Goal: Task Accomplishment & Management: Complete application form

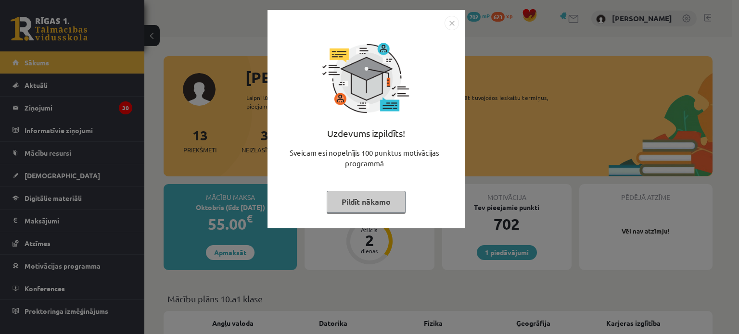
click at [452, 17] on img "Close" at bounding box center [452, 23] width 14 height 14
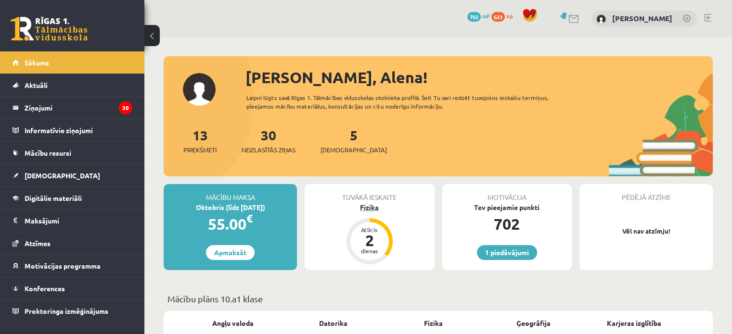
click at [371, 210] on div "Fizika" at bounding box center [369, 208] width 129 height 10
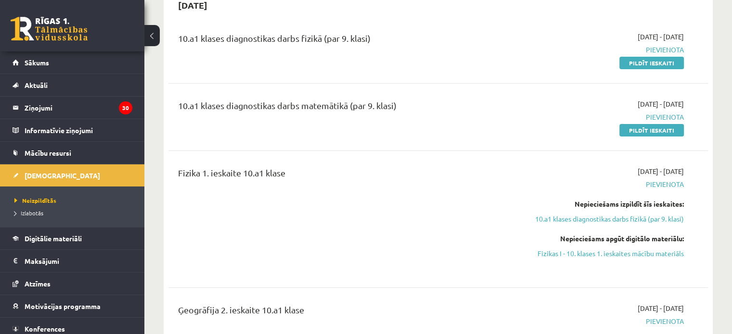
scroll to position [48, 0]
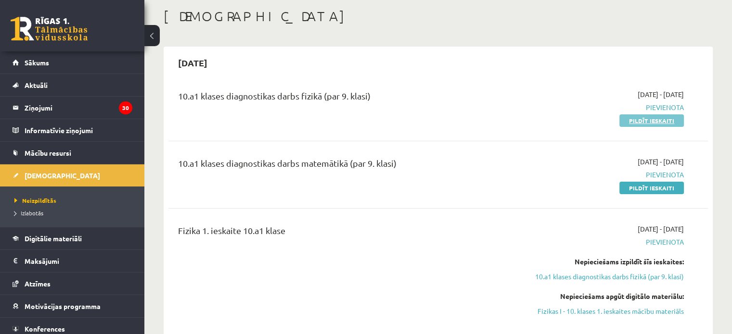
click at [659, 117] on link "Pildīt ieskaiti" at bounding box center [651, 121] width 64 height 13
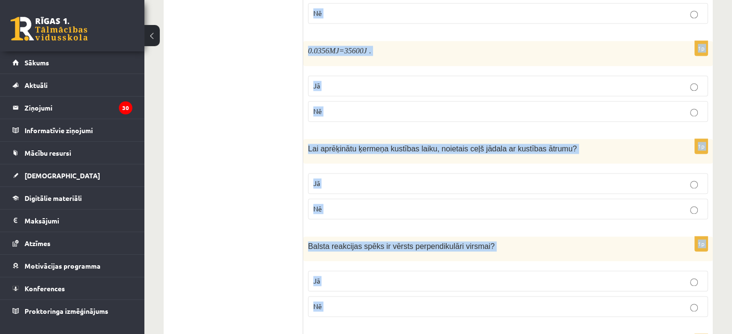
scroll to position [1555, 0]
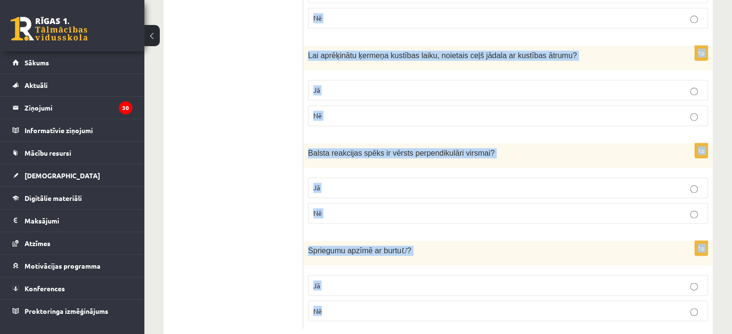
drag, startPoint x: 312, startPoint y: 79, endPoint x: 588, endPoint y: 323, distance: 368.5
copy form "Vai apgalvojums ir patiess? 1p Ātruma mērvienība SI sistēmā ir . Jā Nē 1p Spēku…"
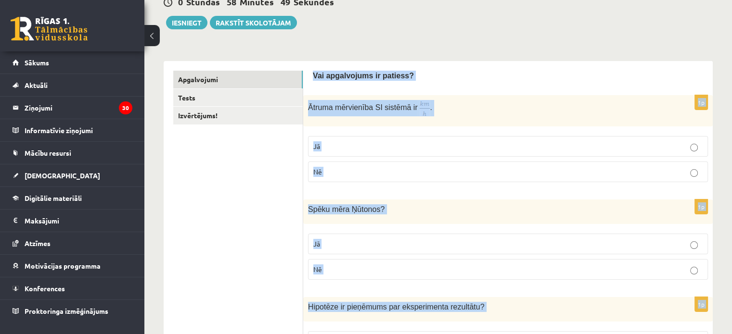
scroll to position [64, 0]
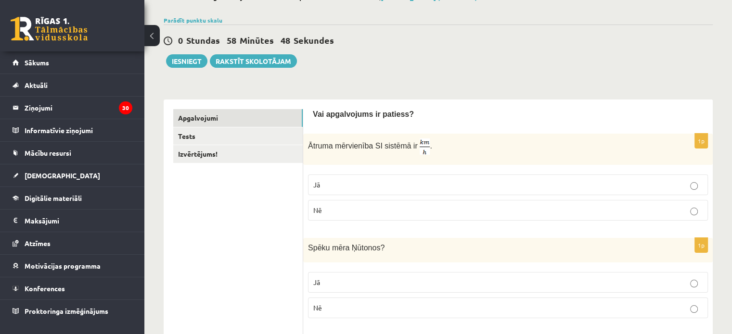
drag, startPoint x: 209, startPoint y: 252, endPoint x: 235, endPoint y: 243, distance: 27.2
click at [349, 185] on p "Jā" at bounding box center [507, 185] width 389 height 10
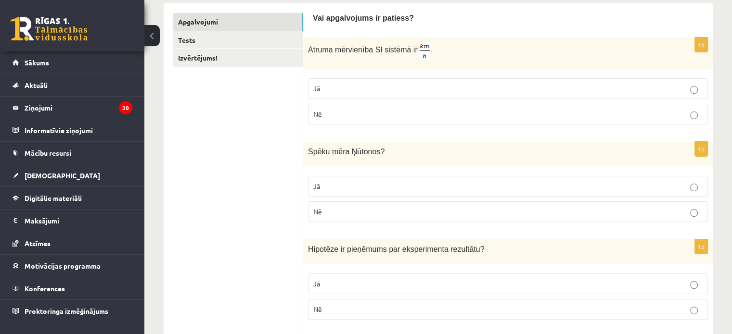
click at [353, 192] on label "Jā" at bounding box center [508, 186] width 400 height 21
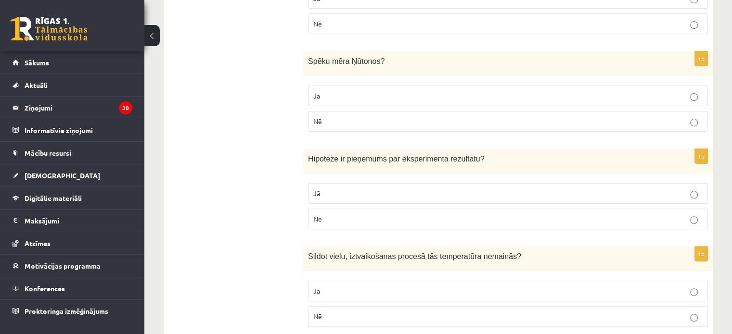
scroll to position [256, 0]
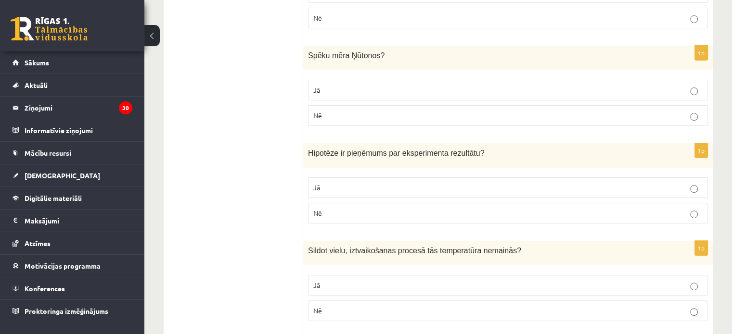
click at [352, 194] on label "Jā" at bounding box center [508, 188] width 400 height 21
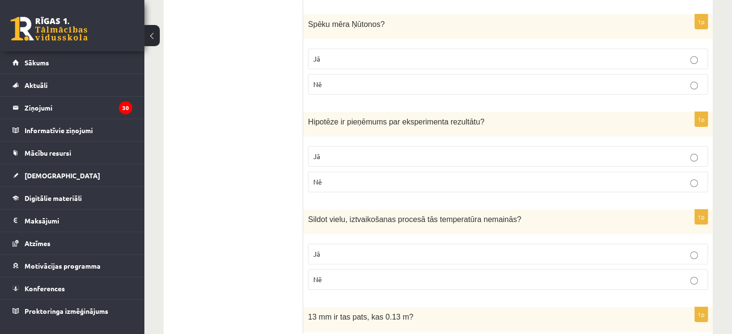
scroll to position [304, 0]
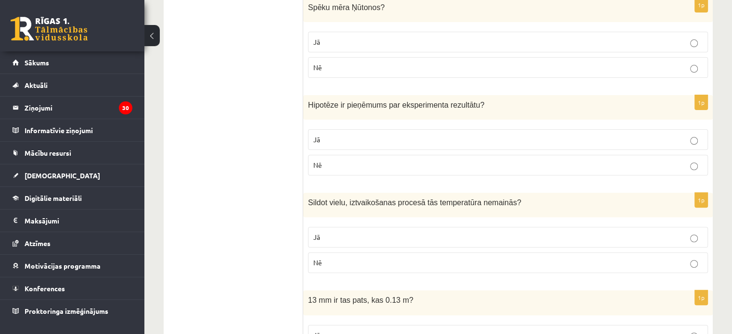
click at [355, 233] on p "Jā" at bounding box center [507, 237] width 389 height 10
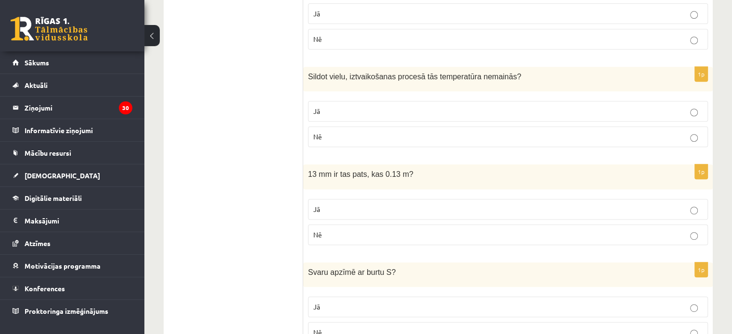
scroll to position [448, 0]
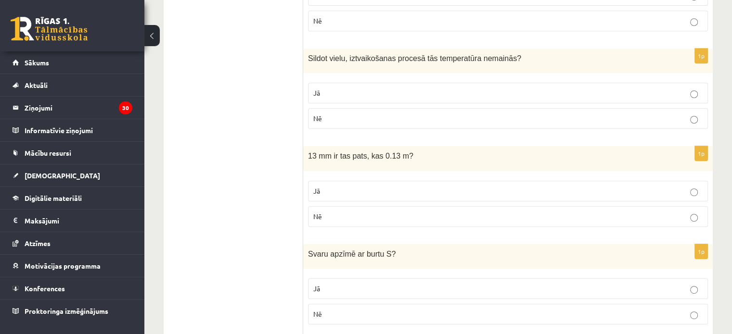
click at [350, 212] on p "Nē" at bounding box center [507, 217] width 389 height 10
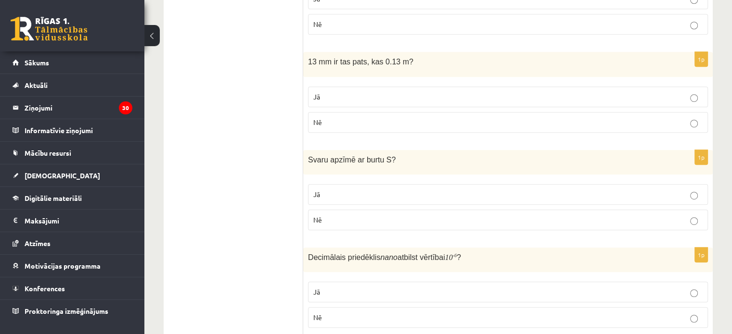
scroll to position [545, 0]
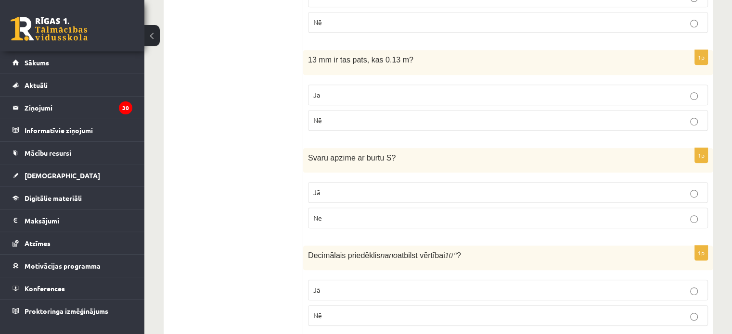
click at [339, 222] on label "Nē" at bounding box center [508, 218] width 400 height 21
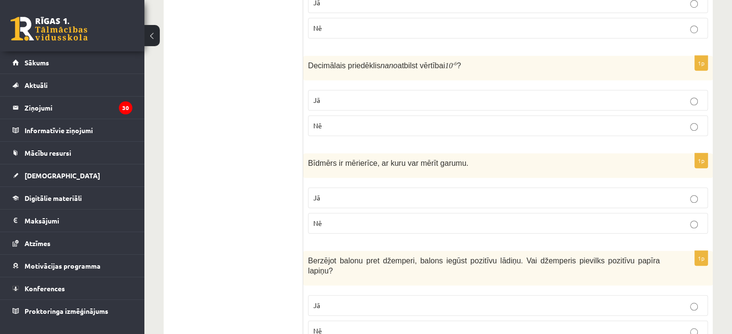
scroll to position [737, 0]
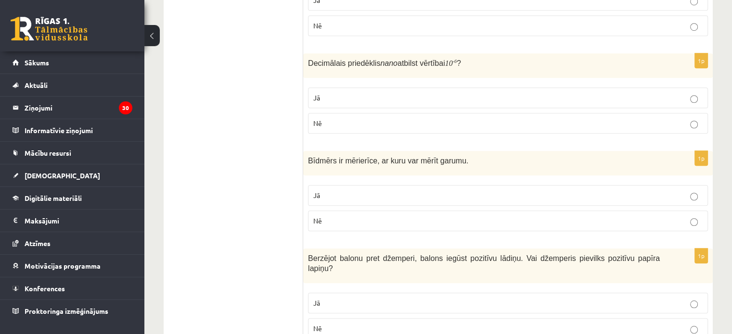
click at [350, 115] on label "Nē" at bounding box center [508, 123] width 400 height 21
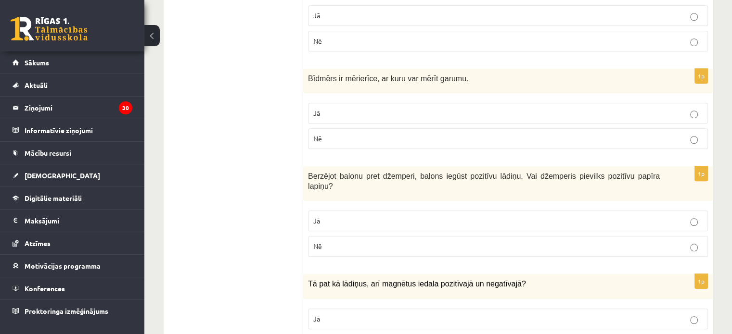
scroll to position [833, 0]
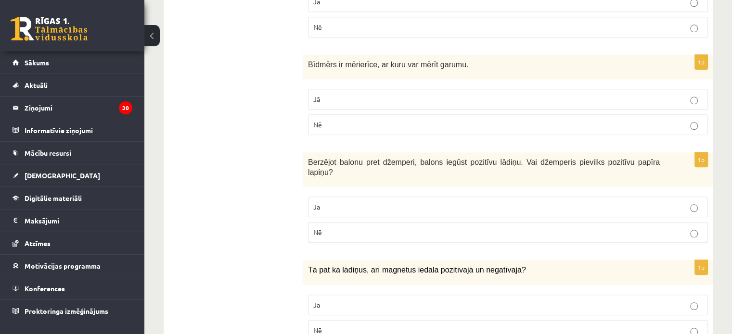
click at [341, 100] on p "Jā" at bounding box center [507, 99] width 389 height 10
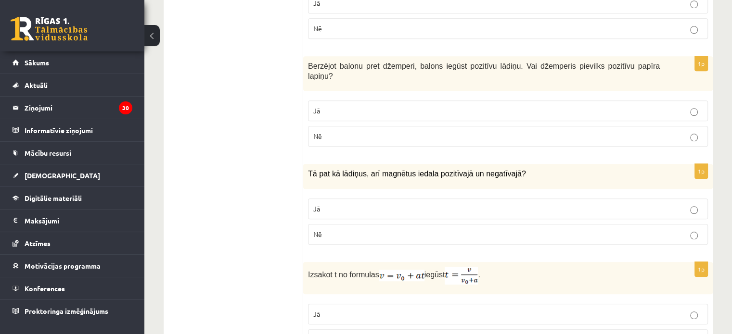
click at [342, 131] on p "Nē" at bounding box center [507, 136] width 389 height 10
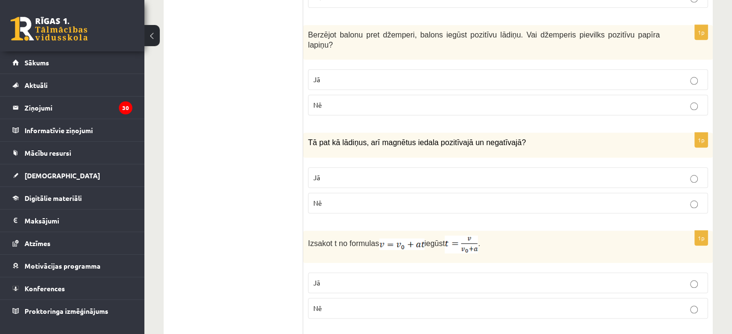
scroll to position [1074, 0]
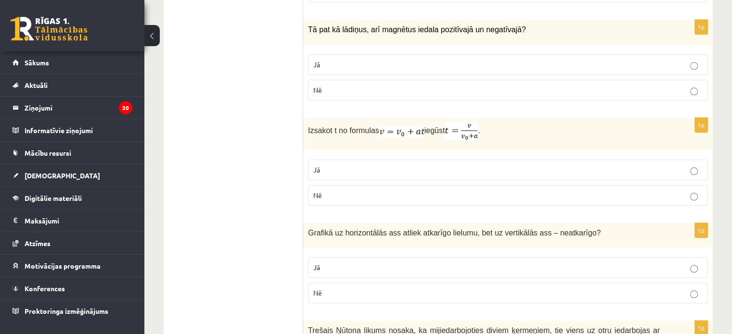
click at [348, 85] on p "Nē" at bounding box center [507, 90] width 389 height 10
click at [344, 165] on p "Jā" at bounding box center [507, 170] width 389 height 10
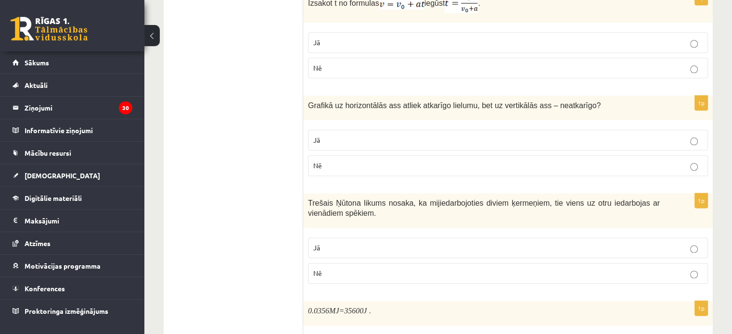
scroll to position [1218, 0]
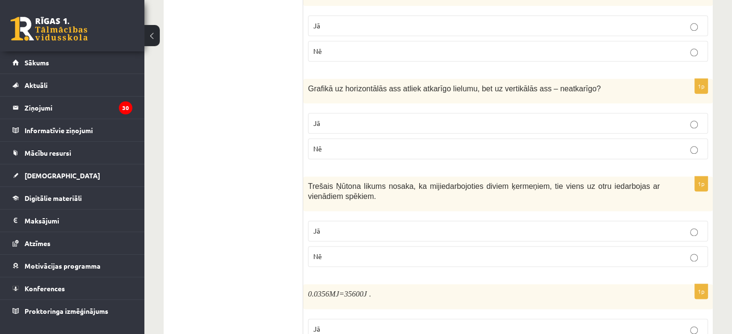
click at [352, 144] on p "Nē" at bounding box center [507, 149] width 389 height 10
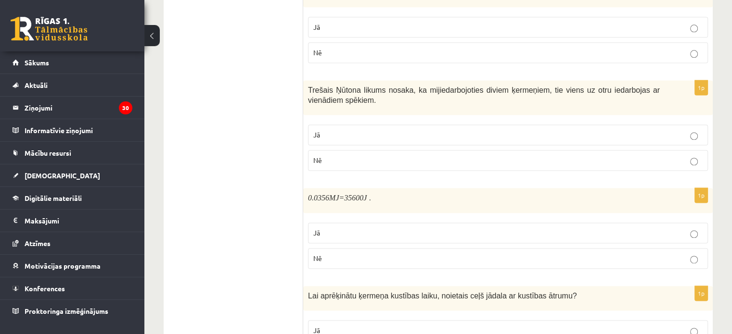
click at [353, 130] on p "Jā" at bounding box center [507, 135] width 389 height 10
click at [348, 228] on p "Jā" at bounding box center [507, 233] width 389 height 10
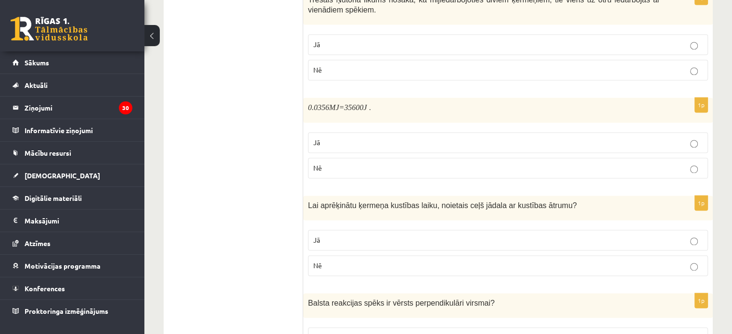
scroll to position [1459, 0]
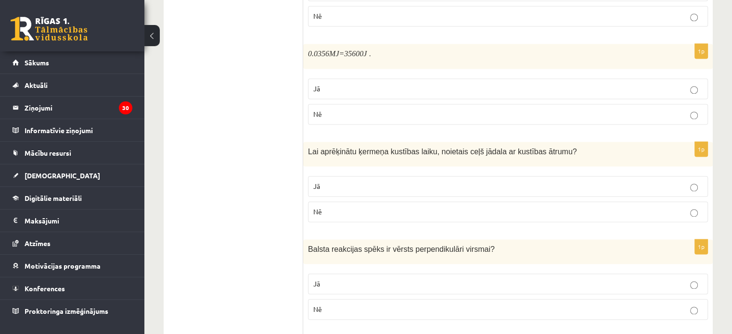
click at [355, 181] on p "Jā" at bounding box center [507, 186] width 389 height 10
click at [375, 279] on p "Jā" at bounding box center [507, 284] width 389 height 10
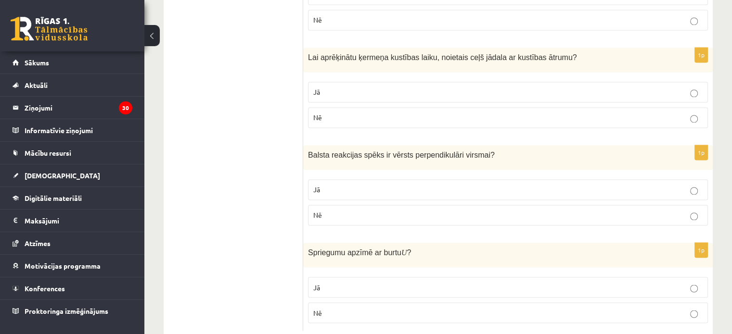
scroll to position [1562, 0]
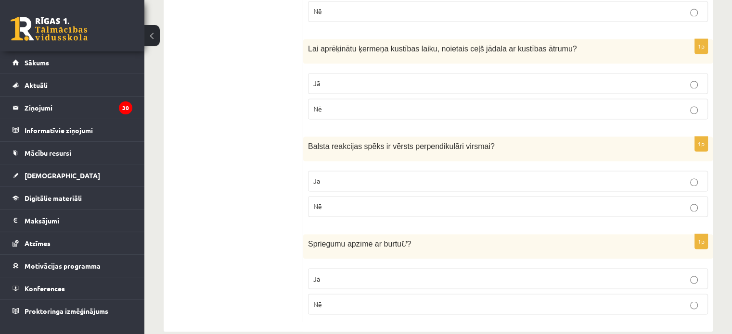
click at [386, 274] on p "Jā" at bounding box center [507, 279] width 389 height 10
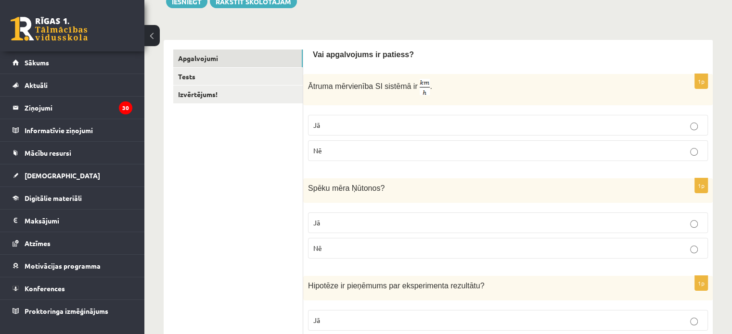
scroll to position [22, 0]
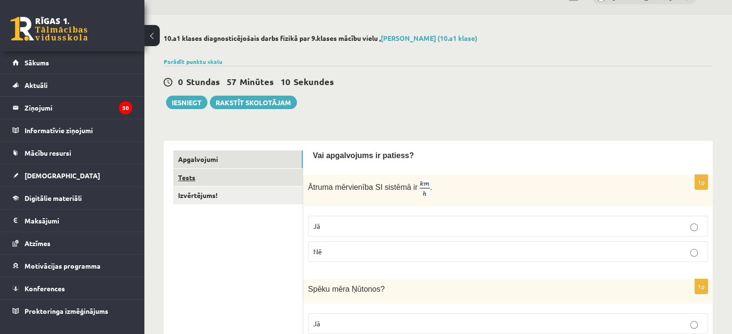
click at [224, 184] on link "Tests" at bounding box center [237, 178] width 129 height 18
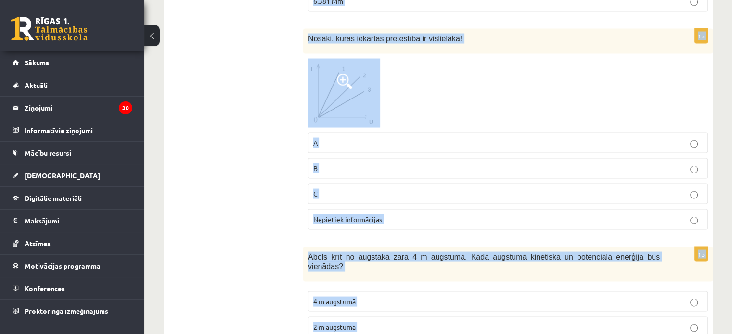
scroll to position [1939, 0]
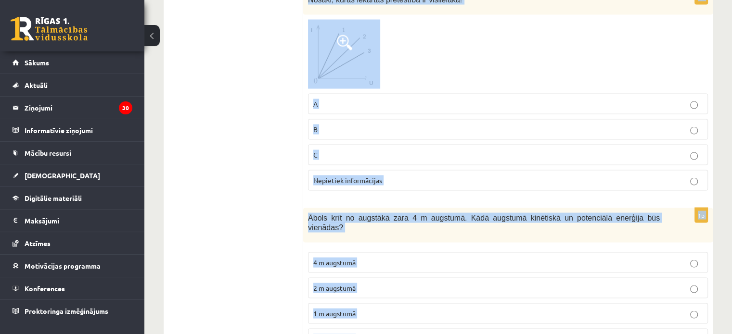
drag, startPoint x: 310, startPoint y: 168, endPoint x: 500, endPoint y: 339, distance: 255.9
copy form "u vēlies izpētīt kā ierīces pretestība ietekmē cauri plūstošo strāvas stiprumu.…"
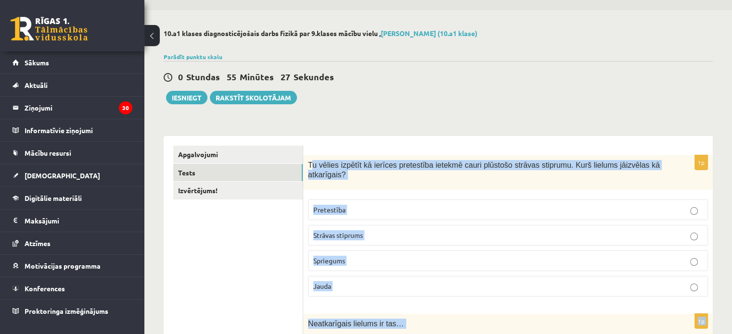
scroll to position [0, 0]
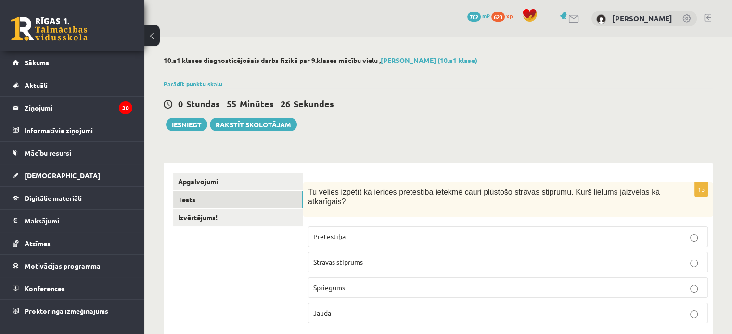
drag, startPoint x: 253, startPoint y: 266, endPoint x: 306, endPoint y: 250, distance: 55.4
click at [346, 258] on span "Strāvas stiprums" at bounding box center [338, 262] width 50 height 9
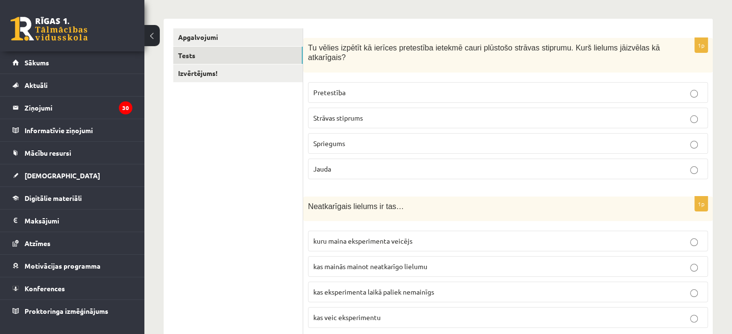
scroll to position [241, 0]
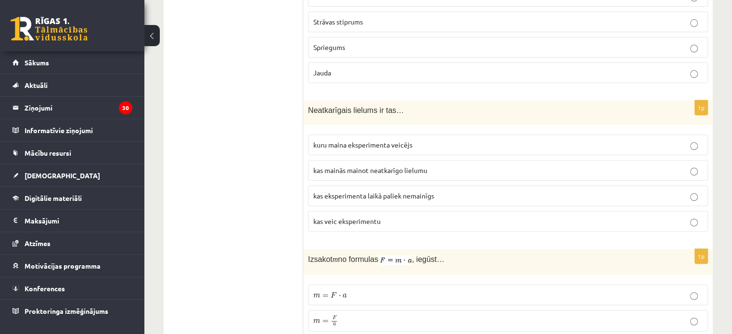
click at [340, 141] on span "kuru maina eksperimenta veicējs" at bounding box center [362, 145] width 99 height 9
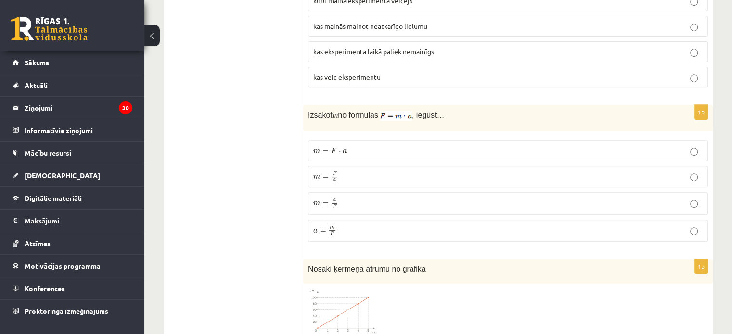
click at [326, 176] on span "=" at bounding box center [325, 177] width 6 height 3
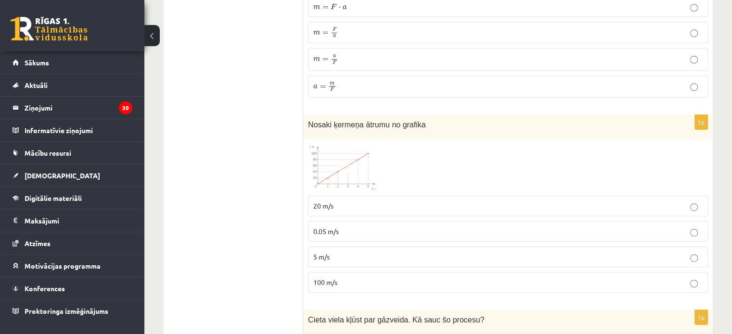
scroll to position [577, 0]
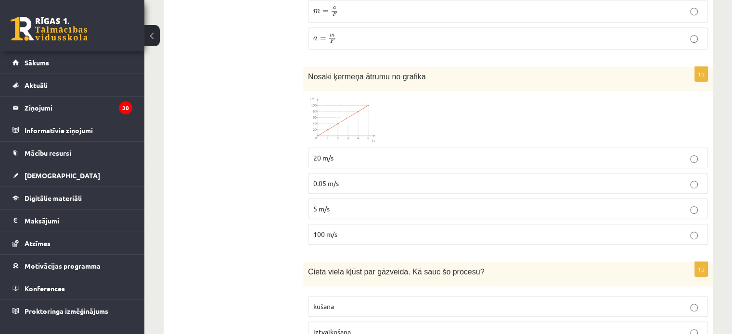
click at [311, 199] on label "5 m/s" at bounding box center [508, 209] width 400 height 21
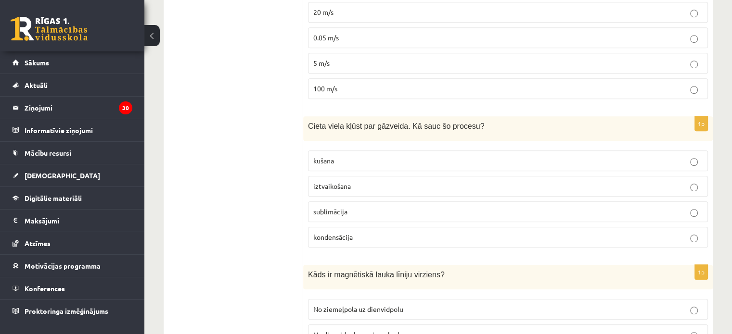
scroll to position [770, 0]
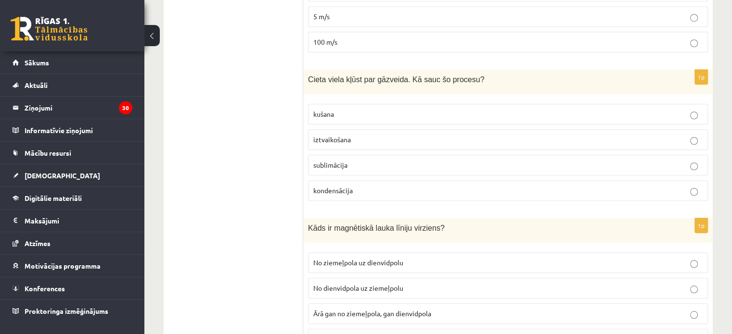
click at [328, 161] on span "sublimācija" at bounding box center [330, 165] width 34 height 9
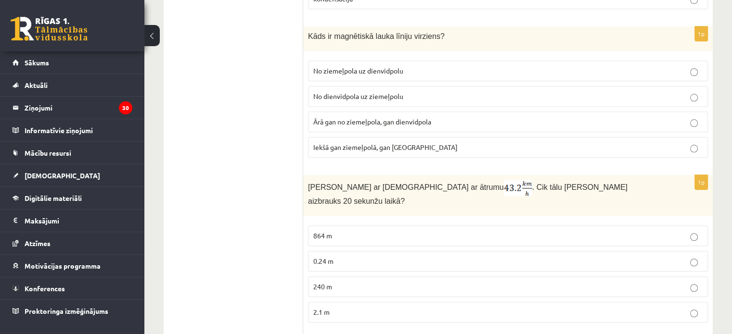
scroll to position [962, 0]
click at [323, 66] on span "No ziemeļpola uz dienvidpolu" at bounding box center [358, 70] width 90 height 9
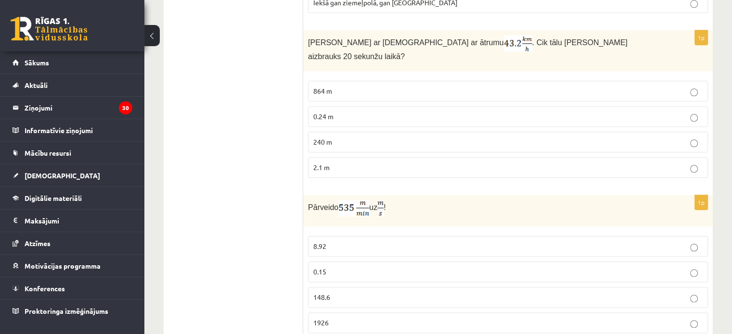
click at [340, 137] on p "240 m" at bounding box center [507, 142] width 389 height 10
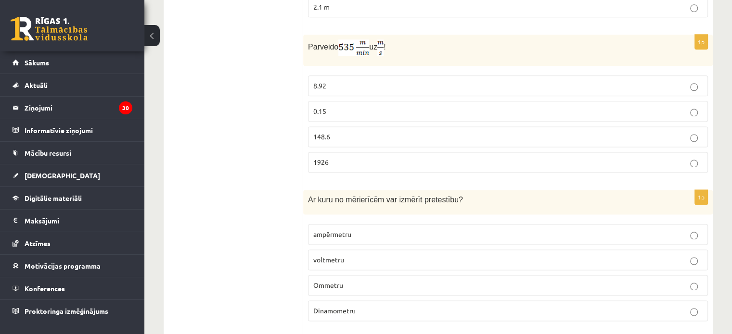
scroll to position [1251, 0]
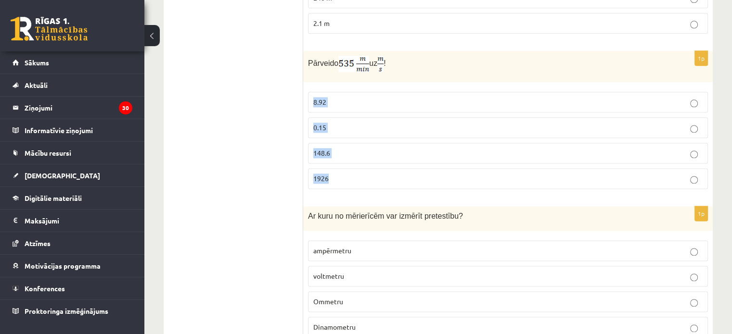
drag, startPoint x: 311, startPoint y: 72, endPoint x: 328, endPoint y: 152, distance: 82.1
click at [328, 152] on fieldset "8.92 0.15 148.6 1926" at bounding box center [508, 139] width 400 height 105
copy fieldset "8.92 0.15 148.6 1926"
drag, startPoint x: 248, startPoint y: 153, endPoint x: 289, endPoint y: 117, distance: 55.2
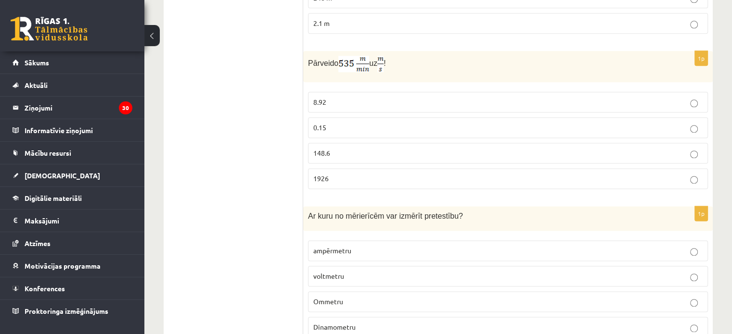
click at [323, 97] on p "8.92" at bounding box center [507, 102] width 389 height 10
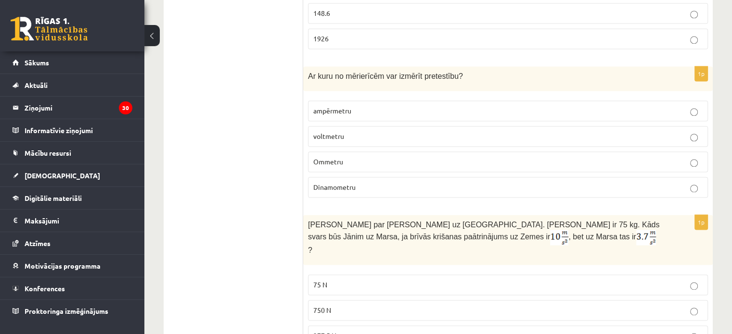
scroll to position [1395, 0]
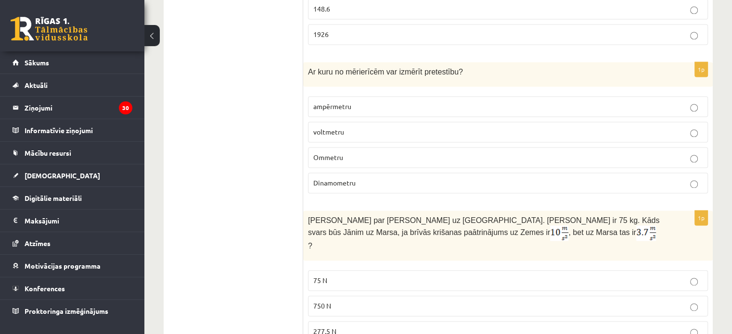
click at [370, 153] on p "Ommetru" at bounding box center [507, 158] width 389 height 10
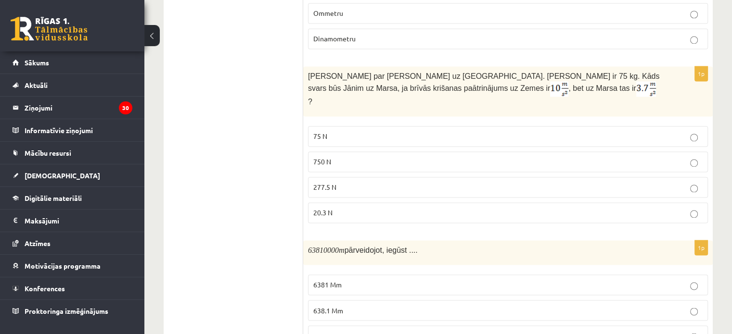
scroll to position [1588, 0]
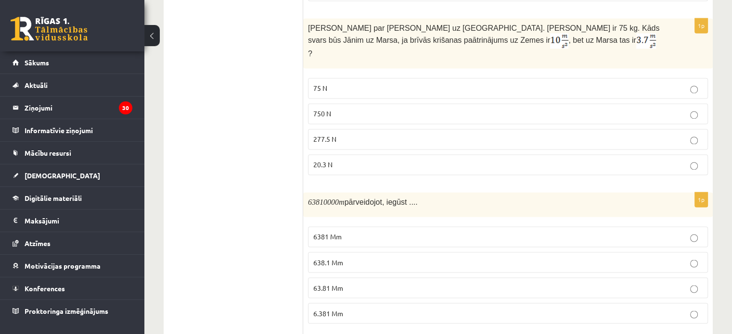
click at [330, 135] on span "277.5 N" at bounding box center [324, 139] width 23 height 9
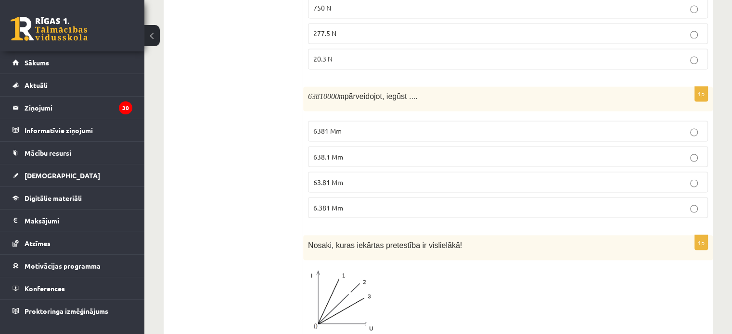
scroll to position [1732, 0]
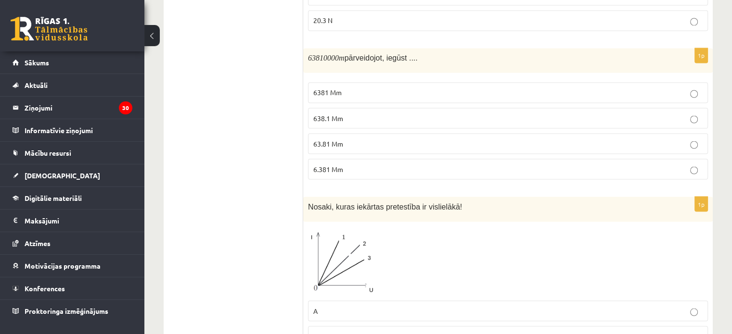
click at [351, 139] on p "63.81 Mm" at bounding box center [507, 144] width 389 height 10
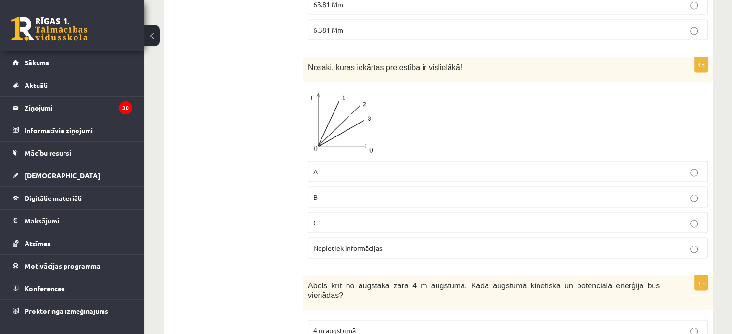
scroll to position [1877, 0]
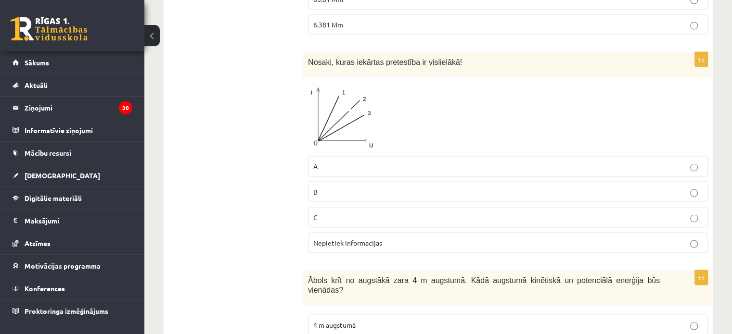
click at [358, 233] on label "Nepietiek informācijas" at bounding box center [508, 243] width 400 height 21
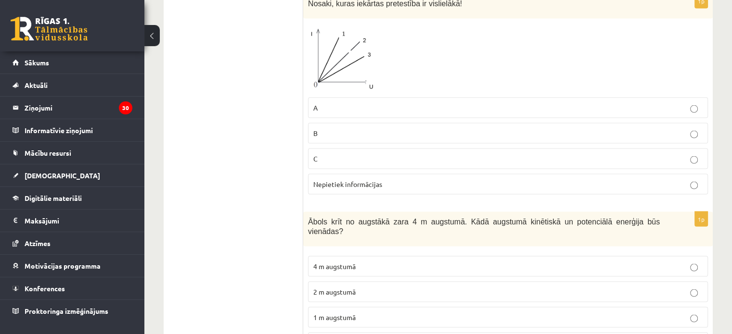
scroll to position [1939, 0]
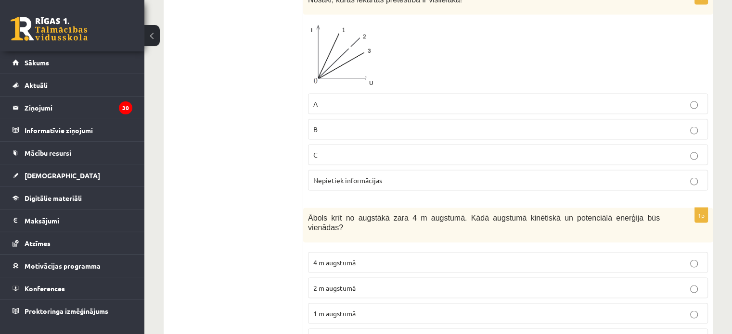
click at [406, 278] on label "2 m augstumā" at bounding box center [508, 288] width 400 height 21
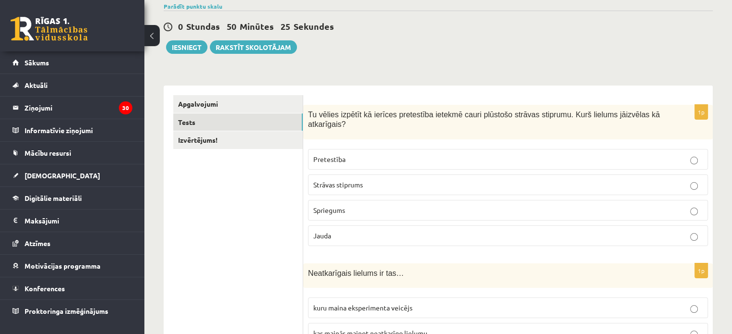
scroll to position [0, 0]
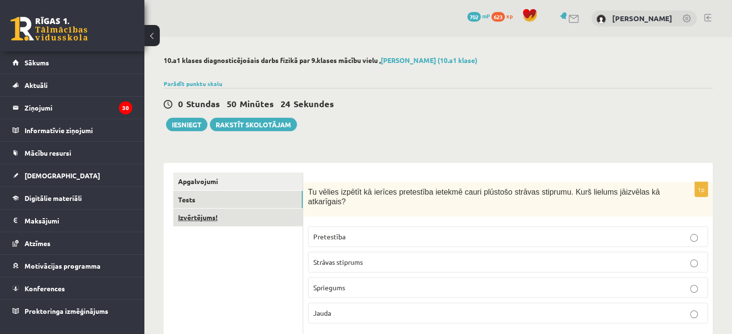
click at [197, 211] on link "Izvērtējums!" at bounding box center [237, 218] width 129 height 18
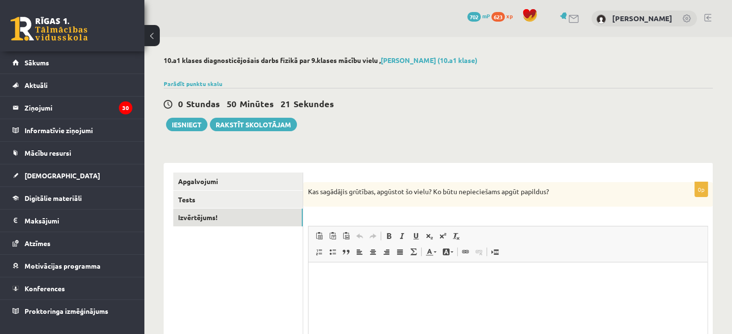
scroll to position [48, 0]
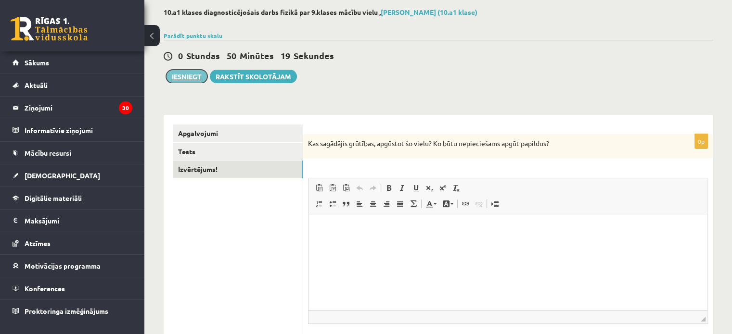
click at [183, 75] on button "Iesniegt" at bounding box center [186, 76] width 41 height 13
click at [384, 244] on html at bounding box center [507, 229] width 399 height 29
click at [194, 76] on button "Iesniegt" at bounding box center [186, 76] width 41 height 13
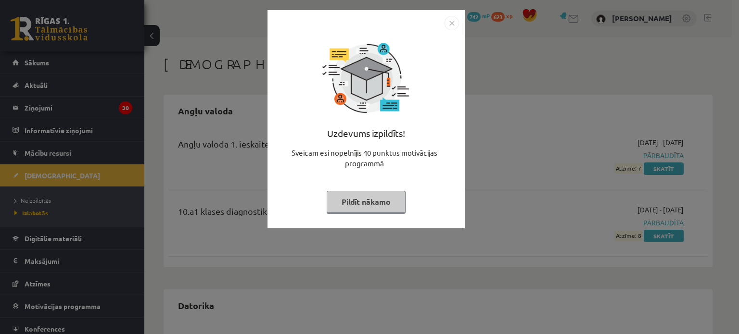
click at [452, 21] on img "Close" at bounding box center [452, 23] width 14 height 14
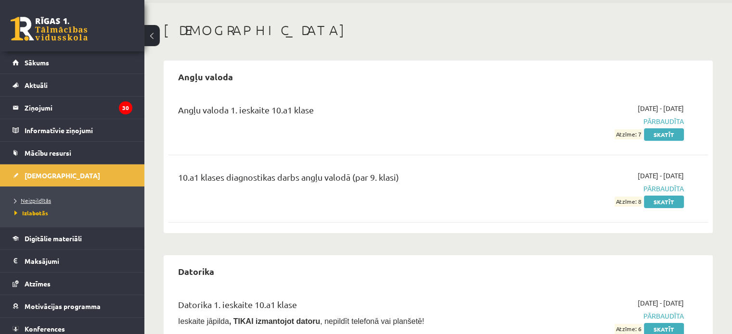
scroll to position [48, 0]
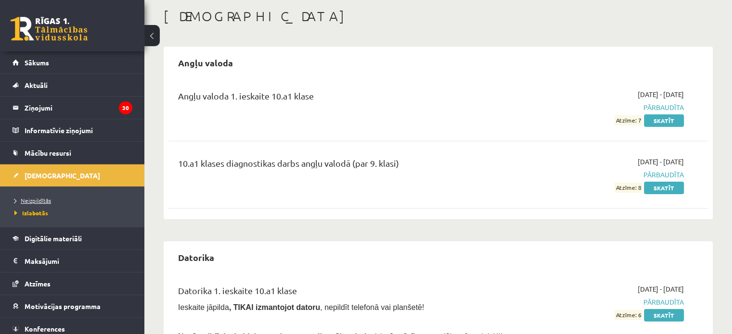
click at [43, 204] on link "Neizpildītās" at bounding box center [74, 200] width 120 height 9
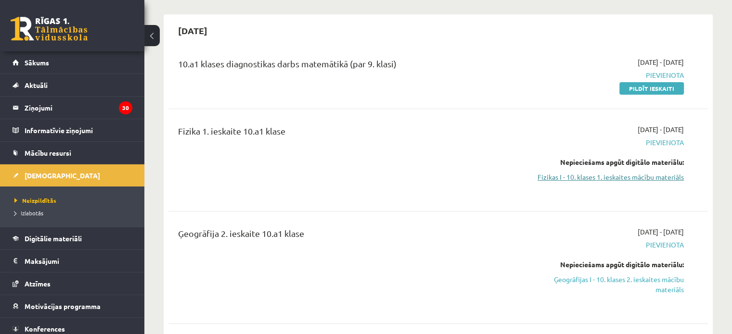
scroll to position [96, 0]
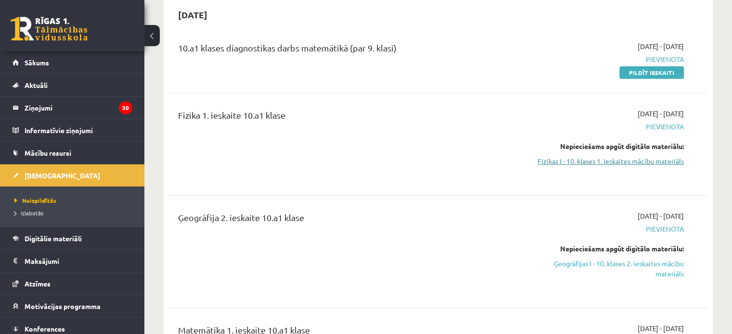
click at [649, 163] on link "Fizikas I - 10. klases 1. ieskaites mācību materiāls" at bounding box center [604, 161] width 159 height 10
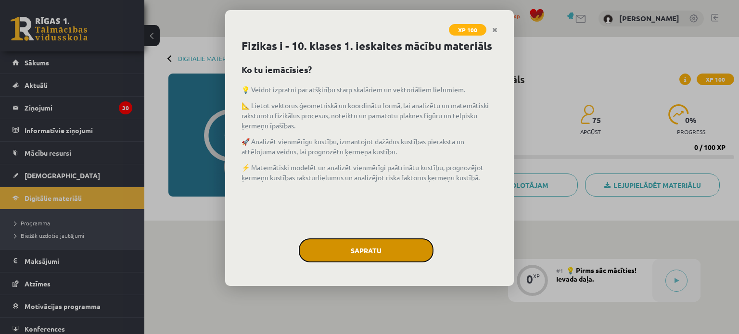
click at [381, 252] on button "Sapratu" at bounding box center [366, 251] width 135 height 24
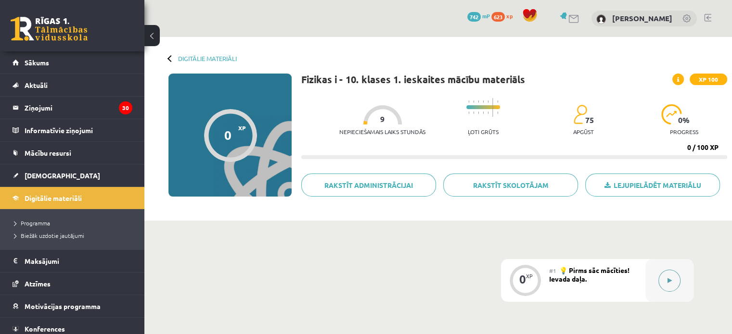
click at [669, 286] on button at bounding box center [669, 281] width 22 height 22
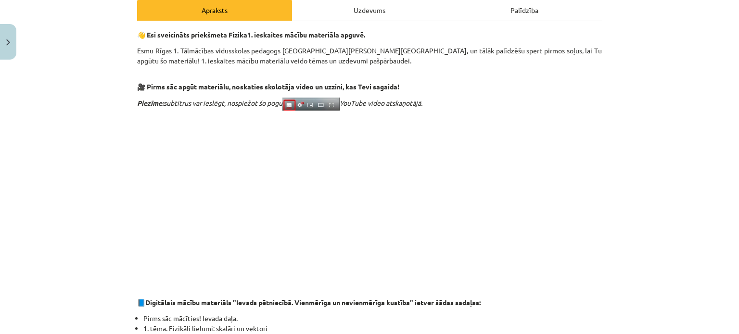
scroll to position [144, 0]
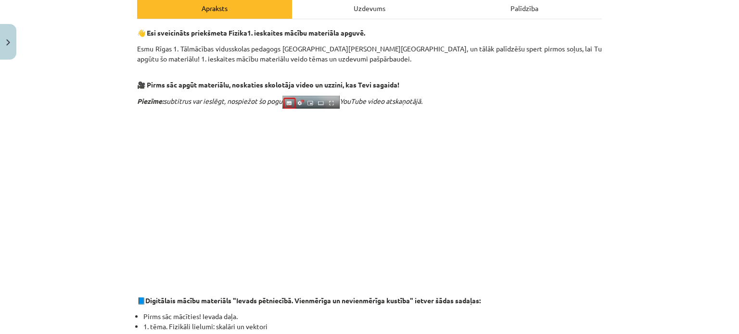
click at [391, 9] on div "Uzdevums" at bounding box center [369, 8] width 155 height 22
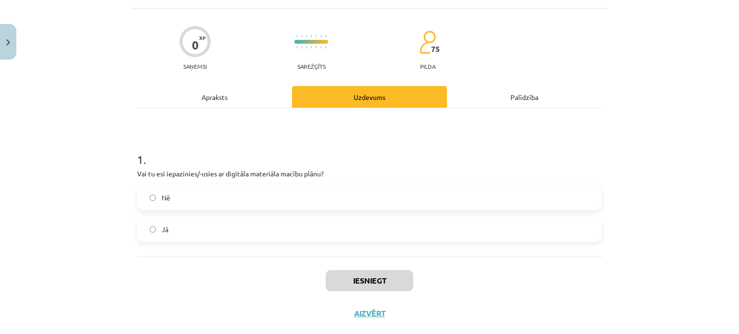
scroll to position [72, 0]
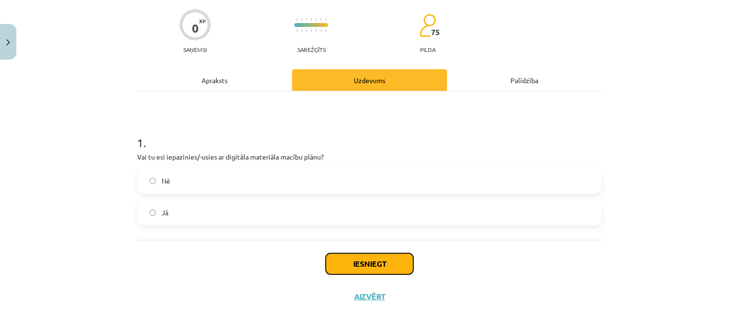
click at [365, 267] on button "Iesniegt" at bounding box center [370, 264] width 88 height 21
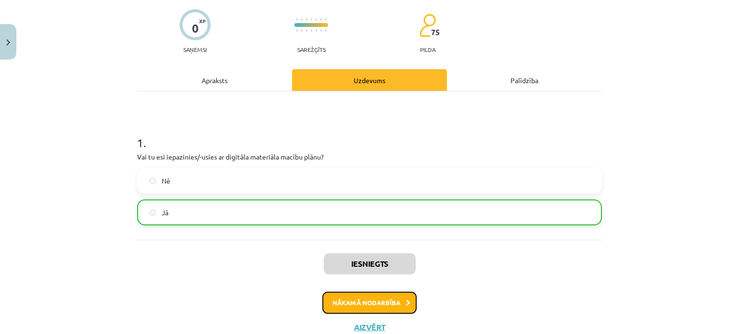
click at [360, 304] on button "Nākamā nodarbība" at bounding box center [369, 303] width 94 height 22
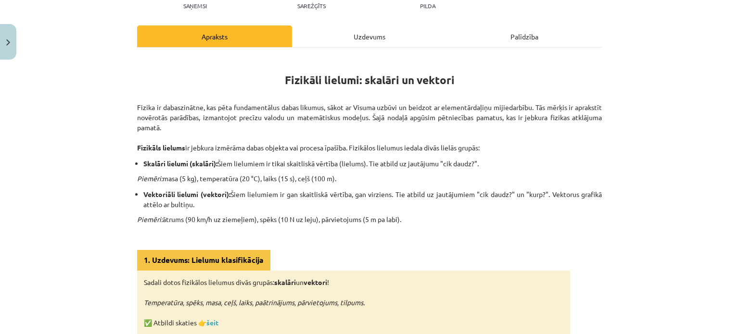
scroll to position [120, 0]
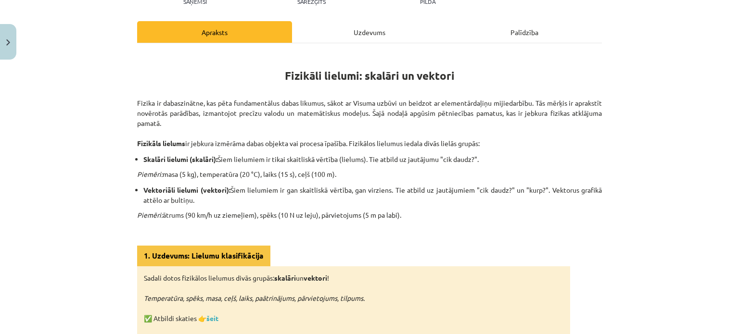
click at [376, 34] on div "Uzdevums" at bounding box center [369, 32] width 155 height 22
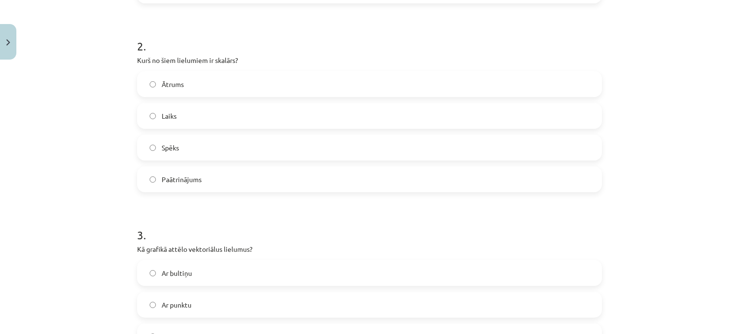
scroll to position [453, 0]
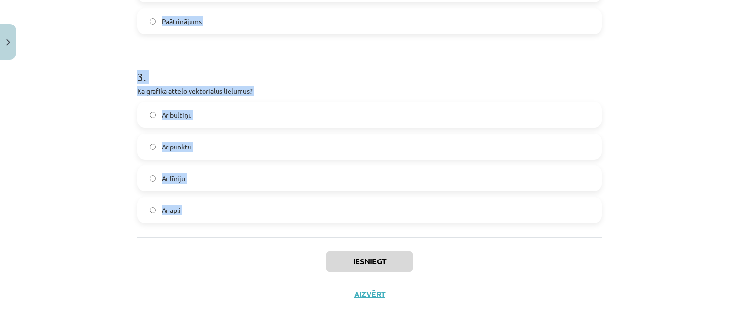
drag, startPoint x: 129, startPoint y: 198, endPoint x: 279, endPoint y: 243, distance: 156.5
copy form "Vai masa ir vektoriāls lielums? Jā Nē 2 . Kurš no šiem lielumiem ir skalārs? Āt…"
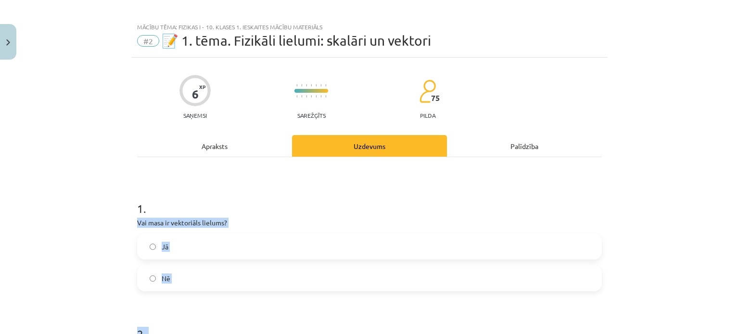
scroll to position [0, 0]
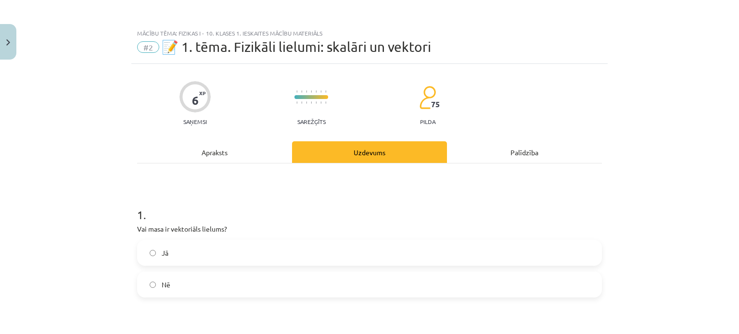
click at [91, 164] on div "Mācību tēma: Fizikas i - 10. klases 1. ieskaites mācību materiāls #2 📝 1. tēma.…" at bounding box center [369, 167] width 739 height 334
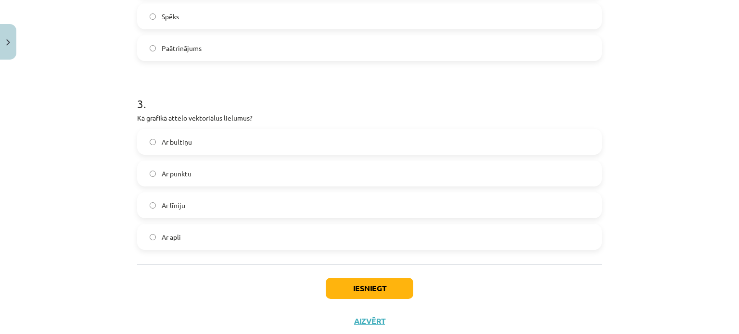
scroll to position [453, 0]
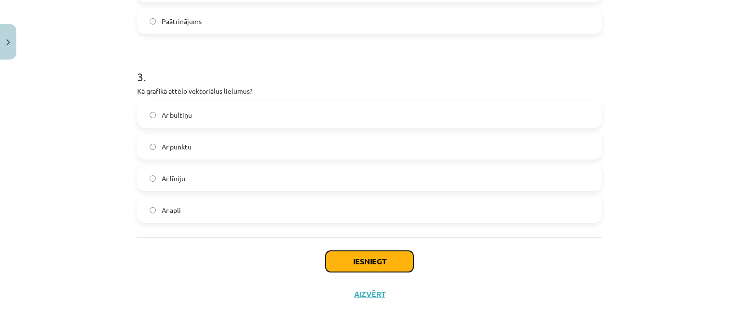
click at [342, 271] on button "Iesniegt" at bounding box center [370, 261] width 88 height 21
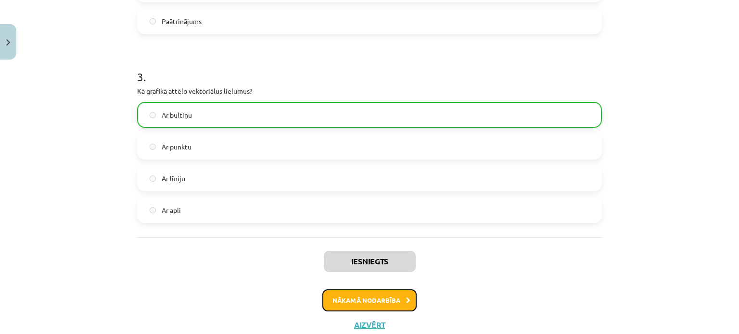
click at [352, 301] on button "Nākamā nodarbība" at bounding box center [369, 301] width 94 height 22
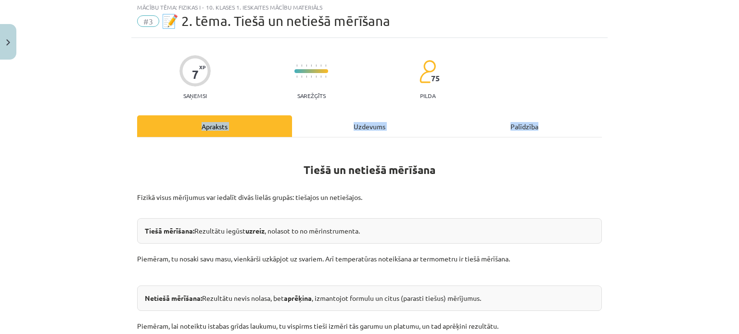
scroll to position [24, 0]
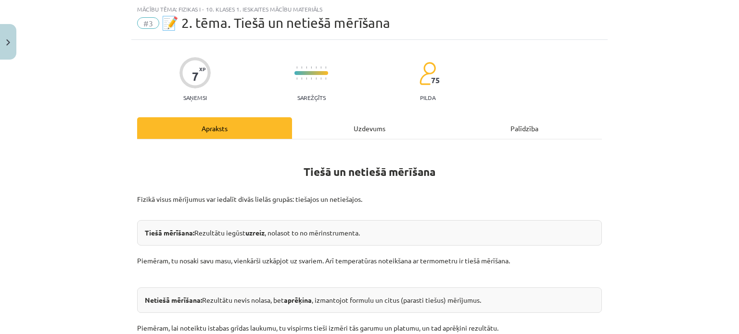
click at [366, 161] on h1 "Tiešā un netiešā mērīšana" at bounding box center [369, 169] width 465 height 43
click at [358, 126] on div "Uzdevums" at bounding box center [369, 128] width 155 height 22
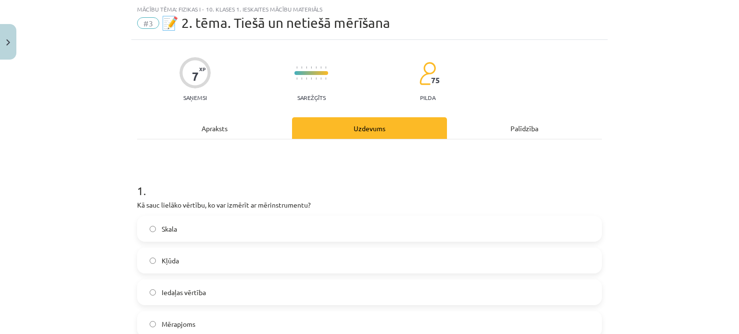
click at [249, 131] on div "Apraksts" at bounding box center [214, 128] width 155 height 22
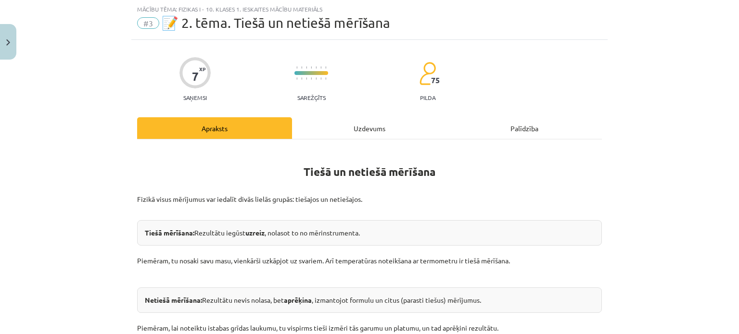
click at [356, 129] on div "Uzdevums" at bounding box center [369, 128] width 155 height 22
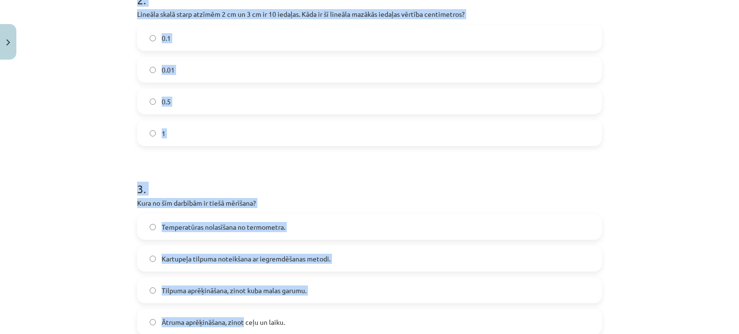
scroll to position [516, 0]
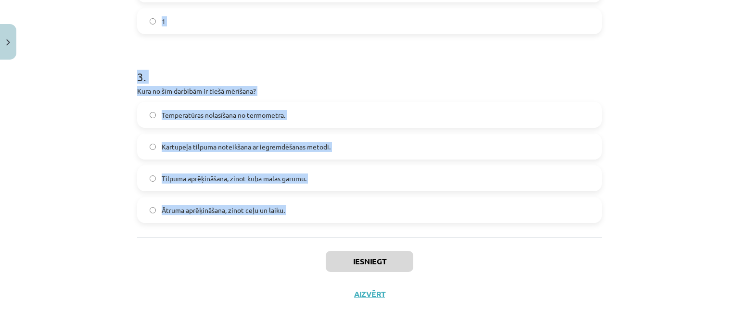
drag, startPoint x: 129, startPoint y: 200, endPoint x: 246, endPoint y: 261, distance: 132.4
copy form "Kā sauc lielāko vērtību, ko var izmērīt ar mērinstrumentu? Skala Kļūda Iedaļas …"
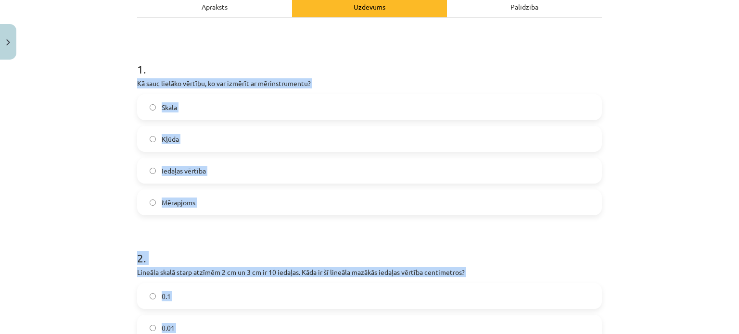
scroll to position [83, 0]
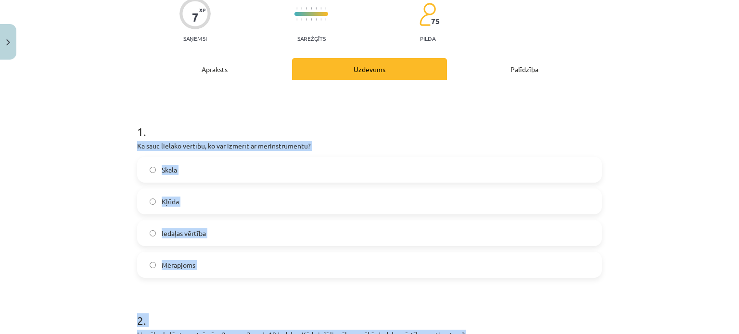
click at [77, 190] on div "Mācību tēma: Fizikas i - 10. klases 1. ieskaites mācību materiāls #3 📝 2. tēma.…" at bounding box center [369, 167] width 739 height 334
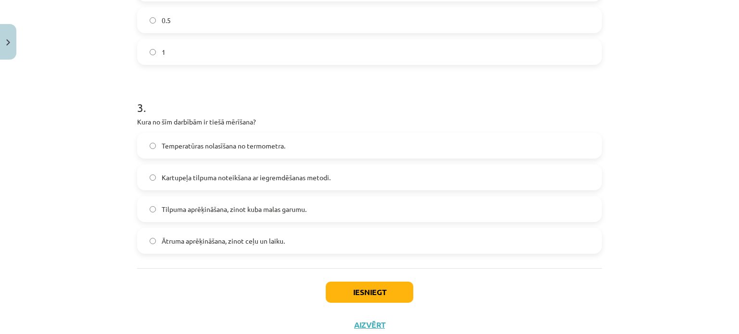
scroll to position [516, 0]
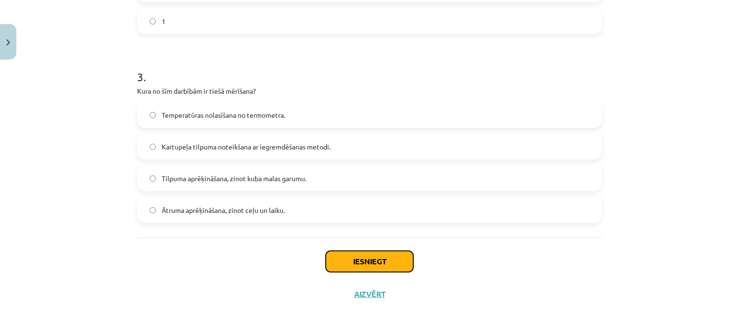
click at [343, 257] on button "Iesniegt" at bounding box center [370, 261] width 88 height 21
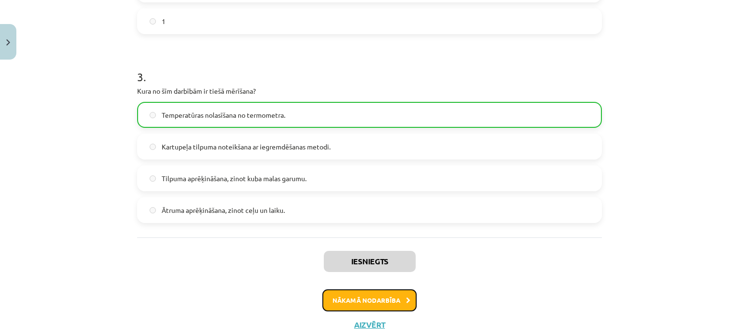
click at [365, 302] on button "Nākamā nodarbība" at bounding box center [369, 301] width 94 height 22
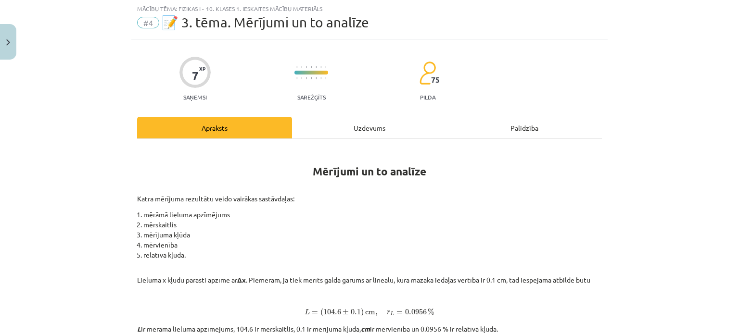
scroll to position [24, 0]
click at [359, 125] on div "Uzdevums" at bounding box center [369, 128] width 155 height 22
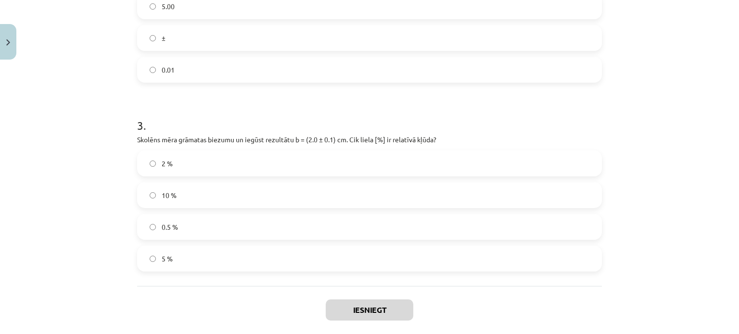
scroll to position [453, 0]
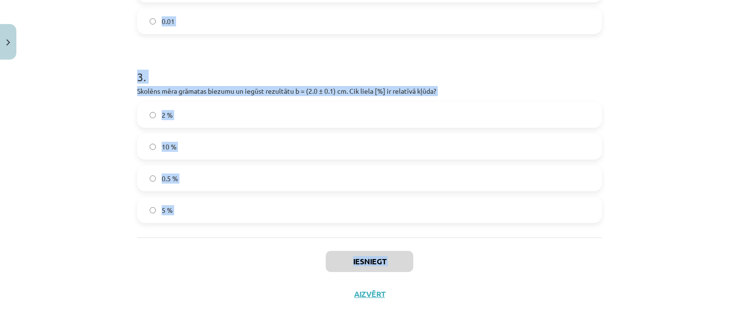
drag, startPoint x: 131, startPoint y: 203, endPoint x: 253, endPoint y: 275, distance: 141.7
copy div "Ja divu mērījumu absolūtās kļūdas ir vienādas, vai tas nozīmē, ka mērījumi ir v…"
click at [68, 221] on div "Mācību tēma: Fizikas i - 10. klases 1. ieskaites mācību materiāls #4 📝 3. tēma.…" at bounding box center [369, 167] width 739 height 334
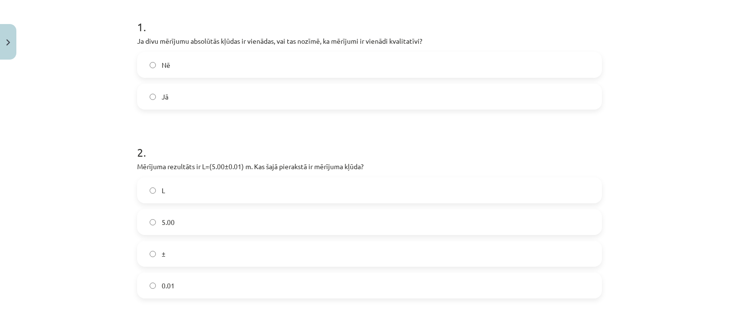
scroll to position [164, 0]
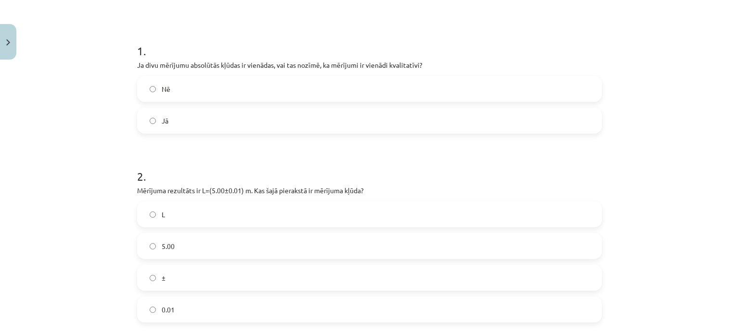
click at [144, 88] on label "Nē" at bounding box center [369, 89] width 463 height 24
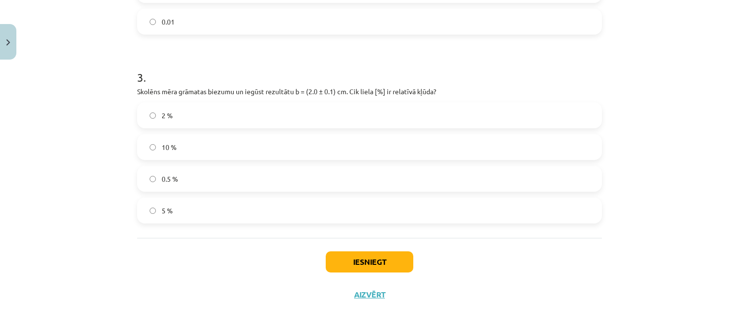
scroll to position [453, 0]
click at [384, 257] on button "Iesniegt" at bounding box center [370, 261] width 88 height 21
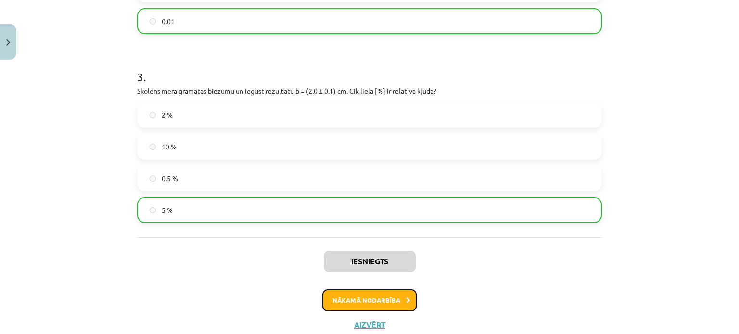
click at [377, 293] on button "Nākamā nodarbība" at bounding box center [369, 301] width 94 height 22
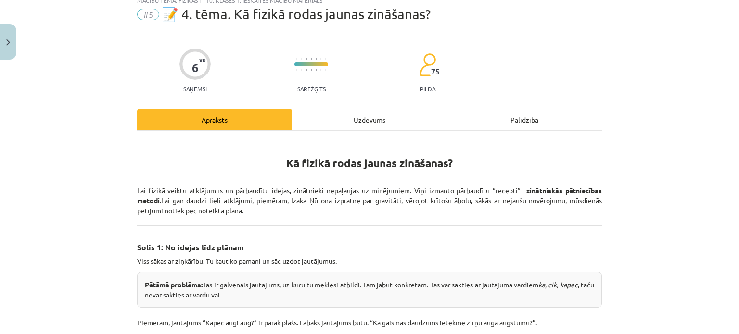
scroll to position [24, 0]
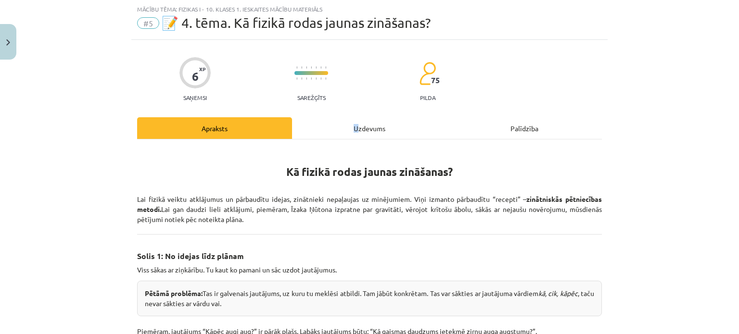
click at [353, 125] on div "Uzdevums" at bounding box center [369, 128] width 155 height 22
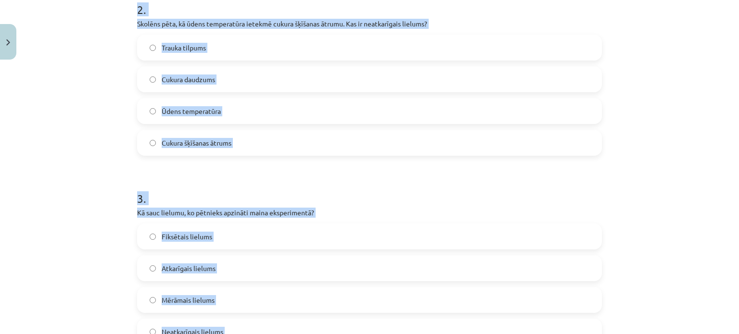
scroll to position [434, 0]
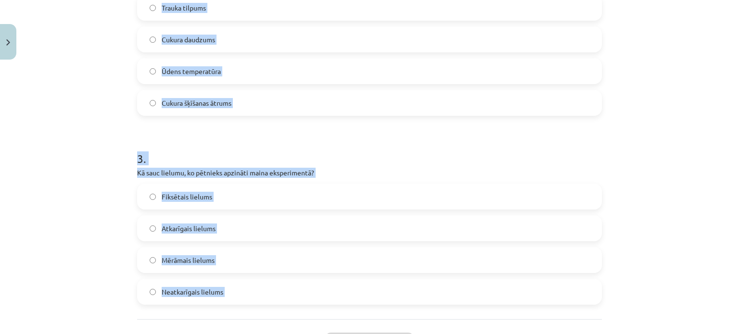
drag, startPoint x: 144, startPoint y: 207, endPoint x: 233, endPoint y: 320, distance: 143.9
click at [233, 320] on div "Mācību tēma: Fizikas i - 10. klases 1. ieskaites mācību materiāls #5 📝 4. tēma.…" at bounding box center [369, 167] width 739 height 334
copy form "Kurš no šiem ir vislabāk formulēts pētāmās problēmas jautājums? Kāpēc lietas kr…"
click at [204, 98] on span "Cukura šķīšanas ātrums" at bounding box center [197, 103] width 70 height 10
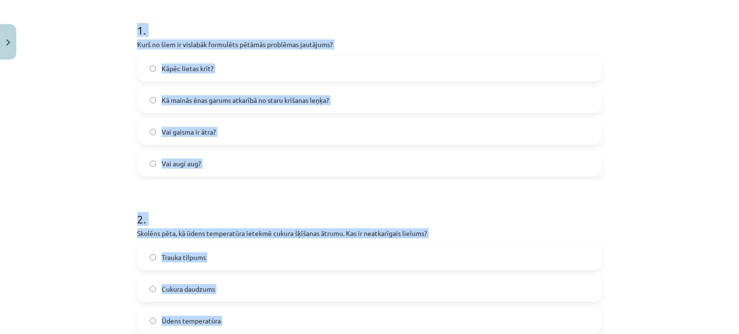
scroll to position [167, 0]
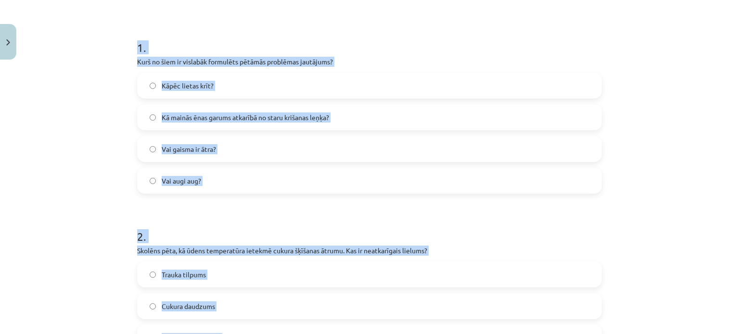
drag, startPoint x: 223, startPoint y: 293, endPoint x: 132, endPoint y: 35, distance: 273.8
click at [132, 35] on div "6 XP Saņemsi Sarežģīts 75 pilda Apraksts Uzdevums Palīdzība 1 . Kurš no šiem ir…" at bounding box center [369, 278] width 476 height 763
copy form "1 . Kurš no šiem ir vislabāk formulēts pētāmās problēmas jautājums? Kāpēc lieta…"
click at [105, 110] on div "Mācību tēma: Fizikas i - 10. klases 1. ieskaites mācību materiāls #5 📝 4. tēma.…" at bounding box center [369, 167] width 739 height 334
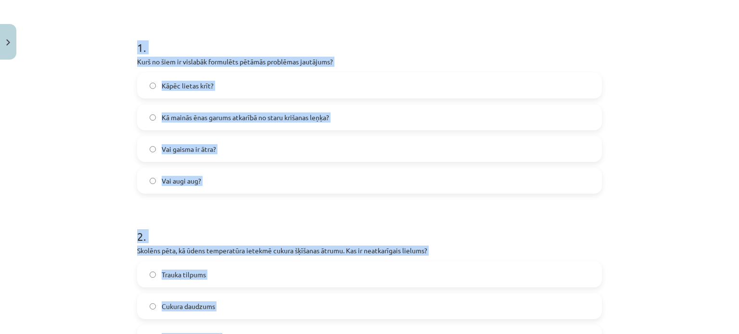
click at [89, 138] on div "Mācību tēma: Fizikas i - 10. klases 1. ieskaites mācību materiāls #5 📝 4. tēma.…" at bounding box center [369, 167] width 739 height 334
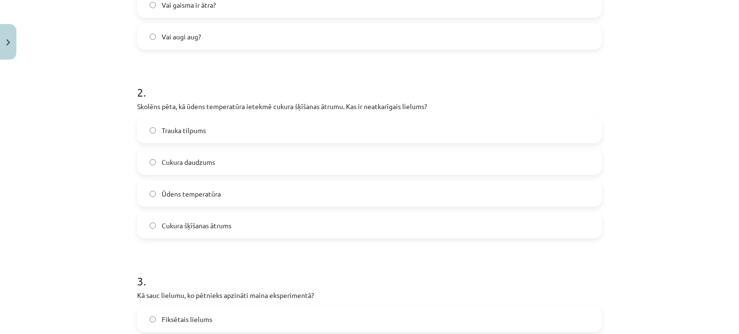
scroll to position [456, 0]
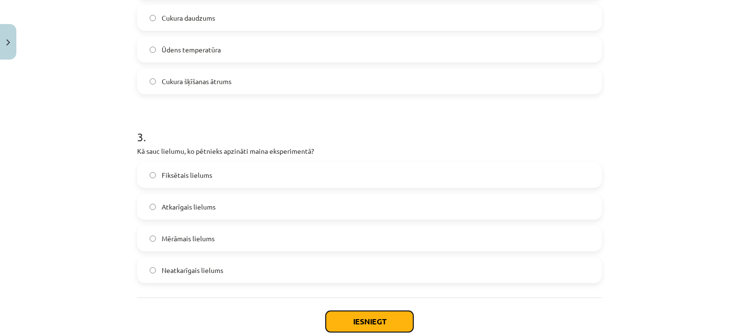
click at [339, 320] on button "Iesniegt" at bounding box center [370, 321] width 88 height 21
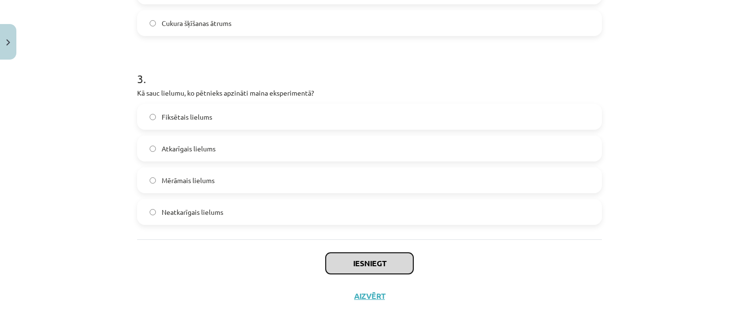
scroll to position [516, 0]
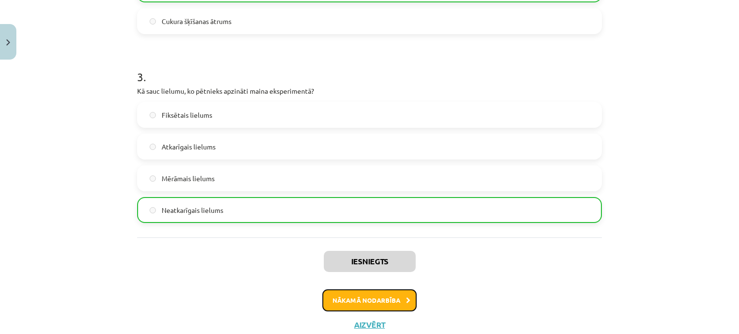
click at [398, 303] on button "Nākamā nodarbība" at bounding box center [369, 301] width 94 height 22
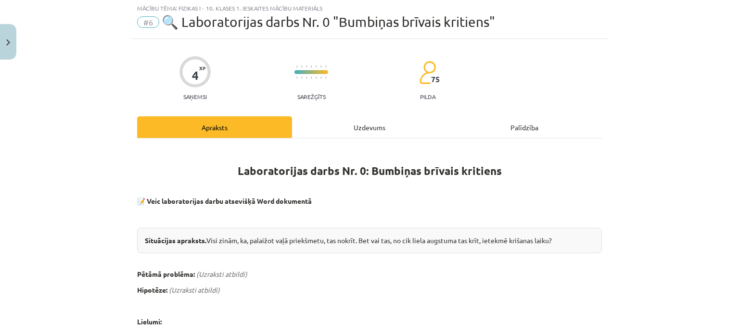
scroll to position [24, 0]
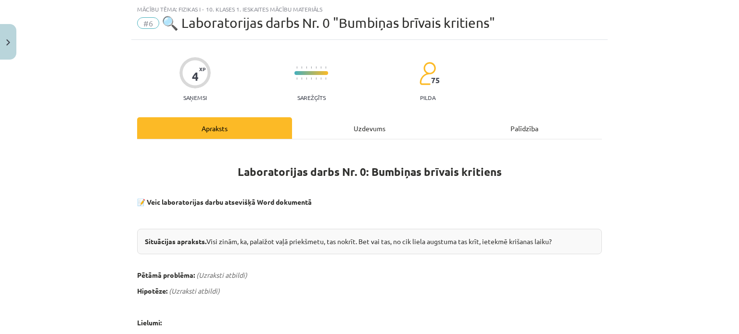
click at [364, 130] on div "Uzdevums" at bounding box center [369, 128] width 155 height 22
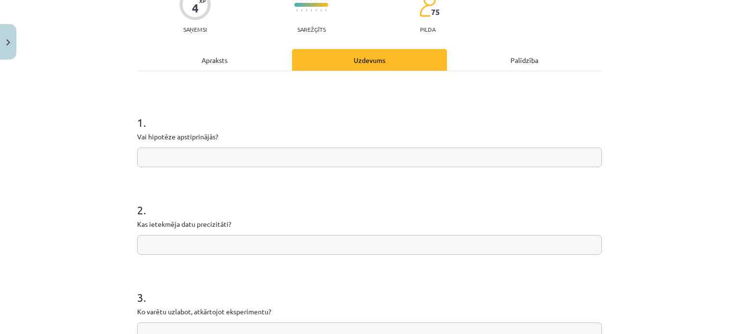
scroll to position [120, 0]
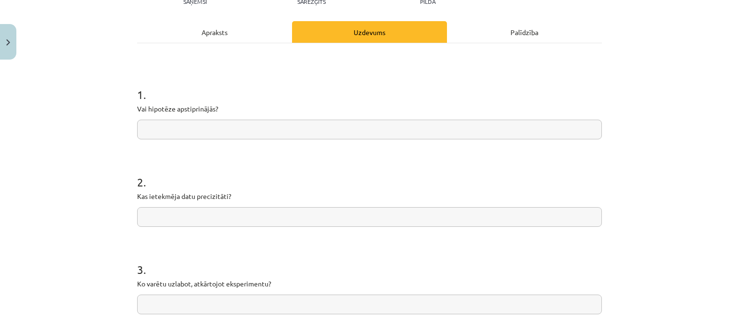
click at [217, 30] on div "Apraksts" at bounding box center [214, 32] width 155 height 22
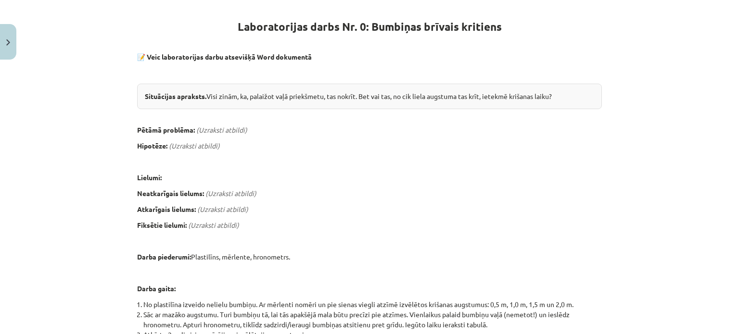
scroll to position [217, 0]
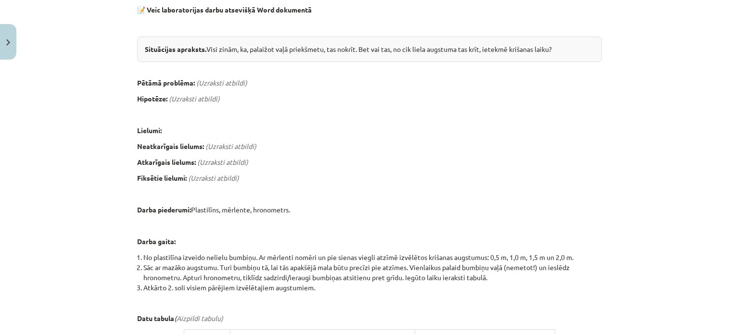
click at [225, 84] on em "(Uzraksti atbildi)" at bounding box center [221, 82] width 51 height 9
click at [237, 50] on div "Situācijas apraksts. Visi zinām, ka, palaižot vaļā priekšmetu, tas nokrīt. Bet …" at bounding box center [369, 50] width 465 height 26
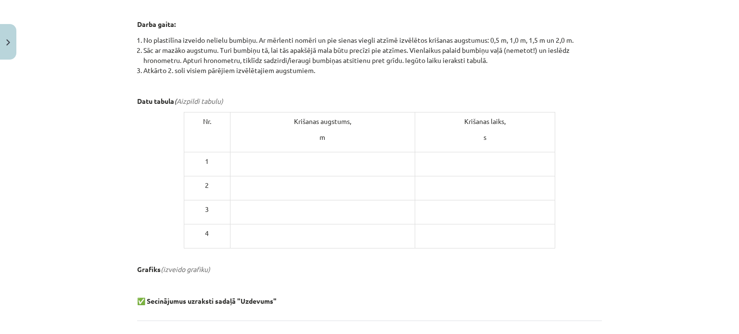
scroll to position [516, 0]
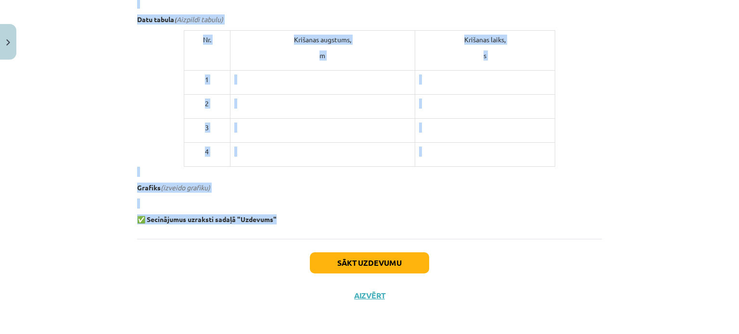
drag, startPoint x: 234, startPoint y: 73, endPoint x: 342, endPoint y: 228, distance: 189.1
copy div "Laboratorijas darbs Nr. 0: Bumbiņas brīvais kritiens 📝 Veic laboratorijas darbu…"
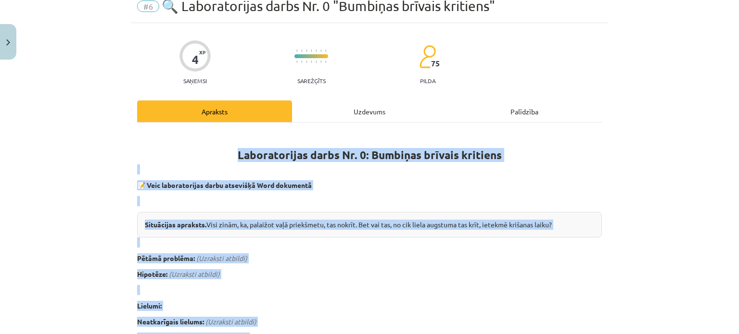
scroll to position [0, 0]
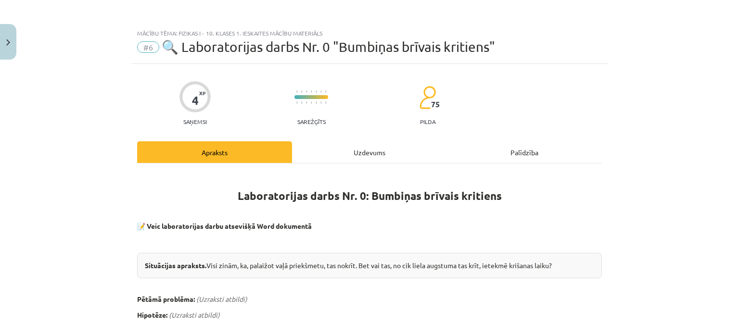
click at [342, 150] on div "Uzdevums" at bounding box center [369, 152] width 155 height 22
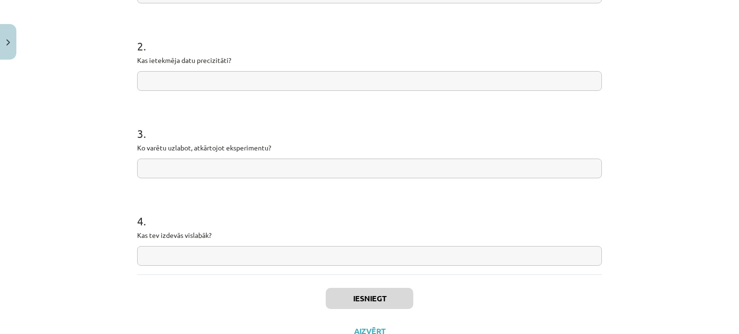
scroll to position [294, 0]
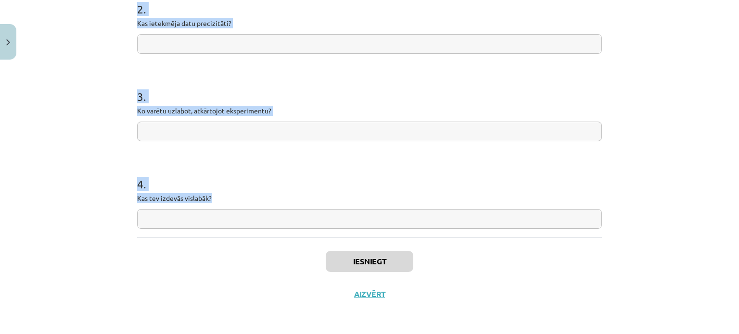
drag, startPoint x: 133, startPoint y: 202, endPoint x: 235, endPoint y: 233, distance: 106.4
click at [235, 233] on div "1 . Vai hipotēze apstiprinājās? 2 . Kas ietekmēja datu precizitāti? 3 . Ko varē…" at bounding box center [369, 54] width 465 height 368
copy form "Vai hipotēze apstiprinājās? 2 . Kas ietekmēja datu precizitāti? 3 . Ko varētu u…"
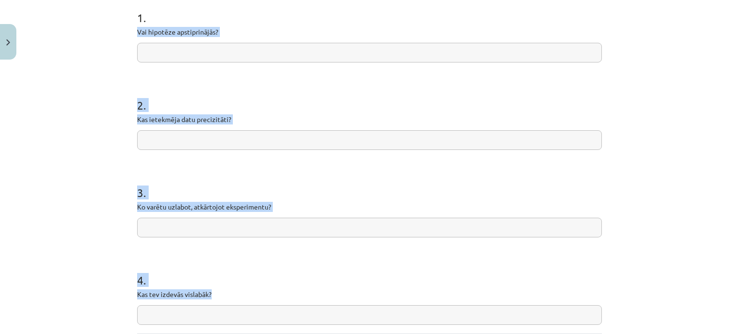
scroll to position [149, 0]
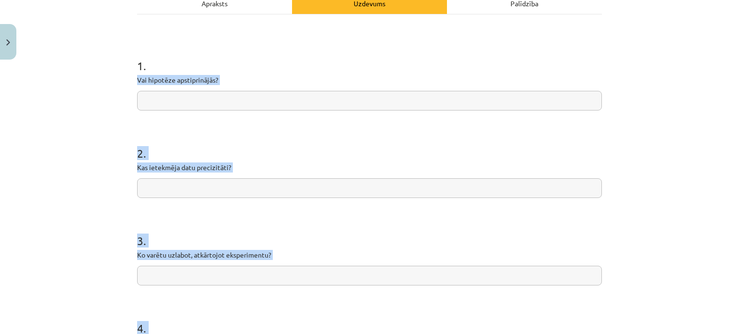
drag, startPoint x: 231, startPoint y: 97, endPoint x: 167, endPoint y: 99, distance: 63.6
click at [167, 99] on input "text" at bounding box center [369, 101] width 465 height 20
click at [101, 113] on div "Mācību tēma: Fizikas i - 10. klases 1. ieskaites mācību materiāls #6 🔍 Laborato…" at bounding box center [369, 167] width 739 height 334
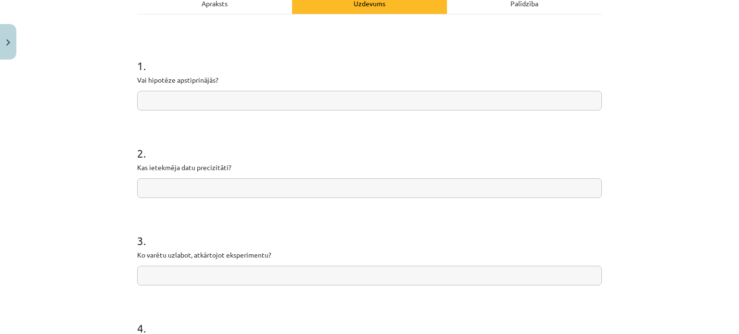
click at [144, 96] on input "text" at bounding box center [369, 101] width 465 height 20
drag, startPoint x: 144, startPoint y: 96, endPoint x: 35, endPoint y: 61, distance: 114.1
click at [27, 79] on div "Mācību tēma: Fizikas i - 10. klases 1. ieskaites mācību materiāls #6 🔍 Laborato…" at bounding box center [369, 167] width 739 height 334
click at [152, 99] on input "text" at bounding box center [369, 101] width 465 height 20
paste input "**********"
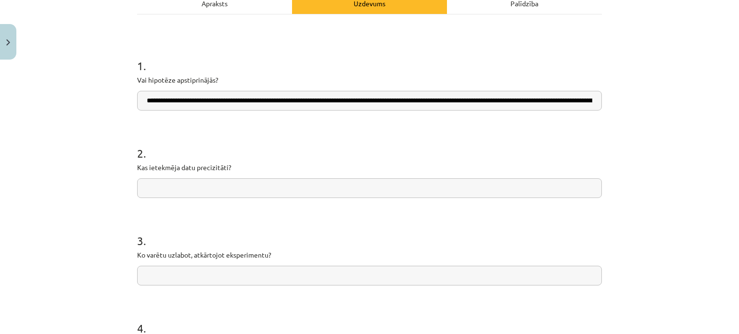
scroll to position [0, 223]
type input "**********"
click at [158, 191] on input "text" at bounding box center [369, 189] width 465 height 20
paste input "**********"
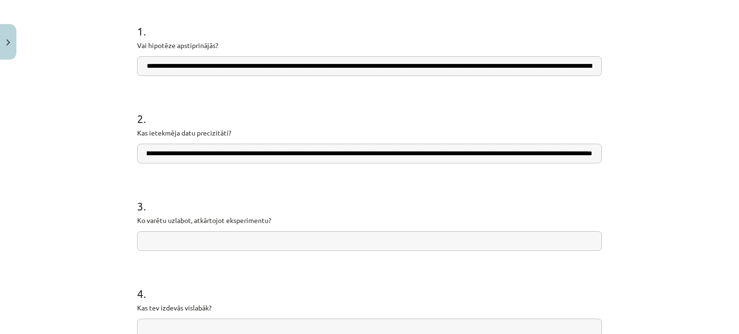
scroll to position [294, 0]
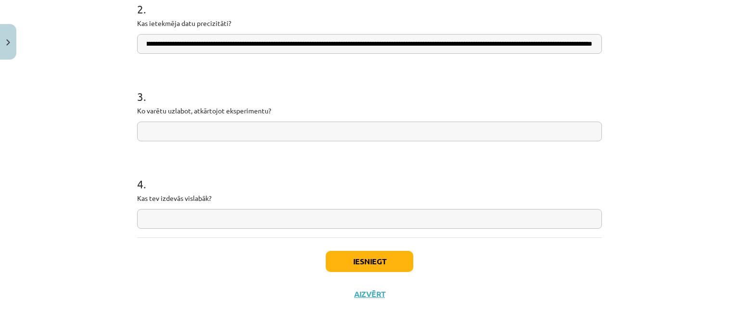
type input "**********"
click at [200, 129] on input "text" at bounding box center [369, 132] width 465 height 20
paste input "**********"
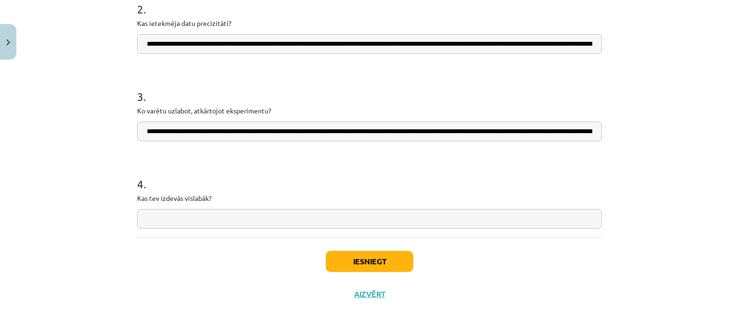
scroll to position [0, 661]
type input "**********"
click at [155, 211] on input "text" at bounding box center [369, 219] width 465 height 20
paste input "**********"
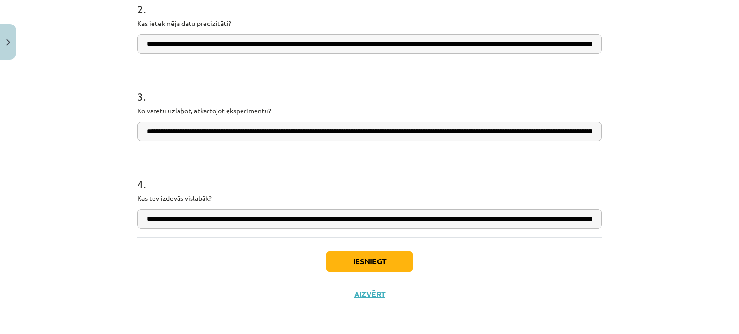
scroll to position [0, 746]
type input "**********"
click at [362, 262] on button "Iesniegt" at bounding box center [370, 261] width 88 height 21
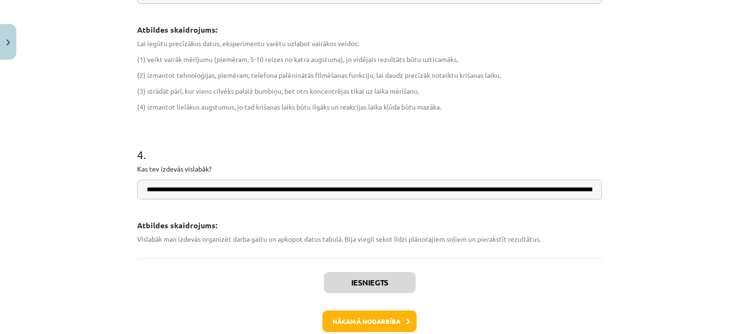
scroll to position [614, 0]
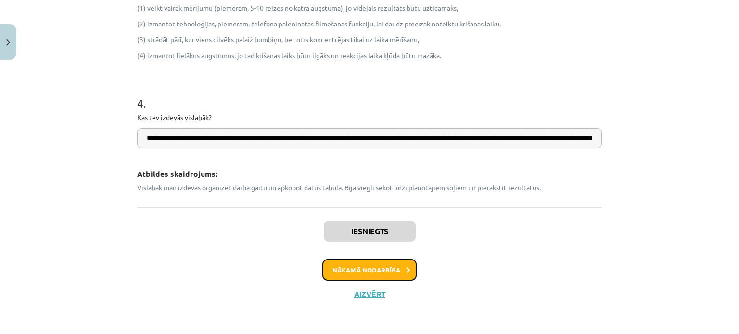
click at [382, 269] on button "Nākamā nodarbība" at bounding box center [369, 270] width 94 height 22
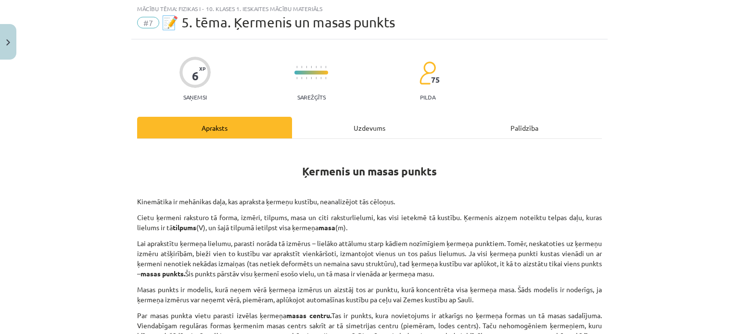
scroll to position [24, 0]
click at [358, 130] on div "Uzdevums" at bounding box center [369, 128] width 155 height 22
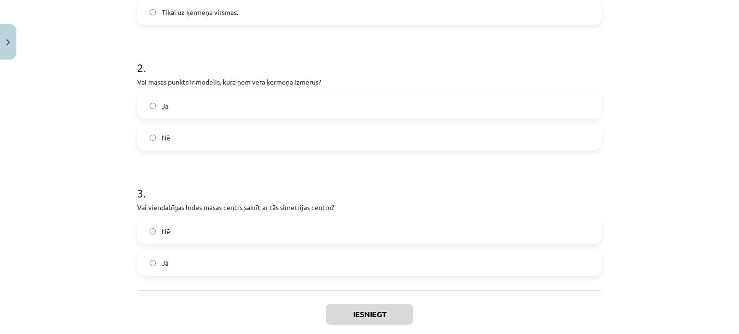
scroll to position [389, 0]
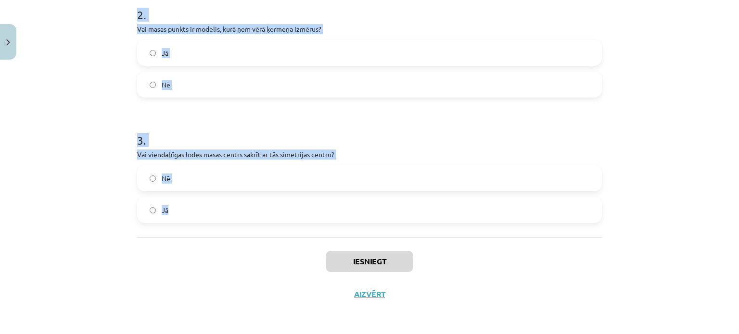
drag, startPoint x: 137, startPoint y: 83, endPoint x: 284, endPoint y: 226, distance: 205.5
copy form "Kur var atrasties ķermeņa masas centrs? Tikai ķermeņa ģeometriskajā centrā. Tik…"
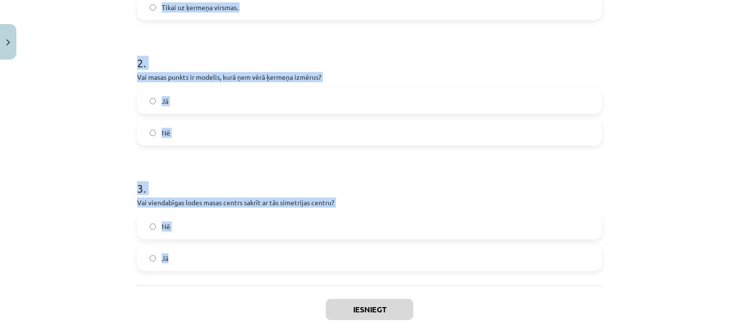
scroll to position [197, 0]
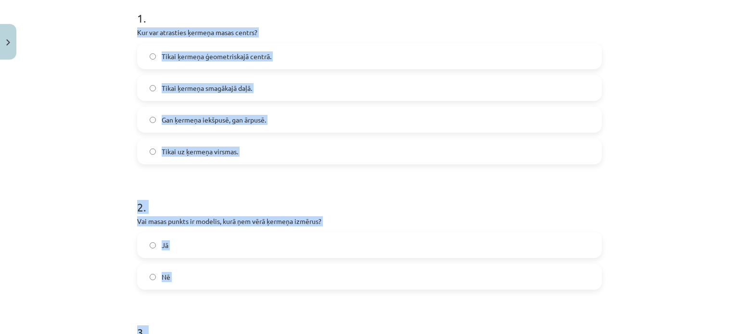
click at [52, 186] on div "Mācību tēma: Fizikas i - 10. klases 1. ieskaites mācību materiāls #7 📝 5. tēma.…" at bounding box center [369, 167] width 739 height 334
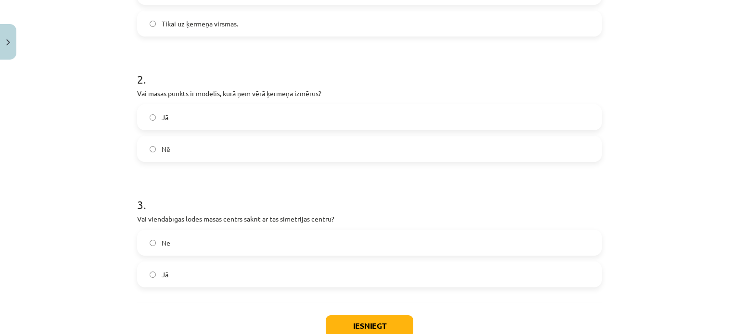
scroll to position [341, 0]
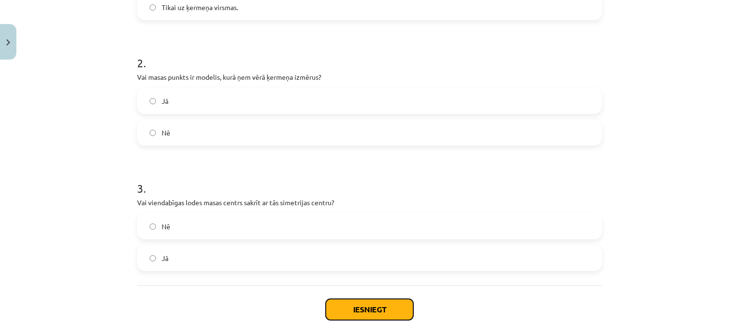
click at [328, 309] on button "Iesniegt" at bounding box center [370, 309] width 88 height 21
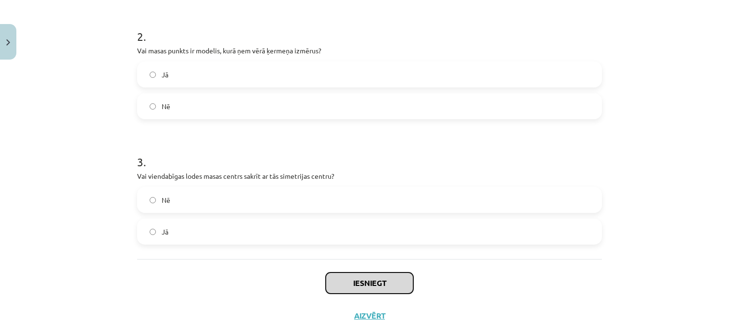
scroll to position [389, 0]
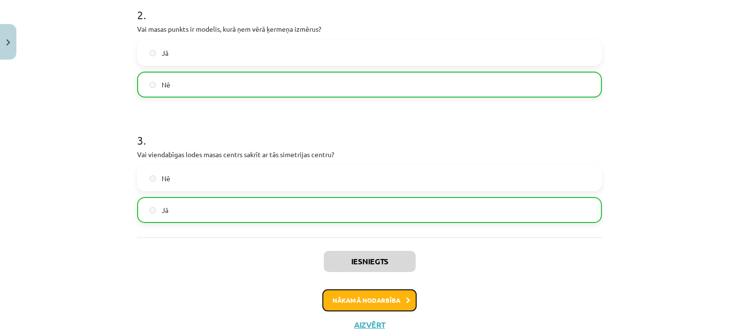
click at [358, 302] on button "Nākamā nodarbība" at bounding box center [369, 301] width 94 height 22
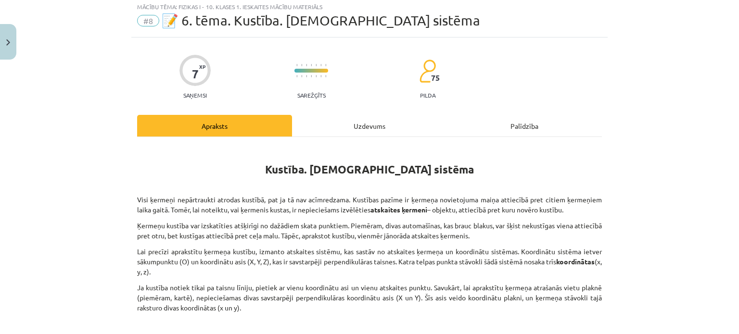
scroll to position [24, 0]
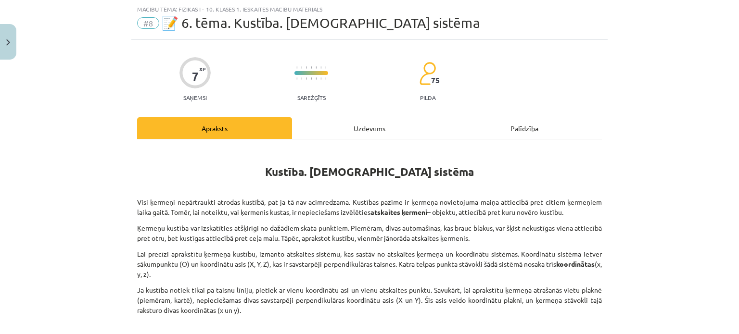
click at [359, 122] on div "Uzdevums" at bounding box center [369, 128] width 155 height 22
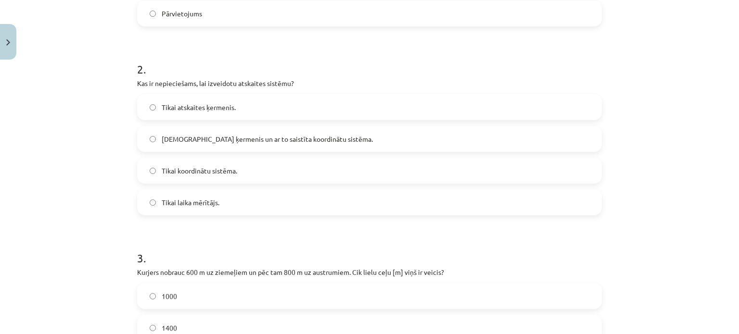
scroll to position [516, 0]
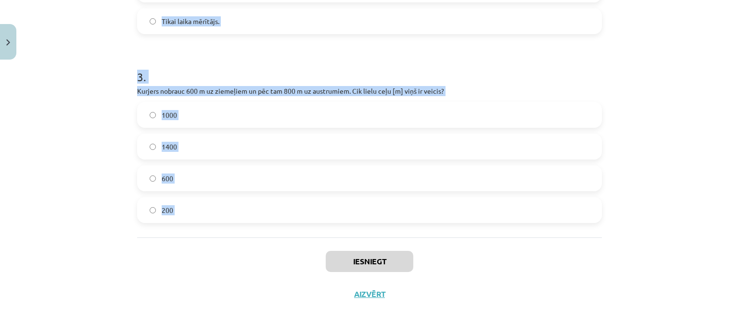
drag, startPoint x: 129, startPoint y: 203, endPoint x: 241, endPoint y: 189, distance: 112.6
click at [216, 255] on div "Mācību tēma: Fizikas i - 10. klases 1. ieskaites mācību materiāls #8 📝 6. tēma.…" at bounding box center [369, 167] width 739 height 334
copy form "Kā sauc vektoru, kas savieno kustības sākumpunktu ar galapunktu? Ātrums Trajekt…"
click at [115, 129] on div "Mācību tēma: Fizikas i - 10. klases 1. ieskaites mācību materiāls #8 📝 6. tēma.…" at bounding box center [369, 167] width 739 height 334
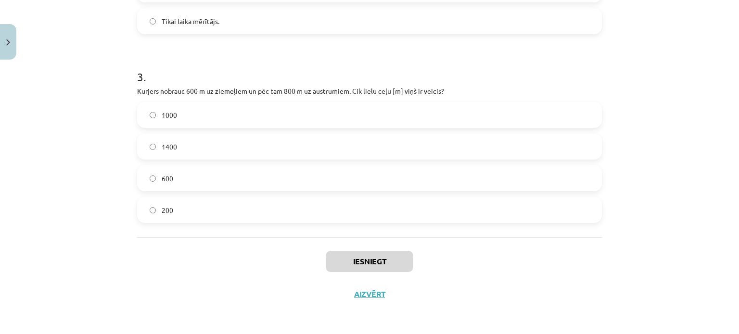
click at [147, 146] on label "1400" at bounding box center [369, 147] width 463 height 24
click at [329, 263] on button "Iesniegt" at bounding box center [370, 261] width 88 height 21
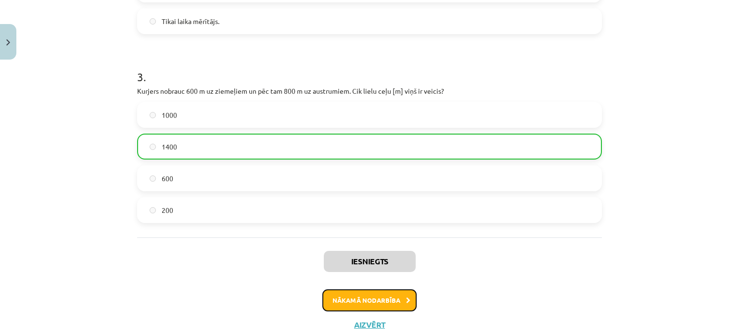
click at [373, 307] on button "Nākamā nodarbība" at bounding box center [369, 301] width 94 height 22
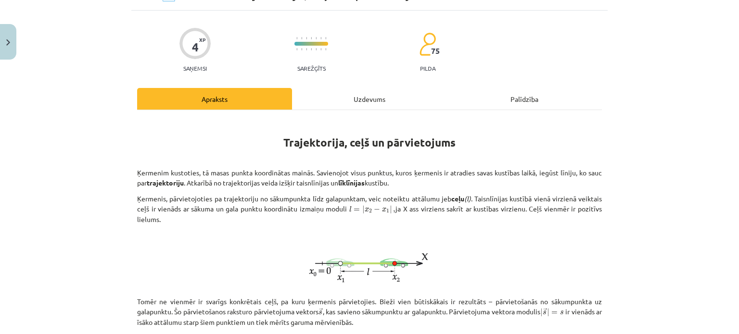
scroll to position [24, 0]
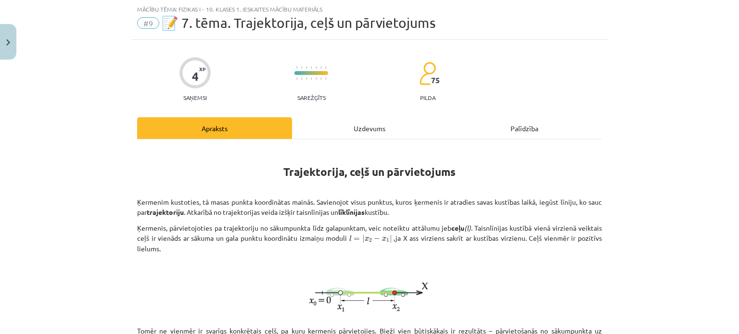
click at [357, 128] on div "Uzdevums" at bounding box center [369, 128] width 155 height 22
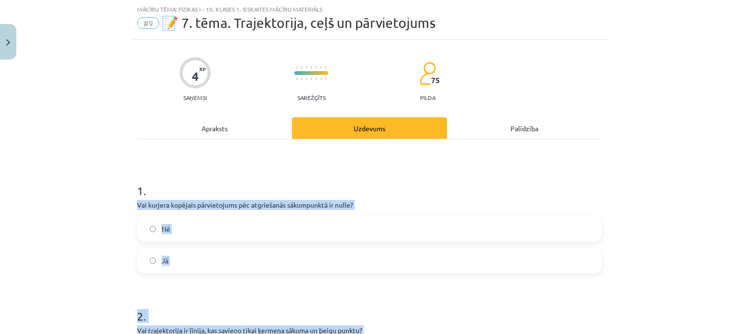
scroll to position [200, 0]
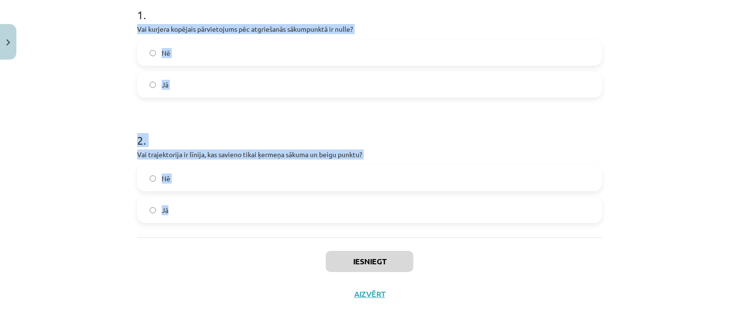
drag, startPoint x: 135, startPoint y: 201, endPoint x: 217, endPoint y: 191, distance: 82.8
click at [214, 218] on form "1 . Vai kurjera kopējais pārvietojums pēc atgriešanās sākumpunktā ir nulle? Nē …" at bounding box center [369, 107] width 465 height 232
click at [147, 111] on form "1 . Vai kurjera kopējais pārvietojums pēc atgriešanās sākumpunktā ir nulle? Nē …" at bounding box center [369, 107] width 465 height 232
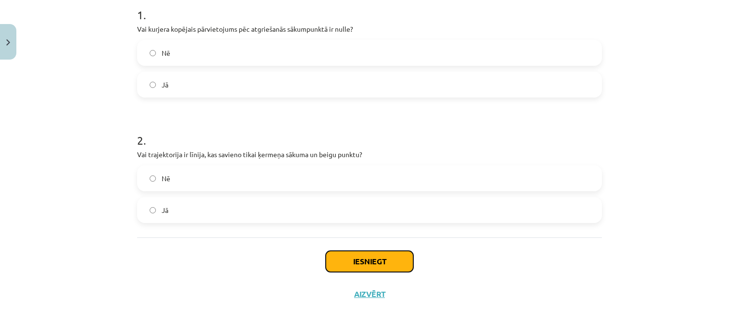
click at [341, 255] on button "Iesniegt" at bounding box center [370, 261] width 88 height 21
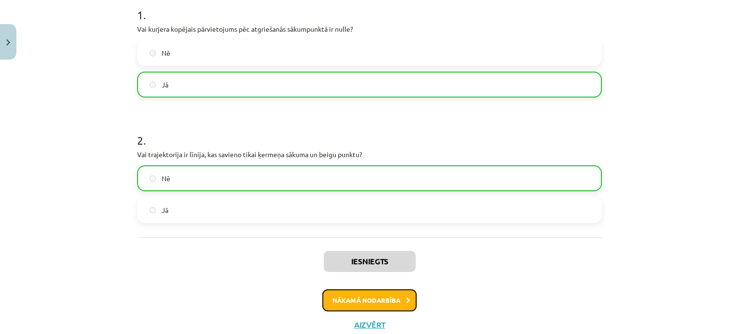
click at [344, 294] on button "Nākamā nodarbība" at bounding box center [369, 301] width 94 height 22
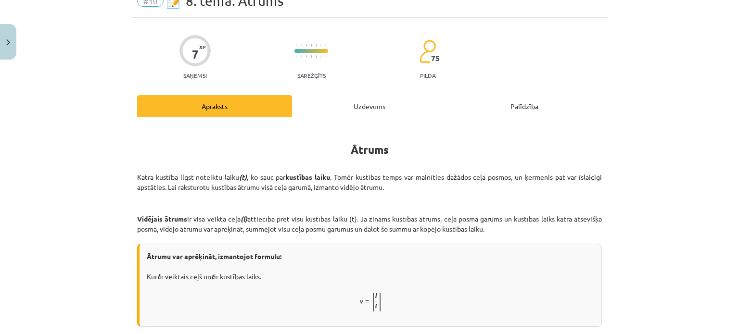
scroll to position [24, 0]
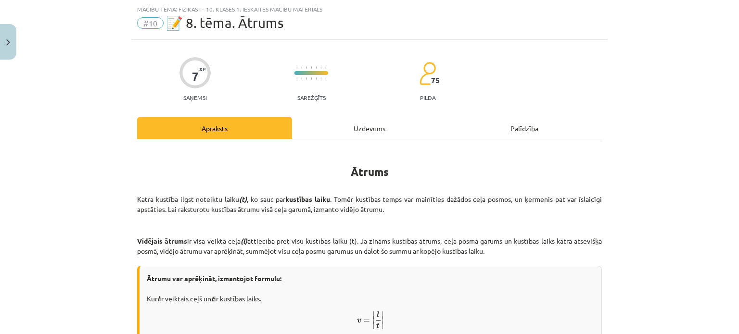
click at [375, 125] on div "Uzdevums" at bounding box center [369, 128] width 155 height 22
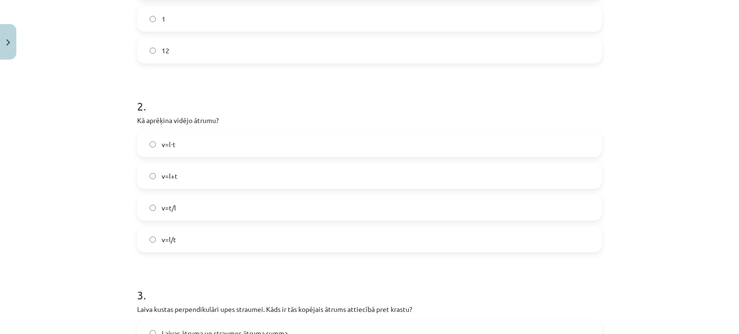
scroll to position [526, 0]
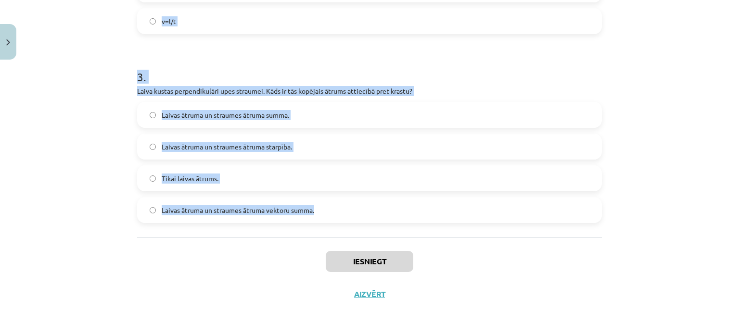
drag, startPoint x: 131, startPoint y: 105, endPoint x: 319, endPoint y: 213, distance: 217.2
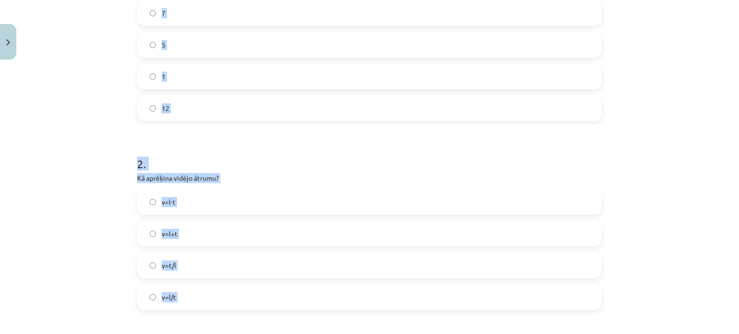
scroll to position [190, 0]
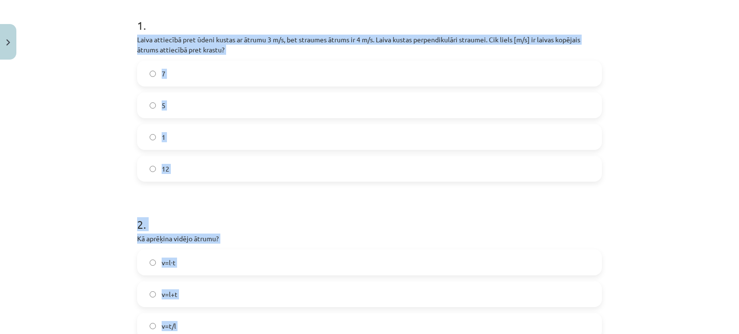
click at [77, 213] on div "Mācību tēma: Fizikas i - 10. klases 1. ieskaites mācību materiāls #10 📝 8. tēma…" at bounding box center [369, 167] width 739 height 334
click at [104, 119] on div "Mācību tēma: Fizikas i - 10. klases 1. ieskaites mācību materiāls #10 📝 8. tēma…" at bounding box center [369, 167] width 739 height 334
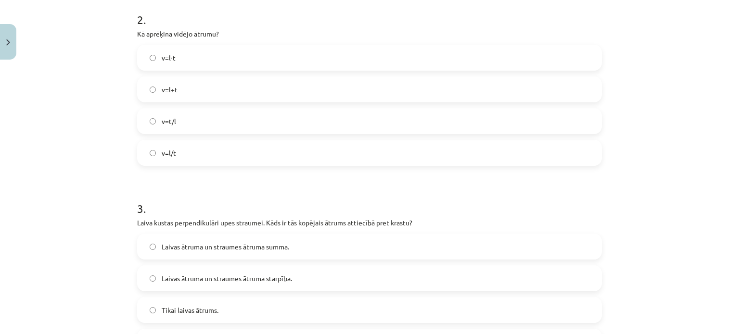
scroll to position [526, 0]
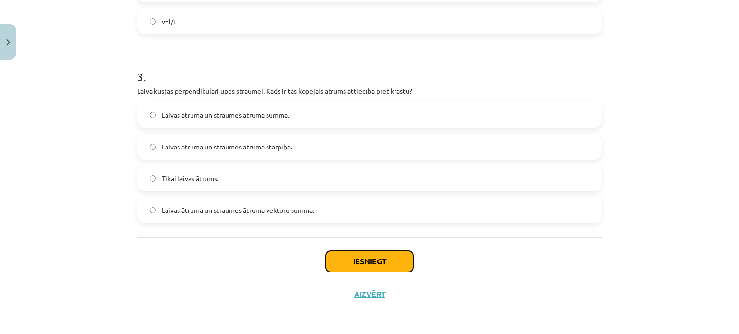
click at [339, 262] on button "Iesniegt" at bounding box center [370, 261] width 88 height 21
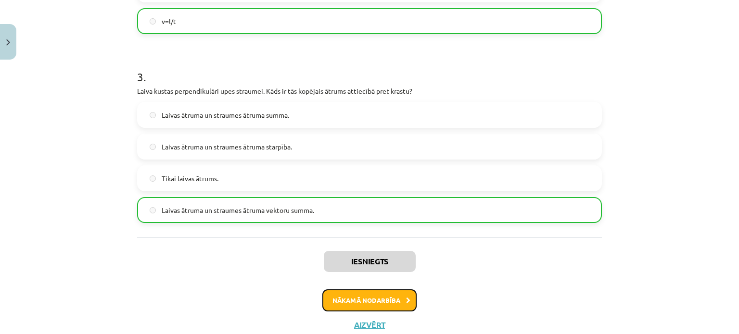
click at [390, 298] on button "Nākamā nodarbība" at bounding box center [369, 301] width 94 height 22
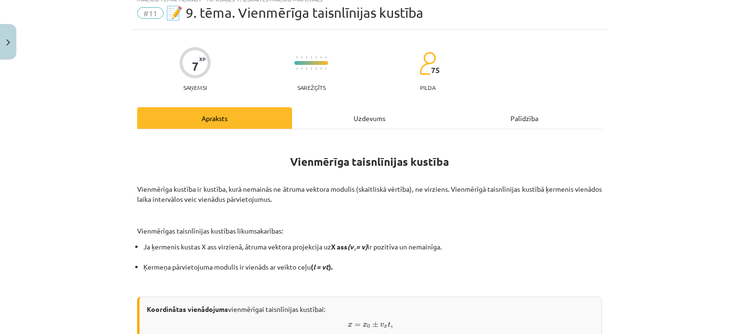
scroll to position [24, 0]
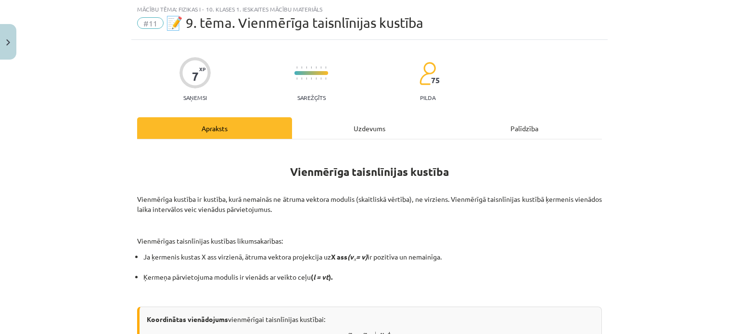
click at [359, 125] on div "Uzdevums" at bounding box center [369, 128] width 155 height 22
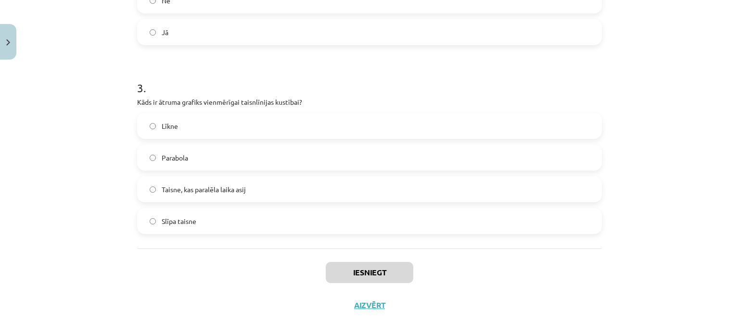
scroll to position [463, 0]
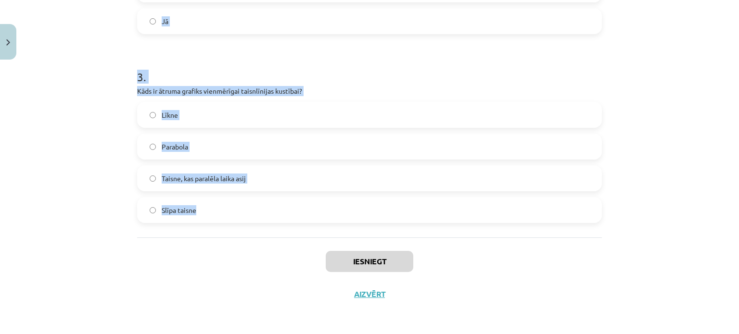
drag, startPoint x: 141, startPoint y: 153, endPoint x: 268, endPoint y: 221, distance: 144.0
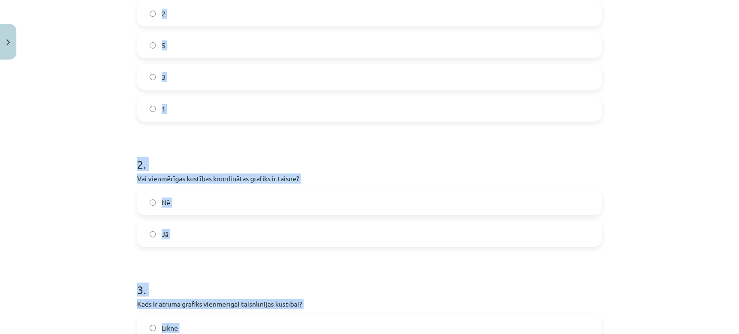
scroll to position [222, 0]
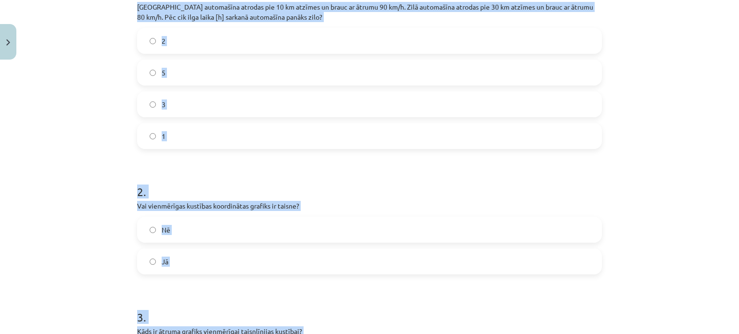
drag, startPoint x: 56, startPoint y: 154, endPoint x: 61, endPoint y: 148, distance: 7.5
click at [57, 153] on div "Mācību tēma: Fizikas i - 10. klases 1. ieskaites mācību materiāls #11 📝 9. tēma…" at bounding box center [369, 167] width 739 height 334
click at [84, 65] on div "Mācību tēma: Fizikas i - 10. klases 1. ieskaites mācību materiāls #11 📝 9. tēma…" at bounding box center [369, 167] width 739 height 334
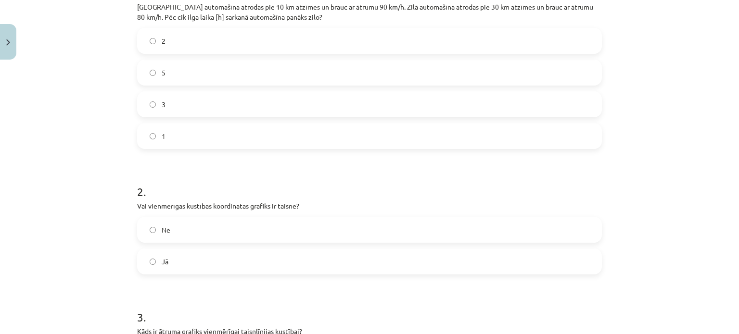
click at [144, 42] on label "2" at bounding box center [369, 41] width 463 height 24
click at [150, 265] on label "Jā" at bounding box center [369, 262] width 463 height 24
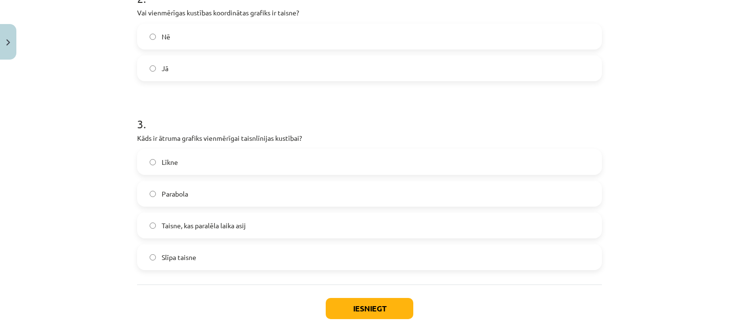
scroll to position [463, 0]
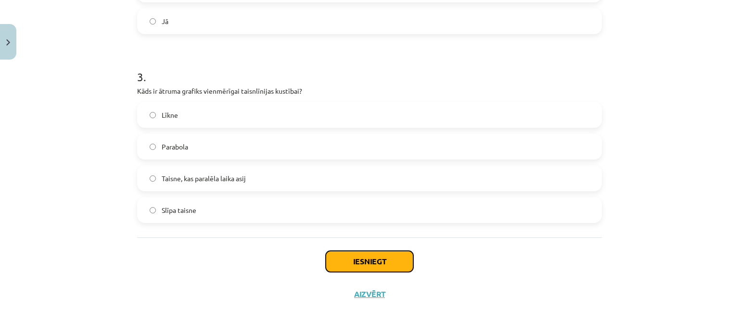
click at [337, 262] on button "Iesniegt" at bounding box center [370, 261] width 88 height 21
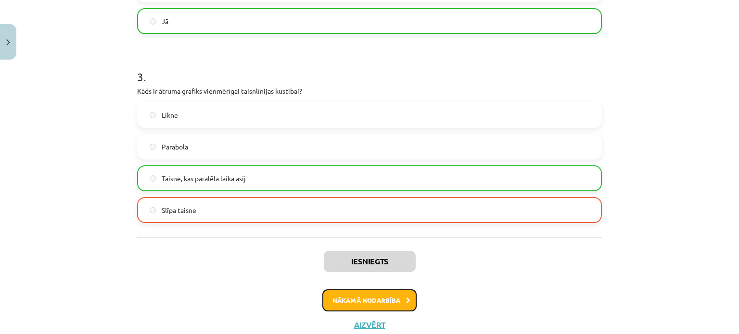
click at [341, 307] on button "Nākamā nodarbība" at bounding box center [369, 301] width 94 height 22
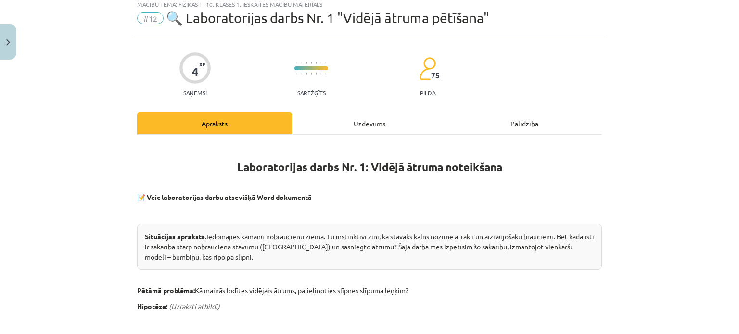
scroll to position [24, 0]
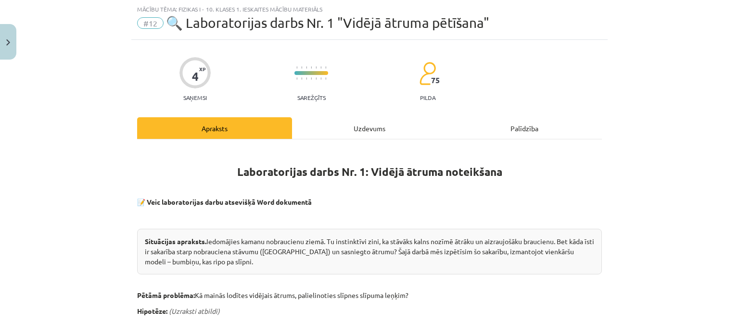
click at [361, 125] on div "Uzdevums" at bounding box center [369, 128] width 155 height 22
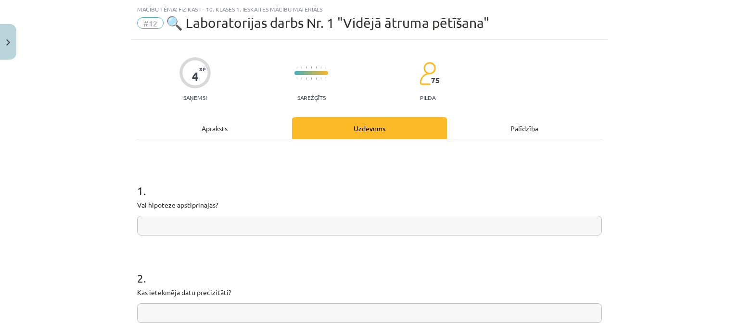
click at [230, 127] on div "Apraksts" at bounding box center [214, 128] width 155 height 22
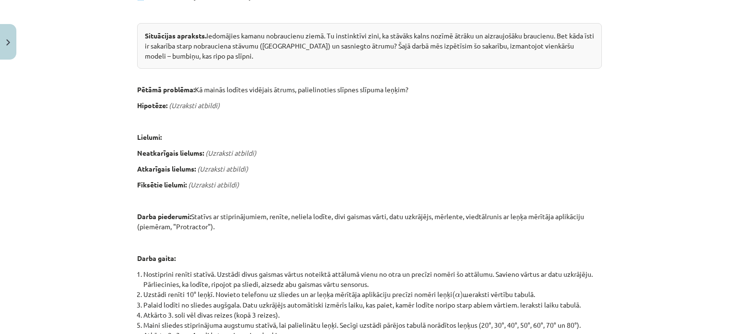
scroll to position [563, 0]
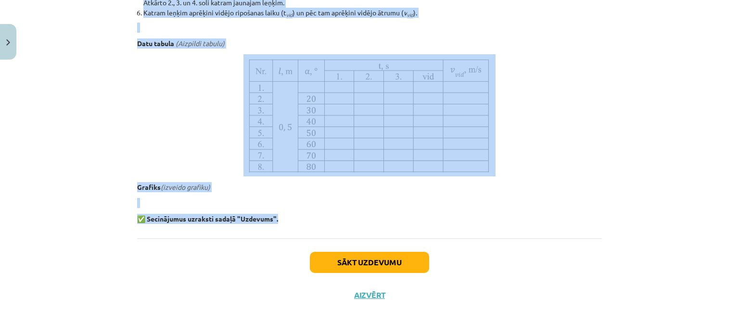
drag, startPoint x: 236, startPoint y: 21, endPoint x: 314, endPoint y: 217, distance: 210.6
click at [208, 134] on p at bounding box center [369, 115] width 465 height 122
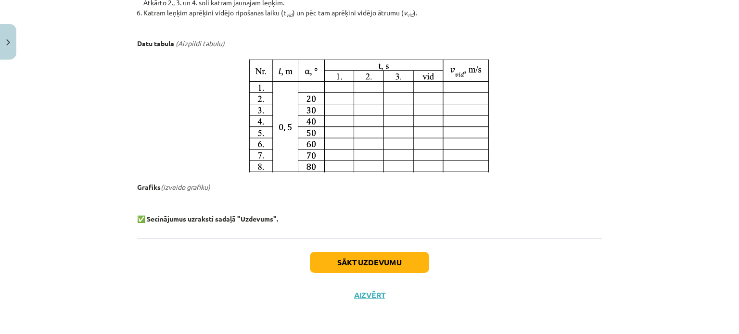
click at [329, 83] on img at bounding box center [369, 115] width 252 height 122
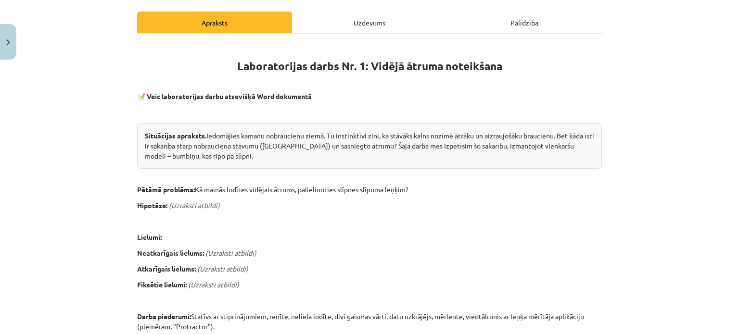
scroll to position [34, 0]
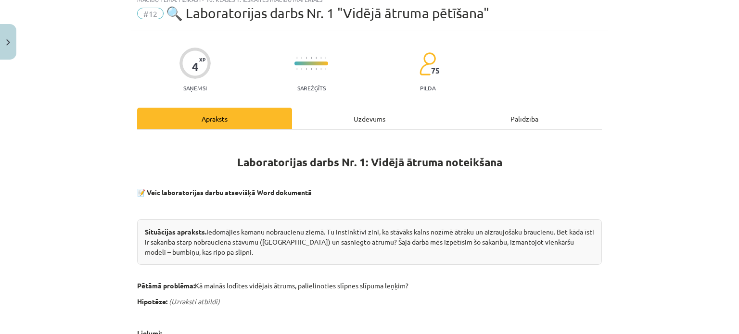
click at [369, 123] on div "Uzdevums" at bounding box center [369, 119] width 155 height 22
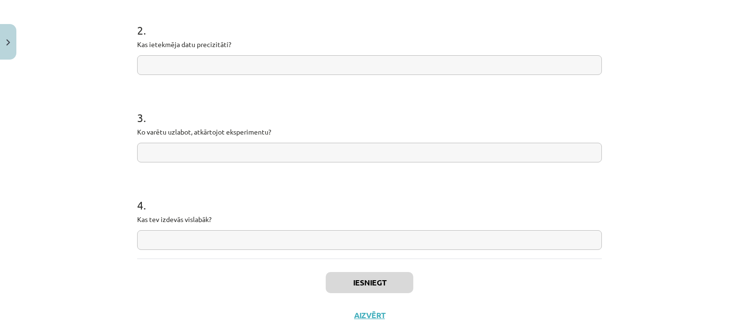
scroll to position [294, 0]
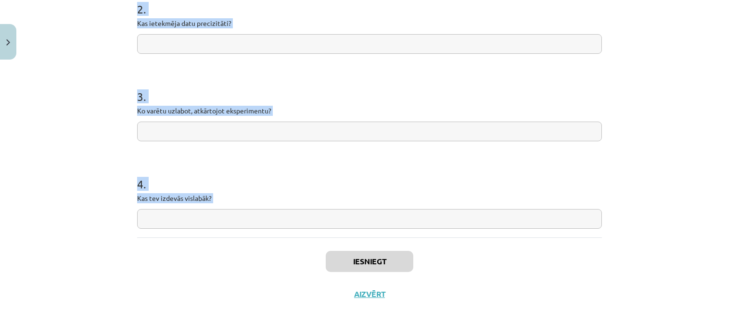
drag, startPoint x: 131, startPoint y: 194, endPoint x: 242, endPoint y: 204, distance: 111.1
click at [244, 244] on div "4 XP Saņemsi Sarežģīts 75 pilda Apraksts Uzdevums Palīdzība 1 . Vai hipotēze ap…" at bounding box center [369, 40] width 476 height 540
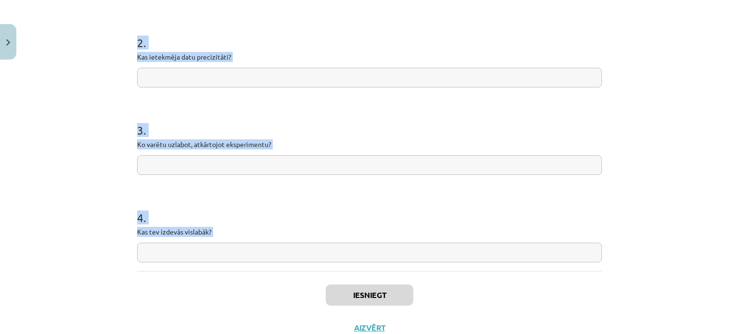
scroll to position [149, 0]
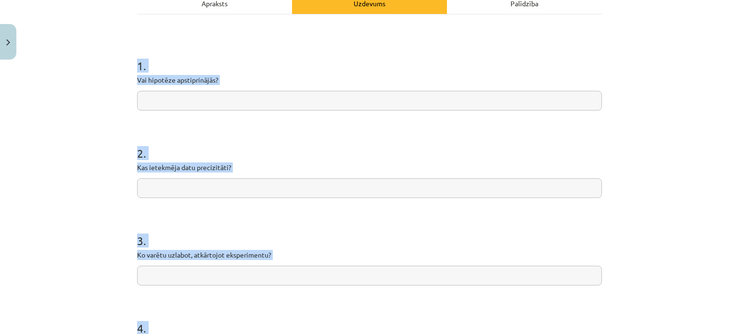
click at [185, 96] on input "text" at bounding box center [369, 101] width 465 height 20
click at [175, 100] on input "text" at bounding box center [369, 101] width 465 height 20
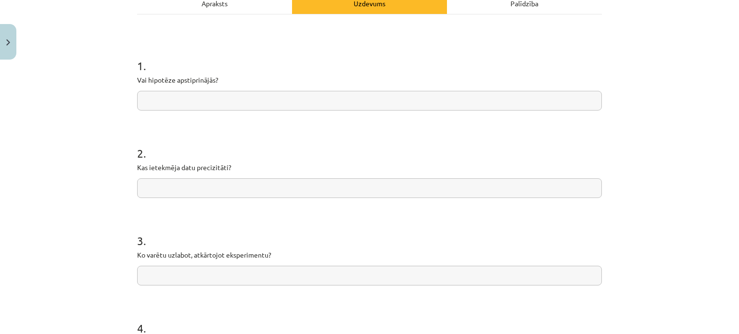
paste input "**********"
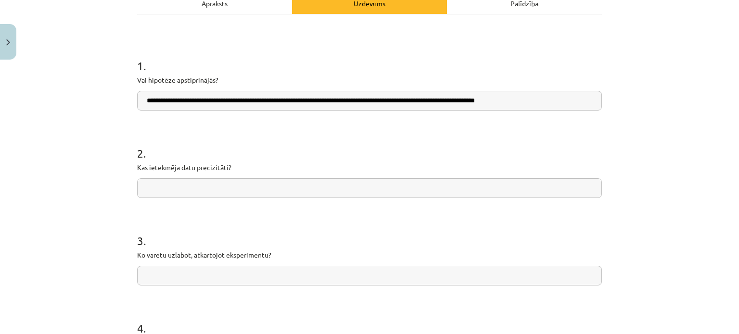
type input "**********"
click at [181, 179] on input "text" at bounding box center [369, 189] width 465 height 20
drag, startPoint x: 179, startPoint y: 177, endPoint x: 102, endPoint y: 188, distance: 78.3
click at [86, 189] on div "**********" at bounding box center [369, 167] width 739 height 334
click at [174, 198] on form "**********" at bounding box center [369, 207] width 465 height 331
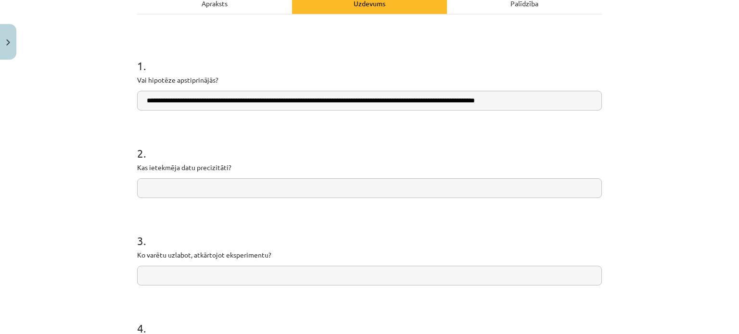
paste input "**********"
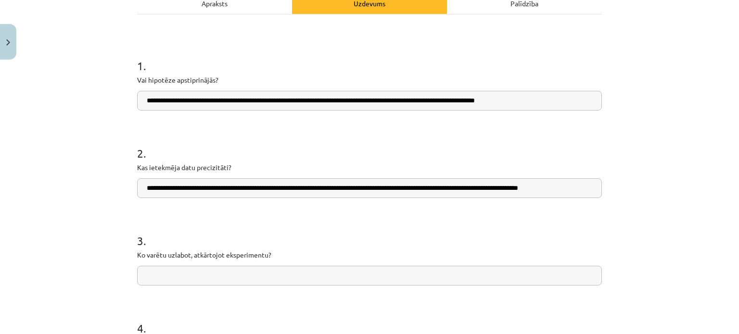
type input "**********"
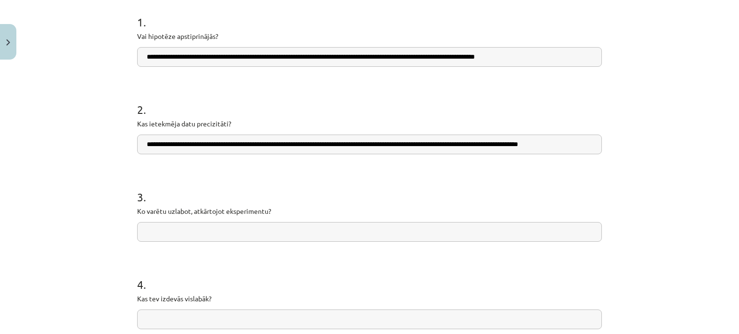
scroll to position [245, 0]
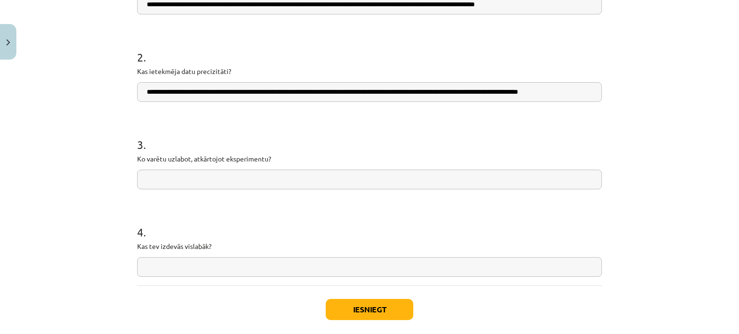
click at [142, 179] on input "text" at bounding box center [369, 180] width 465 height 20
drag, startPoint x: 142, startPoint y: 179, endPoint x: 109, endPoint y: 167, distance: 35.5
click at [109, 167] on div "**********" at bounding box center [369, 167] width 739 height 334
click at [144, 181] on input "text" at bounding box center [369, 180] width 465 height 20
paste input "**********"
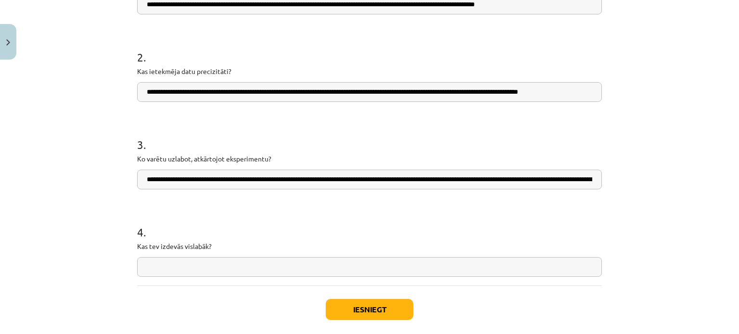
scroll to position [0, 176]
type input "**********"
click at [197, 256] on div "4 . Kas tev izdevās vislabāk?" at bounding box center [369, 243] width 465 height 68
click at [197, 263] on input "text" at bounding box center [369, 267] width 465 height 20
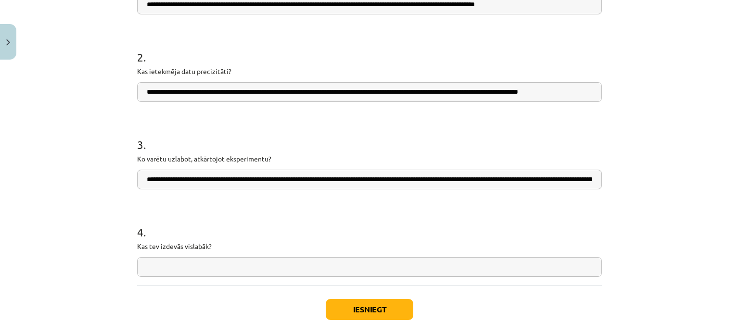
paste input "**********"
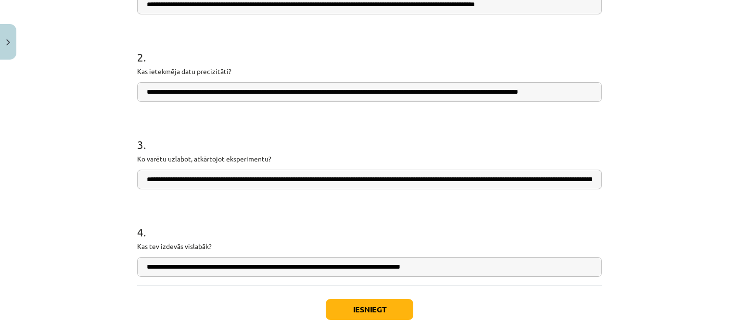
type input "**********"
click at [347, 304] on button "Iesniegt" at bounding box center [370, 309] width 88 height 21
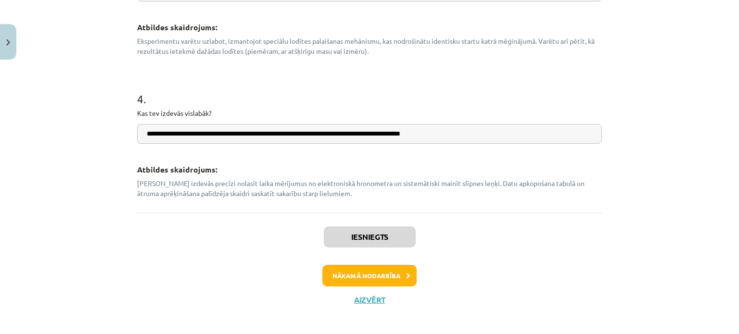
scroll to position [534, 0]
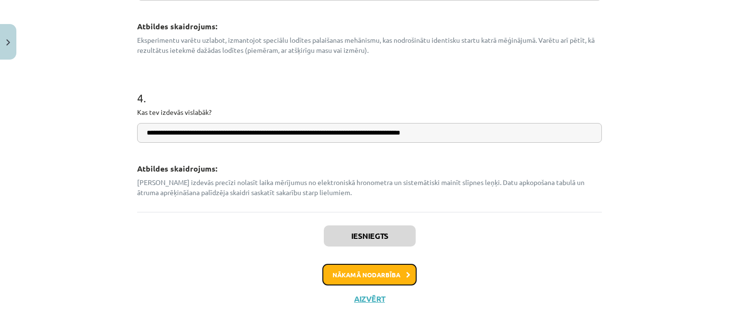
click at [386, 269] on button "Nākamā nodarbība" at bounding box center [369, 275] width 94 height 22
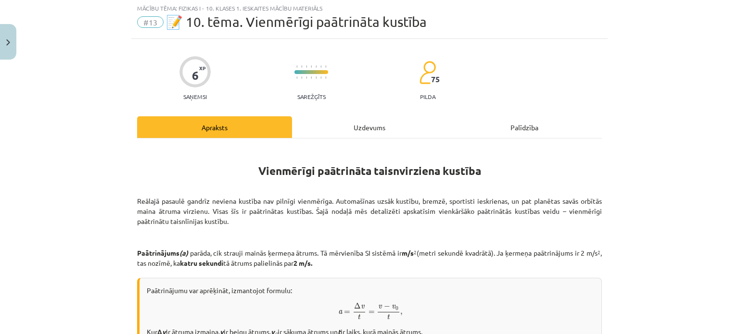
scroll to position [24, 0]
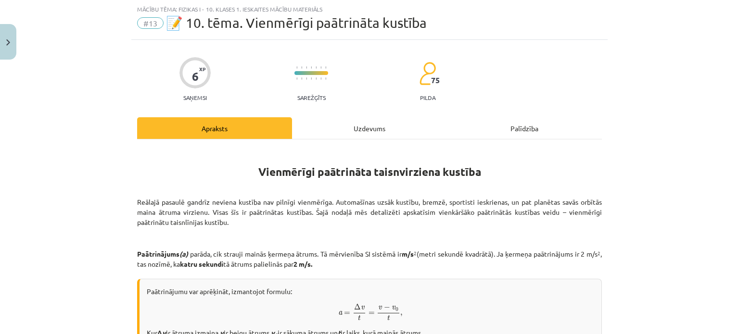
click at [348, 124] on div "Uzdevums" at bounding box center [369, 128] width 155 height 22
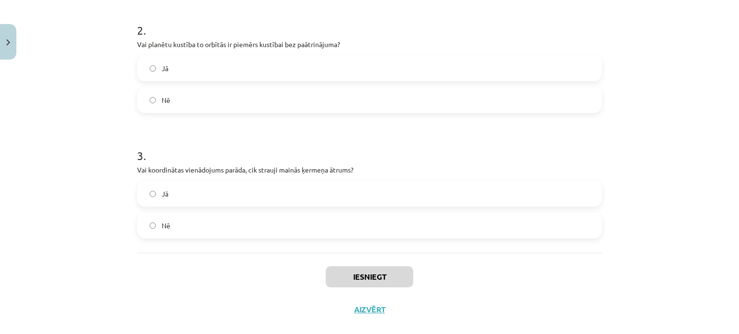
scroll to position [326, 0]
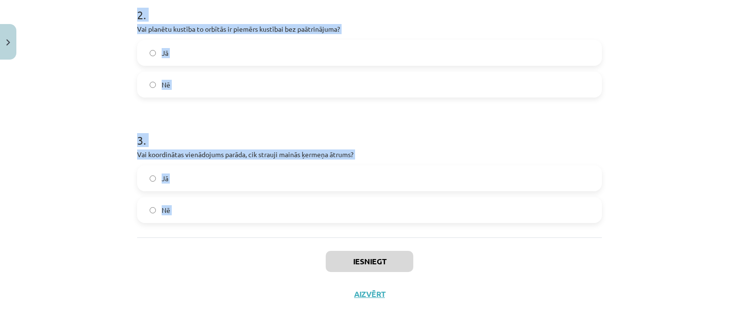
drag, startPoint x: 128, startPoint y: 106, endPoint x: 284, endPoint y: 232, distance: 200.8
click at [284, 232] on div "6 XP Saņemsi Sarežģīts 75 pilda Apraksts Uzdevums Palīdzība 1 . Vai paātrinājum…" at bounding box center [369, 24] width 476 height 573
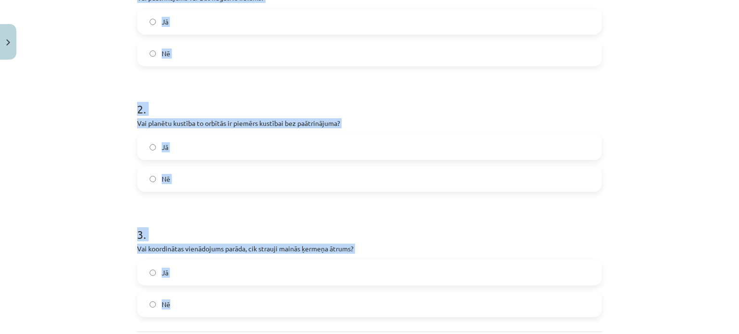
scroll to position [230, 0]
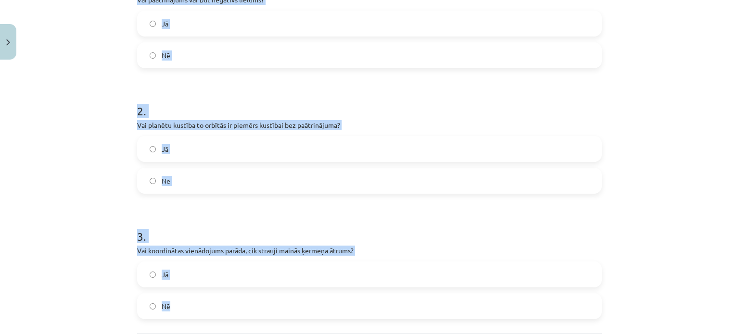
click at [85, 82] on div "Mācību tēma: Fizikas i - 10. klases 1. ieskaites mācību materiāls #13 📝 10. tēm…" at bounding box center [369, 167] width 739 height 334
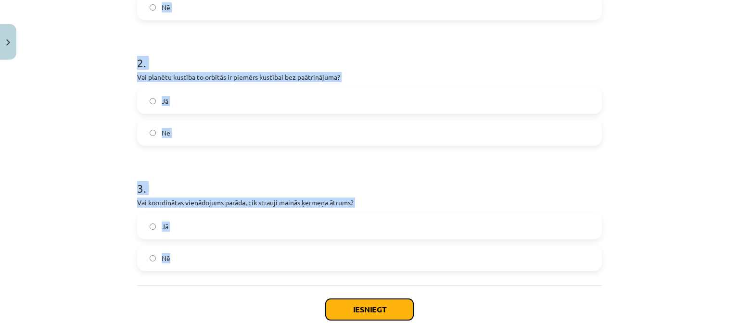
click at [340, 303] on button "Iesniegt" at bounding box center [370, 309] width 88 height 21
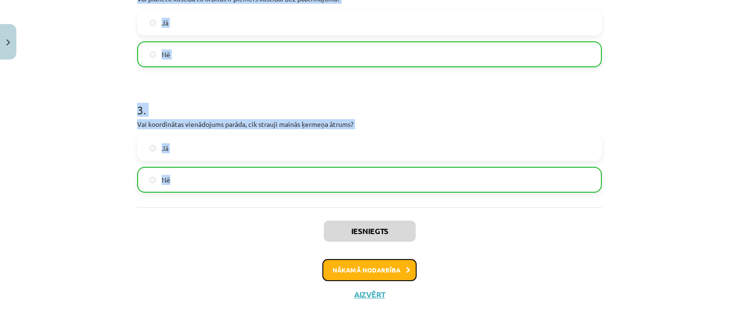
click at [358, 265] on button "Nākamā nodarbība" at bounding box center [369, 270] width 94 height 22
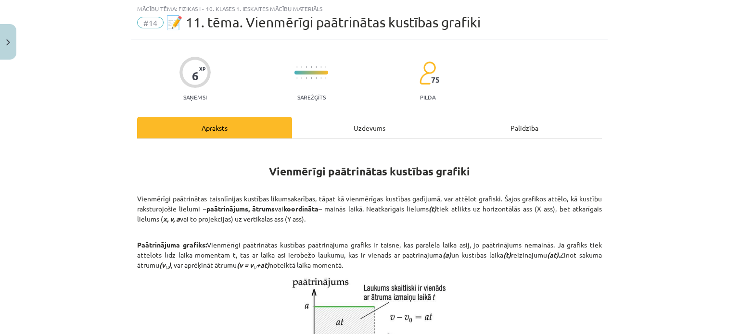
scroll to position [24, 0]
click at [355, 124] on div "Uzdevums" at bounding box center [369, 128] width 155 height 22
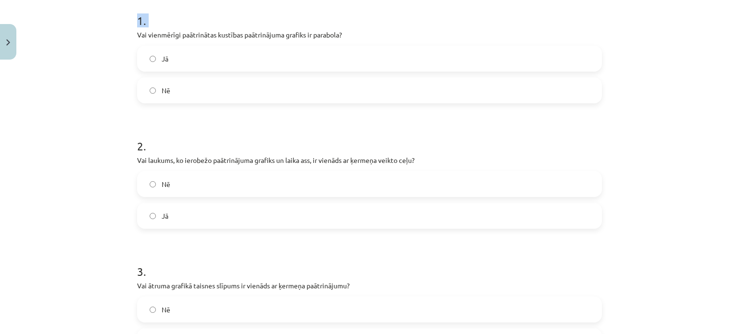
scroll to position [326, 0]
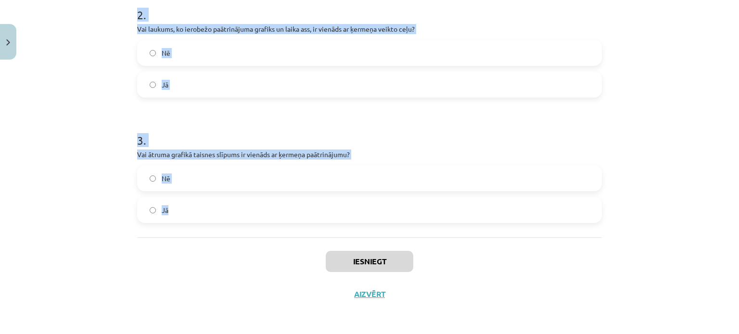
drag, startPoint x: 135, startPoint y: 200, endPoint x: 210, endPoint y: 209, distance: 76.1
click at [210, 209] on div "6 XP Saņemsi Sarežģīts 75 pilda Apraksts Uzdevums Palīdzība 1 . Vai vienmērīgi …" at bounding box center [369, 24] width 476 height 573
click at [332, 262] on button "Iesniegt" at bounding box center [370, 261] width 88 height 21
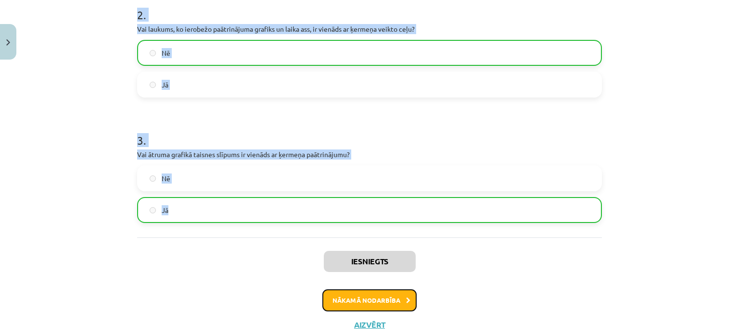
click at [383, 300] on button "Nākamā nodarbība" at bounding box center [369, 301] width 94 height 22
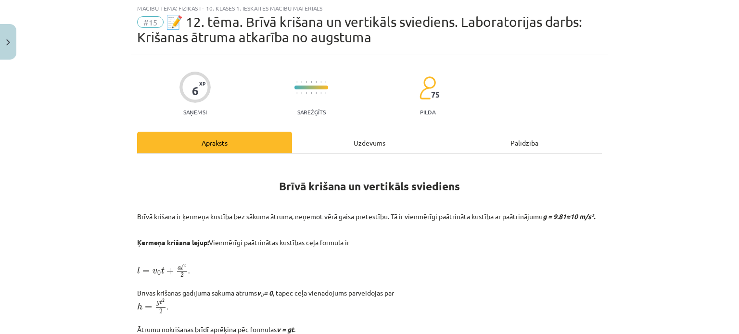
scroll to position [24, 0]
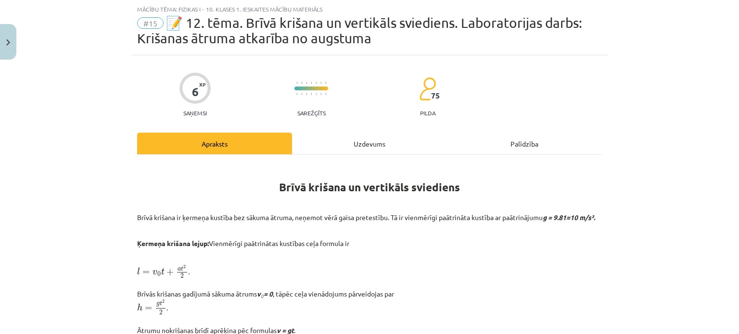
click at [350, 140] on div "Uzdevums" at bounding box center [369, 144] width 155 height 22
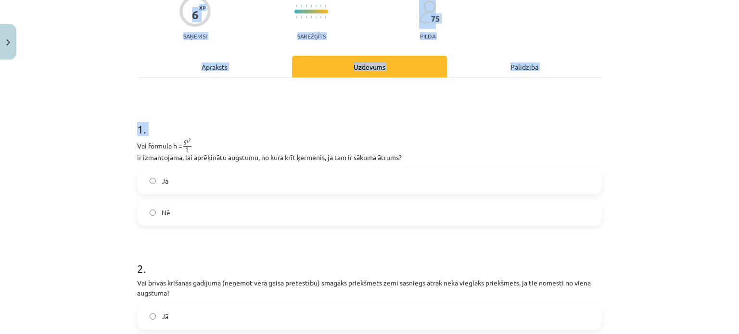
scroll to position [365, 0]
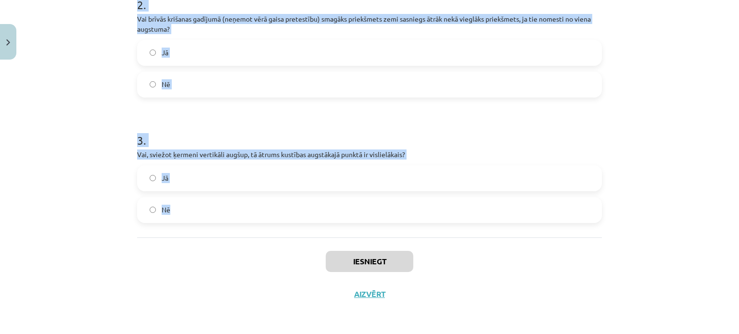
drag, startPoint x: 129, startPoint y: 219, endPoint x: 231, endPoint y: 166, distance: 115.1
click at [217, 229] on div "6 XP Saņemsi Sarežģīts 75 pilda Apraksts Uzdevums Palīdzība 1 . Vai formula h =…" at bounding box center [369, 12] width 476 height 597
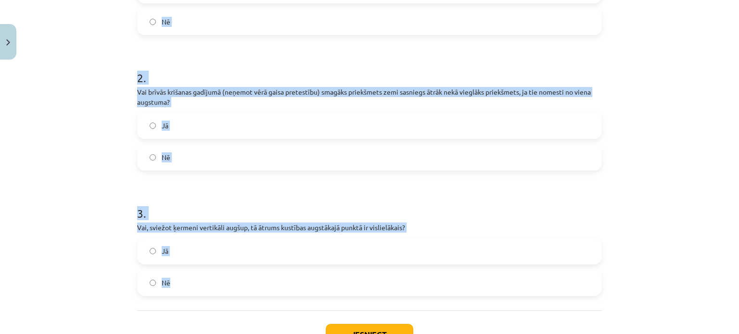
scroll to position [317, 0]
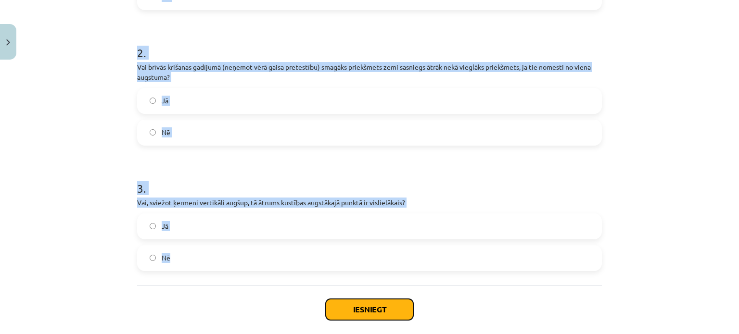
click at [352, 311] on button "Iesniegt" at bounding box center [370, 309] width 88 height 21
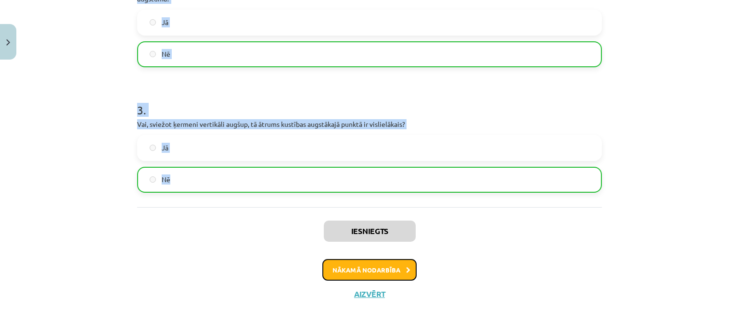
click at [356, 265] on button "Nākamā nodarbība" at bounding box center [369, 270] width 94 height 22
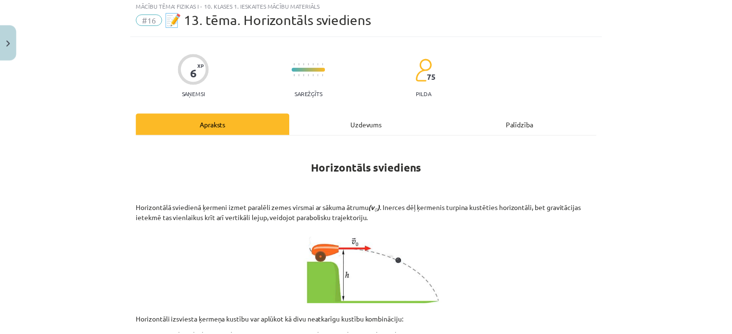
scroll to position [24, 0]
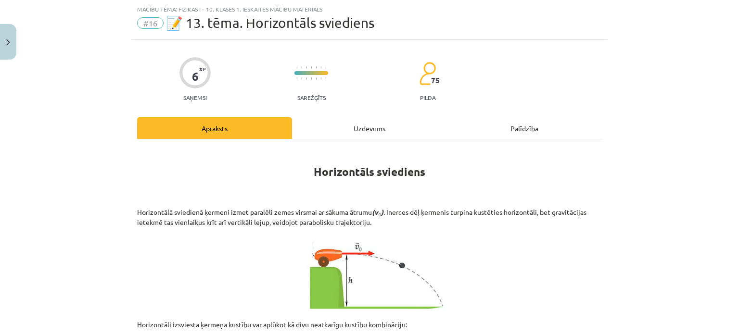
click at [148, 23] on span "#16" at bounding box center [150, 23] width 26 height 12
click at [8, 43] on img "Close" at bounding box center [8, 42] width 4 height 6
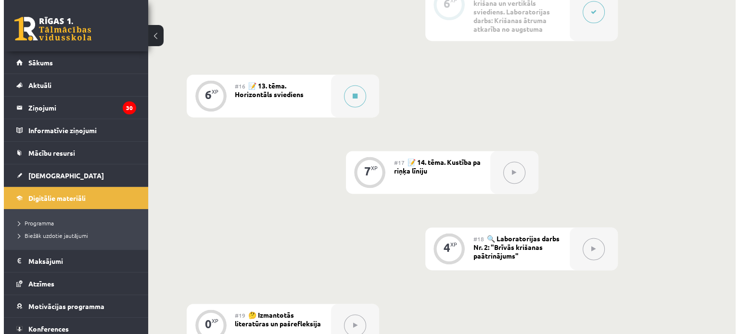
scroll to position [1345, 0]
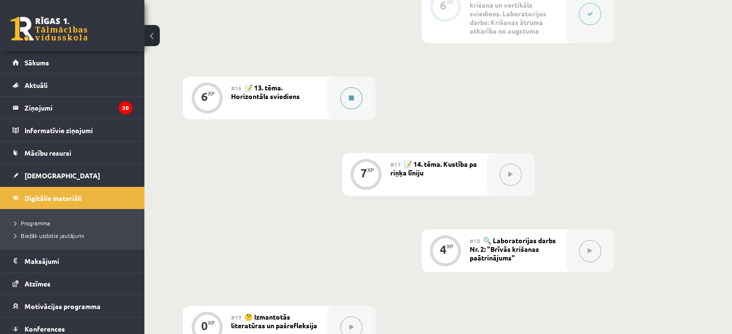
click at [354, 109] on button at bounding box center [351, 98] width 22 height 22
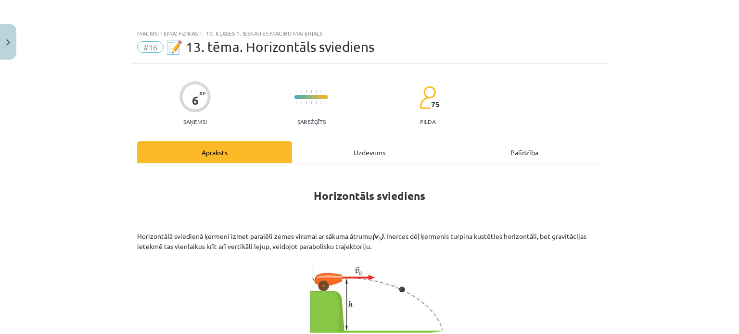
click at [385, 148] on div "Uzdevums" at bounding box center [369, 152] width 155 height 22
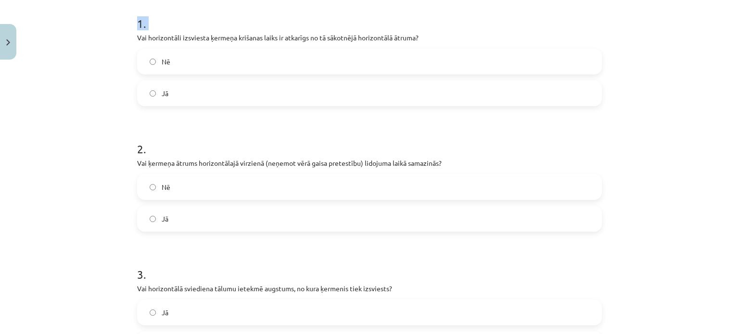
scroll to position [326, 0]
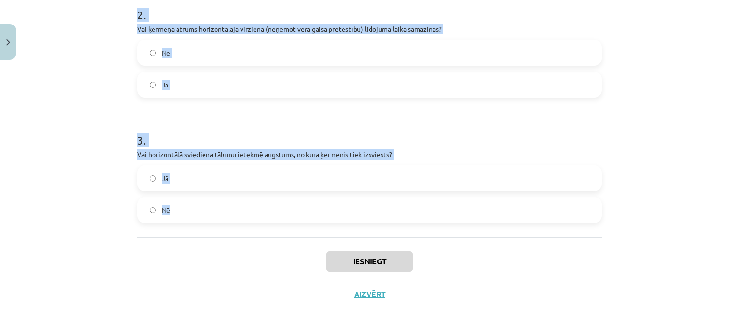
drag, startPoint x: 130, startPoint y: 198, endPoint x: 231, endPoint y: 217, distance: 102.4
click at [231, 219] on div "6 XP Saņemsi Sarežģīts 75 pilda Apraksts Uzdevums Palīdzība 1 . Vai horizontāli…" at bounding box center [369, 24] width 476 height 573
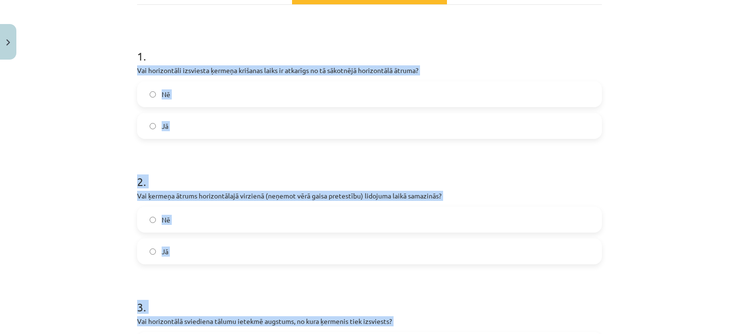
scroll to position [133, 0]
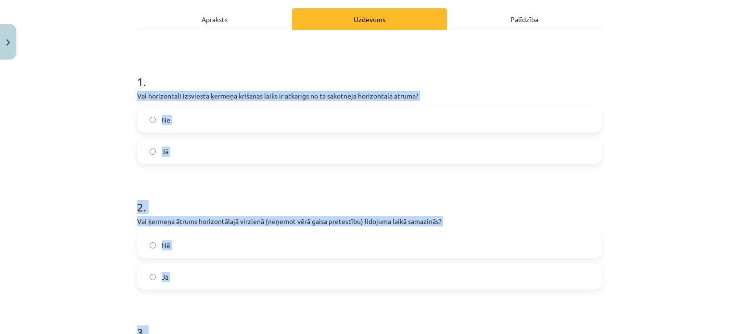
click at [102, 93] on div "Mācību tēma: Fizikas i - 10. klases 1. ieskaites mācību materiāls #16 📝 13. tēm…" at bounding box center [369, 167] width 739 height 334
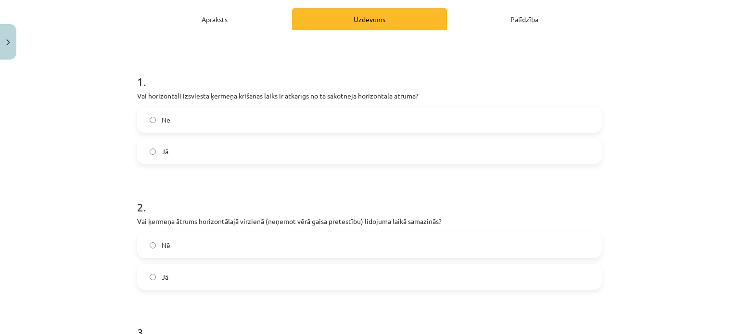
click at [149, 115] on label "Nē" at bounding box center [369, 120] width 463 height 24
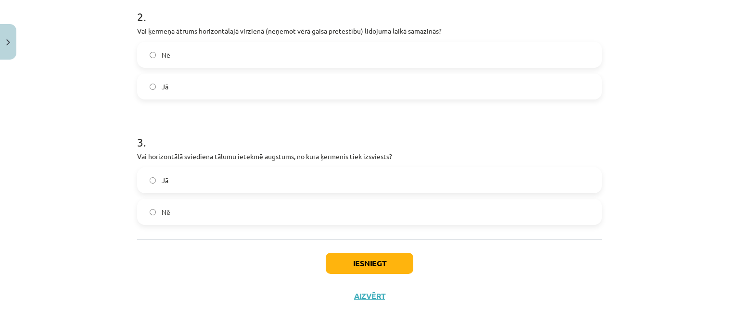
scroll to position [326, 0]
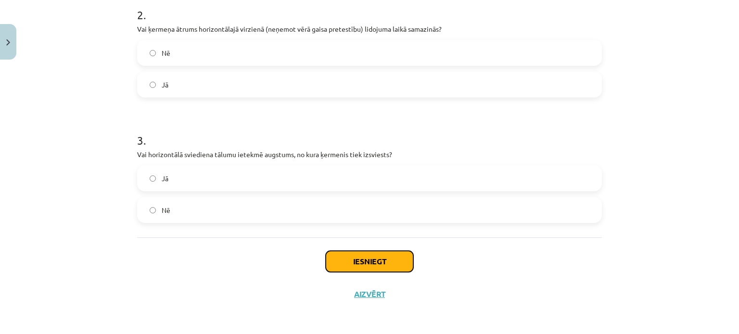
click at [326, 261] on button "Iesniegt" at bounding box center [370, 261] width 88 height 21
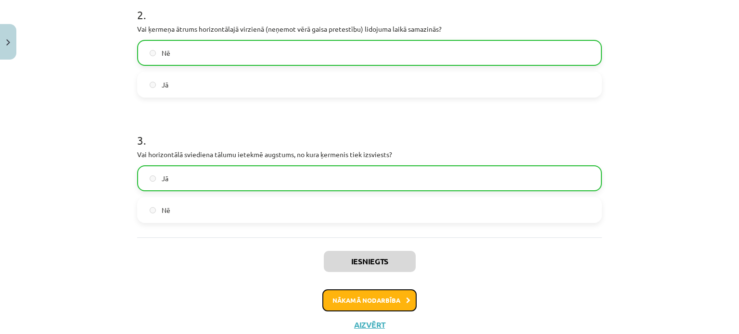
click at [371, 297] on button "Nākamā nodarbība" at bounding box center [369, 301] width 94 height 22
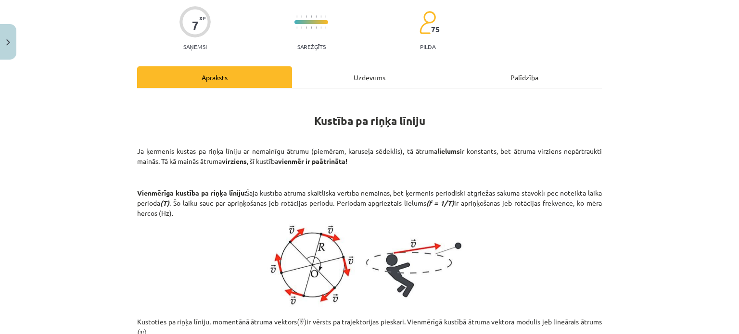
scroll to position [24, 0]
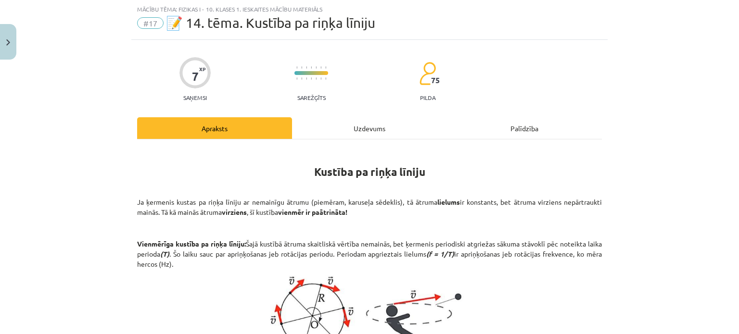
click at [370, 127] on div "Uzdevums" at bounding box center [369, 128] width 155 height 22
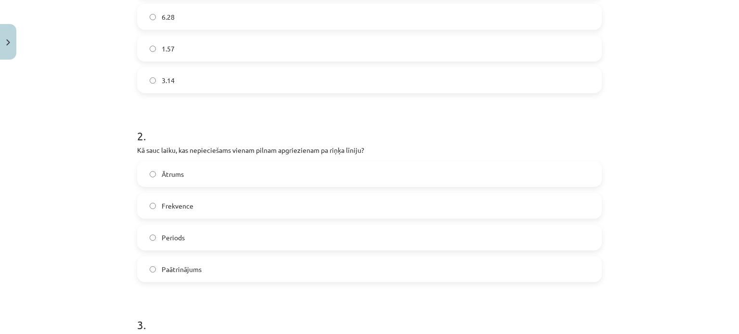
scroll to position [453, 0]
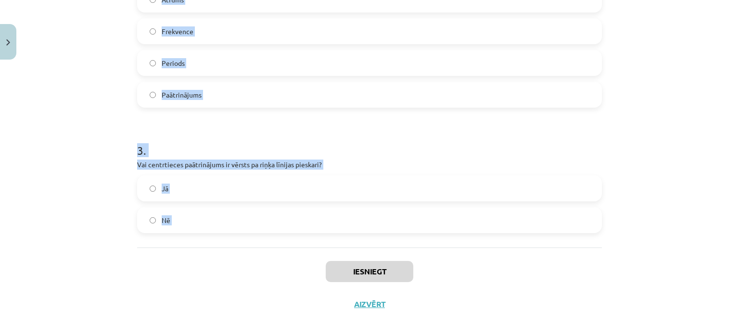
drag, startPoint x: 131, startPoint y: 201, endPoint x: 260, endPoint y: 243, distance: 135.1
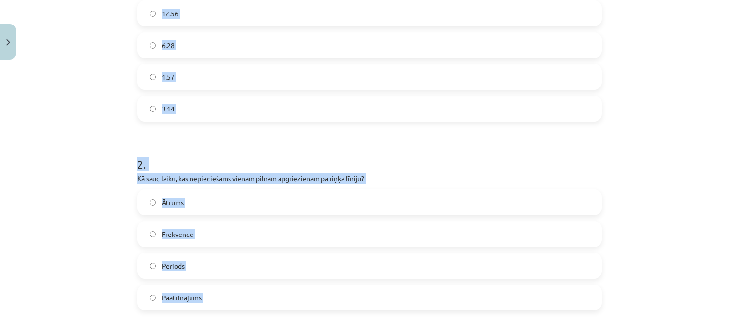
scroll to position [212, 0]
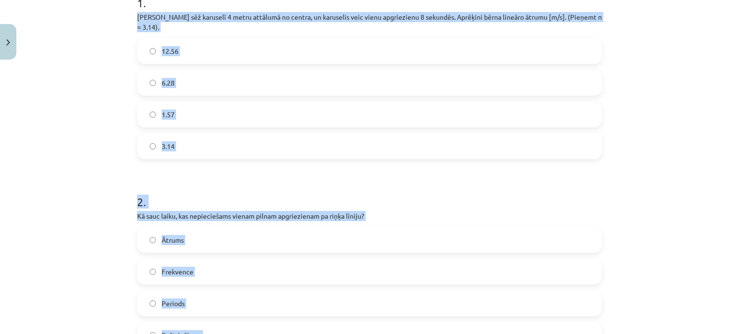
click at [104, 167] on div "Mācību tēma: Fizikas i - 10. klases 1. ieskaites mācību materiāls #17 📝 14. tēm…" at bounding box center [369, 167] width 739 height 334
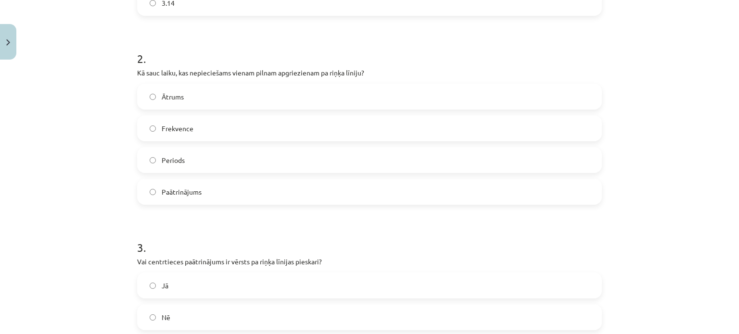
scroll to position [357, 0]
click at [145, 147] on label "Periods" at bounding box center [369, 159] width 463 height 24
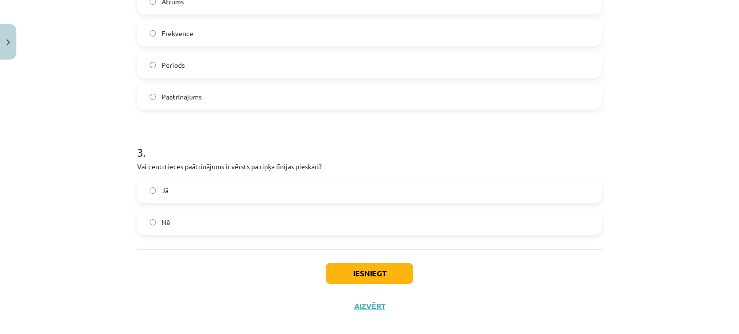
scroll to position [453, 0]
click at [385, 267] on button "Iesniegt" at bounding box center [370, 271] width 88 height 21
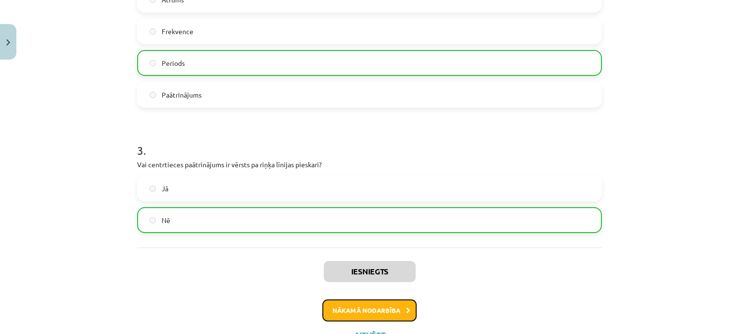
click at [369, 300] on button "Nākamā nodarbība" at bounding box center [369, 311] width 94 height 22
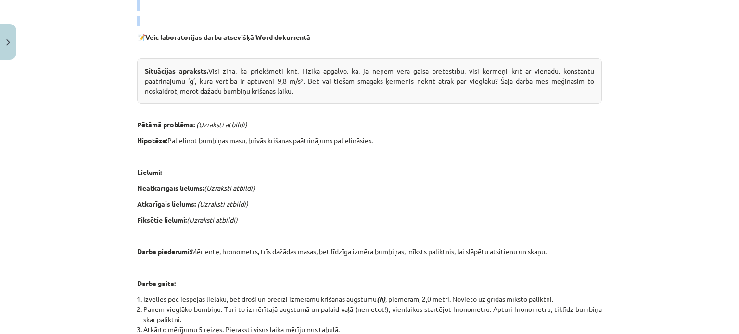
scroll to position [482, 0]
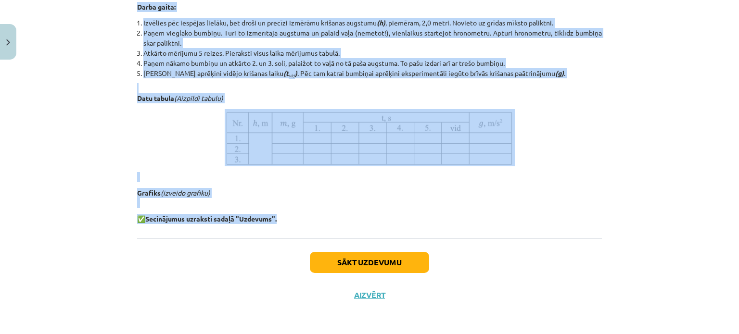
drag, startPoint x: 134, startPoint y: 164, endPoint x: 278, endPoint y: 230, distance: 158.7
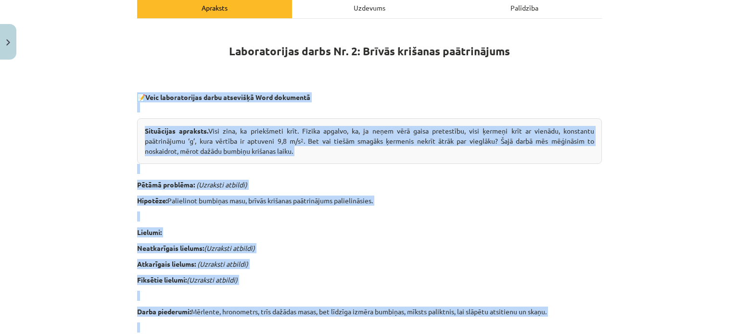
scroll to position [49, 0]
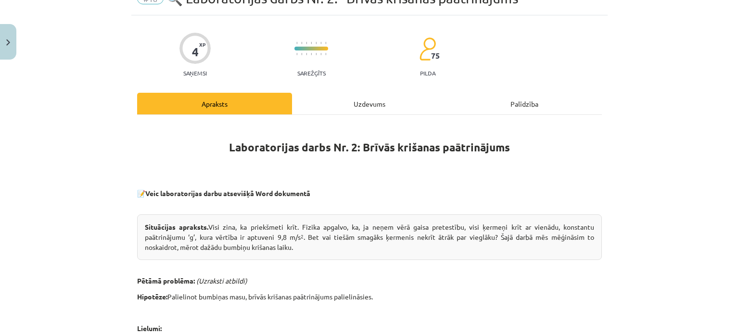
click at [366, 101] on div "Uzdevums" at bounding box center [369, 104] width 155 height 22
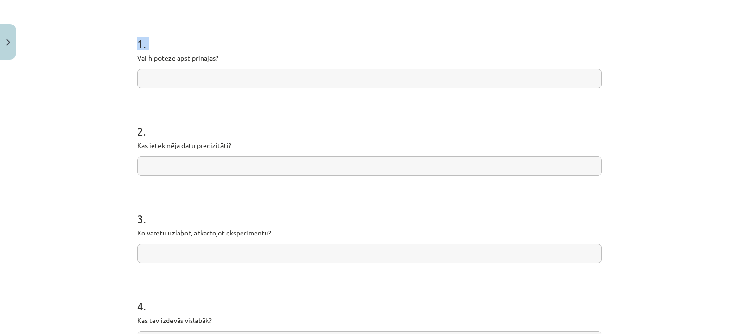
scroll to position [294, 0]
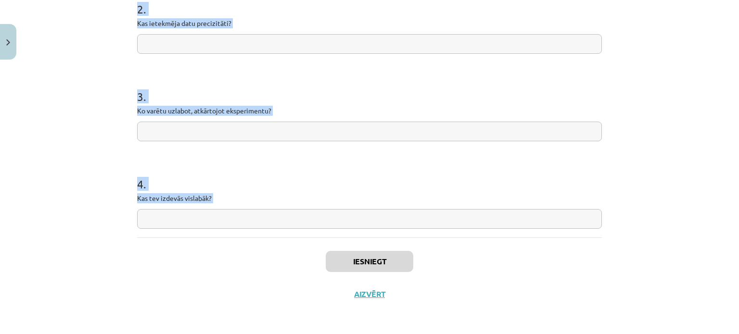
drag, startPoint x: 131, startPoint y: 202, endPoint x: 228, endPoint y: 165, distance: 103.6
click at [236, 238] on div "4 XP Saņemsi Sarežģīts 75 pilda Apraksts Uzdevums Palīdzība 1 . Vai hipotēze ap…" at bounding box center [369, 40] width 476 height 540
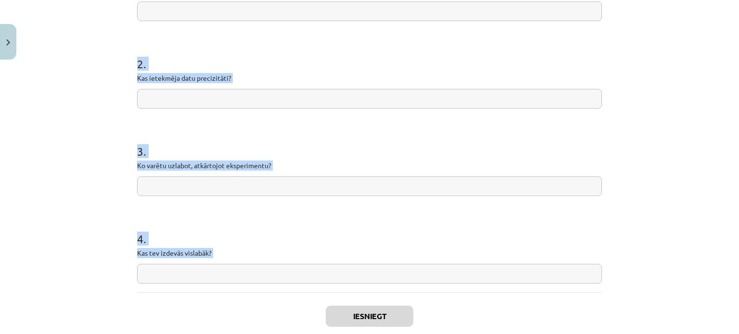
scroll to position [197, 0]
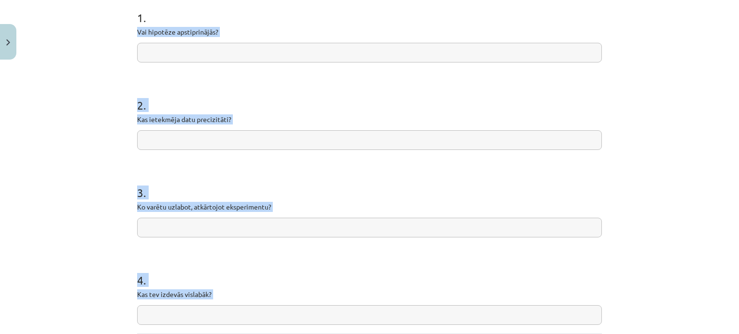
click at [181, 41] on div "1 . Vai hipotēze apstiprinājās?" at bounding box center [369, 28] width 465 height 68
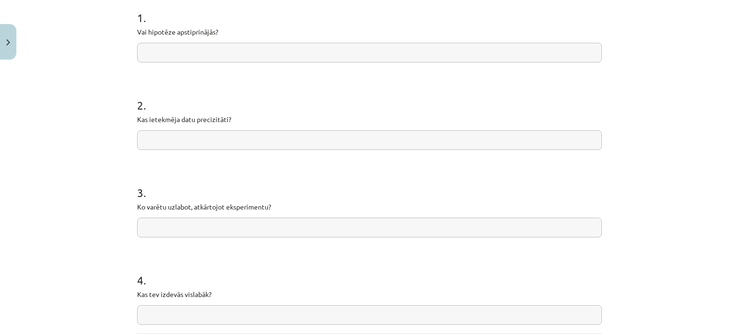
drag, startPoint x: 180, startPoint y: 41, endPoint x: 157, endPoint y: 51, distance: 25.4
click at [157, 51] on input "text" at bounding box center [369, 53] width 465 height 20
paste input "**********"
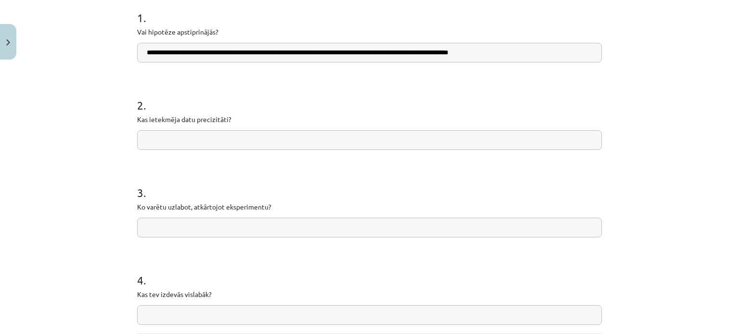
type input "**********"
click at [151, 136] on input "text" at bounding box center [369, 140] width 465 height 20
paste input "**********"
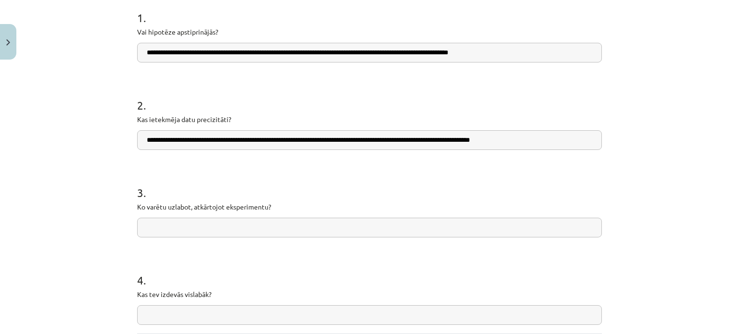
type input "**********"
click at [208, 224] on input "text" at bounding box center [369, 228] width 465 height 20
paste input "**********"
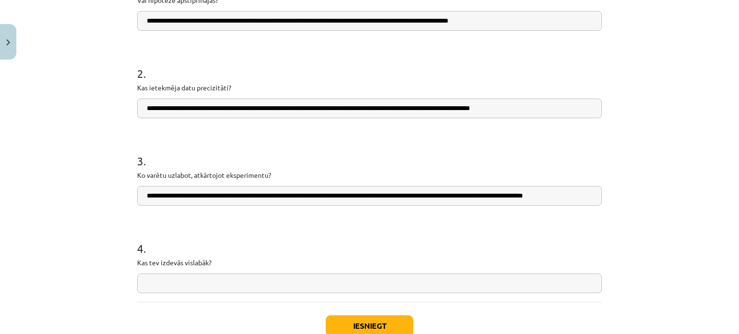
scroll to position [245, 0]
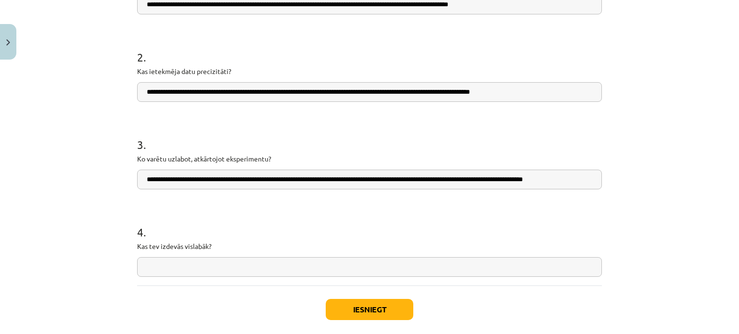
type input "**********"
click at [179, 269] on input "text" at bounding box center [369, 267] width 465 height 20
paste input "**********"
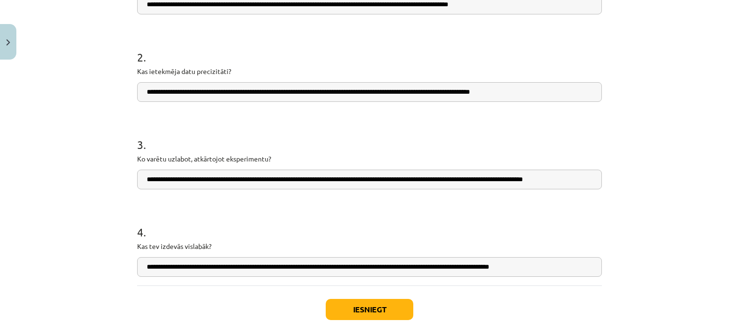
type input "**********"
click at [346, 314] on button "Iesniegt" at bounding box center [370, 309] width 88 height 21
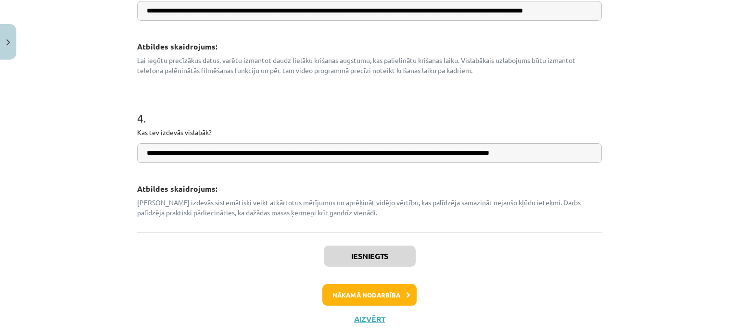
scroll to position [531, 0]
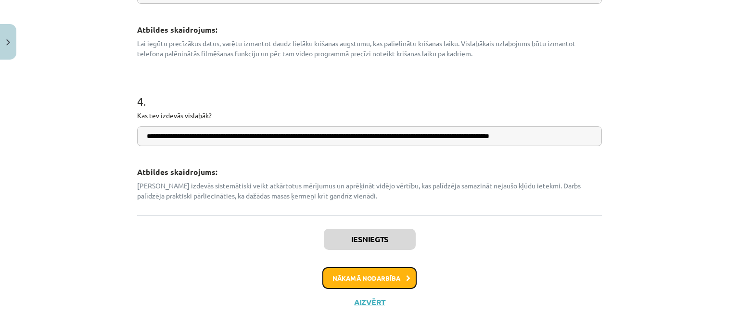
click at [358, 281] on button "Nākamā nodarbība" at bounding box center [369, 279] width 94 height 22
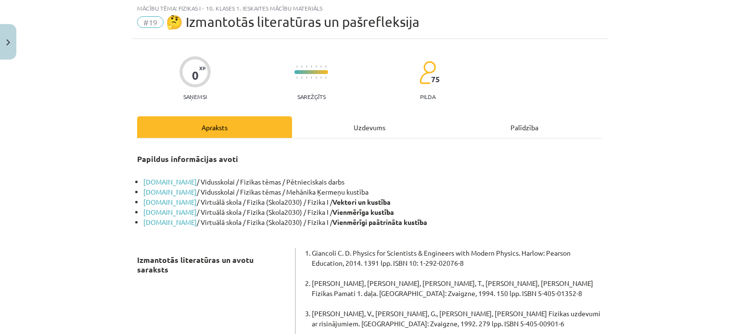
scroll to position [24, 0]
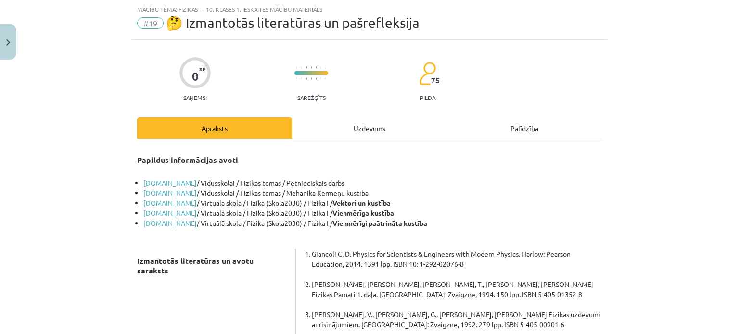
click at [340, 123] on div "Uzdevums" at bounding box center [369, 128] width 155 height 22
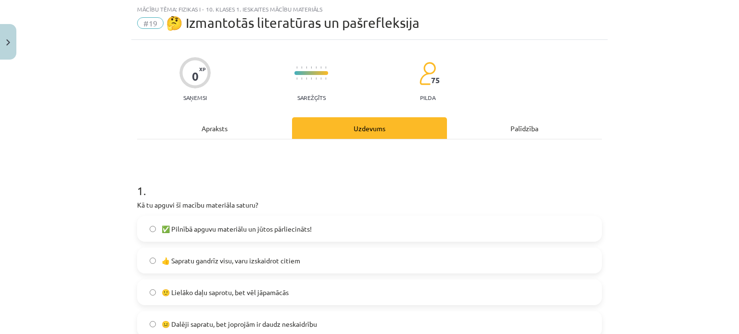
scroll to position [72, 0]
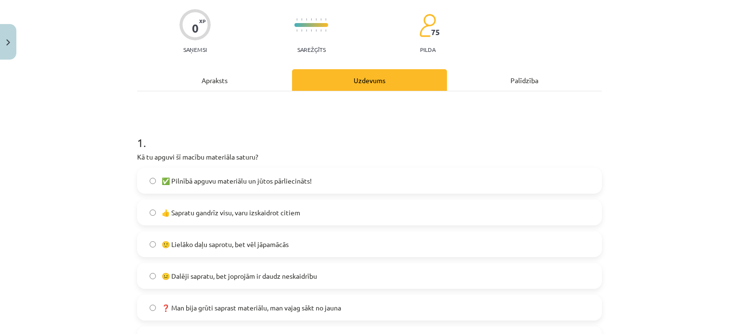
click at [151, 240] on label "🙂 Lielāko daļu saprotu, bet vēl jāpamācās" at bounding box center [369, 244] width 463 height 24
click at [232, 79] on div "Apraksts" at bounding box center [214, 80] width 155 height 22
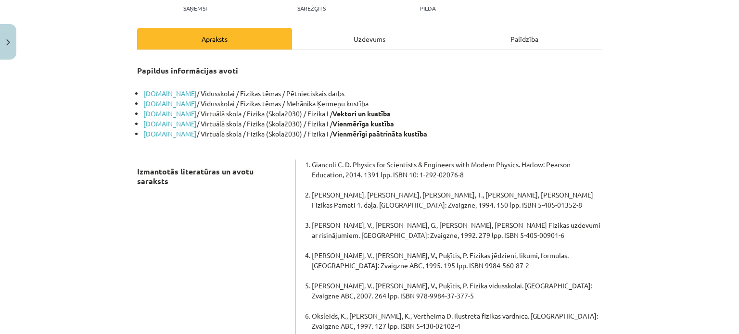
scroll to position [24, 0]
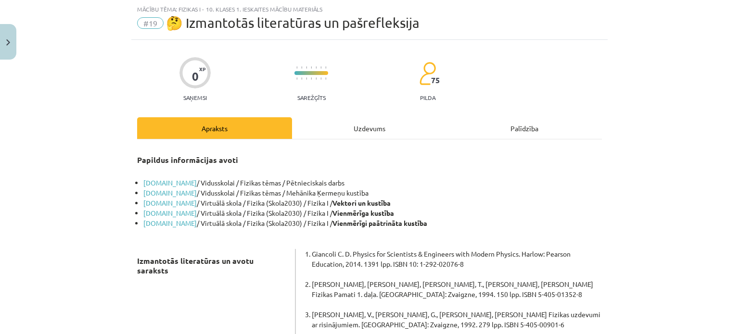
click at [356, 125] on div "Uzdevums" at bounding box center [369, 128] width 155 height 22
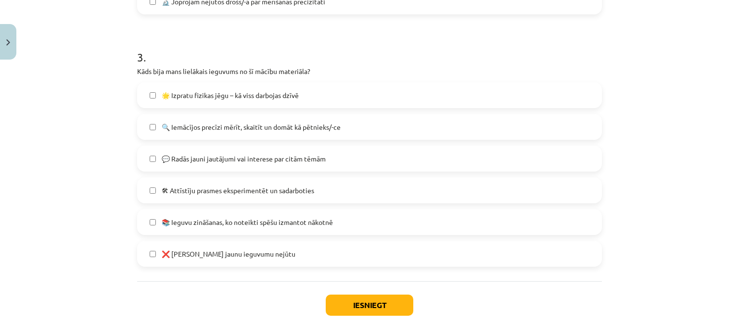
scroll to position [675, 0]
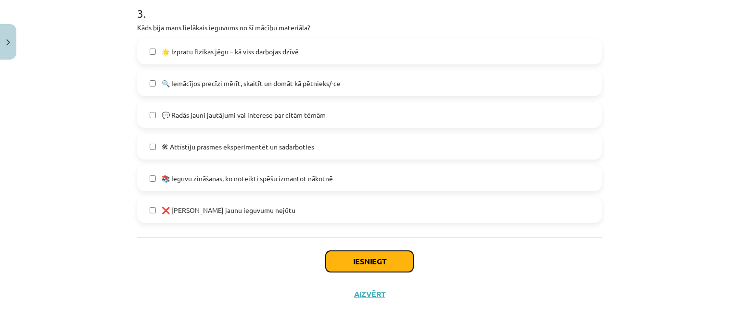
click at [375, 255] on button "Iesniegt" at bounding box center [370, 261] width 88 height 21
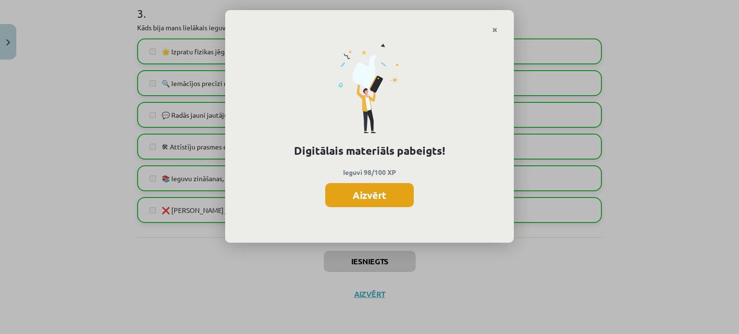
click at [349, 194] on button "Aizvērt" at bounding box center [369, 195] width 89 height 24
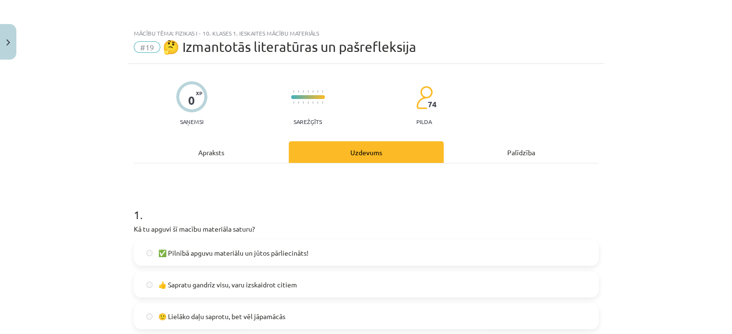
scroll to position [0, 0]
click at [11, 51] on button "Close" at bounding box center [8, 42] width 16 height 36
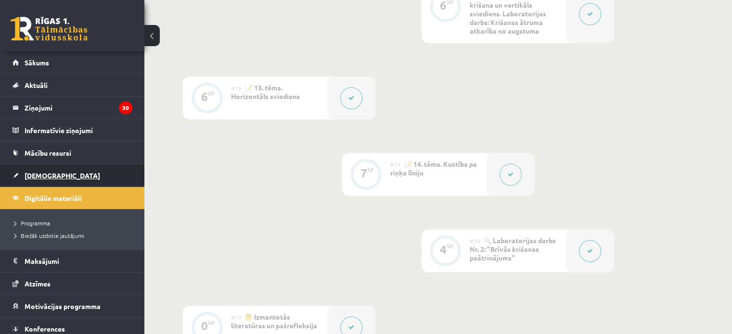
click at [37, 175] on span "[DEMOGRAPHIC_DATA]" at bounding box center [63, 175] width 76 height 9
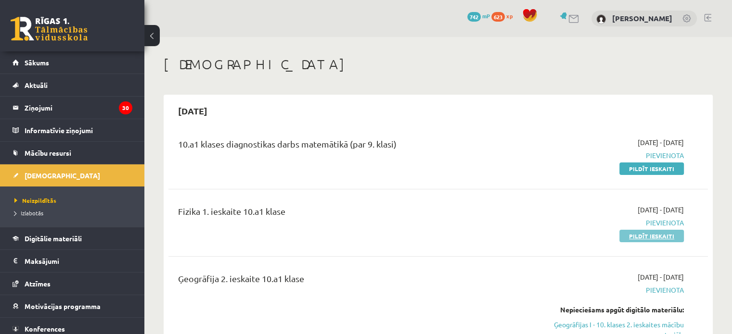
click at [662, 232] on link "Pildīt ieskaiti" at bounding box center [651, 236] width 64 height 13
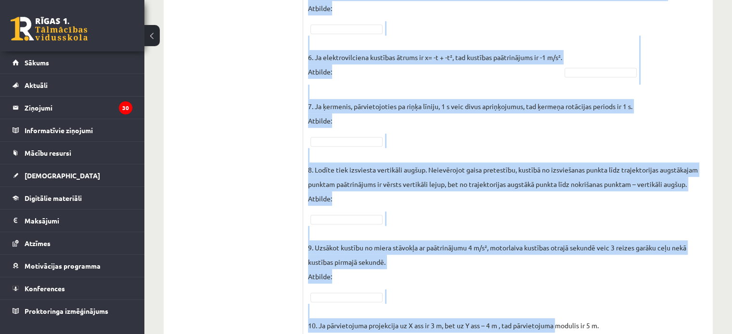
scroll to position [697, 0]
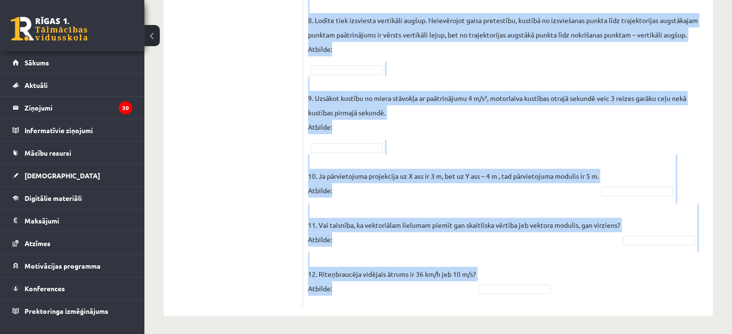
drag, startPoint x: 318, startPoint y: 79, endPoint x: 550, endPoint y: 279, distance: 306.1
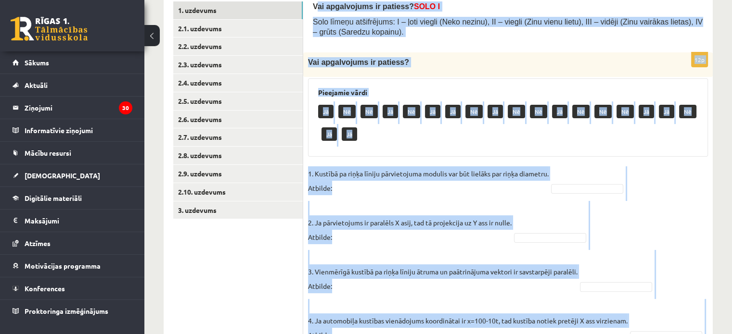
scroll to position [168, 0]
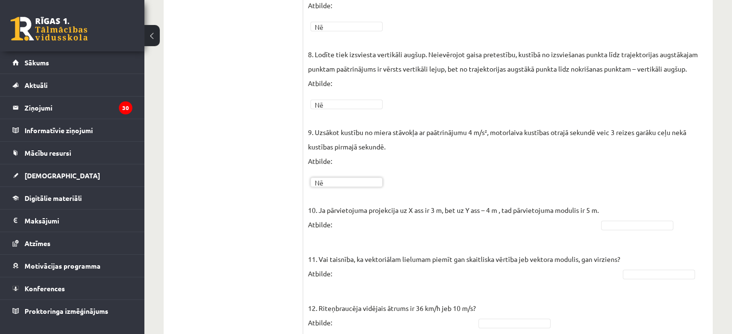
scroll to position [675, 0]
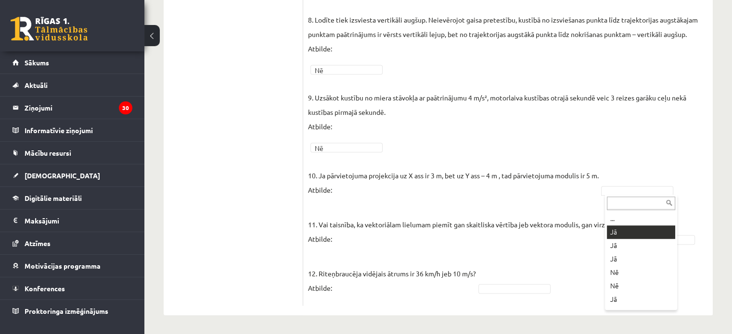
drag, startPoint x: 612, startPoint y: 231, endPoint x: 618, endPoint y: 230, distance: 5.9
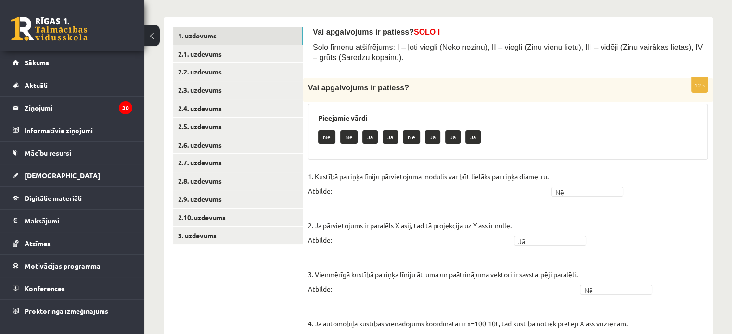
scroll to position [50, 0]
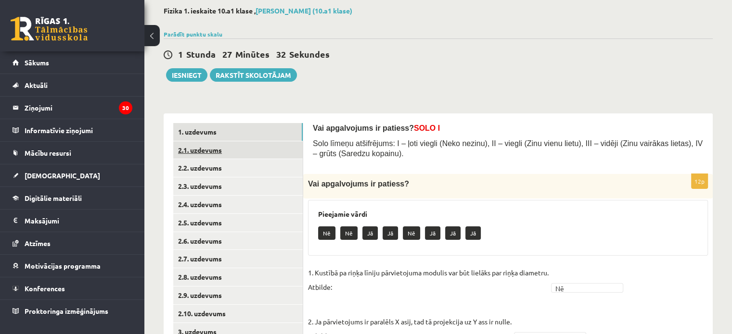
click at [203, 149] on link "2.1. uzdevums" at bounding box center [237, 150] width 129 height 18
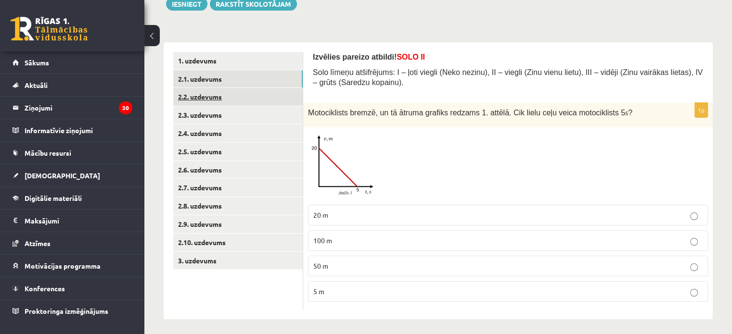
scroll to position [124, 0]
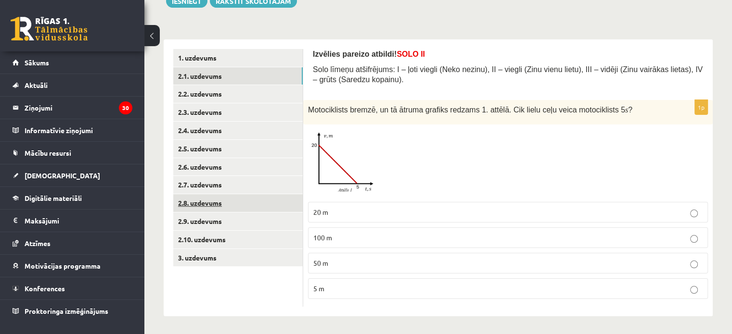
drag, startPoint x: 339, startPoint y: 265, endPoint x: 259, endPoint y: 209, distance: 97.0
click at [338, 263] on p "50 m" at bounding box center [507, 263] width 389 height 10
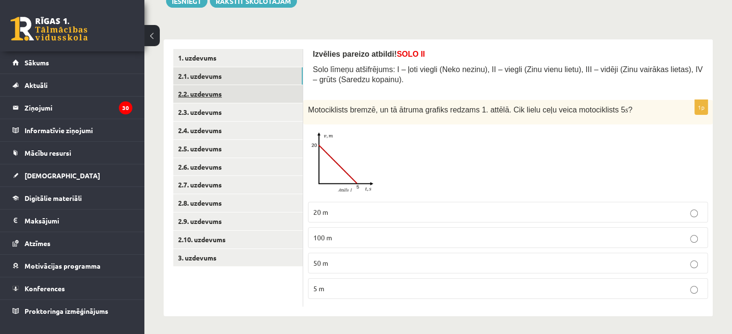
click at [199, 100] on link "2.2. uzdevums" at bounding box center [237, 94] width 129 height 18
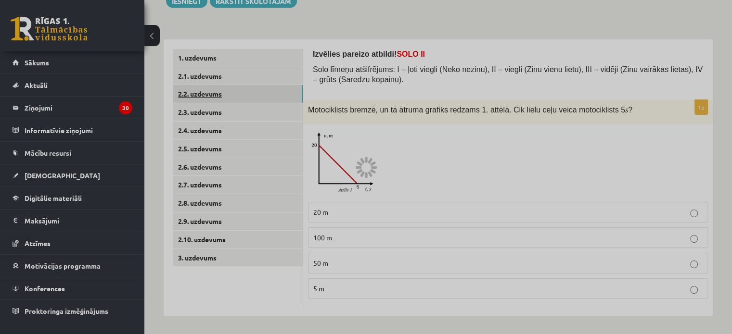
scroll to position [85, 0]
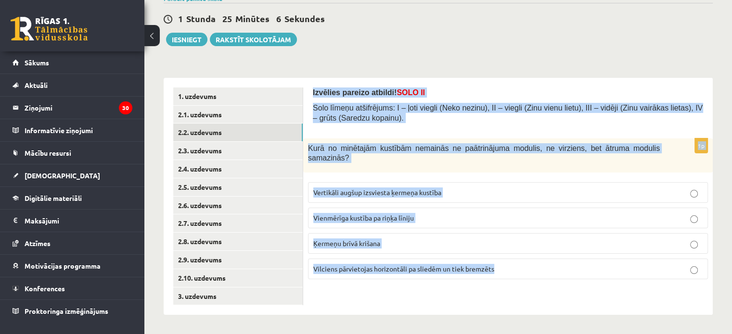
drag, startPoint x: 316, startPoint y: 90, endPoint x: 496, endPoint y: 263, distance: 249.4
click at [506, 269] on form "Izvēlies pareizo atbildi! SOLO II Solo līmeņu atšifrējums: I – ļoti viegli (Nek…" at bounding box center [508, 188] width 390 height 200
copy form "Izvēlies pareizo atbildi! SOLO II Solo līmeņu atšifrējums: I – ļoti viegli (Nek…"
click at [379, 281] on div "Izvēlies pareizo atbildi! SOLO II Solo līmeņu atšifrējums: I – ļoti viegli (Nek…" at bounding box center [507, 197] width 409 height 238
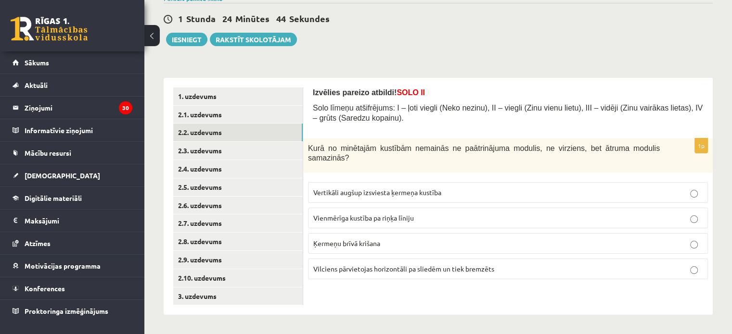
click at [380, 265] on span "Vilciens pārvietojas horizontāli pa sliedēm un tiek bremzēts" at bounding box center [403, 269] width 181 height 9
click at [218, 148] on link "2.3. uzdevums" at bounding box center [237, 151] width 129 height 18
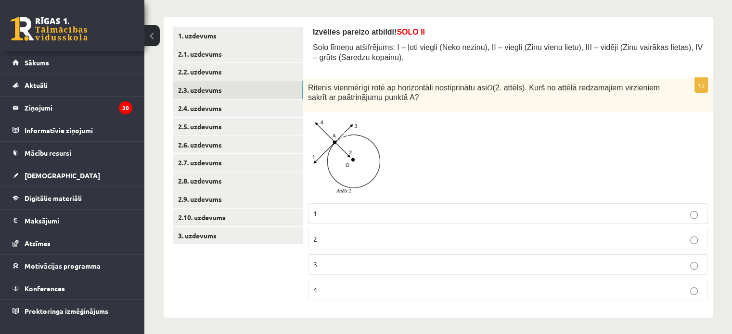
scroll to position [147, 0]
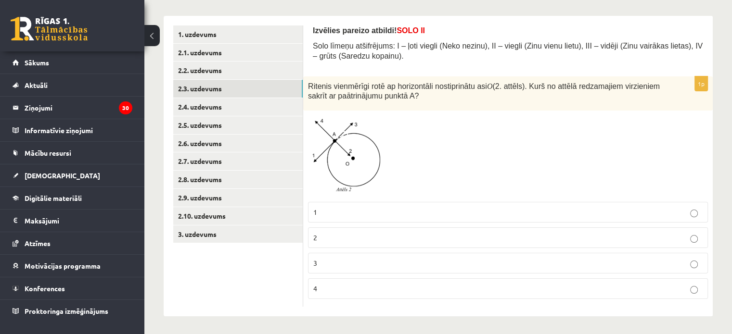
click at [318, 240] on p "2" at bounding box center [507, 238] width 389 height 10
click at [206, 107] on link "2.4. uzdevums" at bounding box center [237, 107] width 129 height 18
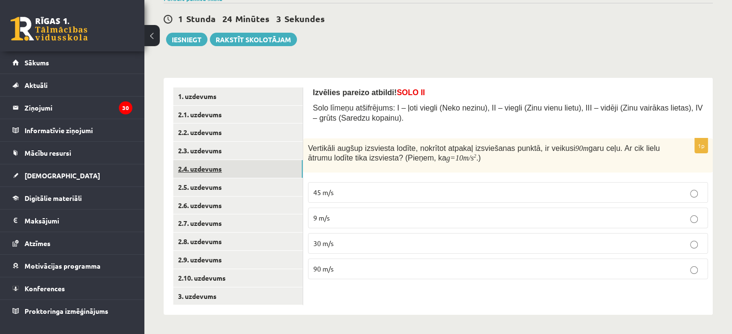
scroll to position [85, 0]
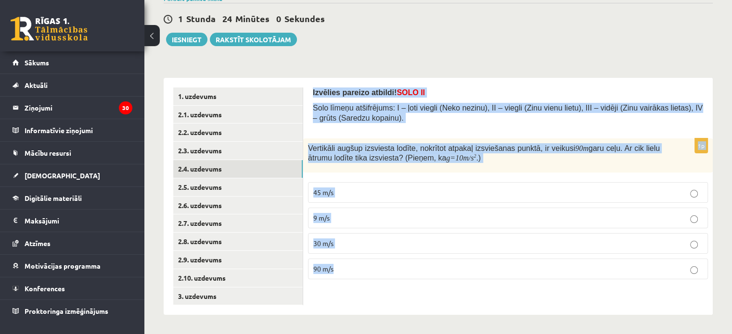
drag, startPoint x: 312, startPoint y: 92, endPoint x: 421, endPoint y: 272, distance: 210.5
click at [421, 271] on div "Izvēlies pareizo atbildi! SOLO II Solo līmeņu atšifrējums: I – ļoti viegli (Nek…" at bounding box center [507, 197] width 409 height 238
copy form "Izvēlies pareizo atbildi! SOLO II Solo līmeņu atšifrējums: I – ļoti viegli (Nek…"
click at [333, 295] on div "Izvēlies pareizo atbildi! SOLO II Solo līmeņu atšifrējums: I – ļoti viegli (Nek…" at bounding box center [507, 197] width 409 height 238
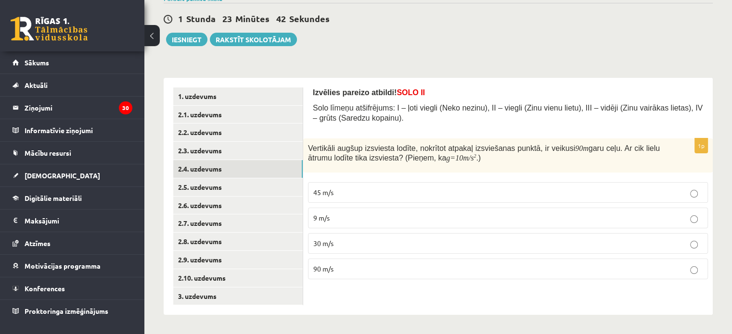
click at [340, 240] on p "30 m/s" at bounding box center [507, 244] width 389 height 10
click at [207, 186] on link "2.5. uzdevums" at bounding box center [237, 188] width 129 height 18
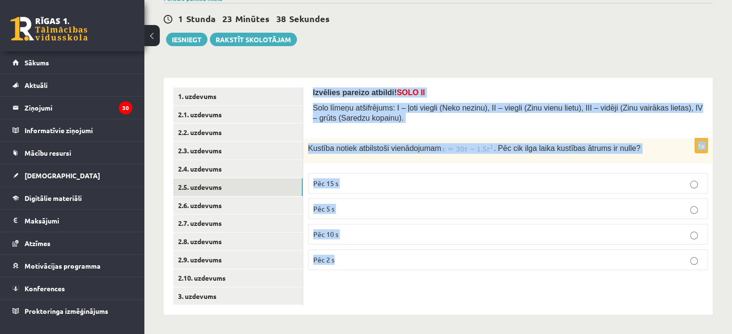
drag, startPoint x: 313, startPoint y: 90, endPoint x: 387, endPoint y: 217, distance: 146.2
click at [408, 274] on form "Izvēlies pareizo atbildi! SOLO II Solo līmeņu atšifrējums: I – ļoti viegli (Nek…" at bounding box center [508, 183] width 390 height 191
copy form "Izvēlies pareizo atbildi! SOLO II Solo līmeņu atšifrējums: I – ļoti viegli (Nek…"
click at [380, 298] on div "Izvēlies pareizo atbildi! SOLO II Solo līmeņu atšifrējums: I – ļoti viegli (Nek…" at bounding box center [507, 197] width 409 height 238
drag, startPoint x: 319, startPoint y: 90, endPoint x: 466, endPoint y: 275, distance: 236.3
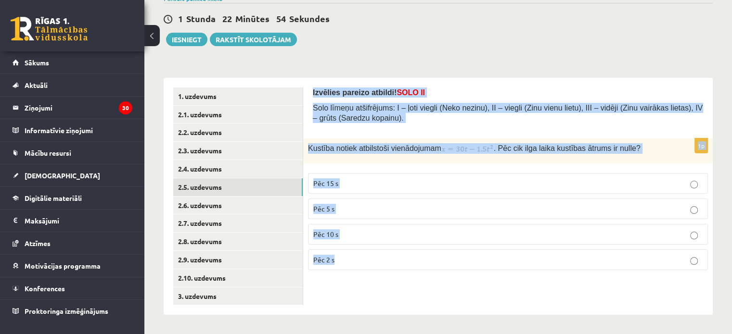
click at [466, 275] on div "Izvēlies pareizo atbildi! SOLO II Solo līmeņu atšifrējums: I – ļoti viegli (Nek…" at bounding box center [507, 197] width 409 height 238
copy form "Izvēlies pareizo atbildi! SOLO II Solo līmeņu atšifrējums: I – ļoti viegli (Nek…"
click at [475, 81] on div "Izvēlies pareizo atbildi! SOLO II Solo līmeņu atšifrējums: I – ļoti viegli (Nek…" at bounding box center [507, 197] width 409 height 238
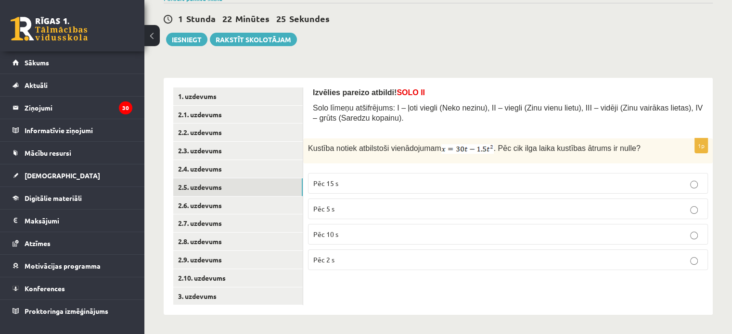
drag, startPoint x: 432, startPoint y: 147, endPoint x: 448, endPoint y: 147, distance: 16.4
click at [448, 147] on span "Kustība notiek atbilstoši vienādojumam . Pēc cik ilga laika kustības ātrums ir …" at bounding box center [474, 149] width 332 height 8
click at [341, 234] on p "Pēc 10 s" at bounding box center [507, 235] width 389 height 10
click at [189, 206] on link "2.6. uzdevums" at bounding box center [237, 206] width 129 height 18
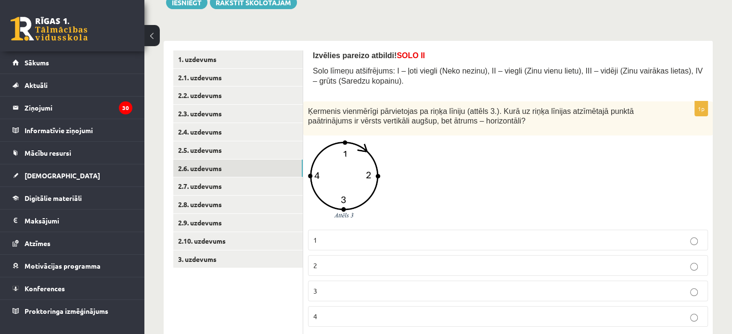
scroll to position [150, 0]
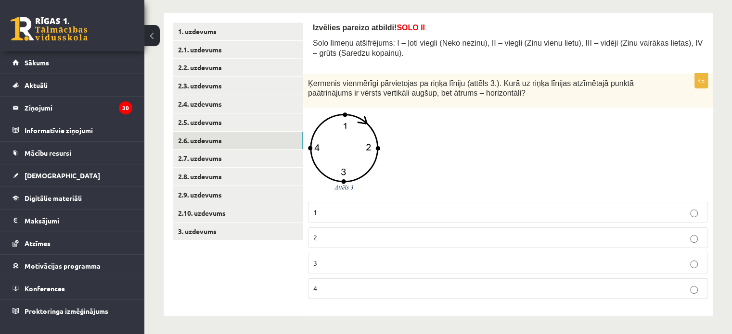
click at [374, 259] on p "3" at bounding box center [507, 263] width 389 height 10
click at [207, 156] on link "2.7. uzdevums" at bounding box center [237, 159] width 129 height 18
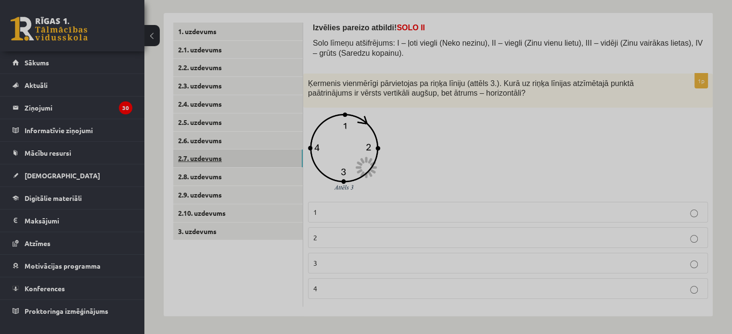
scroll to position [85, 0]
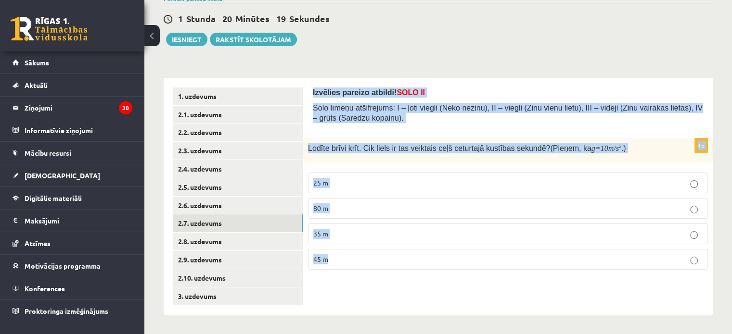
drag, startPoint x: 312, startPoint y: 91, endPoint x: 406, endPoint y: 261, distance: 193.8
click at [406, 261] on form "Izvēlies pareizo atbildi! SOLO II Solo līmeņu atšifrējums: I – ļoti viegli (Nek…" at bounding box center [508, 183] width 390 height 190
copy form "Izvēlies pareizo atbildi! SOLO II Solo līmeņu atšifrējums: I – ļoti viegli (Nek…"
drag, startPoint x: 418, startPoint y: 288, endPoint x: 409, endPoint y: 270, distance: 19.8
click at [419, 289] on div "Izvēlies pareizo atbildi! SOLO II Solo līmeņu atšifrējums: I – ļoti viegli (Nek…" at bounding box center [507, 197] width 409 height 238
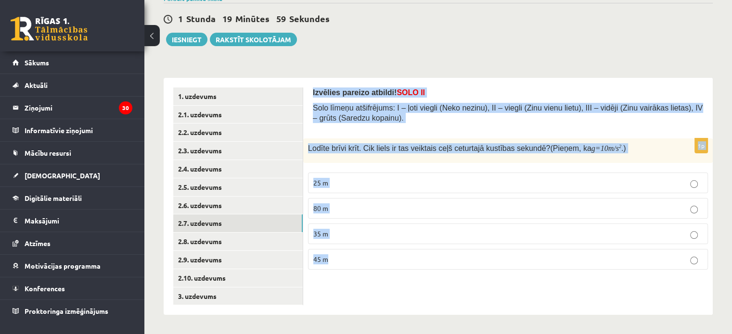
click at [372, 289] on div "Izvēlies pareizo atbildi! SOLO II Solo līmeņu atšifrējums: I – ļoti viegli (Nek…" at bounding box center [507, 197] width 409 height 238
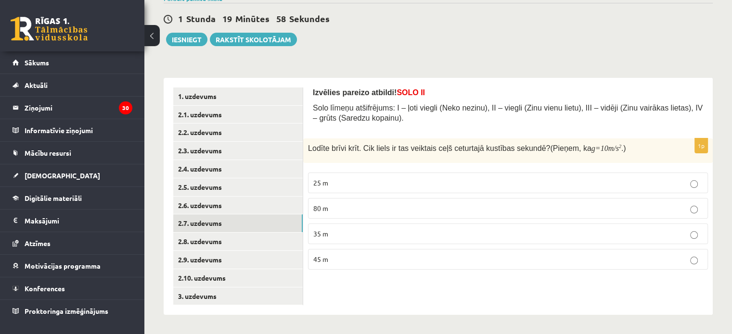
click at [364, 230] on p "35 m" at bounding box center [507, 234] width 389 height 10
click at [200, 242] on link "2.8. uzdevums" at bounding box center [237, 242] width 129 height 18
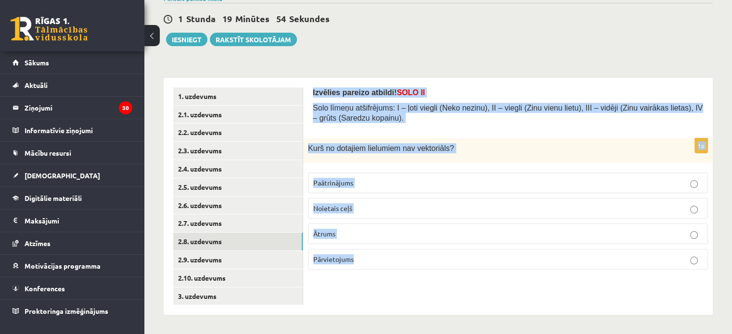
drag, startPoint x: 312, startPoint y: 91, endPoint x: 394, endPoint y: 266, distance: 193.1
click at [394, 266] on form "Izvēlies pareizo atbildi! SOLO II Solo līmeņu atšifrējums: I – ļoti viegli (Nek…" at bounding box center [508, 183] width 390 height 190
copy form "Izvēlies pareizo atbildi! SOLO II Solo līmeņu atšifrējums: I – ļoti viegli (Nek…"
drag, startPoint x: 397, startPoint y: 302, endPoint x: 404, endPoint y: 293, distance: 11.1
click at [398, 303] on div "Izvēlies pareizo atbildi! SOLO II Solo līmeņu atšifrējums: I – ļoti viegli (Nek…" at bounding box center [507, 197] width 409 height 238
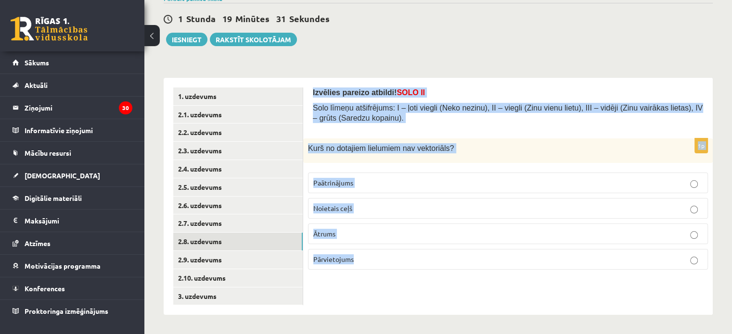
click at [416, 297] on div "Izvēlies pareizo atbildi! SOLO II Solo līmeņu atšifrējums: I – ļoti viegli (Nek…" at bounding box center [507, 197] width 409 height 238
click at [421, 286] on div "Izvēlies pareizo atbildi! SOLO II Solo līmeņu atšifrējums: I – ļoti viegli (Nek…" at bounding box center [507, 197] width 409 height 238
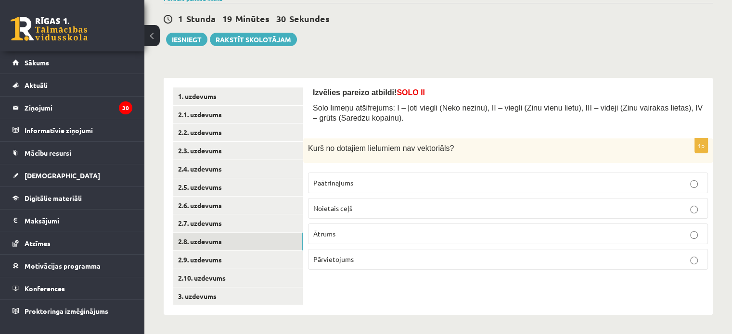
click at [375, 204] on p "Noietais ceļš" at bounding box center [507, 209] width 389 height 10
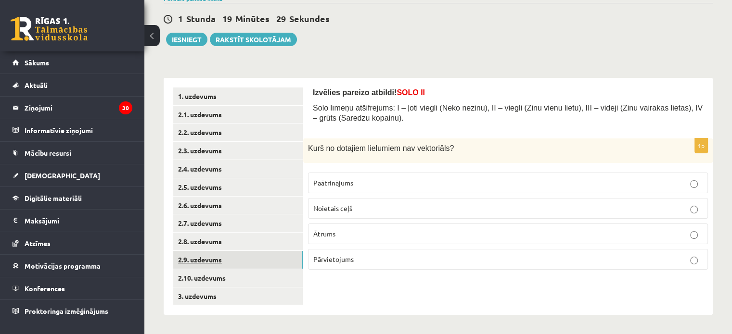
click at [204, 260] on link "2.9. uzdevums" at bounding box center [237, 260] width 129 height 18
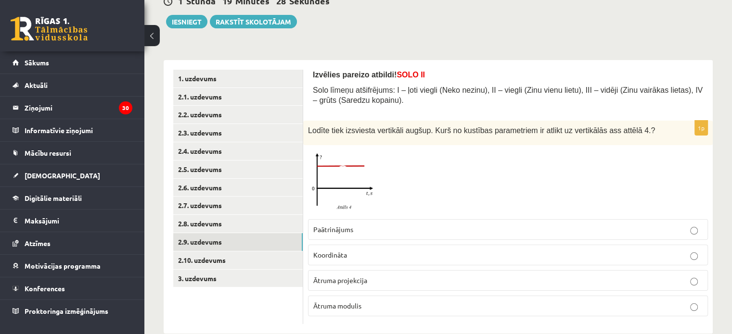
scroll to position [120, 0]
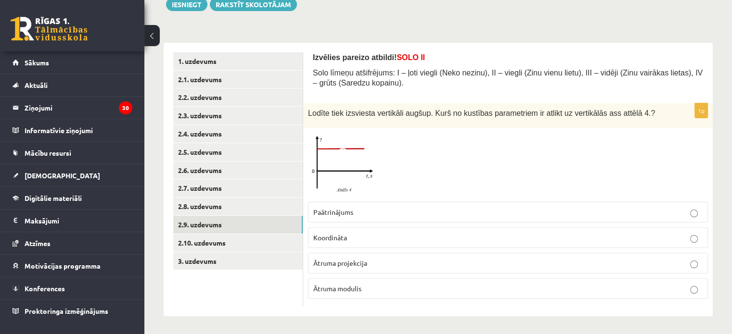
drag, startPoint x: 269, startPoint y: 293, endPoint x: 329, endPoint y: 250, distance: 73.1
click at [269, 292] on ul "1. uzdevums 2.1. uzdevums 2.2. uzdevums 2.3. uzdevums 2.4. uzdevums 2.5. uzdevu…" at bounding box center [238, 179] width 130 height 255
click at [339, 210] on span "Paātrinājums" at bounding box center [333, 212] width 40 height 9
click at [216, 242] on link "2.10. uzdevums" at bounding box center [237, 243] width 129 height 18
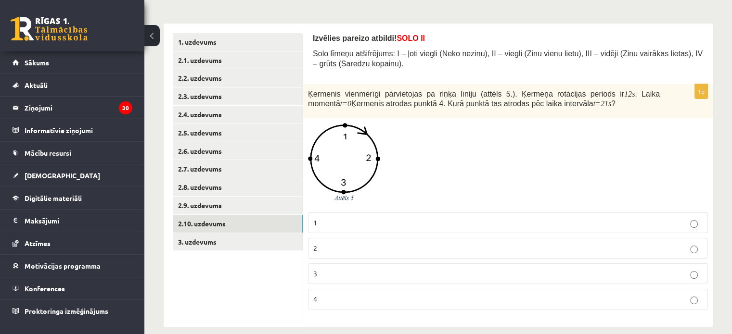
scroll to position [150, 0]
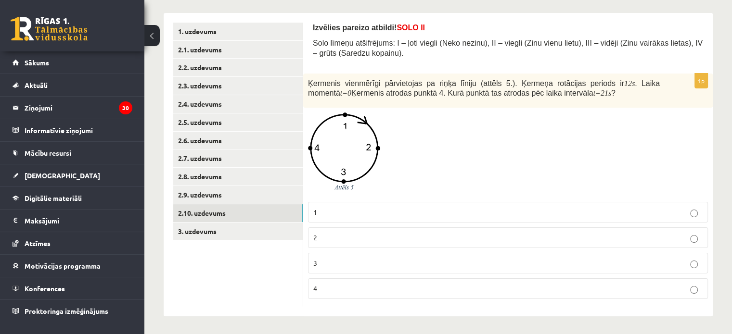
click at [335, 259] on p "3" at bounding box center [507, 263] width 389 height 10
click at [204, 231] on link "3. uzdevums" at bounding box center [237, 232] width 129 height 18
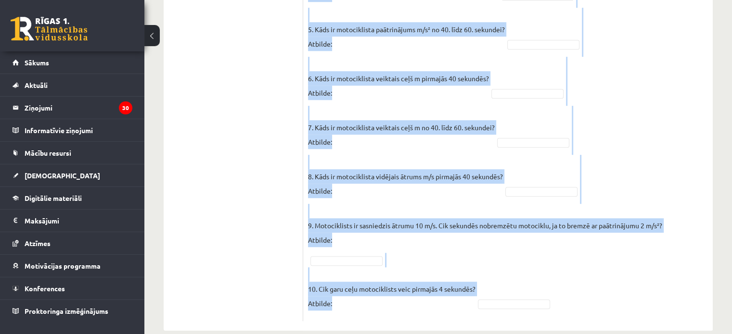
scroll to position [816, 0]
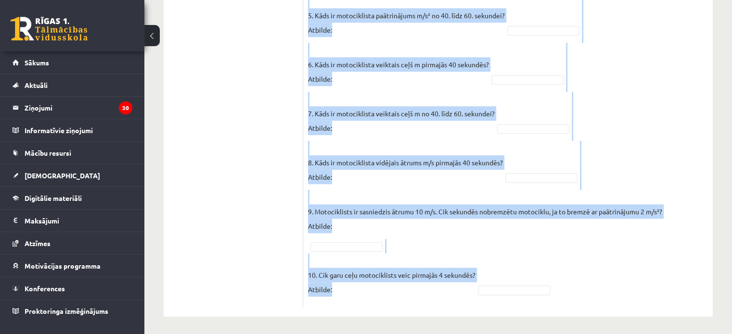
drag, startPoint x: 313, startPoint y: 23, endPoint x: 482, endPoint y: 288, distance: 314.3
copy form "Pabeidz teikumu, izvēloties atbilstošo atbildes variantu! SOLO III / IV Solo lī…"
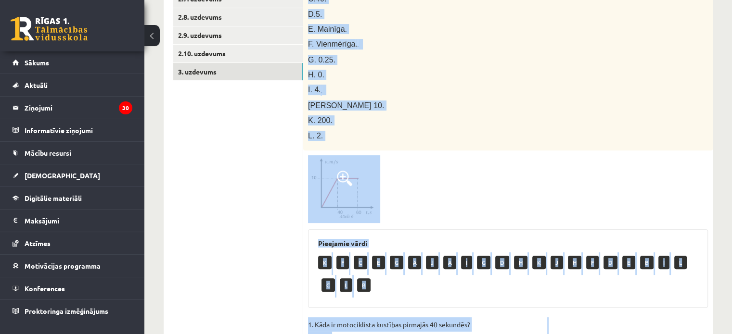
scroll to position [286, 0]
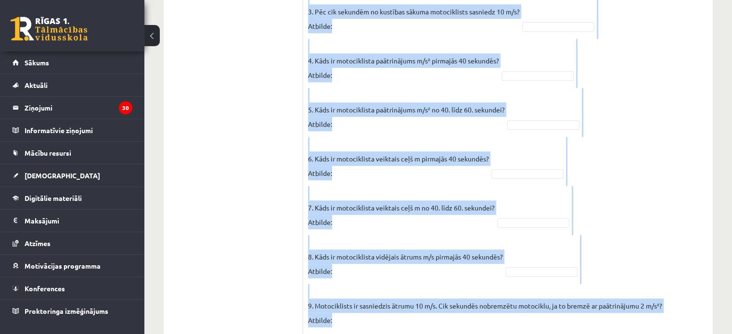
scroll to position [816, 0]
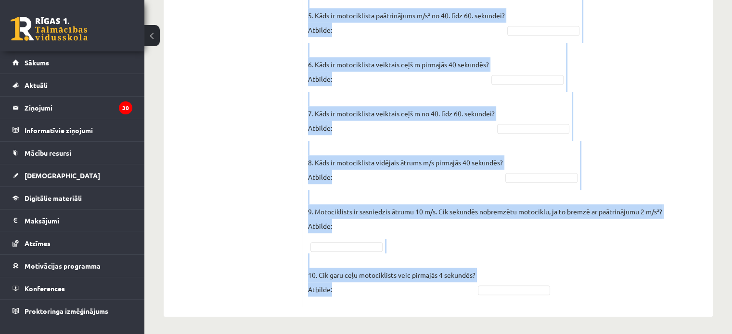
drag, startPoint x: 310, startPoint y: 84, endPoint x: 451, endPoint y: 282, distance: 243.3
copy form "Pabeidz teikumu, izvēloties atbilstošo atbildes variantu! SOLO III / IV Solo lī…"
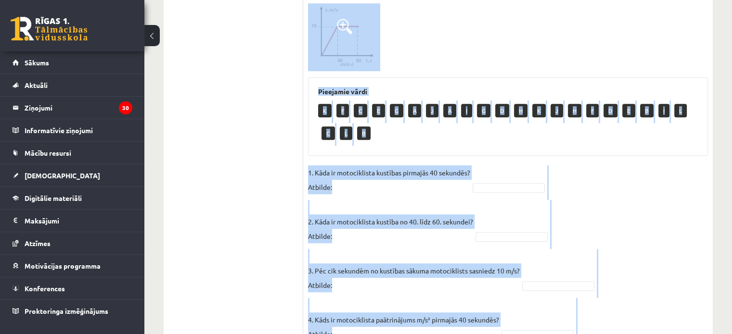
scroll to position [479, 0]
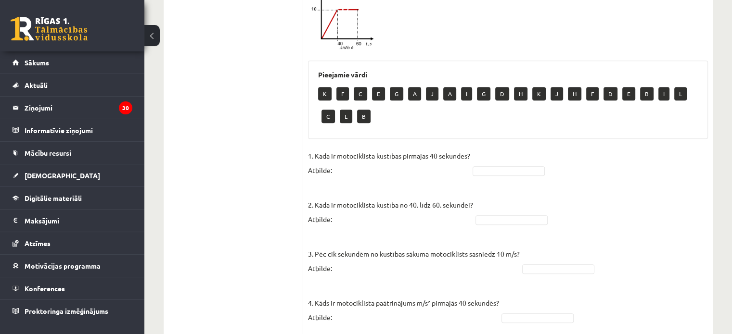
click at [240, 143] on ul "1. uzdevums 2.1. uzdevums 2.2. uzdevums 2.3. uzdevums 2.4. uzdevums 2.5. uzdevu…" at bounding box center [238, 169] width 130 height 950
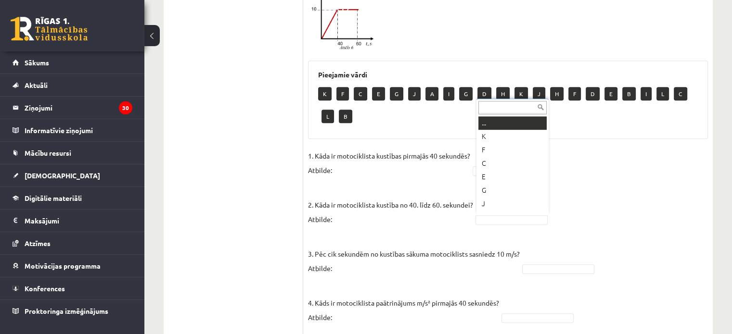
scroll to position [12, 0]
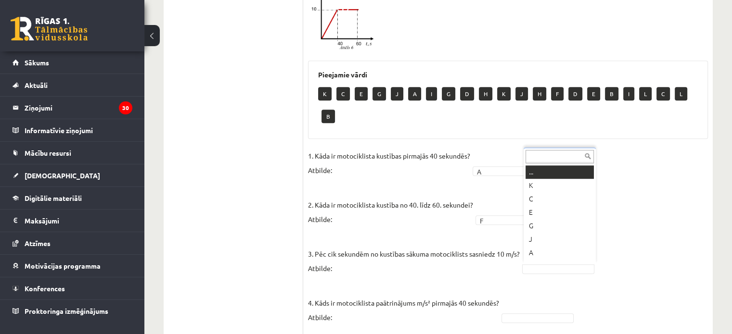
drag, startPoint x: 542, startPoint y: 270, endPoint x: 541, endPoint y: 256, distance: 14.0
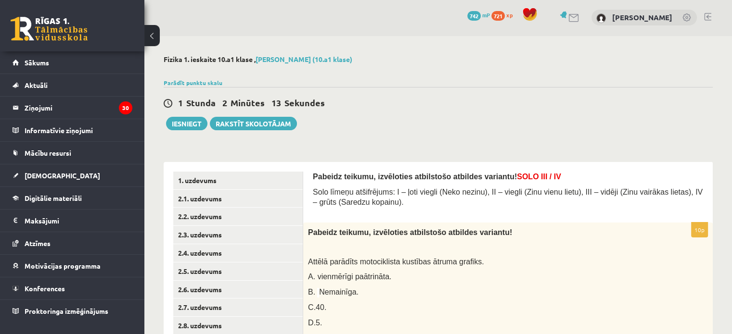
scroll to position [0, 0]
click at [173, 126] on button "Iesniegt" at bounding box center [186, 124] width 41 height 13
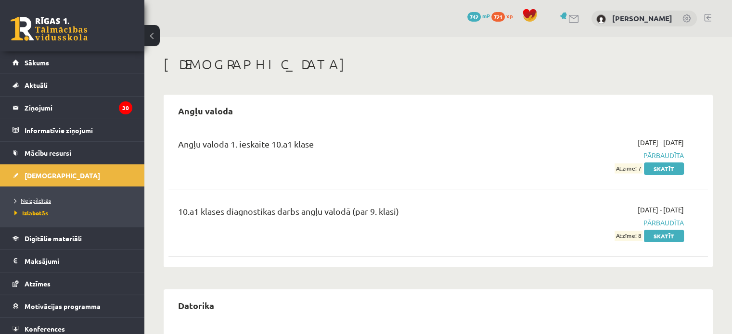
click at [33, 200] on span "Neizpildītās" at bounding box center [32, 201] width 37 height 8
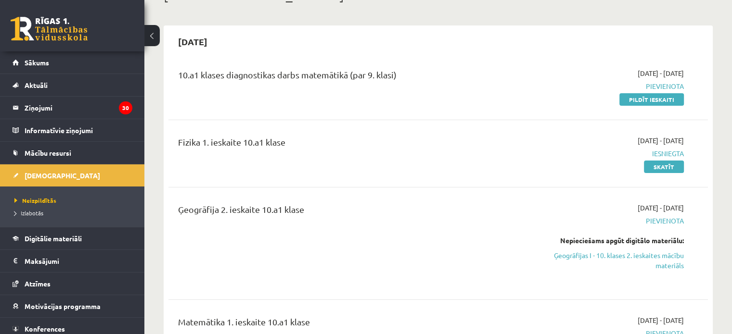
scroll to position [48, 0]
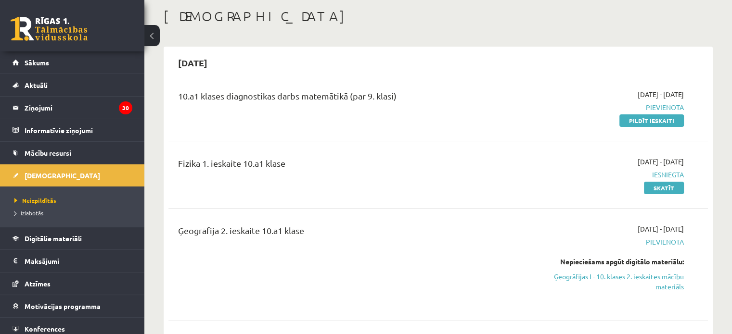
drag, startPoint x: 652, startPoint y: 121, endPoint x: 401, endPoint y: 33, distance: 265.5
click at [652, 121] on link "Pildīt ieskaiti" at bounding box center [651, 121] width 64 height 13
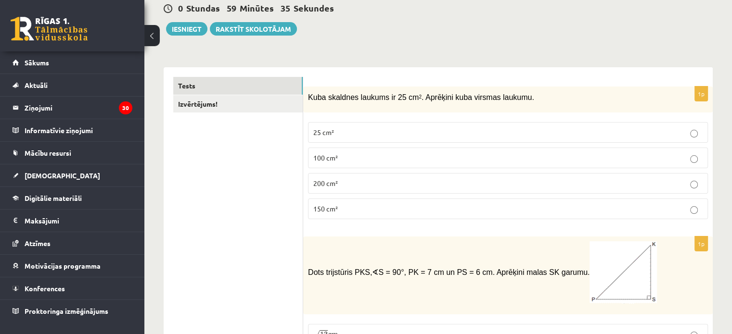
scroll to position [96, 0]
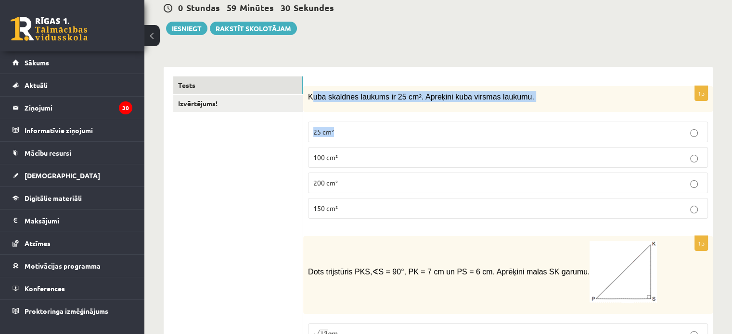
drag, startPoint x: 312, startPoint y: 92, endPoint x: 333, endPoint y: 128, distance: 42.0
click at [333, 128] on div "1p Kuba skaldnes laukums ir 25 cm 2 . Aprēķini kuba virsmas laukumu. 25 cm² 100…" at bounding box center [507, 156] width 409 height 141
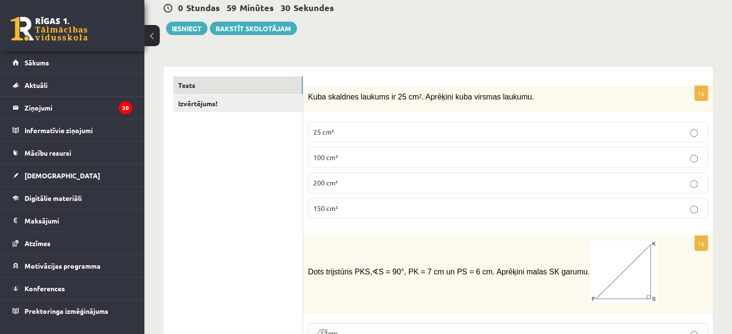
drag, startPoint x: 286, startPoint y: 166, endPoint x: 291, endPoint y: 159, distance: 8.7
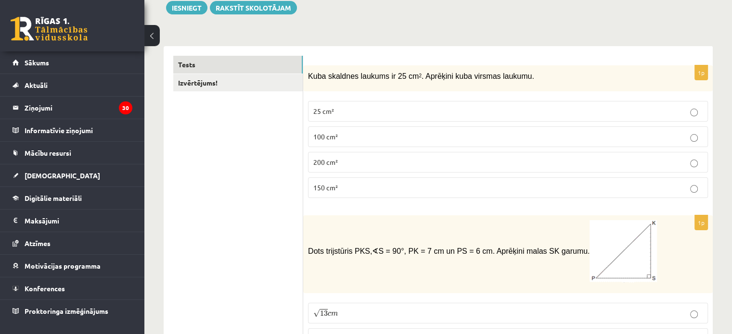
scroll to position [144, 0]
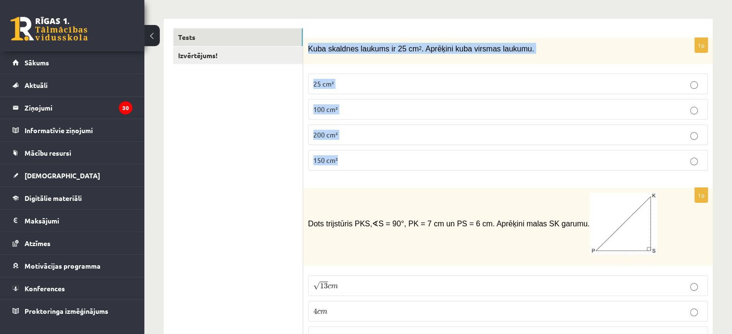
drag, startPoint x: 308, startPoint y: 49, endPoint x: 360, endPoint y: 165, distance: 126.6
click at [360, 165] on div "1p Kuba skaldnes laukums ir 25 cm 2 . Aprēķini kuba virsmas laukumu. 25 cm² 100…" at bounding box center [507, 108] width 409 height 141
copy div "Kuba skaldnes laukums ir 25 cm 2 . Aprēķini kuba virsmas laukumu. 25 cm² 100 cm…"
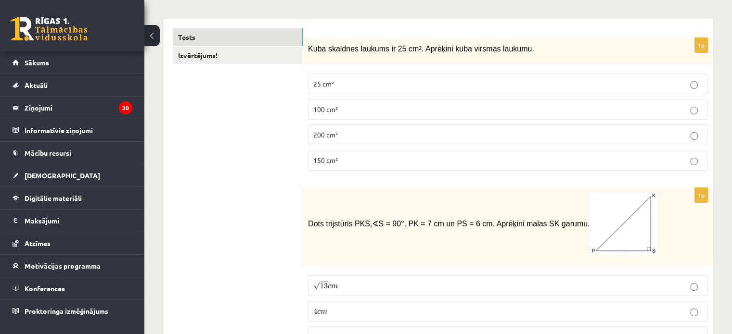
drag, startPoint x: 239, startPoint y: 172, endPoint x: 250, endPoint y: 163, distance: 15.0
click at [348, 157] on p "150 cm²" at bounding box center [507, 160] width 389 height 10
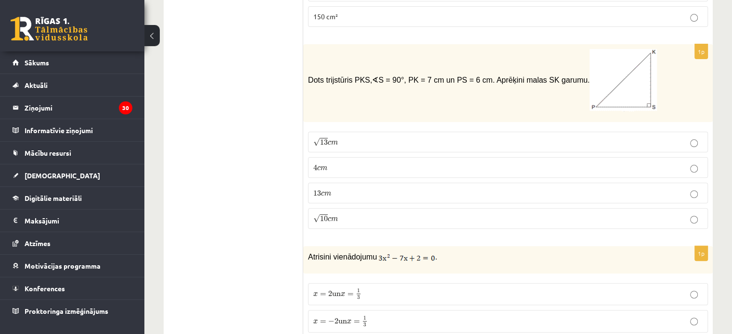
scroll to position [289, 0]
click at [352, 143] on p "√ 13 c m 13 c m" at bounding box center [507, 142] width 389 height 10
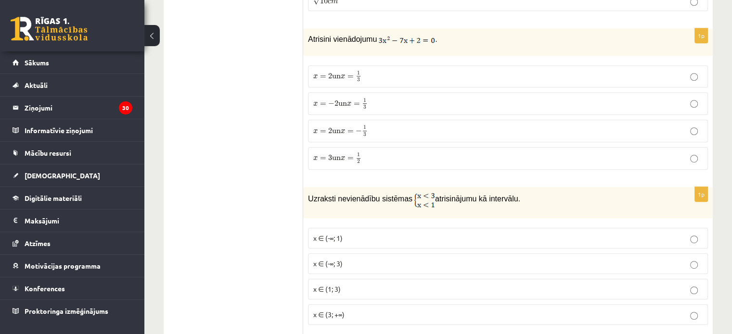
scroll to position [529, 0]
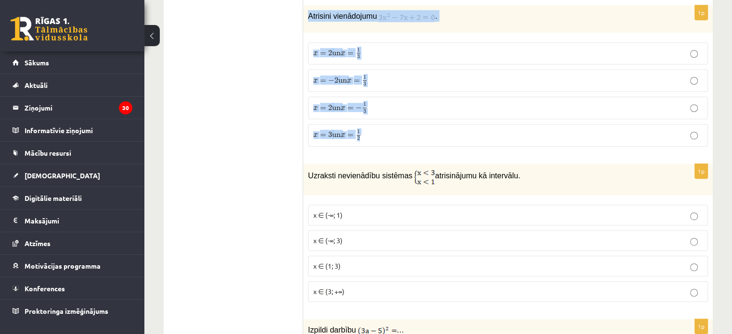
drag, startPoint x: 307, startPoint y: 12, endPoint x: 402, endPoint y: 137, distance: 157.2
click at [402, 137] on div "1p Atrisini vienādojumu . x = 2 un x = 1 3 x = 2 un x = 1 3 x = − 2 un x = 1 3 …" at bounding box center [507, 79] width 409 height 149
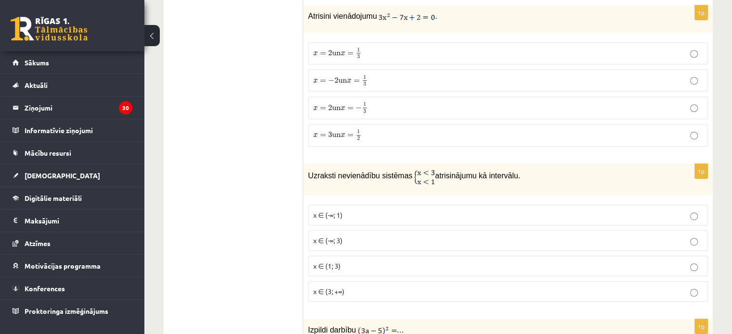
drag, startPoint x: 397, startPoint y: 11, endPoint x: 292, endPoint y: 44, distance: 109.9
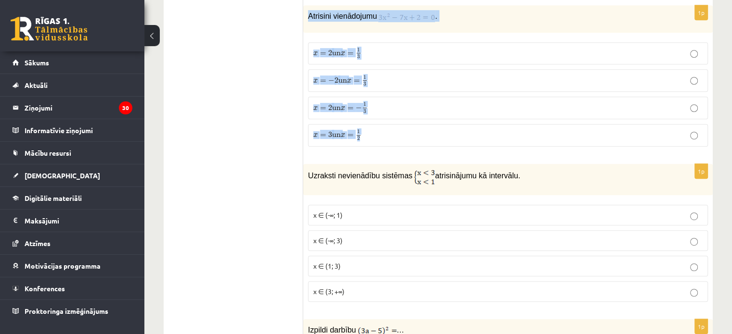
drag, startPoint x: 309, startPoint y: 11, endPoint x: 375, endPoint y: 63, distance: 84.3
click at [398, 141] on div "1p Atrisini vienādojumu . x = 2 un x = 1 3 x = 2 un x = 1 3 x = − 2 un x = 1 3 …" at bounding box center [507, 79] width 409 height 149
copy div "Atrisini vienādojumu . x = 2 un x = 1 3 x = 2 un x = 1 3 x = − 2 un x = 1 3 x =…"
drag, startPoint x: 212, startPoint y: 112, endPoint x: 227, endPoint y: 132, distance: 25.5
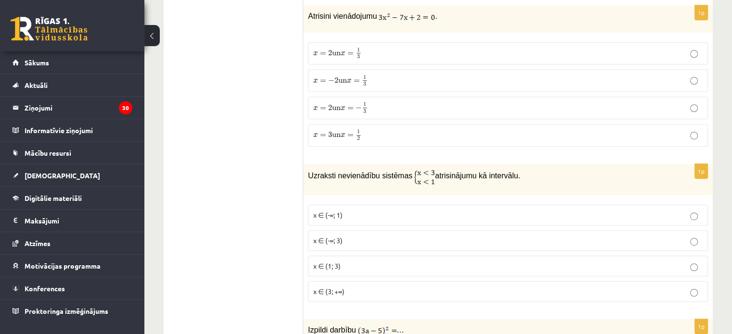
click at [337, 53] on span "un" at bounding box center [336, 53] width 9 height 4
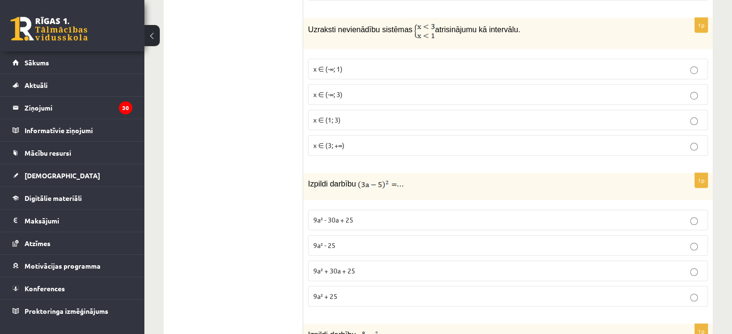
scroll to position [674, 0]
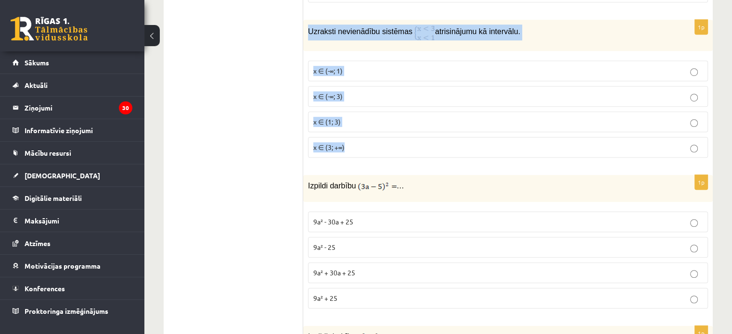
drag, startPoint x: 308, startPoint y: 26, endPoint x: 423, endPoint y: 153, distance: 170.7
click at [423, 153] on div "1p Uzraksti nevienādību sistēmas atrisinājumu kā intervālu. x ∈ (-∞; 1) x ∈ (-∞…" at bounding box center [507, 93] width 409 height 146
copy div "Uzraksti nevienādību sistēmas atrisinājumu kā intervālu. x ∈ (-∞; 1) x ∈ (-∞; 3…"
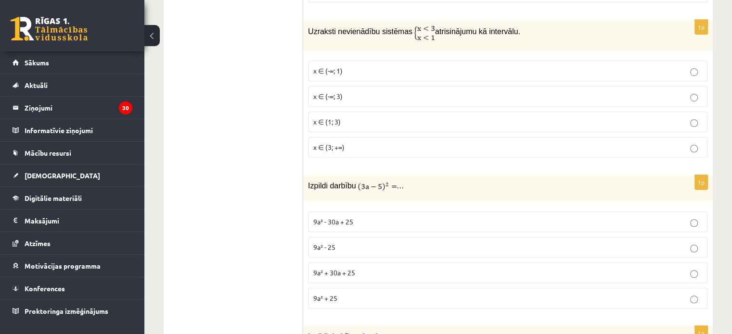
click at [325, 66] on span "x ∈ (-∞; 1)" at bounding box center [327, 70] width 29 height 9
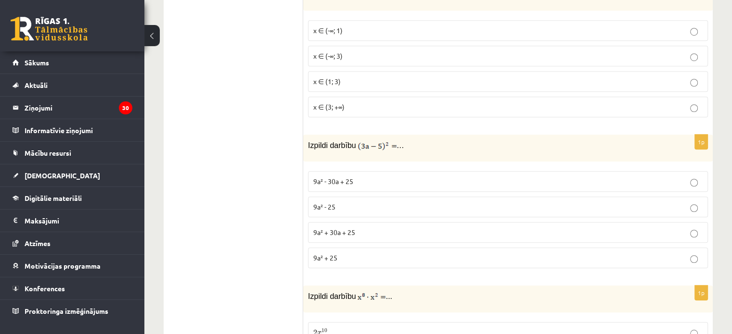
scroll to position [770, 0]
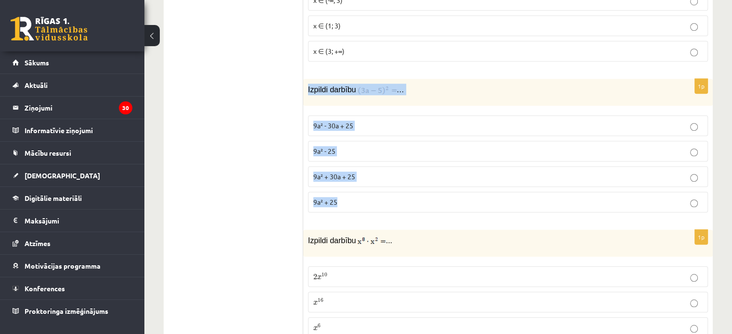
drag, startPoint x: 307, startPoint y: 84, endPoint x: 362, endPoint y: 204, distance: 131.3
click at [362, 204] on div "1p Izpildi darbību … 9a² - 30a + 25 9a² - 25 9a² + 30a + 25 9a² + 25" at bounding box center [507, 149] width 409 height 141
copy div "Izpildi darbību … 9a² - 30a + 25 9a² - 25 9a² + 30a + 25 9a² + 25"
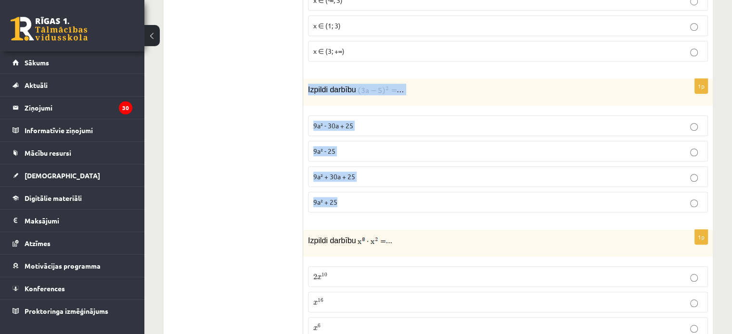
drag, startPoint x: 307, startPoint y: 83, endPoint x: 351, endPoint y: 207, distance: 132.1
click at [351, 207] on div "1p Izpildi darbību … 9a² - 30a + 25 9a² - 25 9a² + 30a + 25 9a² + 25" at bounding box center [507, 149] width 409 height 141
copy div "Izpildi darbību … 9a² - 30a + 25 9a² - 25 9a² + 30a + 25 9a² + 25"
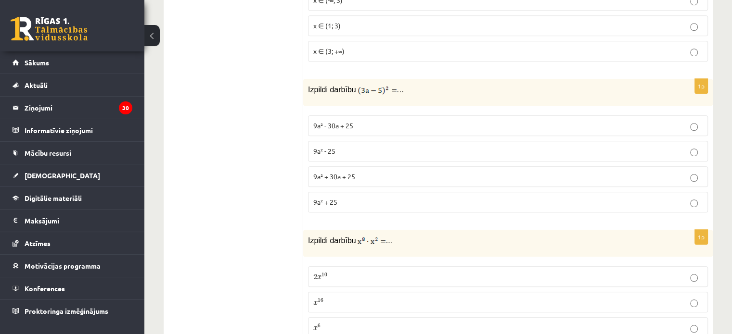
click at [342, 126] on p "9a² - 30a + 25" at bounding box center [507, 126] width 389 height 10
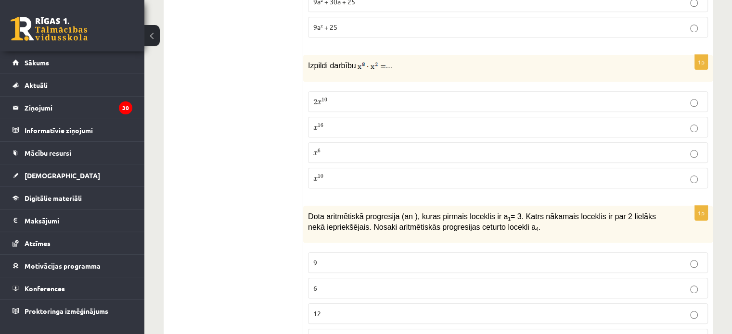
scroll to position [962, 0]
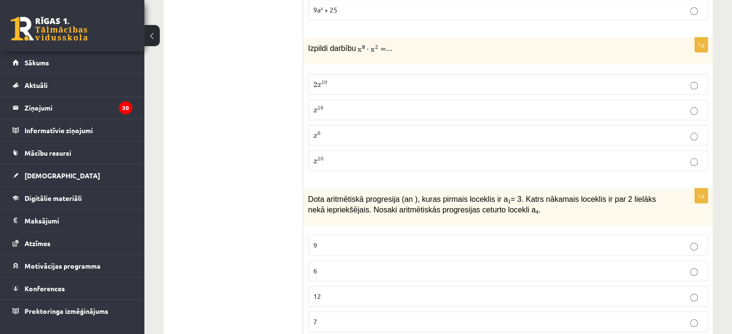
drag, startPoint x: 310, startPoint y: 41, endPoint x: 290, endPoint y: 48, distance: 21.3
click at [375, 159] on p "x 10 x 10" at bounding box center [507, 161] width 389 height 10
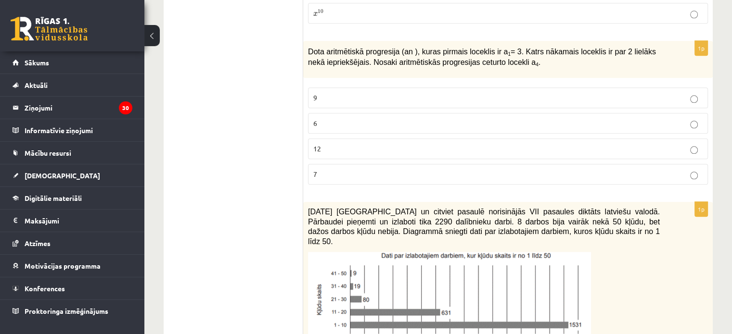
scroll to position [1059, 0]
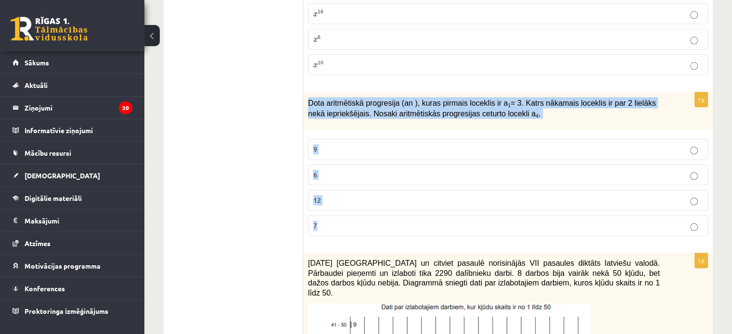
drag, startPoint x: 307, startPoint y: 94, endPoint x: 375, endPoint y: 210, distance: 134.2
click at [370, 229] on div "1p Dota aritmētiskā progresija (an ), kuras pirmais loceklis ir a 1 = 3. Katrs …" at bounding box center [507, 168] width 409 height 152
copy div "Dota aritmētiskā progresija (an ), kuras pirmais loceklis ir a 1 = 3. Katrs nāk…"
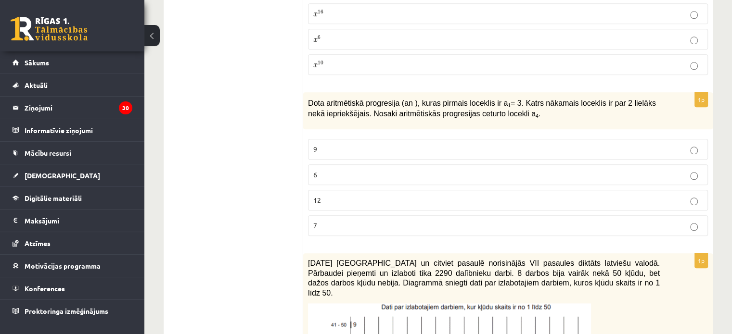
click at [325, 145] on p "9" at bounding box center [507, 149] width 389 height 10
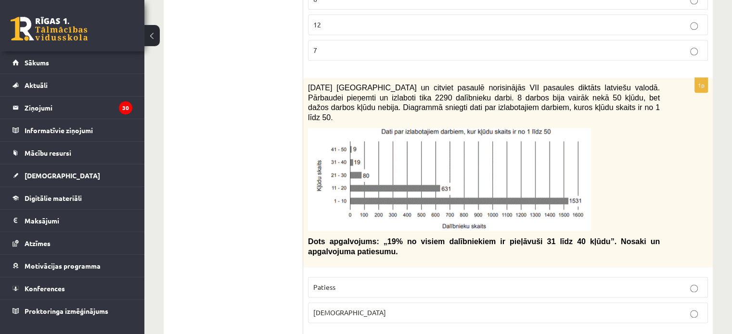
scroll to position [1251, 0]
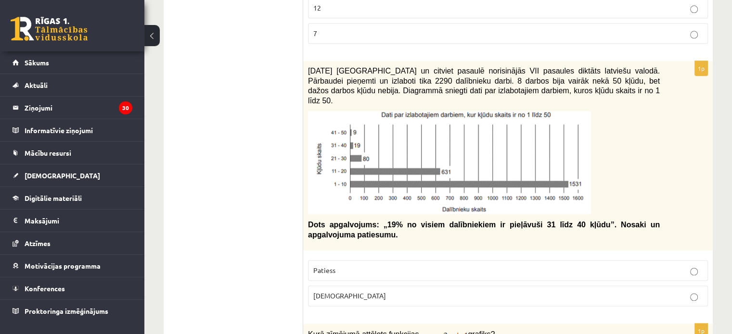
click at [356, 291] on p "[DEMOGRAPHIC_DATA]" at bounding box center [507, 296] width 389 height 10
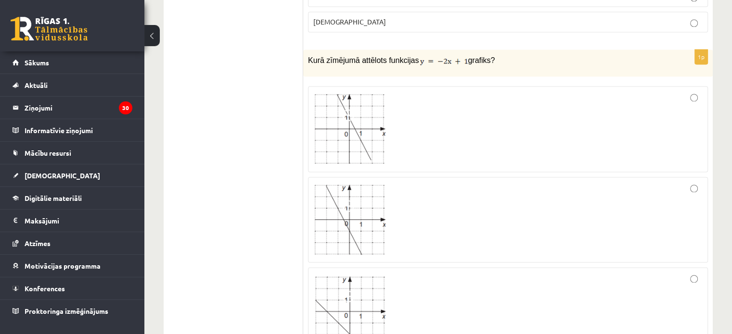
scroll to position [1540, 0]
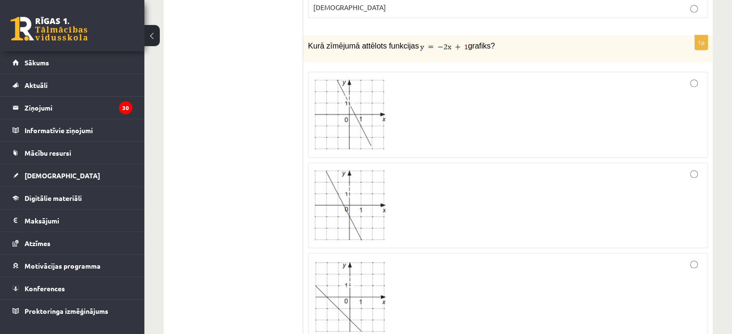
click at [439, 92] on div at bounding box center [507, 115] width 389 height 76
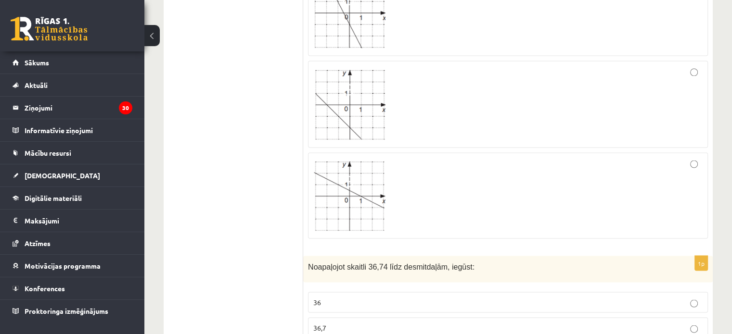
scroll to position [1925, 0]
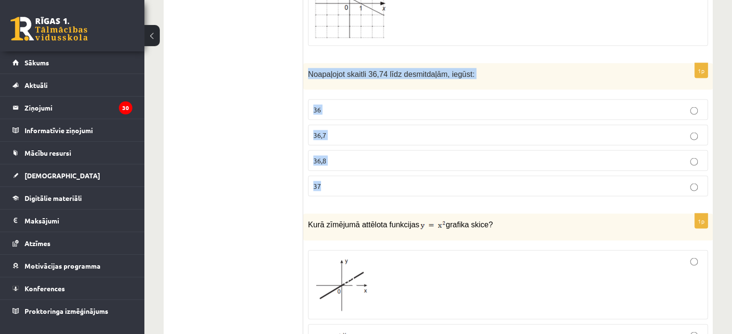
drag, startPoint x: 306, startPoint y: 53, endPoint x: 395, endPoint y: 176, distance: 150.9
click at [395, 176] on div "1p Noapaļojot skaitli 36,74 līdz desmitdaļām, iegūst: 36 36,7 36,8 37" at bounding box center [507, 134] width 409 height 141
copy div "Noapaļojot skaitli 36,74 līdz desmitdaļām, iegūst: 36 36,7 36,8 37"
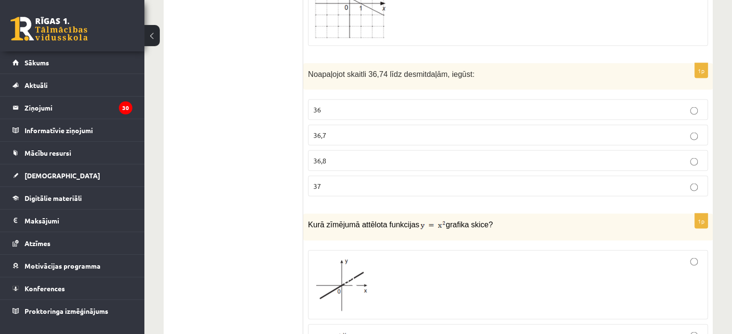
drag, startPoint x: 288, startPoint y: 166, endPoint x: 324, endPoint y: 131, distance: 50.7
click at [334, 130] on p "36,7" at bounding box center [507, 135] width 389 height 10
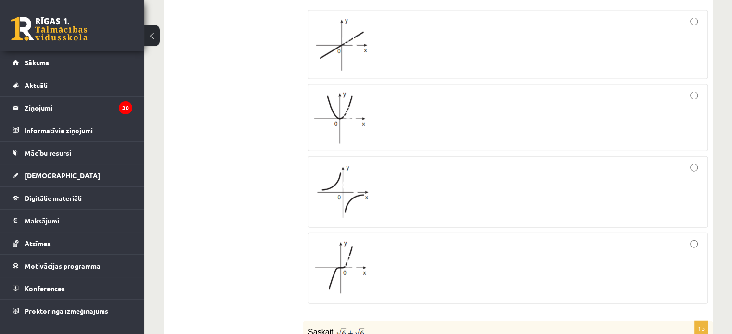
scroll to position [2117, 0]
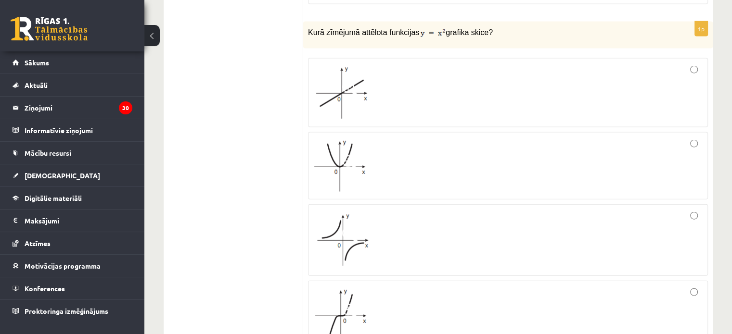
click at [412, 151] on div at bounding box center [507, 166] width 389 height 57
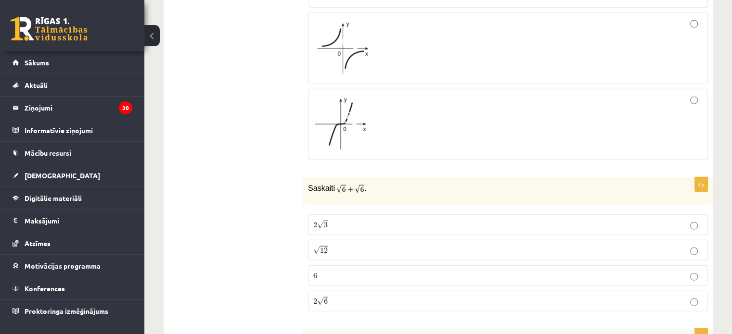
scroll to position [2406, 0]
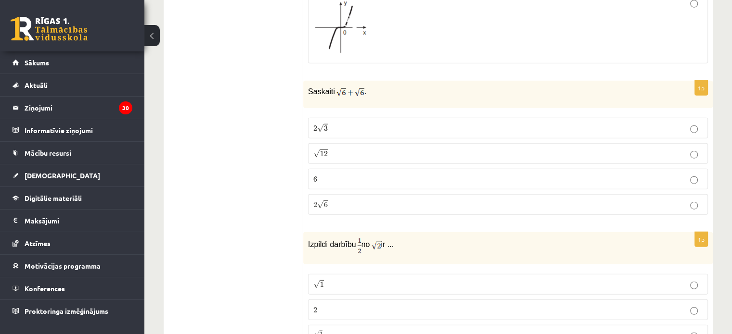
drag, startPoint x: 306, startPoint y: 65, endPoint x: 302, endPoint y: 73, distance: 8.4
click at [328, 194] on label "2 √ 6 2 6" at bounding box center [508, 204] width 400 height 21
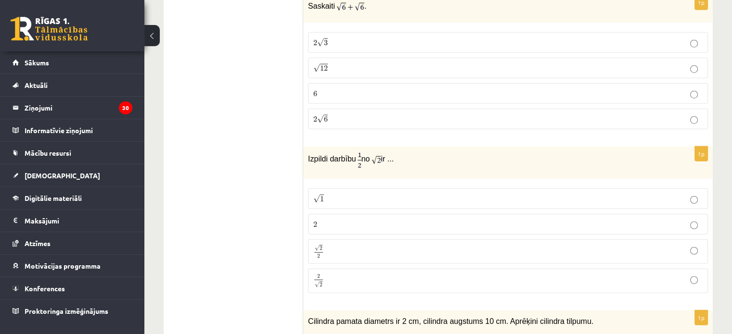
scroll to position [2502, 0]
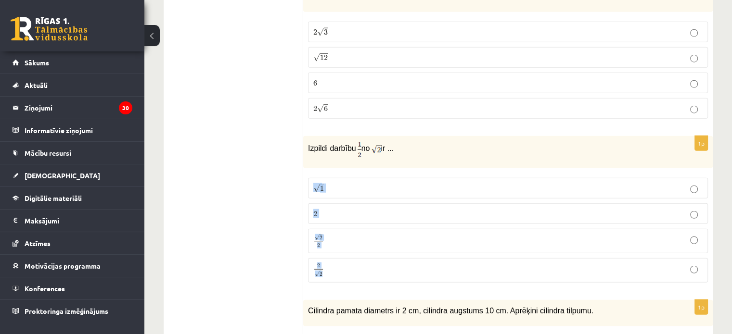
drag, startPoint x: 308, startPoint y: 158, endPoint x: 350, endPoint y: 263, distance: 113.4
click at [350, 263] on fieldset "√ 1 1 2 2 √ 2 2 2 2 2 √ 2 2 2" at bounding box center [508, 229] width 400 height 113
drag, startPoint x: 306, startPoint y: 125, endPoint x: 362, endPoint y: 254, distance: 141.0
click at [362, 254] on div "1p Izpildi darbību no ir ... √ 1 1 2 2 √ 2 2 2 2 2 √ 2 2 2" at bounding box center [507, 213] width 409 height 154
copy div "Izpildi darbību no ir ... √ 1 1 2 2 √ 2 2 2 2 2 √ 2"
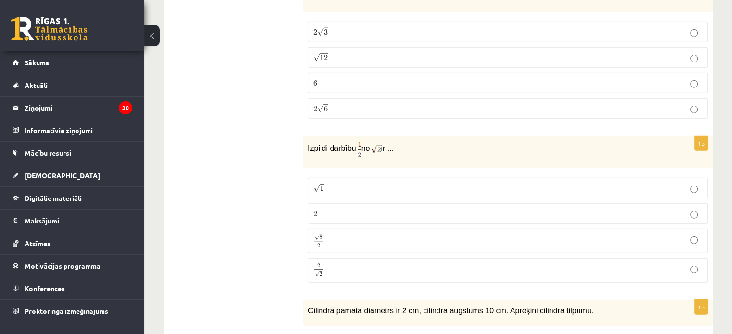
click at [281, 215] on ul "Tests Izvērtējums!" at bounding box center [238, 247] width 130 height 5153
click at [360, 183] on p "√ 1 1" at bounding box center [507, 188] width 389 height 10
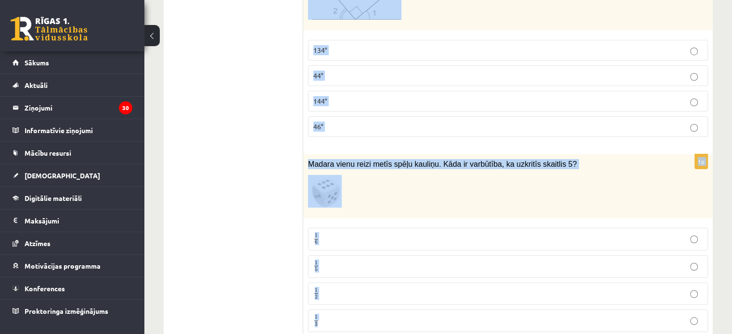
scroll to position [3481, 0]
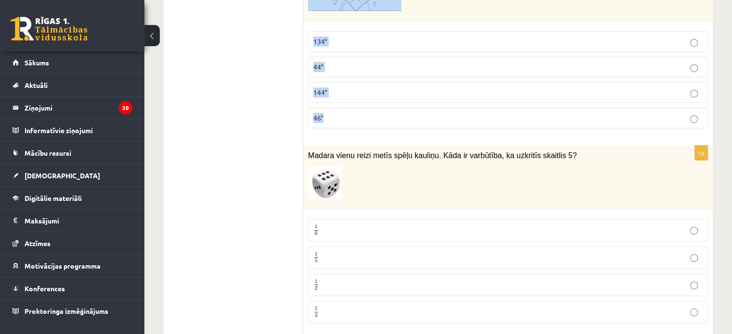
drag, startPoint x: 305, startPoint y: 44, endPoint x: 362, endPoint y: 102, distance: 81.0
copy form "Loremips dolors ametcons ad 9 el, seddoeiu temporin 11 ut. Laboreet dolorema al…"
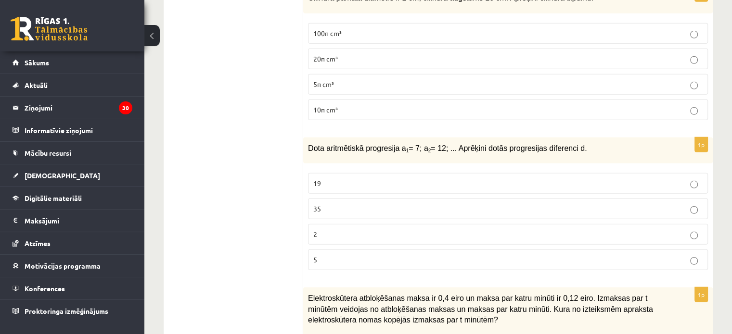
scroll to position [2759, 0]
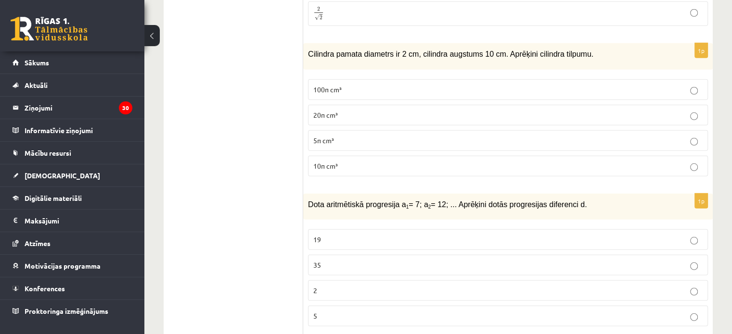
click at [331, 162] on span "10π cm³" at bounding box center [325, 166] width 25 height 9
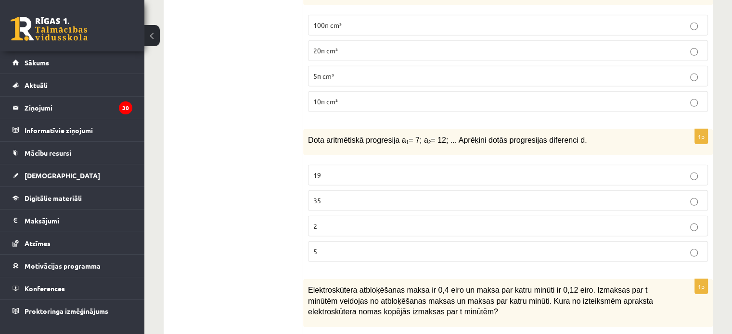
scroll to position [2903, 0]
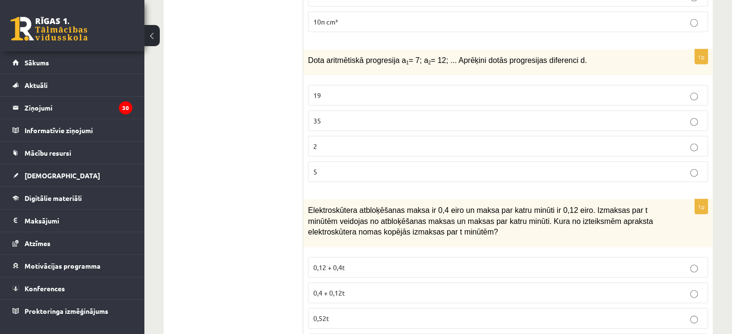
click at [352, 167] on p "5" at bounding box center [507, 172] width 389 height 10
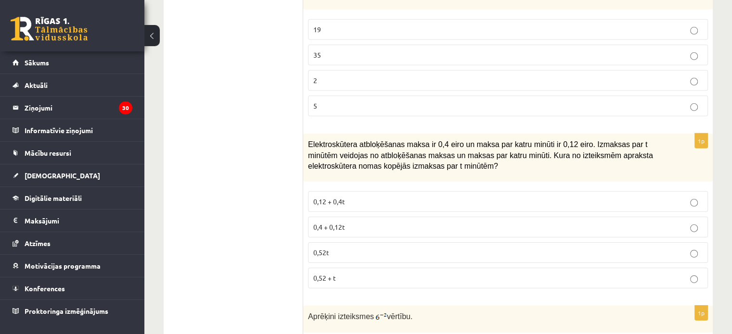
scroll to position [3048, 0]
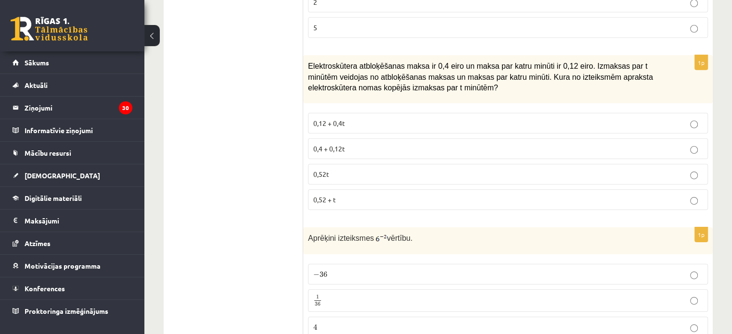
click at [316, 144] on p "0,4 + 0,12t" at bounding box center [507, 149] width 389 height 10
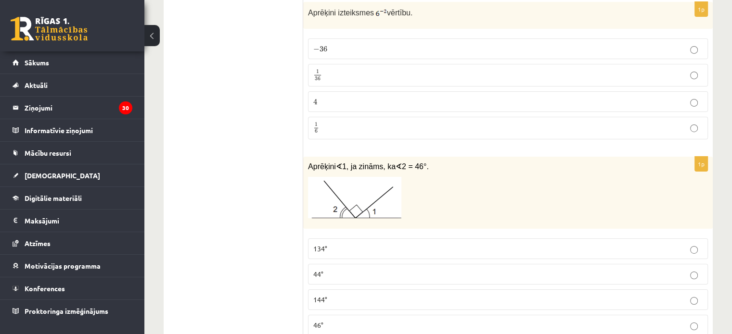
scroll to position [3288, 0]
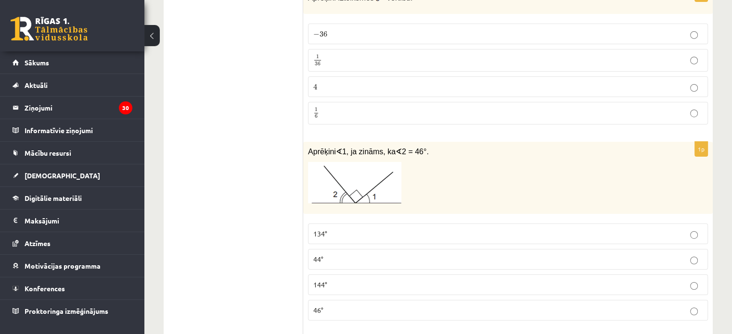
click at [375, 229] on p "134°" at bounding box center [507, 234] width 389 height 10
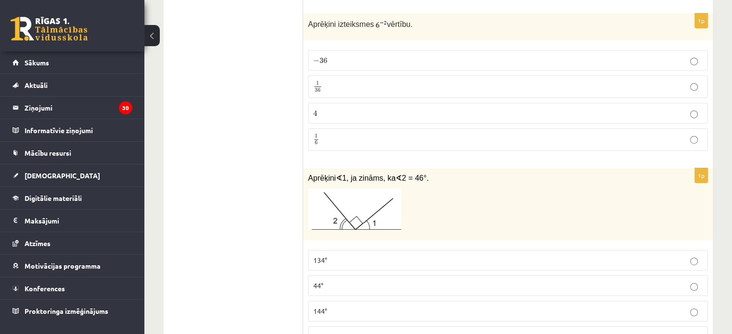
scroll to position [3240, 0]
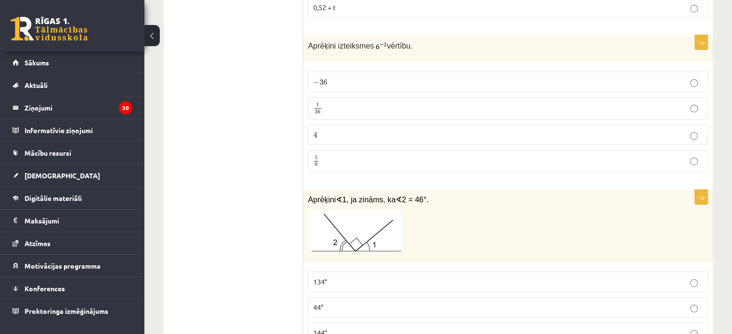
click at [403, 102] on p "1 36 1 36" at bounding box center [507, 108] width 389 height 12
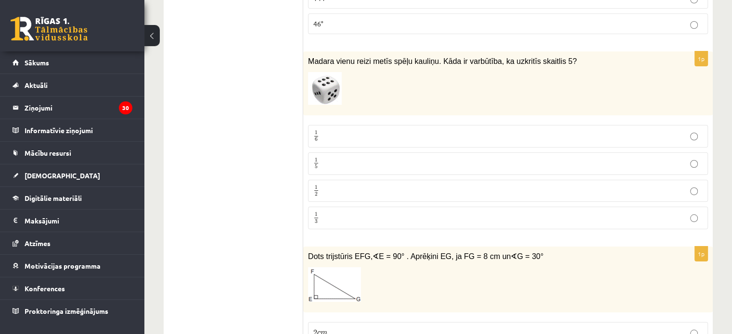
scroll to position [3577, 0]
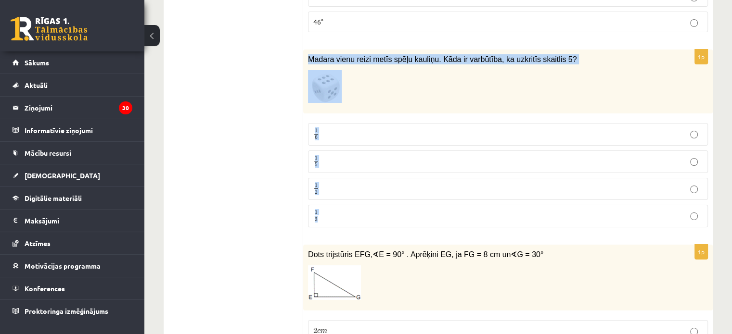
drag, startPoint x: 307, startPoint y: 30, endPoint x: 343, endPoint y: 164, distance: 138.8
click at [354, 198] on div "1p Madara vienu reizi metīs spēļu kauliņu. Kāda ir varbūtība, ka uzkritīs skait…" at bounding box center [507, 143] width 409 height 186
copy div "Madara vienu reizi metīs spēļu kauliņu. Kāda ir varbūtība, ka uzkritīs skaitlis…"
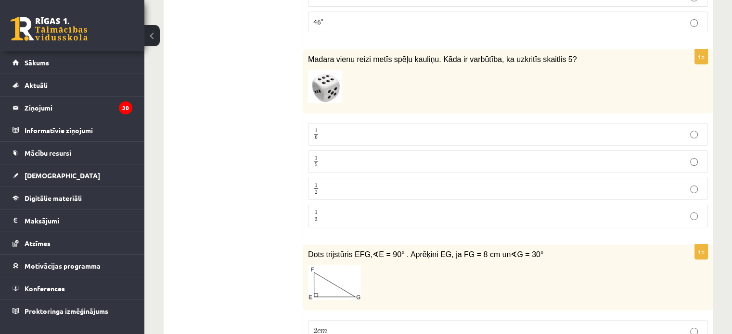
click at [357, 128] on p "1 6 1 6" at bounding box center [507, 134] width 389 height 12
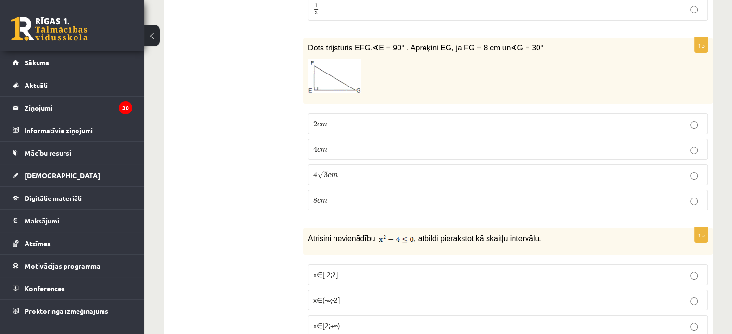
scroll to position [3769, 0]
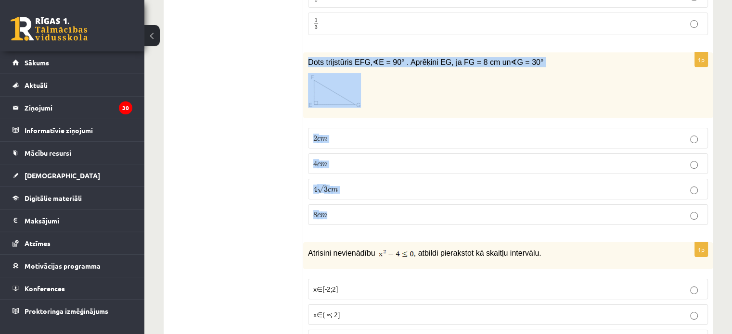
drag, startPoint x: 306, startPoint y: 33, endPoint x: 355, endPoint y: 192, distance: 166.2
click at [355, 192] on div "1p Dots trijstūris EFG, ∢ E = 90° . Aprēķini EG, ja FG = 8 cm un ∢ G = 30° 2 c …" at bounding box center [507, 142] width 409 height 180
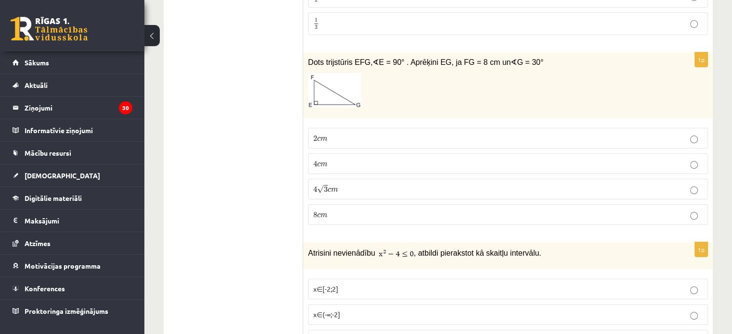
drag, startPoint x: 272, startPoint y: 176, endPoint x: 335, endPoint y: 150, distance: 68.0
click at [349, 159] on p "4 c m 4 c m" at bounding box center [507, 164] width 389 height 10
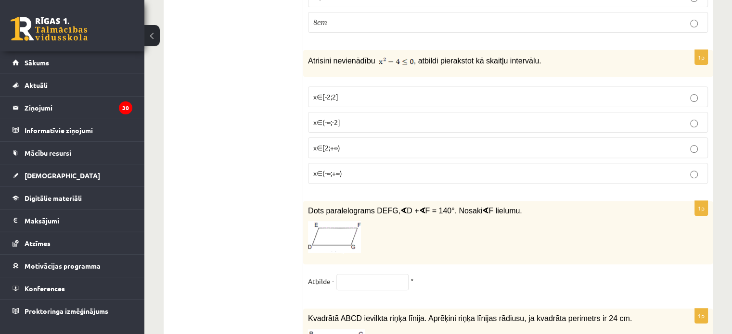
click at [354, 92] on p "x∈[-2;2]" at bounding box center [507, 97] width 389 height 10
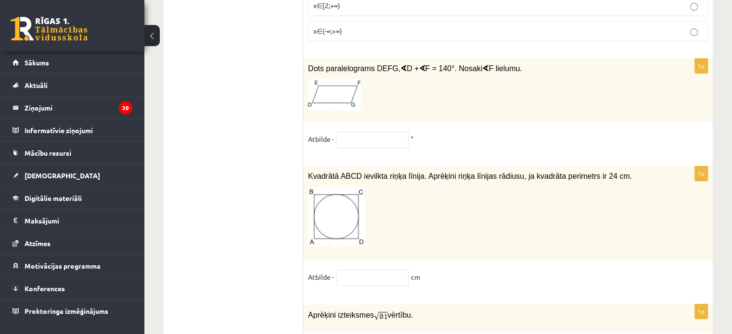
scroll to position [4106, 0]
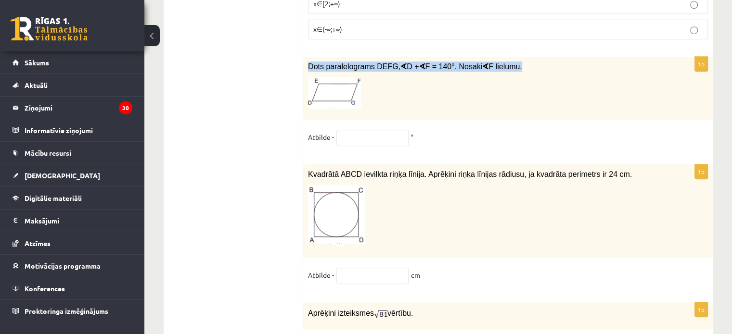
drag, startPoint x: 307, startPoint y: 36, endPoint x: 531, endPoint y: 43, distance: 224.3
click at [531, 57] on div "Dots paralelograms DEFG, ∢ D + ∢ F = 140°. Nosaki ∢ F lielumu." at bounding box center [507, 89] width 409 height 64
click at [365, 130] on input "text" at bounding box center [372, 138] width 72 height 16
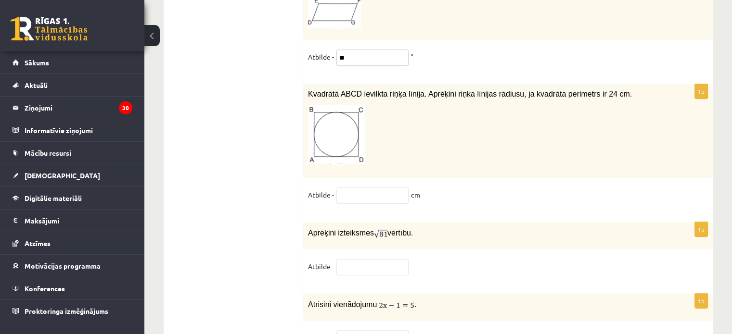
scroll to position [4203, 0]
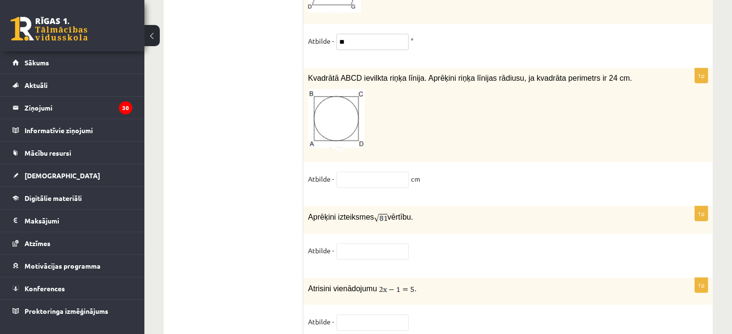
type input "**"
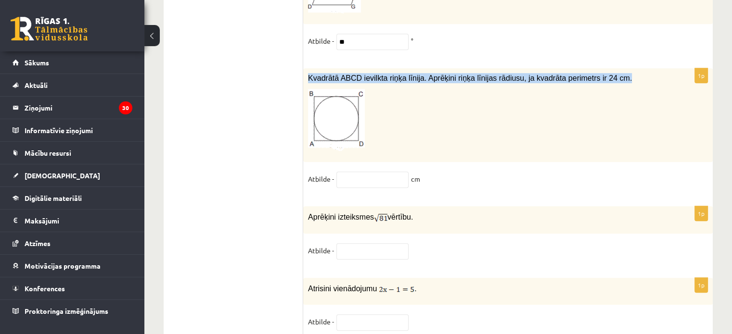
drag, startPoint x: 310, startPoint y: 45, endPoint x: 607, endPoint y: 59, distance: 297.2
click at [607, 68] on div "Kvadrātā ABCD ievilkta riņķa līnija. Aprēķini riņķa līnijas rādiusu, ja kvadrāt…" at bounding box center [507, 115] width 409 height 94
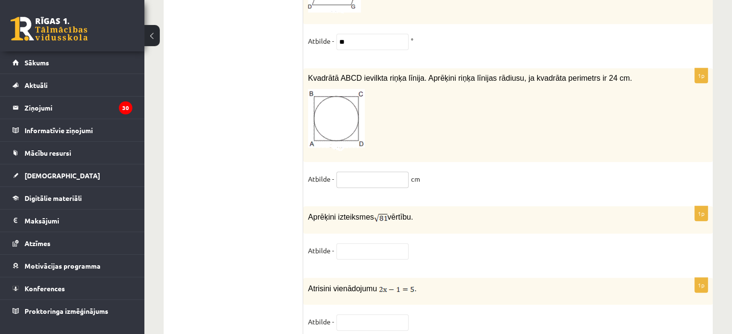
click at [377, 172] on input "text" at bounding box center [372, 180] width 72 height 16
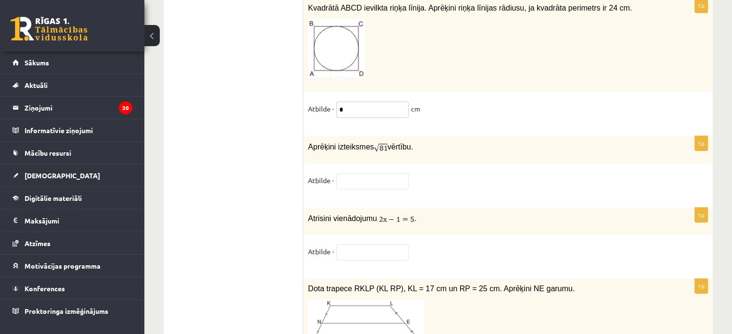
scroll to position [4299, 0]
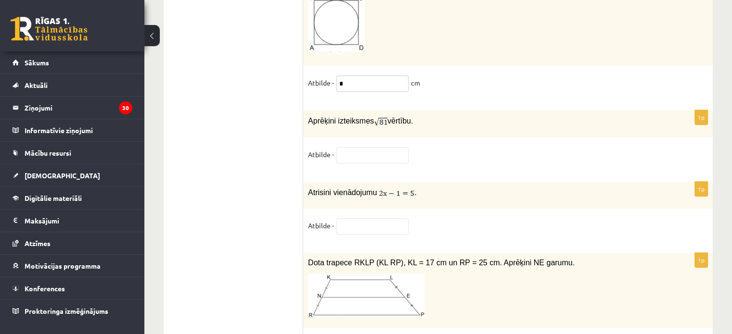
type input "*"
click at [346, 147] on input "text" at bounding box center [372, 155] width 72 height 16
type input "*"
click at [368, 218] on input "text" at bounding box center [372, 226] width 72 height 16
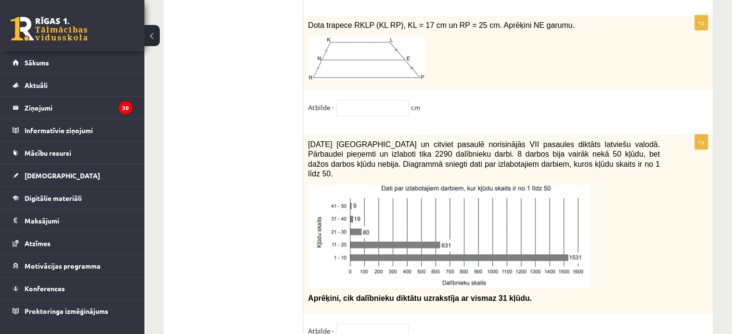
scroll to position [4491, 0]
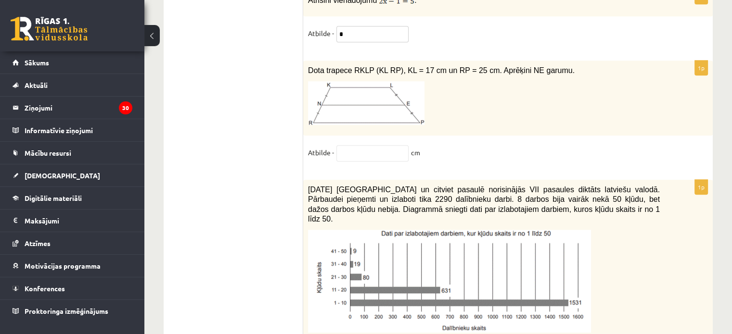
type input "*"
click at [359, 145] on input "text" at bounding box center [372, 153] width 72 height 16
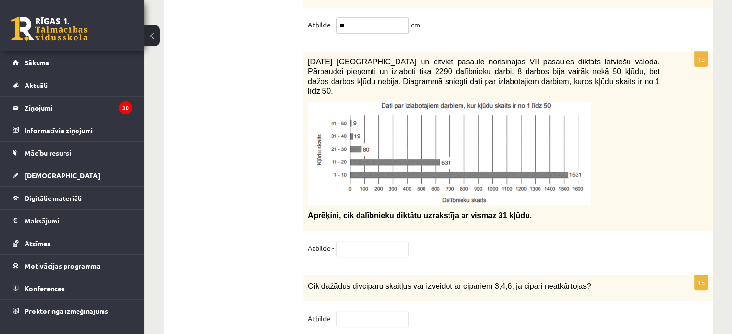
scroll to position [4636, 0]
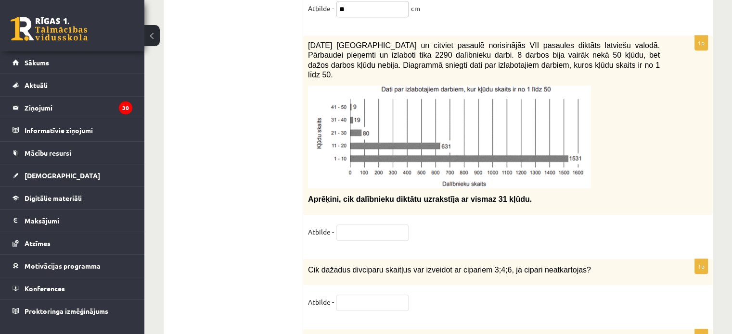
type input "**"
click at [362, 225] on input "text" at bounding box center [372, 233] width 72 height 16
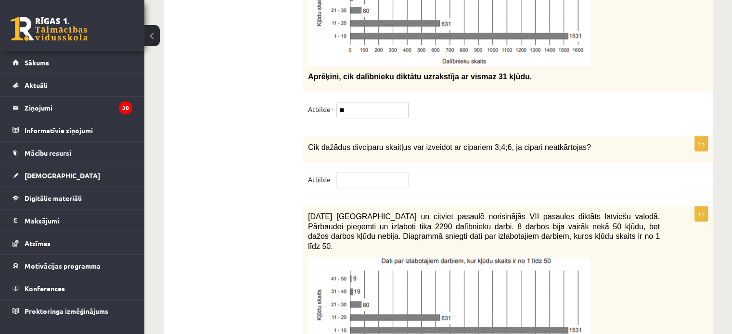
scroll to position [4780, 0]
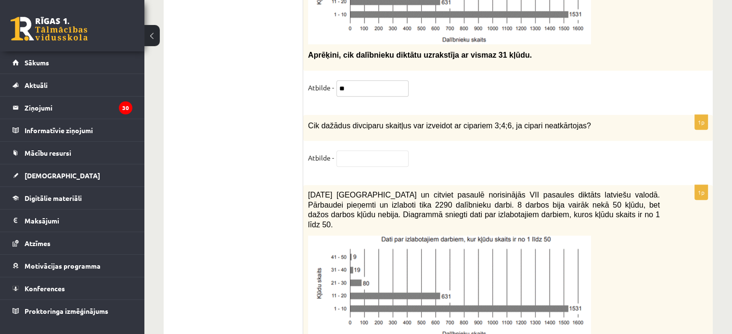
type input "**"
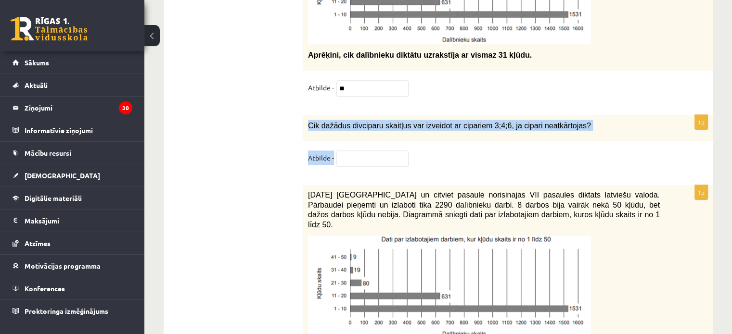
drag, startPoint x: 307, startPoint y: 88, endPoint x: 478, endPoint y: 109, distance: 172.1
click at [479, 115] on div "1p Cik dažādus divciparu skaitļus var izveidot ar cipariem 3;4;6, ja cipari nea…" at bounding box center [507, 145] width 409 height 61
click at [384, 151] on input "text" at bounding box center [372, 159] width 72 height 16
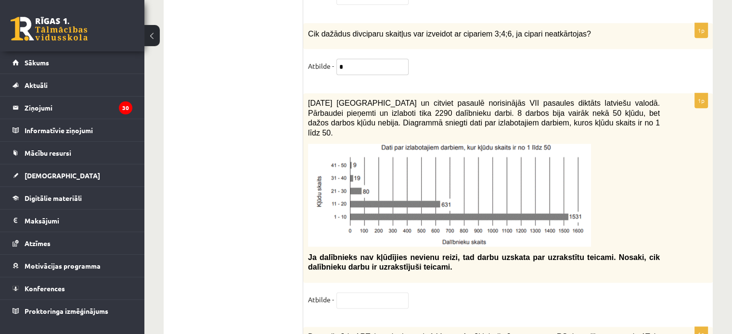
scroll to position [4920, 0]
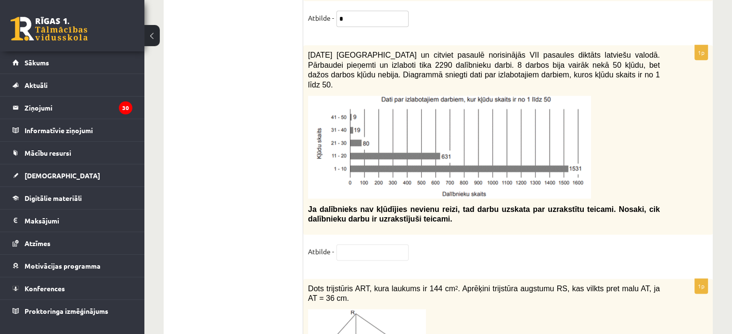
type input "*"
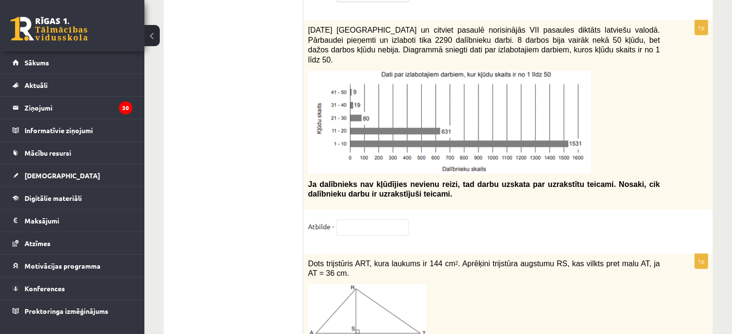
scroll to position [4968, 0]
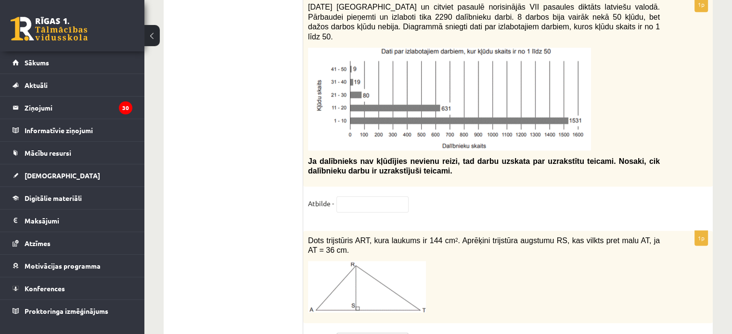
type input "*"
click at [362, 196] on input "text" at bounding box center [372, 204] width 72 height 16
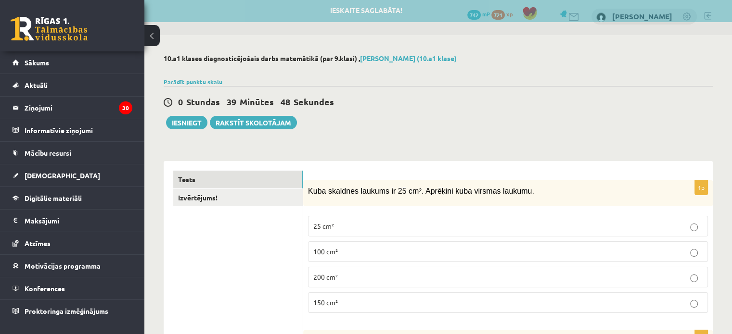
scroll to position [0, 0]
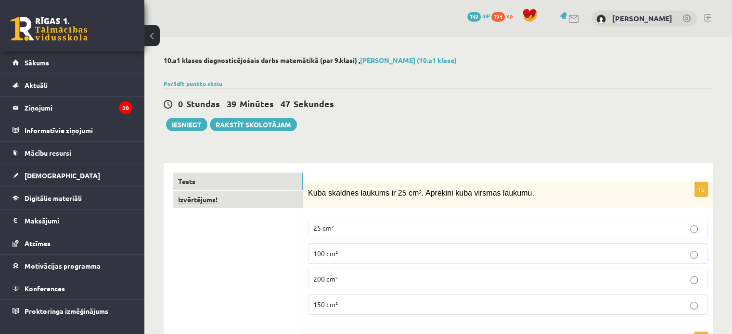
type input "**"
click at [177, 198] on link "Izvērtējums!" at bounding box center [237, 200] width 129 height 18
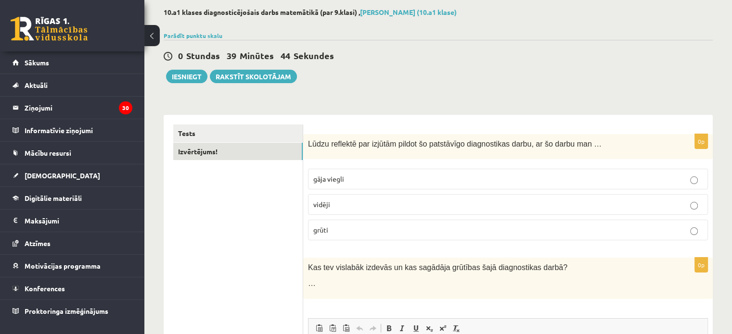
click at [344, 228] on p "grūti" at bounding box center [507, 230] width 389 height 10
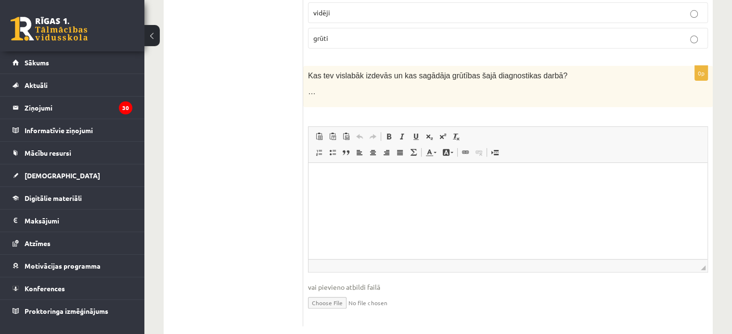
scroll to position [241, 0]
click at [339, 192] on html at bounding box center [507, 176] width 399 height 29
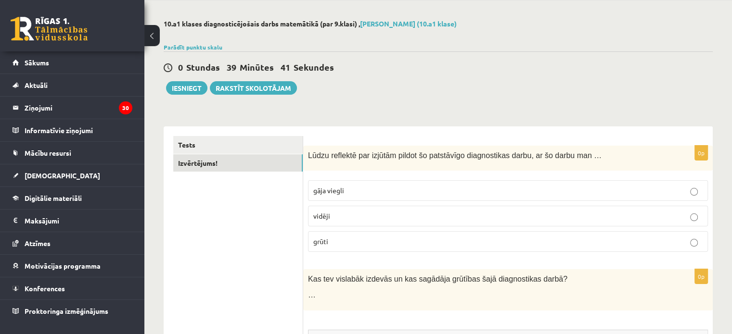
scroll to position [0, 0]
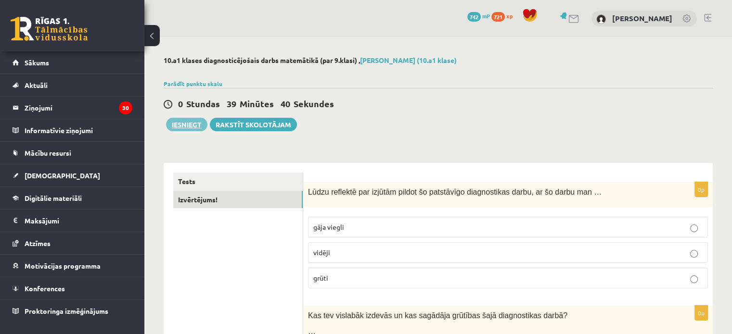
click at [177, 123] on button "Iesniegt" at bounding box center [186, 124] width 41 height 13
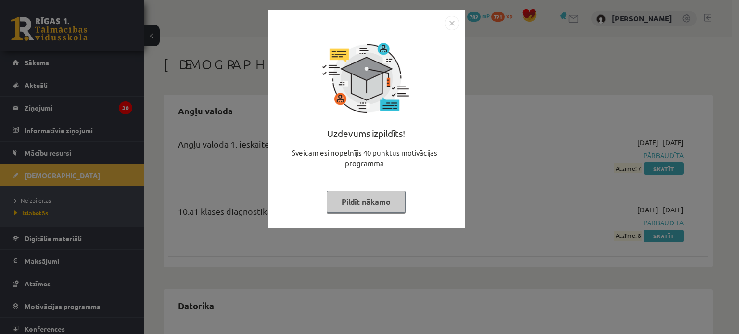
click at [450, 21] on img "Close" at bounding box center [452, 23] width 14 height 14
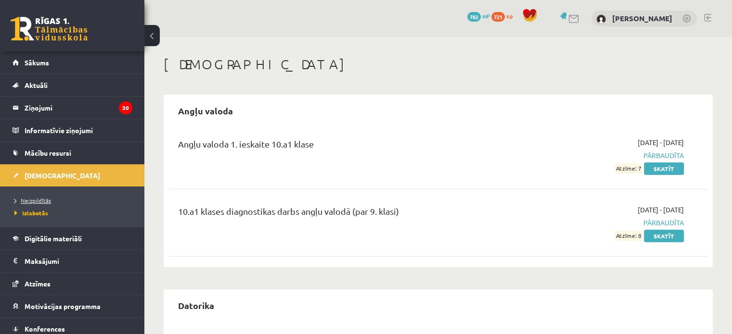
click at [45, 197] on span "Neizpildītās" at bounding box center [32, 201] width 37 height 8
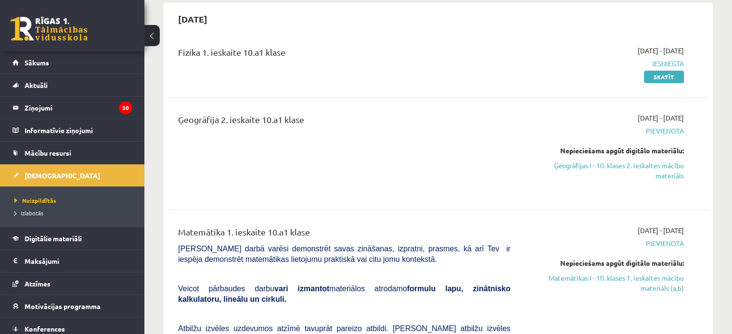
scroll to position [96, 0]
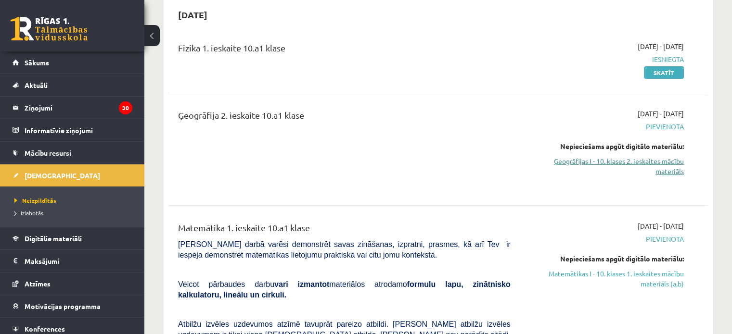
click at [619, 160] on link "Ģeogrāfijas I - 10. klases 2. ieskaites mācību materiāls" at bounding box center [604, 166] width 159 height 20
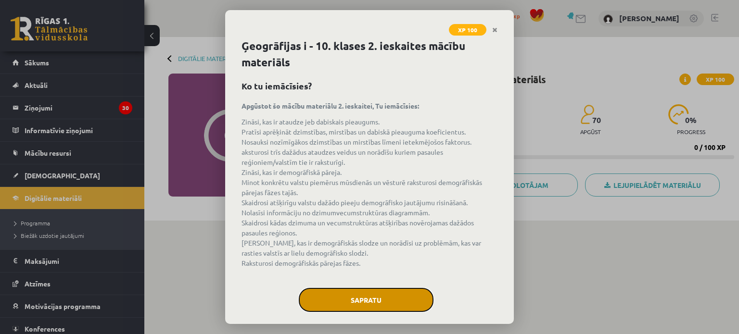
click at [359, 303] on button "Sapratu" at bounding box center [366, 300] width 135 height 24
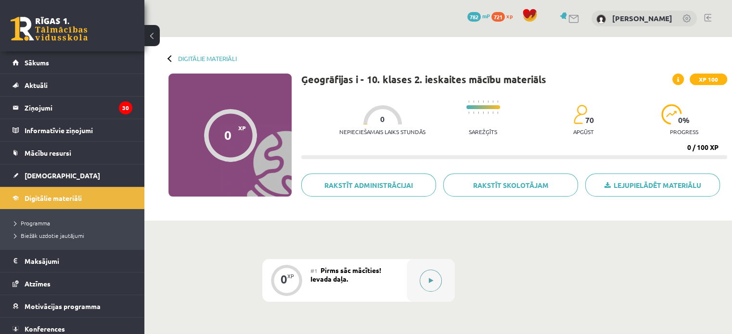
click at [434, 284] on button at bounding box center [431, 281] width 22 height 22
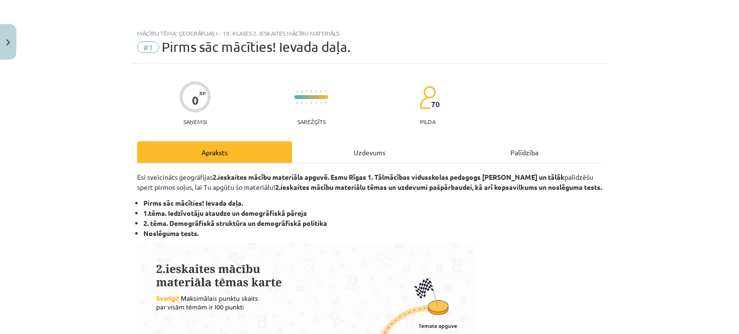
click at [358, 145] on div "Uzdevums" at bounding box center [369, 152] width 155 height 22
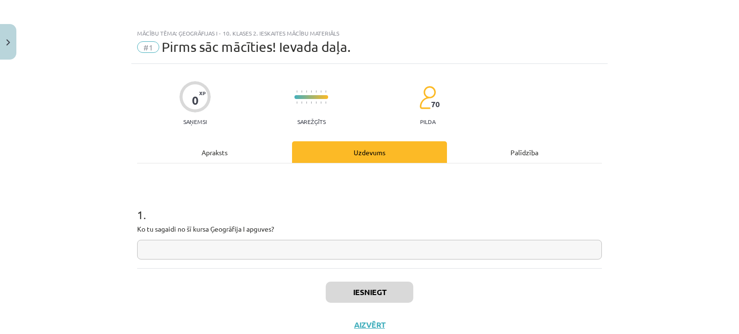
scroll to position [24, 0]
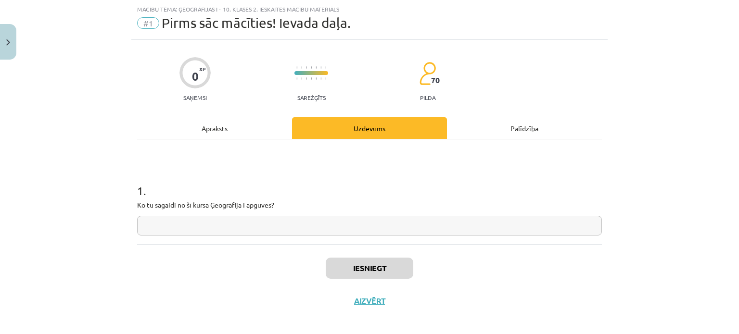
click at [192, 216] on input "text" at bounding box center [369, 226] width 465 height 20
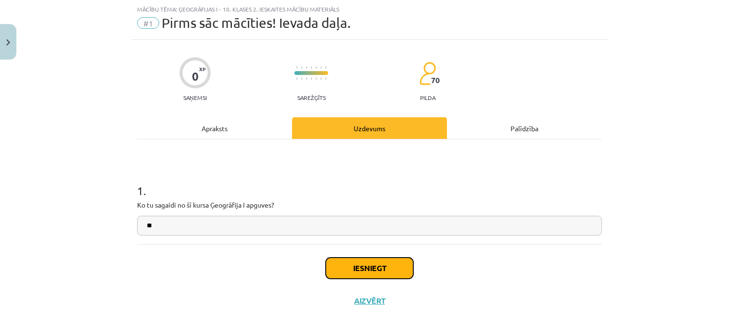
click at [356, 270] on button "Iesniegt" at bounding box center [370, 268] width 88 height 21
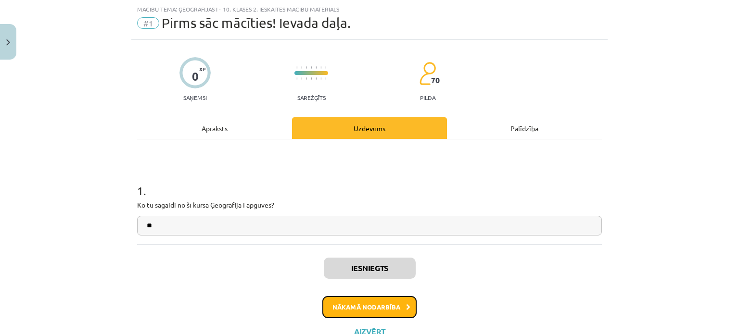
click at [344, 306] on button "Nākamā nodarbība" at bounding box center [369, 307] width 94 height 22
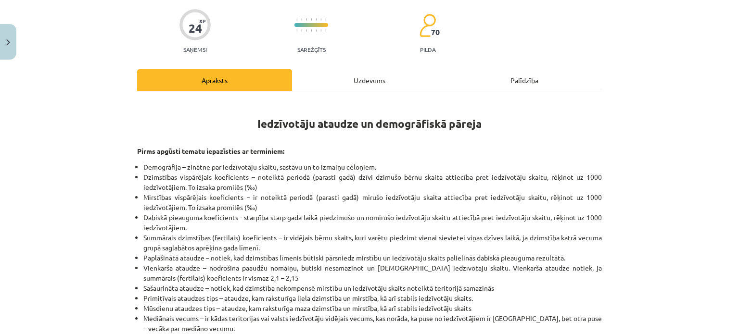
click at [380, 77] on div "Uzdevums" at bounding box center [369, 80] width 155 height 22
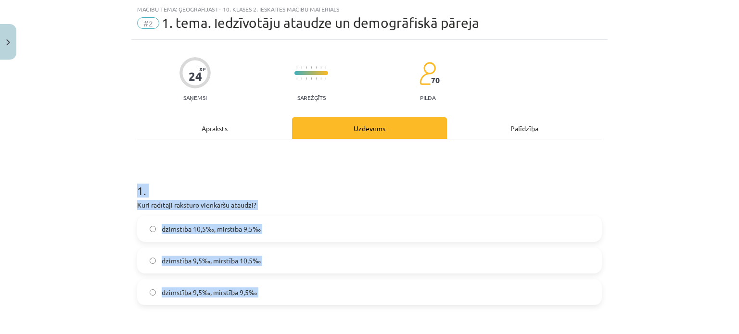
drag, startPoint x: 122, startPoint y: 191, endPoint x: 271, endPoint y: 310, distance: 191.3
click at [271, 313] on div "Mācību tēma: Ģeogrāfijas i - 10. klases 2. ieskaites mācību materiāls #2 1. tem…" at bounding box center [369, 167] width 739 height 334
copy form "1 . Kuri rādītāji raksturo vienkāršu ataudzi? dzimstība 10,5‰, mirstība 9,5‰ dz…"
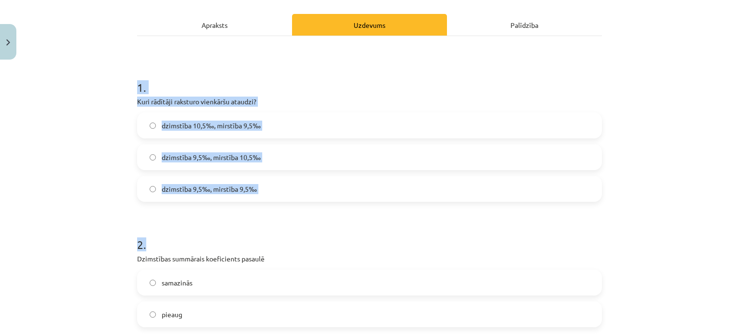
scroll to position [120, 0]
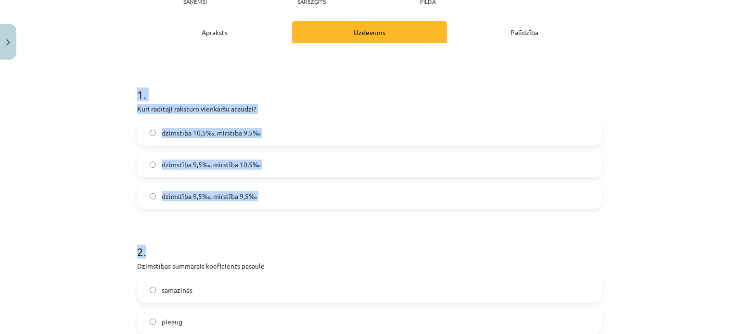
click at [106, 188] on div "Mācību tēma: Ģeogrāfijas i - 10. klases 2. ieskaites mācību materiāls #2 1. tem…" at bounding box center [369, 167] width 739 height 334
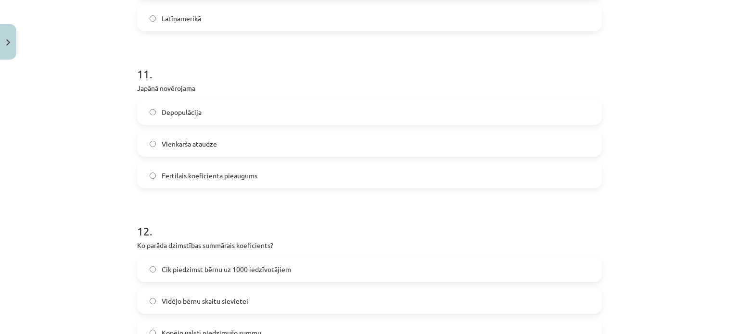
scroll to position [1898, 0]
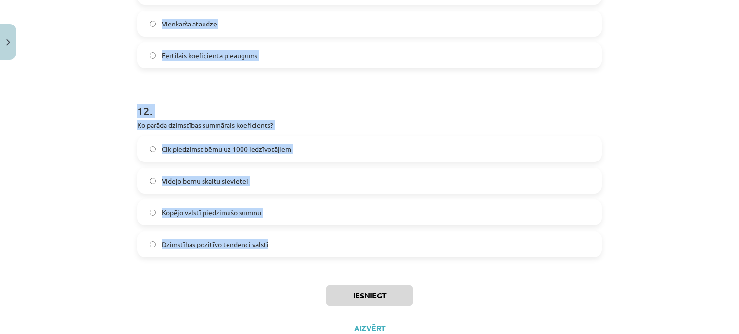
drag, startPoint x: 125, startPoint y: 90, endPoint x: 261, endPoint y: 214, distance: 183.6
click at [273, 265] on div "Mācību tēma: Ģeogrāfijas i - 10. klases 2. ieskaites mācību materiāls #2 1. tem…" at bounding box center [369, 167] width 739 height 334
copy form "3 . Lore ipsumdol sitametc adipiscin elitsed? doeiusmod 42,3‰, temporin 6,5‰ ut…"
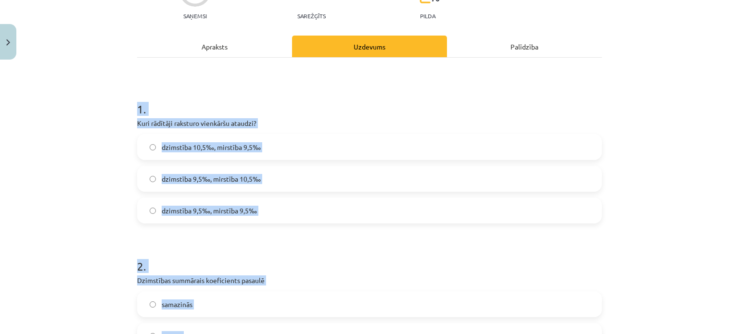
scroll to position [70, 0]
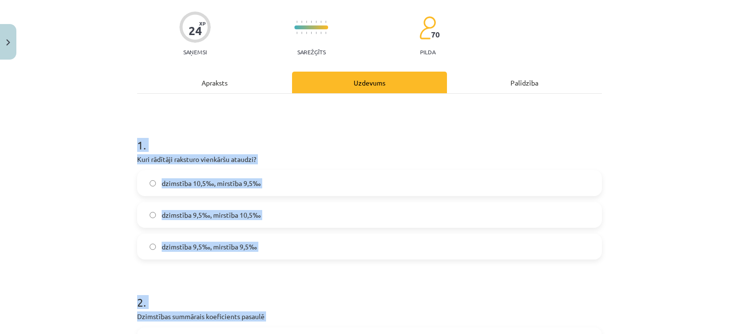
click at [90, 185] on div "Mācību tēma: Ģeogrāfijas i - 10. klases 2. ieskaites mācību materiāls #2 1. tem…" at bounding box center [369, 167] width 739 height 334
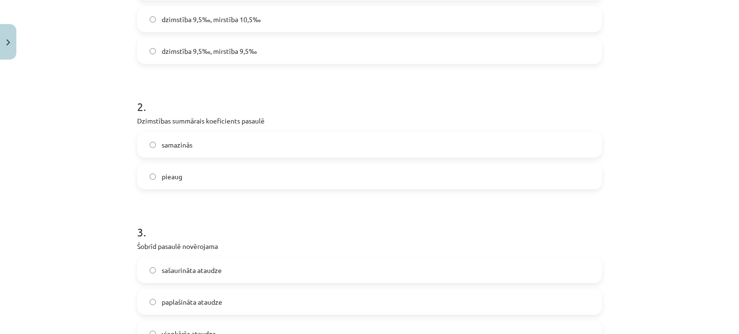
scroll to position [310, 0]
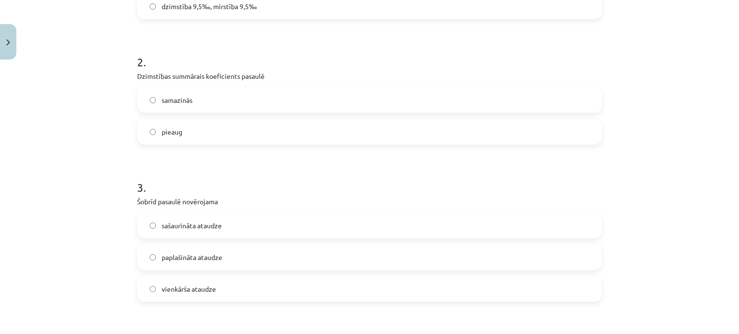
click at [151, 95] on label "samazinās" at bounding box center [369, 100] width 463 height 24
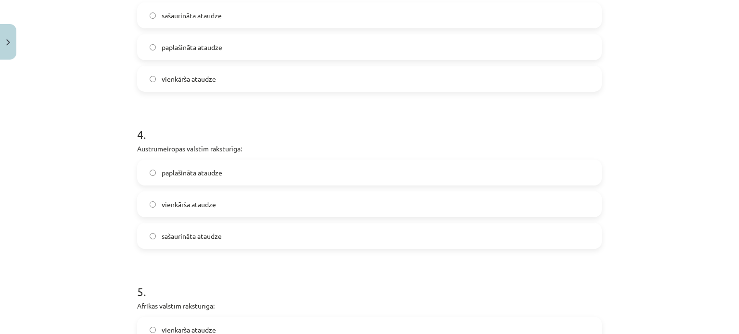
scroll to position [551, 0]
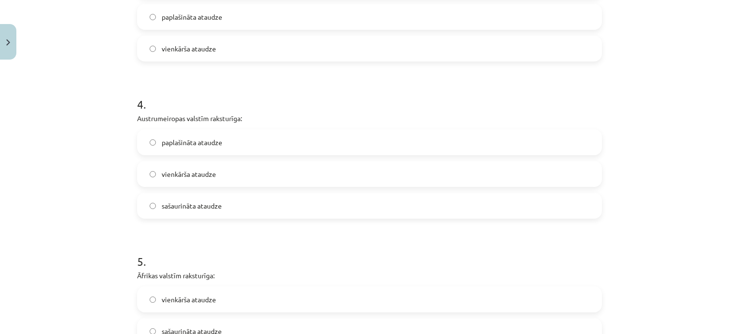
click at [146, 203] on label "sašaurināta ataudze" at bounding box center [369, 206] width 463 height 24
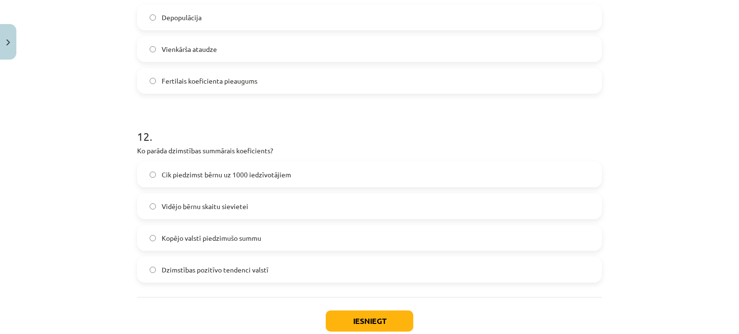
scroll to position [1932, 0]
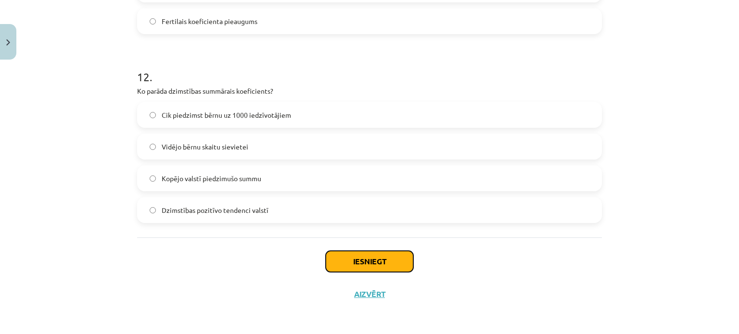
click at [338, 265] on button "Iesniegt" at bounding box center [370, 261] width 88 height 21
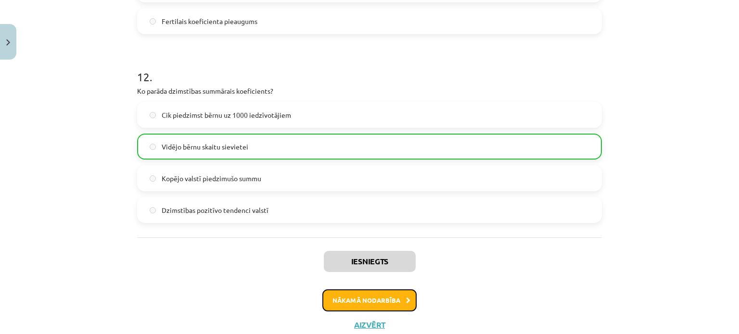
click at [363, 298] on button "Nākamā nodarbība" at bounding box center [369, 301] width 94 height 22
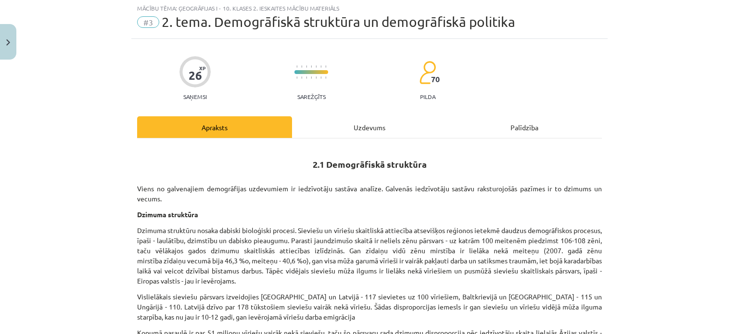
scroll to position [24, 0]
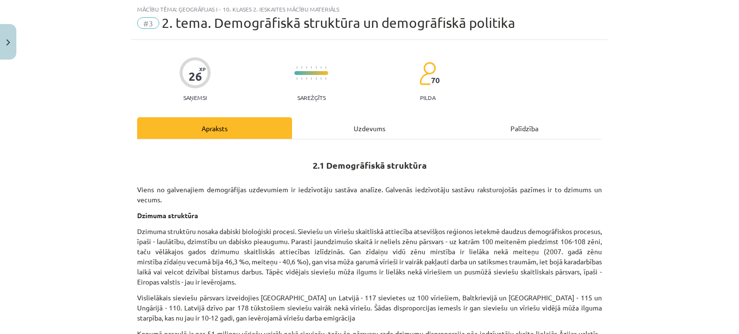
click at [360, 121] on div "Uzdevums" at bounding box center [369, 128] width 155 height 22
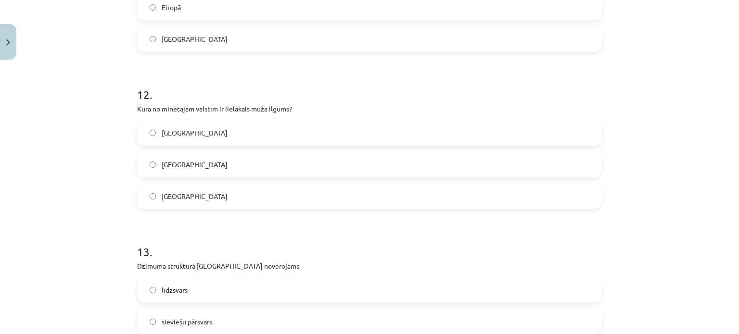
scroll to position [2200, 0]
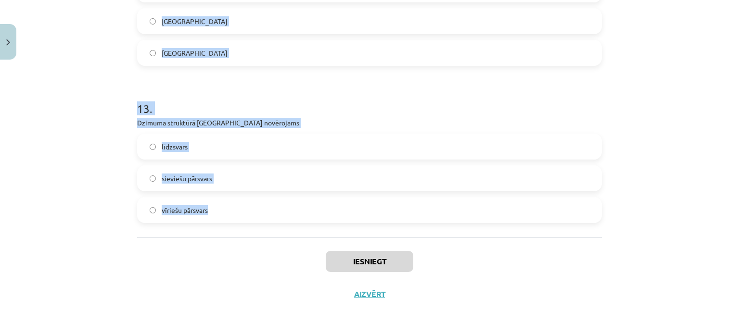
drag, startPoint x: 130, startPoint y: 190, endPoint x: 247, endPoint y: 175, distance: 117.9
copy form "7 . Loremi 02-20 dolo sitam consect ad elits doeiusm tempor inc utlaboreet dolo…"
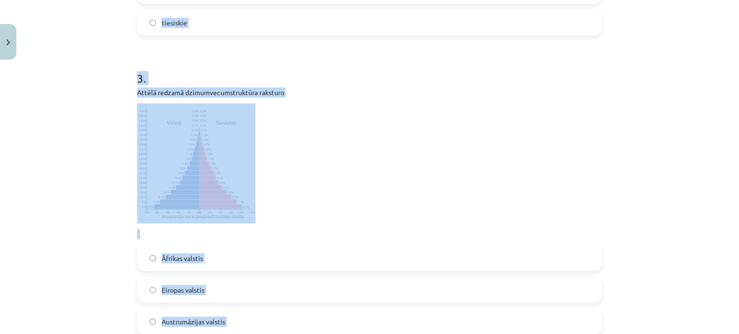
click at [93, 153] on div "Mācību tēma: Ģeogrāfijas i - 10. klases 2. ieskaites mācību materiāls #3 2. tem…" at bounding box center [369, 167] width 739 height 334
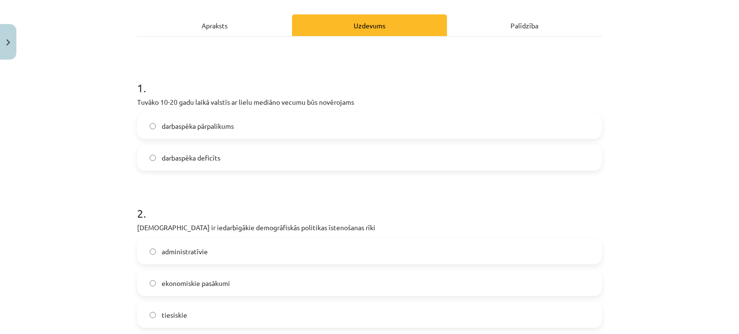
scroll to position [144, 0]
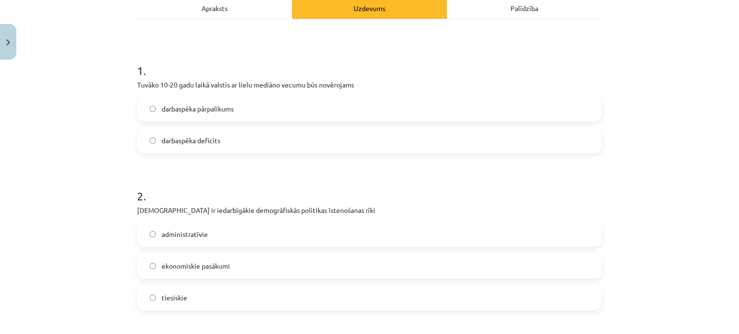
click at [144, 140] on label "darbaspēka deficīts" at bounding box center [369, 140] width 463 height 24
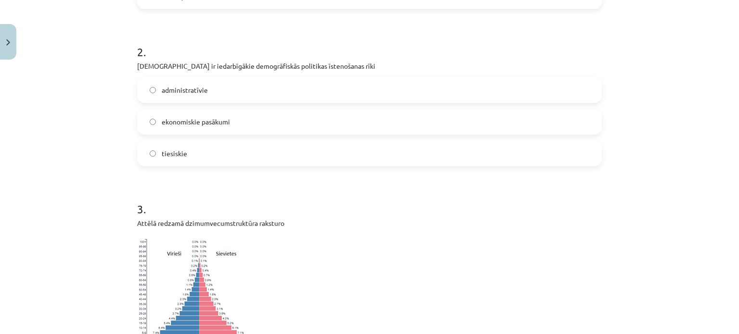
click at [148, 117] on label "ekonomiskie pasākumi" at bounding box center [369, 122] width 463 height 24
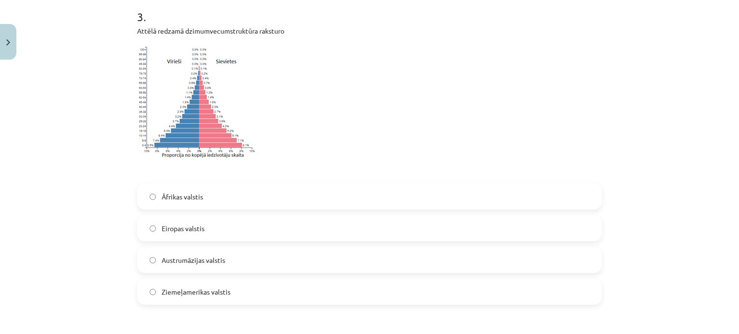
scroll to position [674, 0]
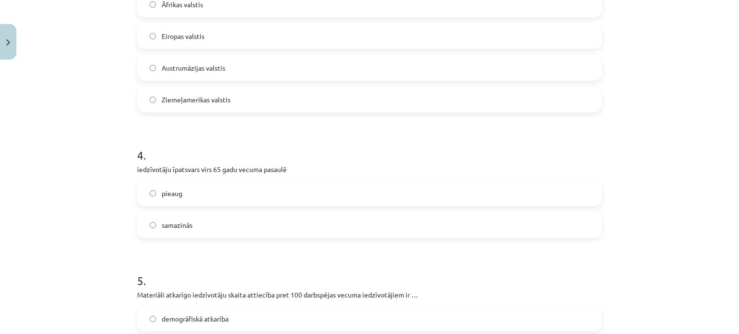
click at [152, 191] on label "pieaug" at bounding box center [369, 193] width 463 height 24
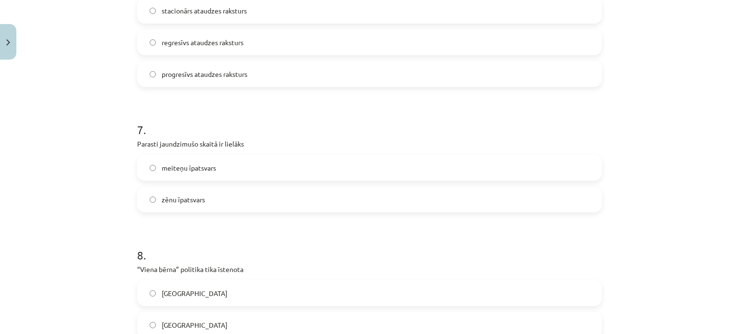
scroll to position [1251, 0]
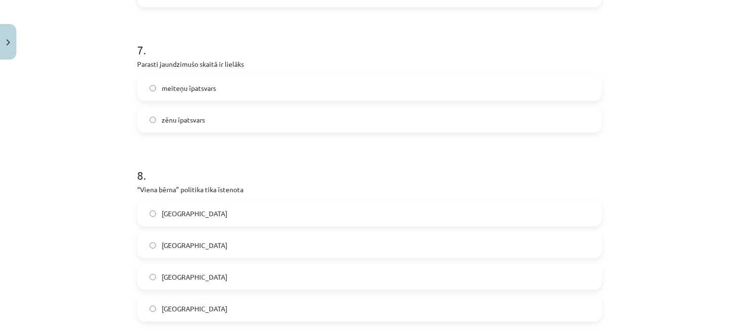
click at [152, 115] on label "zēnu īpatsvars" at bounding box center [369, 120] width 463 height 24
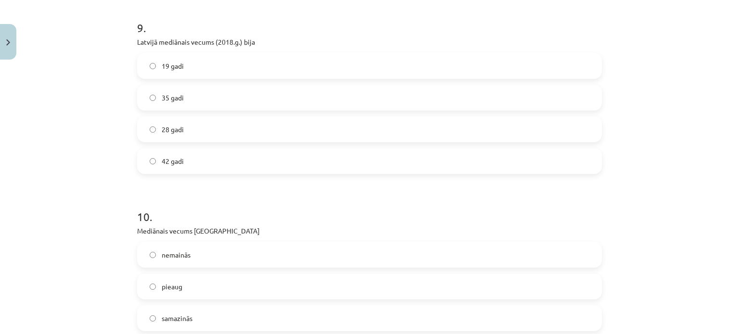
scroll to position [1780, 0]
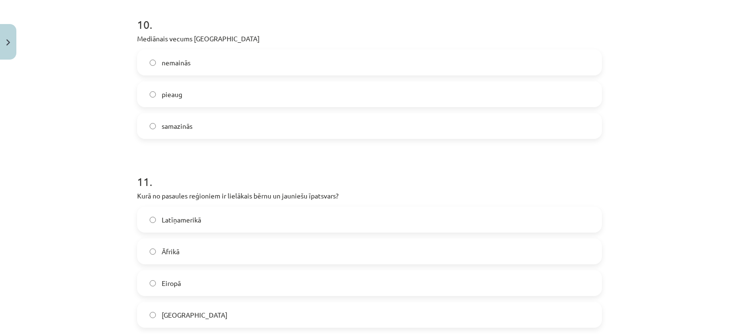
click at [144, 92] on label "pieaug" at bounding box center [369, 94] width 463 height 24
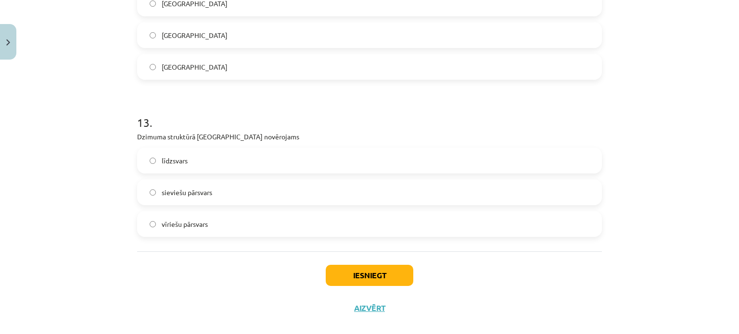
scroll to position [2200, 0]
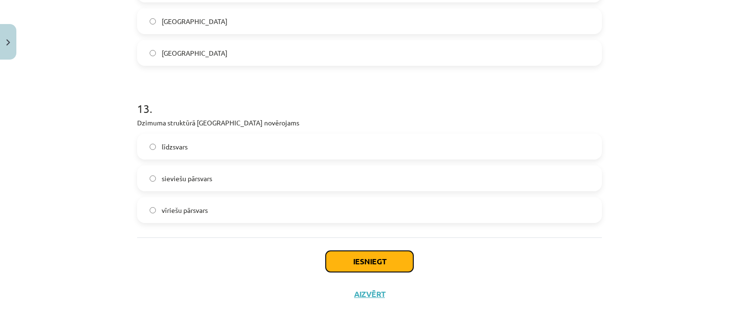
click at [334, 255] on button "Iesniegt" at bounding box center [370, 261] width 88 height 21
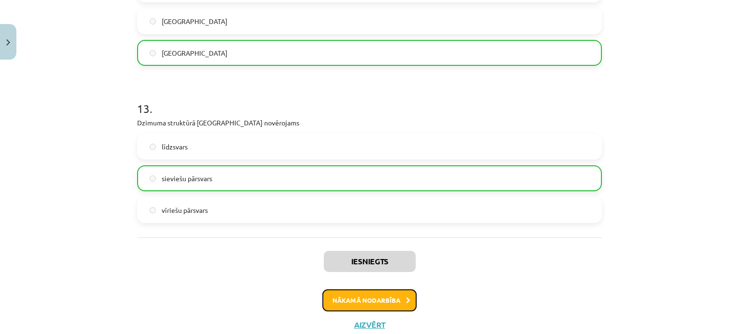
click at [353, 297] on button "Nākamā nodarbība" at bounding box center [369, 301] width 94 height 22
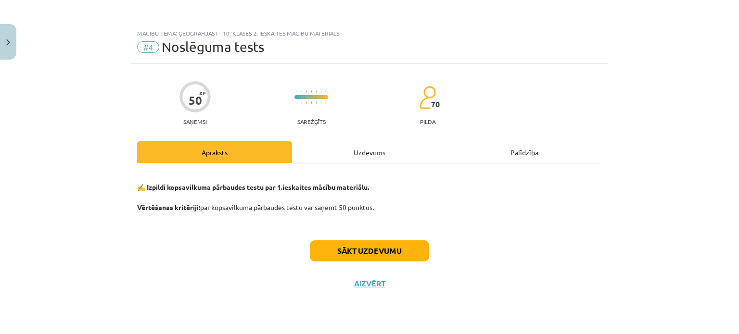
click at [351, 154] on div "Uzdevums" at bounding box center [369, 152] width 155 height 22
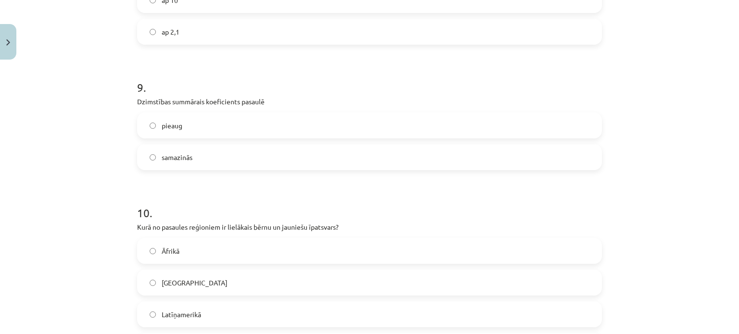
scroll to position [1511, 0]
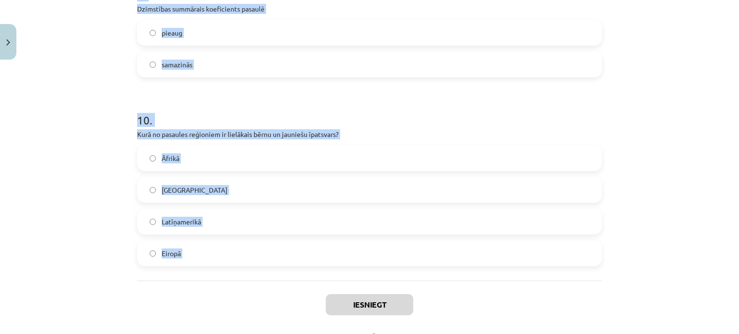
drag, startPoint x: 126, startPoint y: 212, endPoint x: 235, endPoint y: 294, distance: 136.5
click at [235, 297] on div "Mācību tēma: Ģeogrāfijas i - 10. klases 2. ieskaites mācību materiāls #4 Noslēg…" at bounding box center [369, 167] width 739 height 334
copy form "1 . Dzimuma struktūrā Latvijā novērojams līdzsvars vīriešu pārsvars sieviešu pā…"
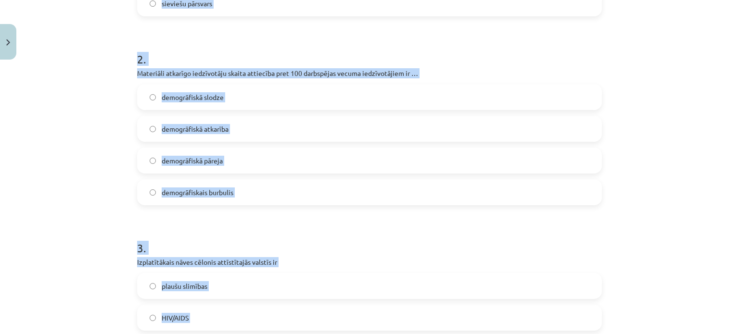
scroll to position [308, 0]
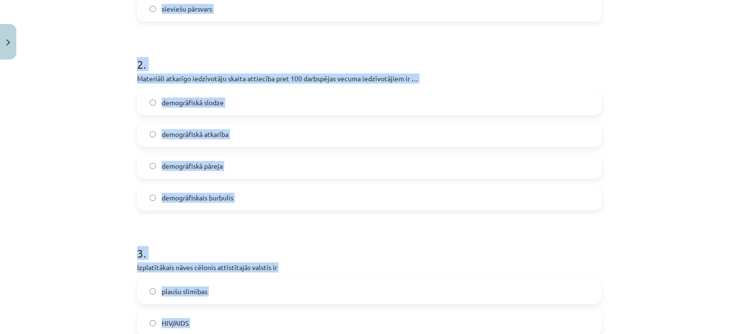
click at [116, 142] on div "Mācību tēma: Ģeogrāfijas i - 10. klases 2. ieskaites mācību materiāls #4 Noslēg…" at bounding box center [369, 167] width 739 height 334
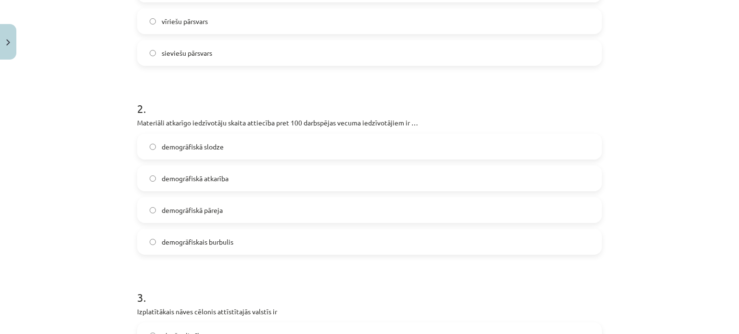
scroll to position [164, 0]
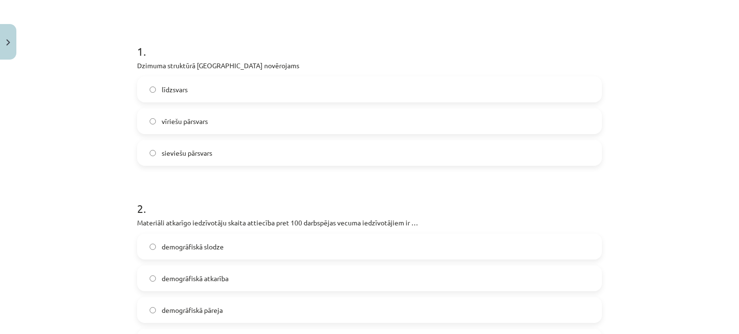
click at [148, 149] on label "sieviešu pārsvars" at bounding box center [369, 153] width 463 height 24
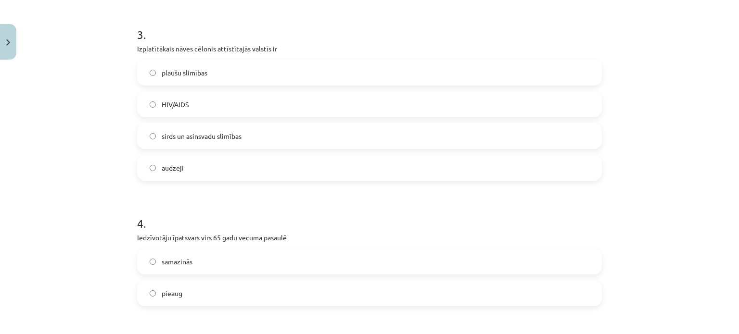
scroll to position [645, 0]
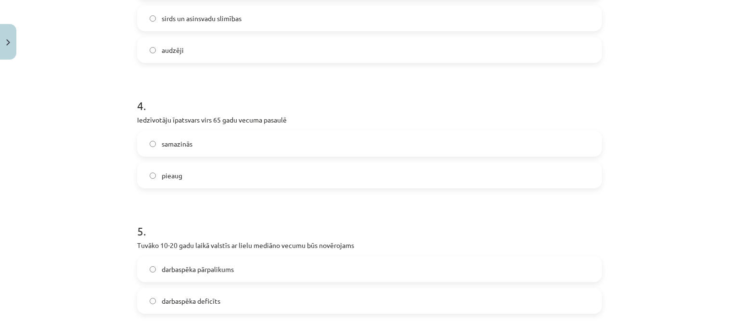
click at [148, 179] on label "pieaug" at bounding box center [369, 176] width 463 height 24
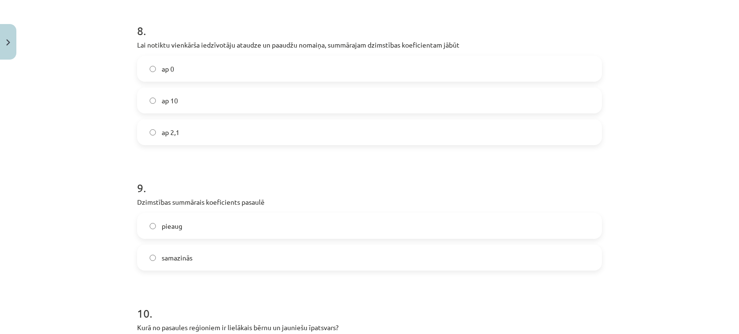
scroll to position [1318, 0]
click at [148, 262] on label "samazinās" at bounding box center [369, 257] width 463 height 24
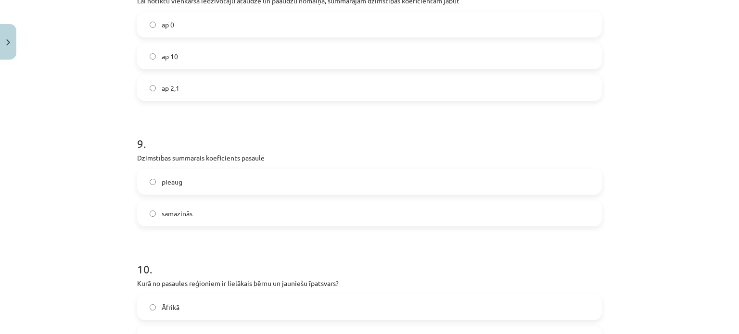
scroll to position [1463, 0]
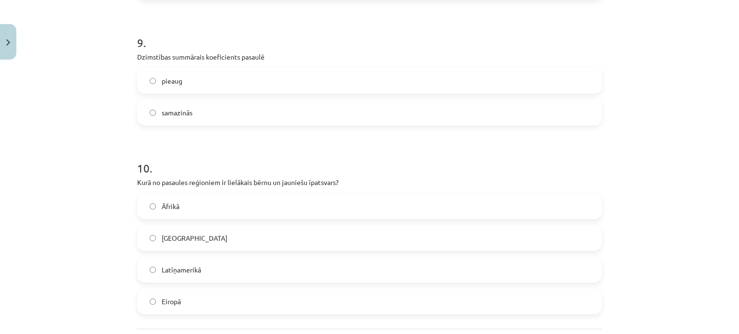
click at [146, 211] on label "Āfrikā" at bounding box center [369, 206] width 463 height 24
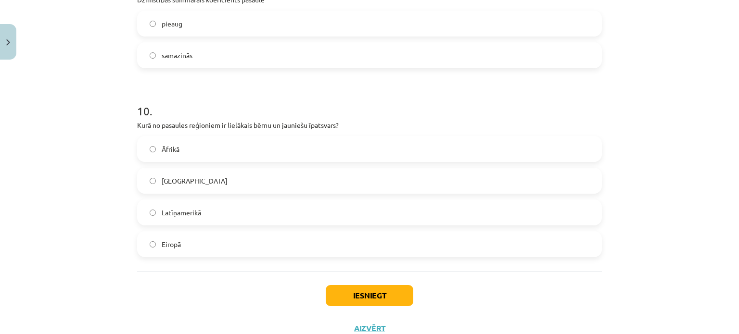
scroll to position [1554, 0]
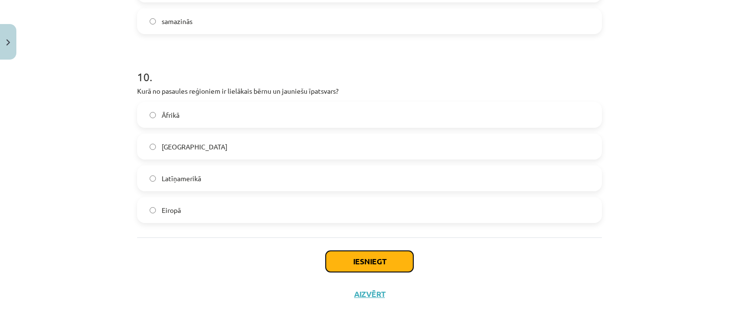
click at [391, 255] on button "Iesniegt" at bounding box center [370, 261] width 88 height 21
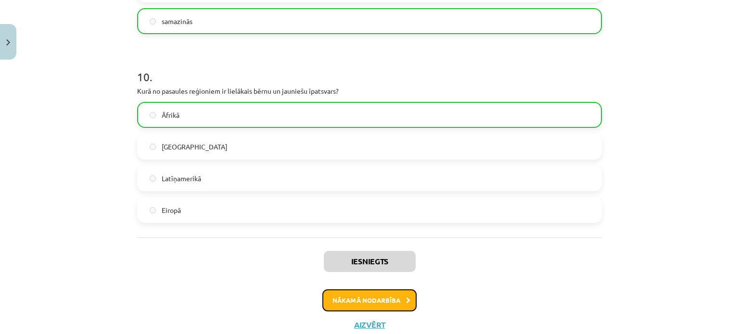
click at [380, 304] on button "Nākamā nodarbība" at bounding box center [369, 301] width 94 height 22
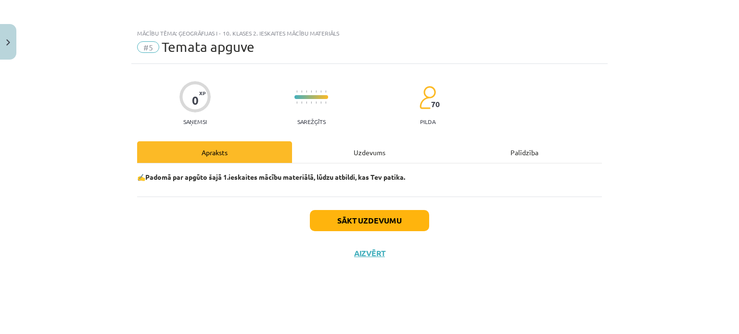
click at [363, 148] on div "Uzdevums" at bounding box center [369, 152] width 155 height 22
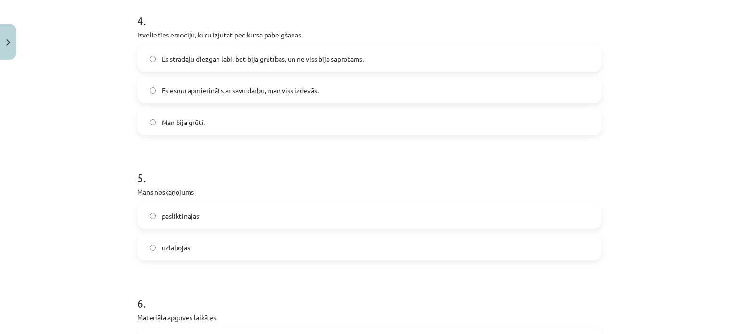
scroll to position [766, 0]
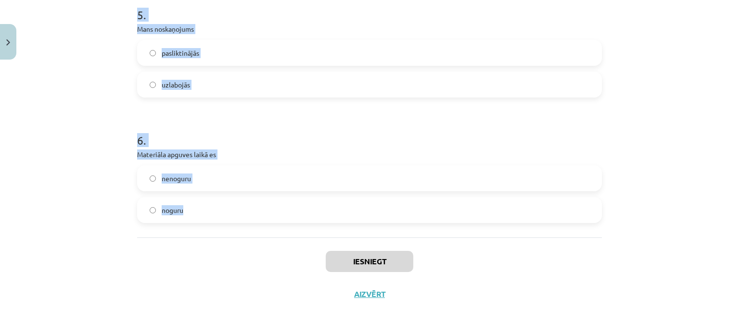
drag, startPoint x: 125, startPoint y: 213, endPoint x: 231, endPoint y: 216, distance: 106.8
click at [233, 221] on div "Mācību tēma: Ģeogrāfijas i - 10. klases 2. ieskaites mācību materiāls #5 Temata…" at bounding box center [369, 167] width 739 height 334
click at [21, 128] on div "Mācību tēma: Ģeogrāfijas i - 10. klases 2. ieskaites mācību materiāls #5 Temata…" at bounding box center [369, 167] width 739 height 334
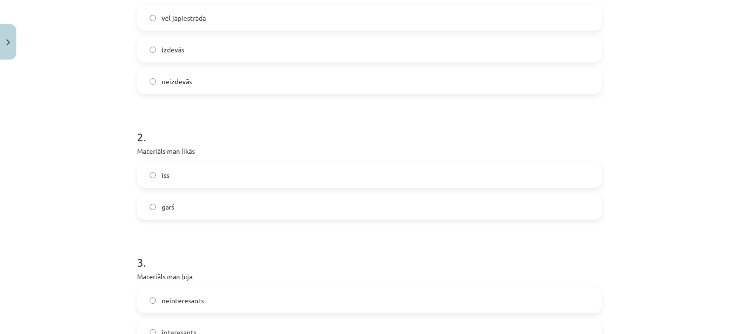
scroll to position [333, 0]
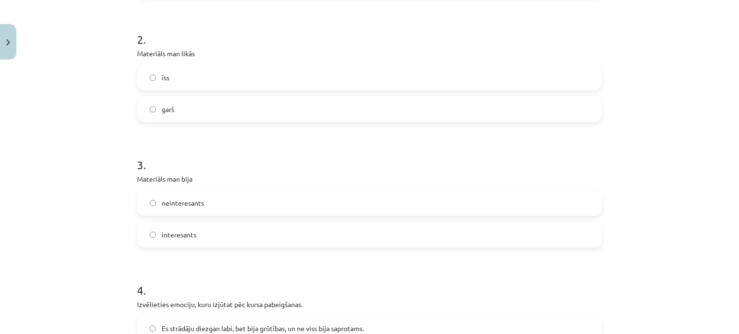
click at [152, 234] on label "interesants" at bounding box center [369, 235] width 463 height 24
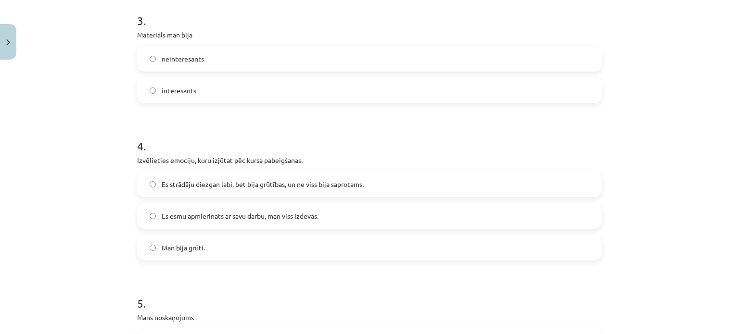
click at [148, 175] on label "Es strādāju diezgan labi, bet bija grūtības, un ne viss bija saprotams." at bounding box center [369, 184] width 463 height 24
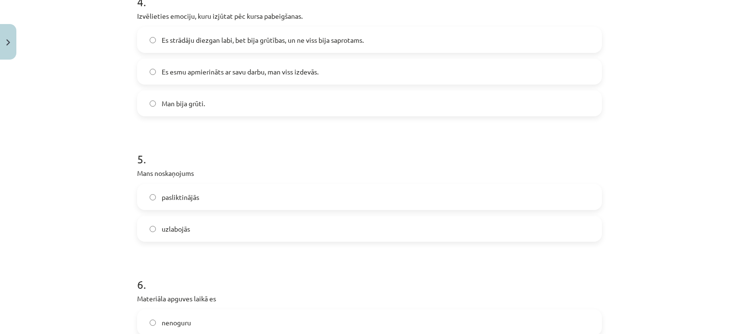
click at [151, 223] on label "uzlabojās" at bounding box center [369, 229] width 463 height 24
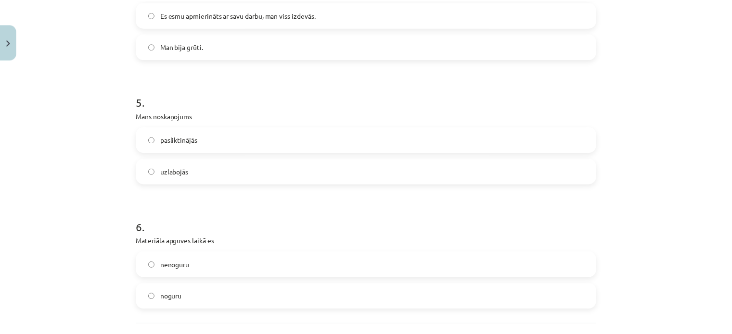
scroll to position [766, 0]
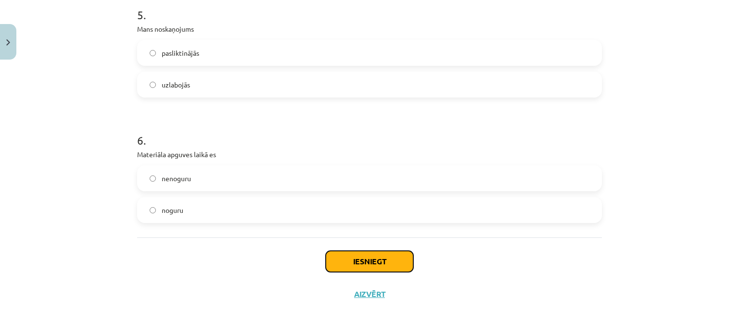
click at [393, 262] on button "Iesniegt" at bounding box center [370, 261] width 88 height 21
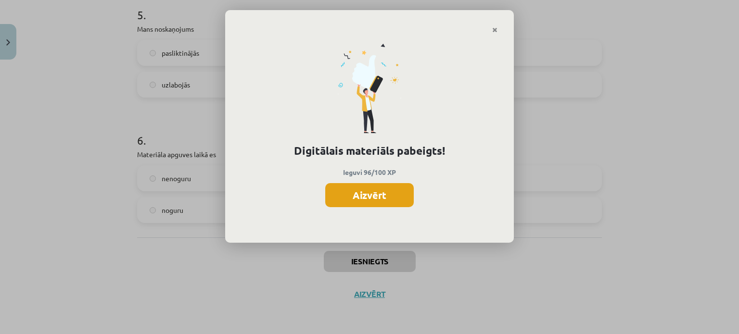
click at [362, 200] on button "Aizvērt" at bounding box center [369, 195] width 89 height 24
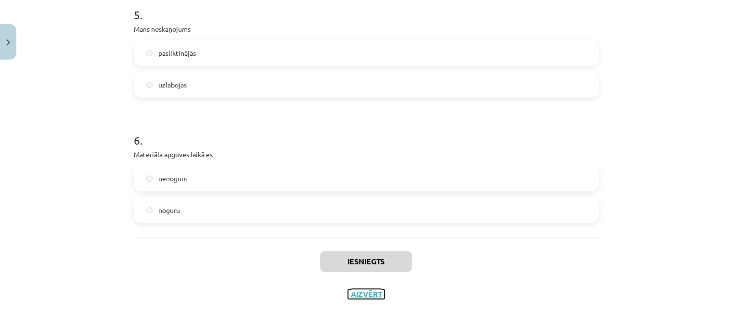
click at [362, 291] on button "Aizvērt" at bounding box center [366, 295] width 37 height 10
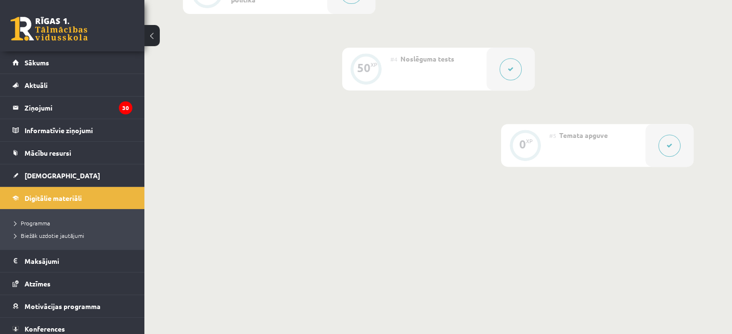
scroll to position [442, 0]
click at [38, 173] on span "[DEMOGRAPHIC_DATA]" at bounding box center [63, 175] width 76 height 9
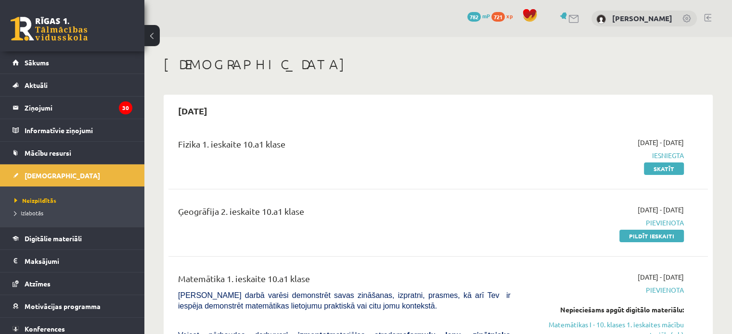
click at [44, 198] on span "Neizpildītās" at bounding box center [35, 201] width 42 height 8
click at [651, 236] on link "Pildīt ieskaiti" at bounding box center [651, 236] width 64 height 13
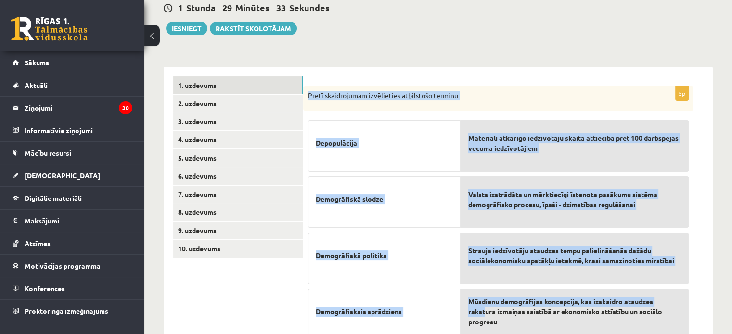
scroll to position [192, 0]
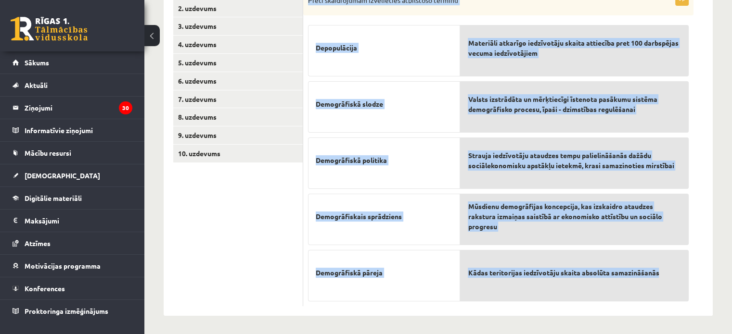
drag, startPoint x: 308, startPoint y: 94, endPoint x: 679, endPoint y: 288, distance: 418.8
click at [679, 288] on div "5p Pretī skaidrojumam izvēlieties atbilstošo terminu Depopulācija Demogrāfiskā …" at bounding box center [498, 149] width 390 height 316
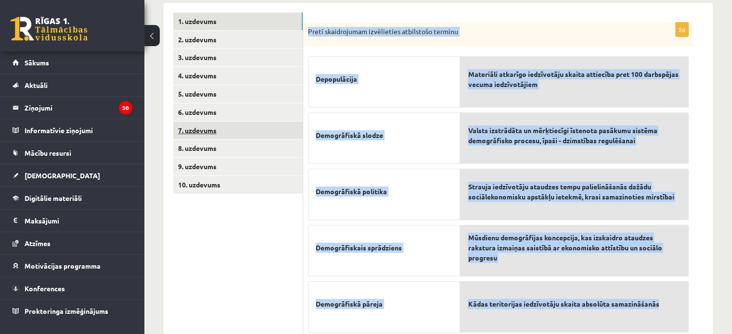
scroll to position [143, 0]
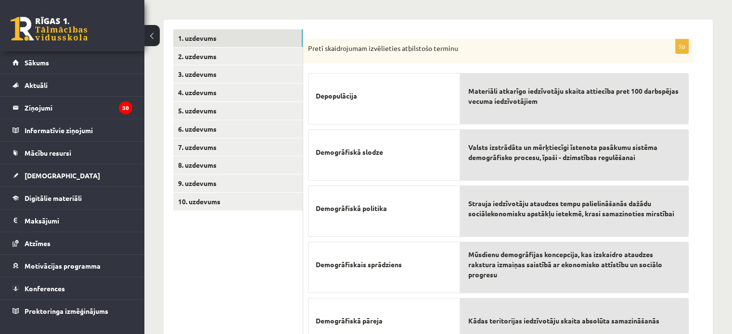
click at [280, 245] on ul "1. uzdevums 2. uzdevums 3. uzdevums 4. uzdevums 5. uzdevums 6. uzdevums 7. uzde…" at bounding box center [238, 192] width 130 height 326
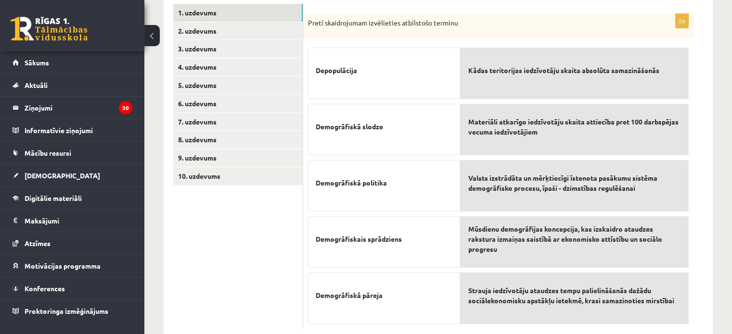
scroll to position [192, 0]
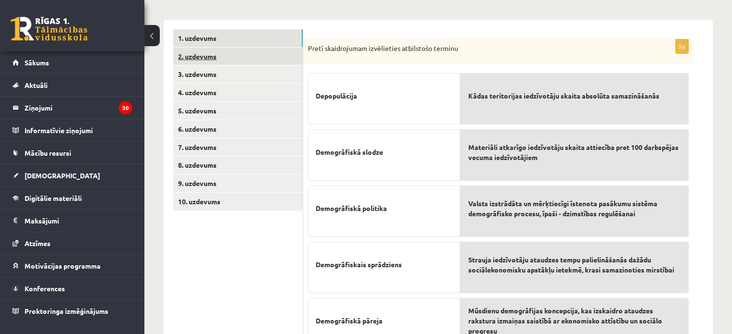
click at [211, 55] on link "2. uzdevums" at bounding box center [237, 57] width 129 height 18
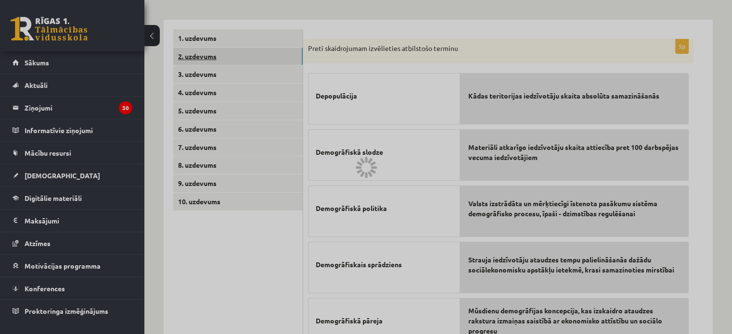
scroll to position [141, 0]
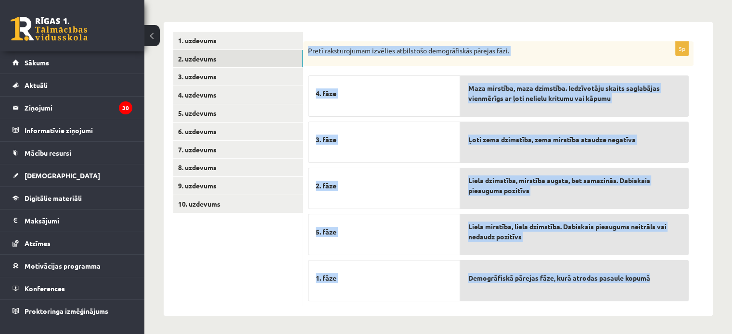
drag, startPoint x: 307, startPoint y: 48, endPoint x: 653, endPoint y: 265, distance: 408.0
click at [656, 281] on div "5p Pretī raksturojumam izvēlies atbilstošo demogrāfiskās pārejas fāzi. 4. fāze …" at bounding box center [498, 174] width 390 height 266
copy div "Pretī raksturojumam izvēlies atbilstošo demogrāfiskās pārejas fāzi. 4. fāze 3. …"
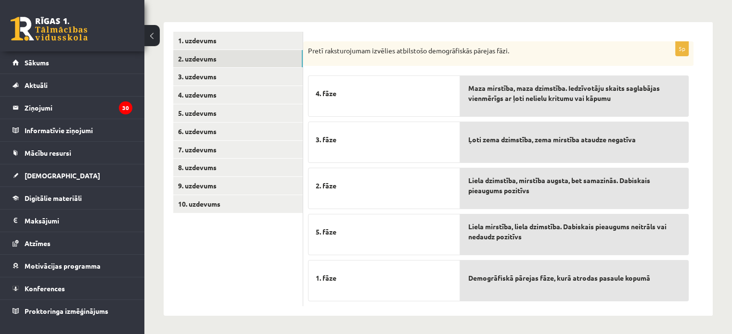
click at [268, 251] on ul "1. uzdevums 2. uzdevums 3. uzdevums 4. uzdevums 5. uzdevums 6. uzdevums 7. uzde…" at bounding box center [238, 169] width 130 height 275
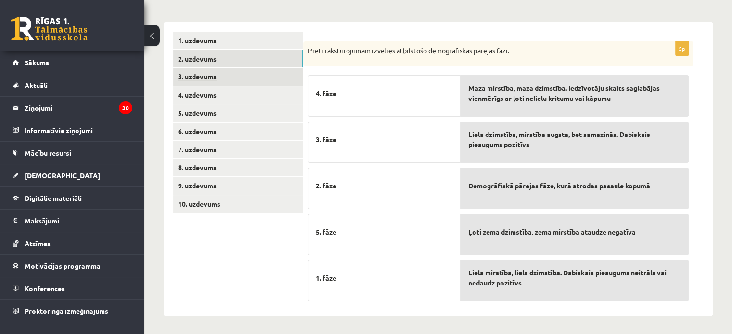
click at [199, 73] on link "3. uzdevums" at bounding box center [237, 77] width 129 height 18
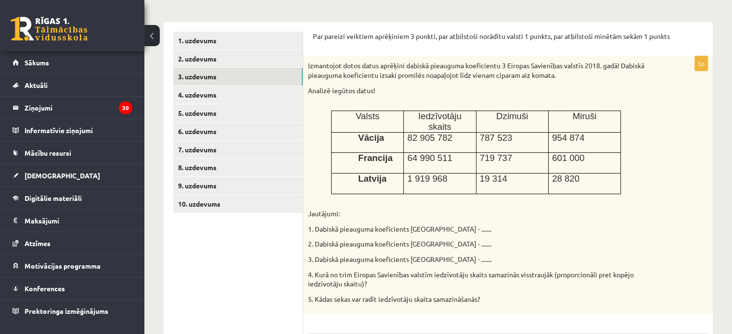
scroll to position [0, 0]
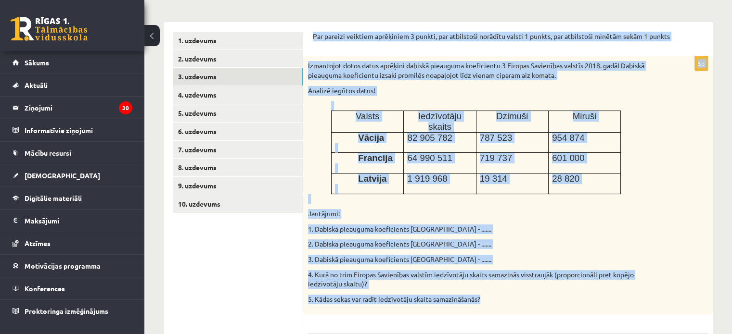
drag, startPoint x: 308, startPoint y: 32, endPoint x: 639, endPoint y: 299, distance: 425.4
click at [639, 299] on div "Par pareizi veiktiem aprēķiniem 3 punkti, par atbilstoši norādītu valsti 1 punk…" at bounding box center [507, 283] width 409 height 522
copy form "Par pareizi veiktiem aprēķiniem 3 punkti, par atbilstoši norādītu valsti 1 punk…"
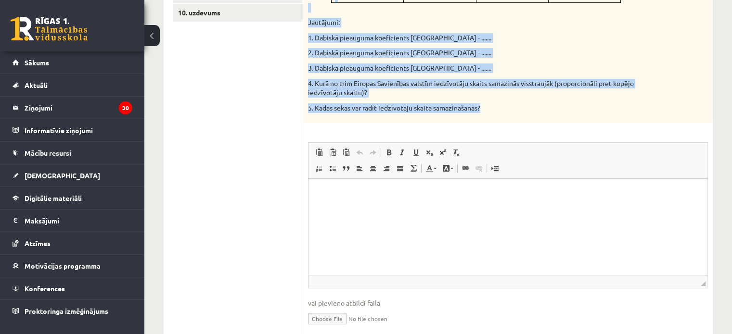
scroll to position [337, 0]
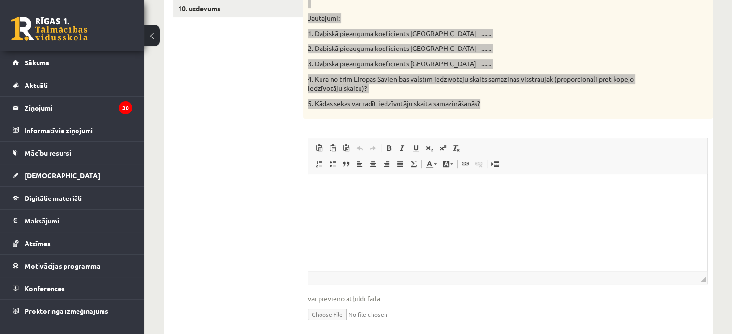
click at [340, 192] on p "Визуальный текстовый редактор, wiswyg-editor-user-answer-47433779758940" at bounding box center [508, 189] width 380 height 10
click at [354, 189] on span "Вставить" at bounding box center [369, 189] width 34 height 14
click at [351, 188] on p "******" at bounding box center [508, 189] width 380 height 10
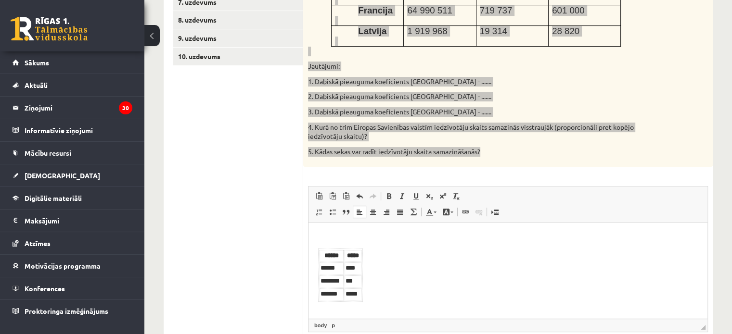
scroll to position [144, 0]
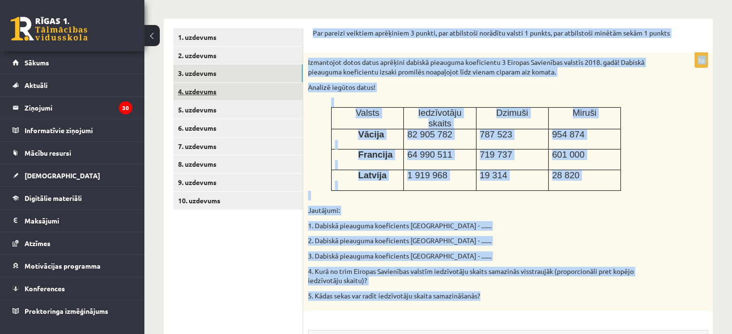
click at [201, 90] on link "4. uzdevums" at bounding box center [237, 92] width 129 height 18
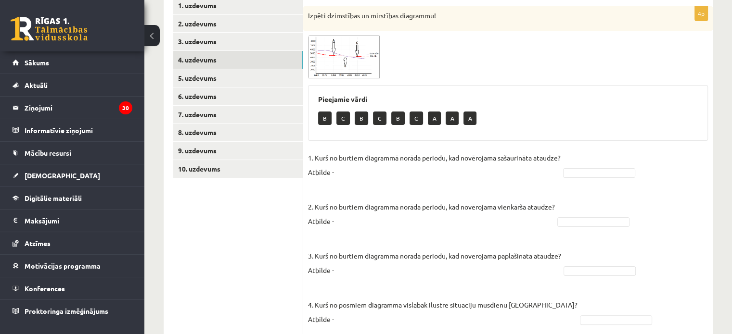
scroll to position [160, 0]
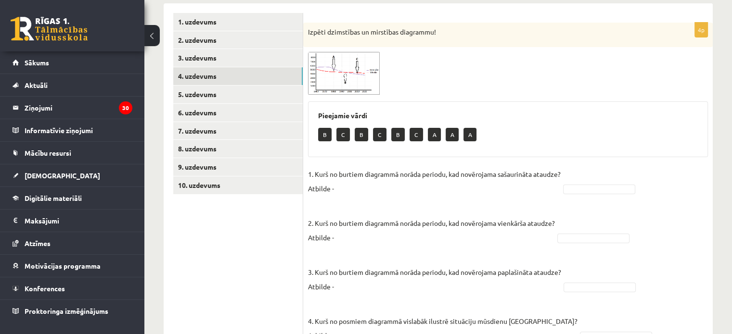
drag, startPoint x: 311, startPoint y: 31, endPoint x: 304, endPoint y: 35, distance: 8.4
click at [304, 35] on div "Izpēti dzimstības un mirstības diagrammu!" at bounding box center [507, 35] width 409 height 25
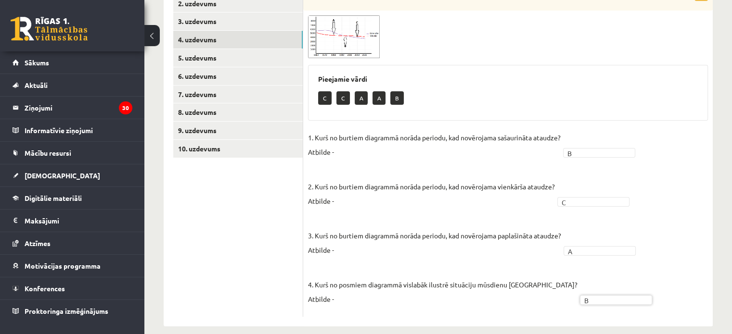
scroll to position [208, 0]
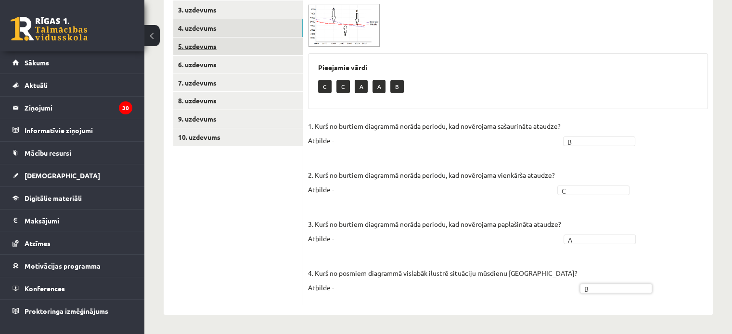
click at [189, 46] on link "5. uzdevums" at bounding box center [237, 47] width 129 height 18
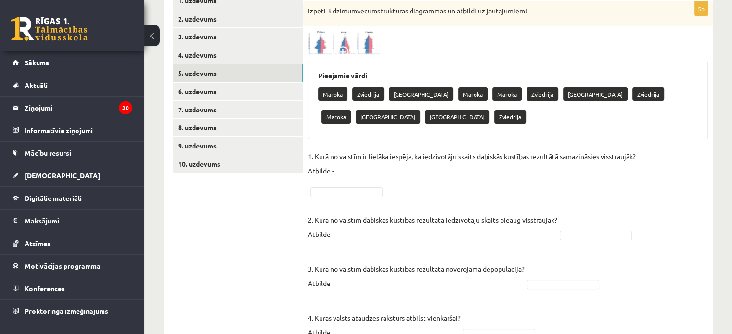
scroll to position [179, 0]
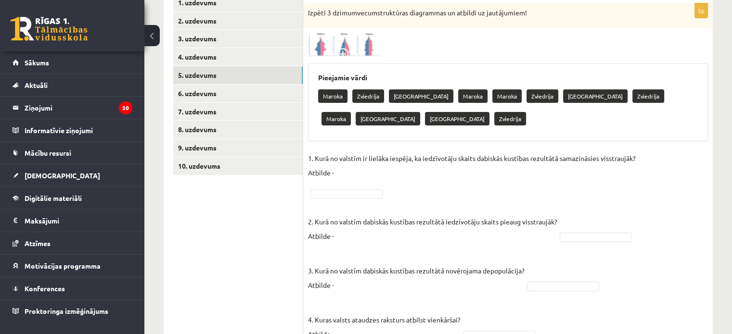
click at [333, 46] on img at bounding box center [344, 45] width 72 height 24
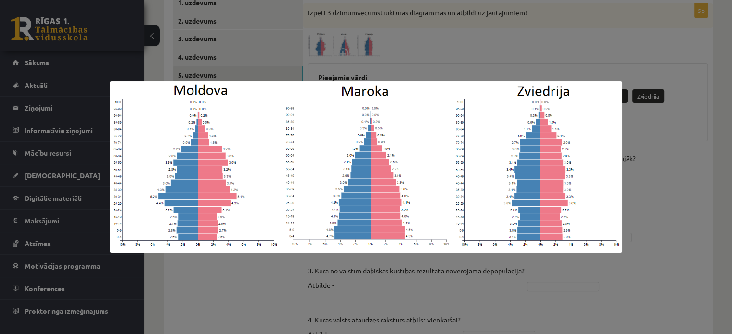
drag, startPoint x: 251, startPoint y: 70, endPoint x: 249, endPoint y: 65, distance: 5.2
click at [251, 69] on div at bounding box center [366, 167] width 732 height 334
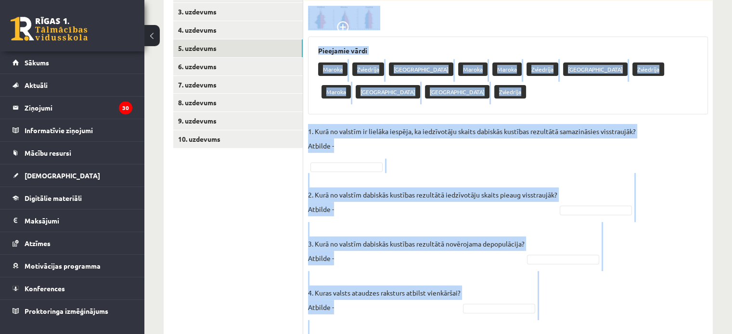
scroll to position [275, 0]
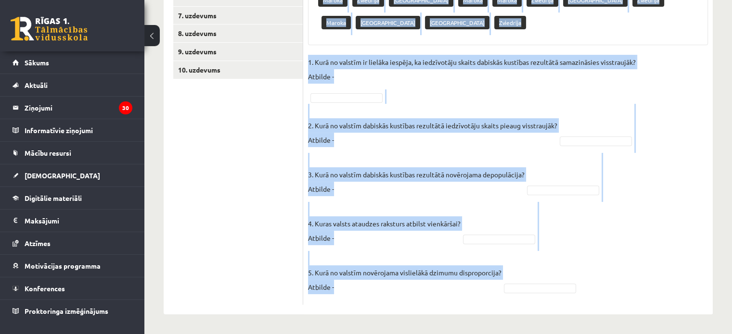
drag, startPoint x: 304, startPoint y: 9, endPoint x: 563, endPoint y: 281, distance: 375.7
click at [563, 281] on div "5p Izpēti 3 dzimumvecumstruktūras diagrammas un atbildi uz jautājumiem! Pieejam…" at bounding box center [507, 106] width 409 height 398
copy div "Izpēti 3 dzimumvecumstruktūras diagrammas un atbildi uz jautājumiem! Pieejamie …"
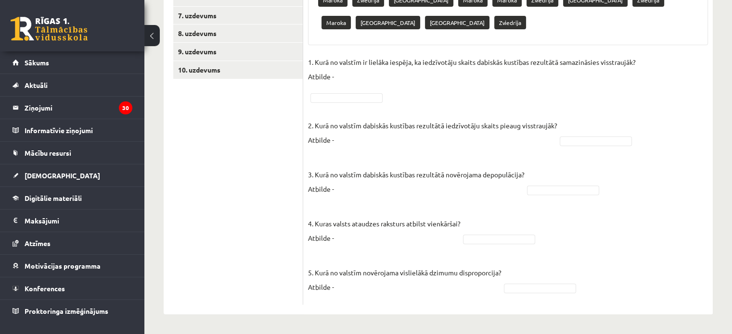
click at [223, 148] on ul "1. uzdevums 2. uzdevums 3. uzdevums 4. uzdevums 5. uzdevums 6. uzdevums 7. uzde…" at bounding box center [238, 102] width 130 height 408
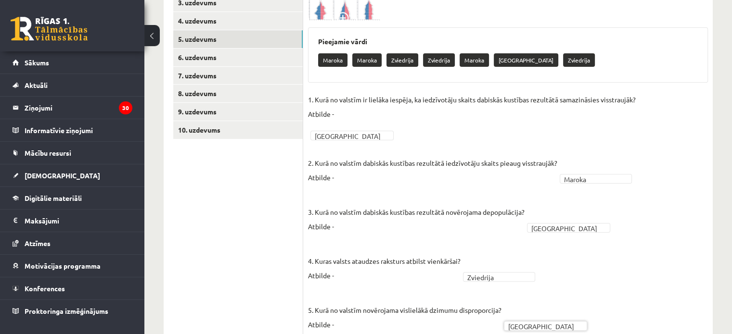
scroll to position [156, 0]
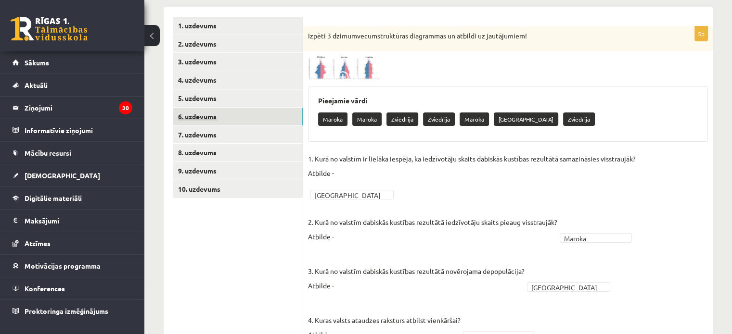
click at [192, 116] on link "6. uzdevums" at bounding box center [237, 117] width 129 height 18
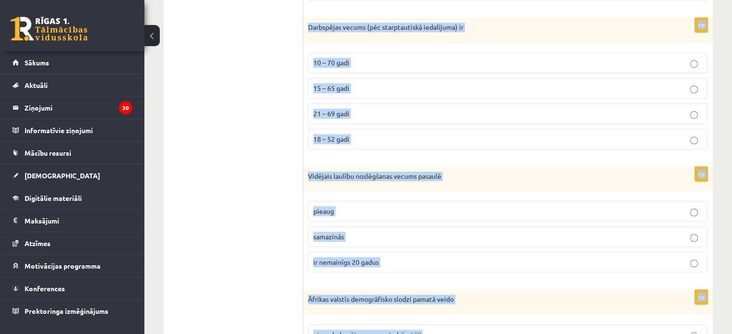
scroll to position [901, 0]
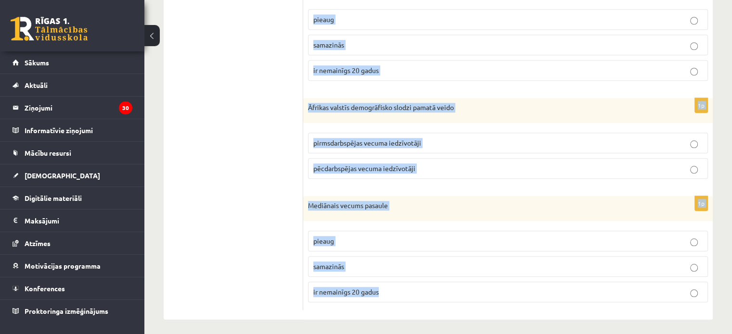
drag, startPoint x: 307, startPoint y: 35, endPoint x: 456, endPoint y: 244, distance: 256.6
copy form "Valstis, kuru iedzīvotāju mūža ilgums pārsniedz 80 gadus ir Šveice un Japāna Kr…"
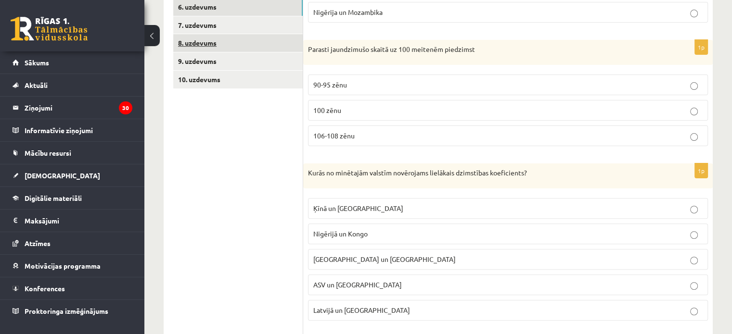
scroll to position [179, 0]
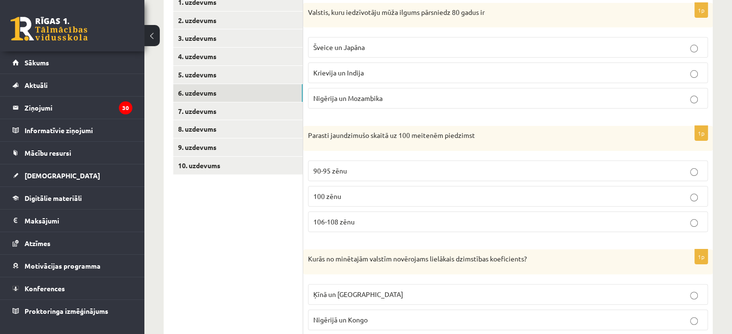
click at [353, 52] on label "Šveice un Japāna" at bounding box center [508, 47] width 400 height 21
click at [356, 225] on p "106-108 zēnu" at bounding box center [507, 222] width 389 height 10
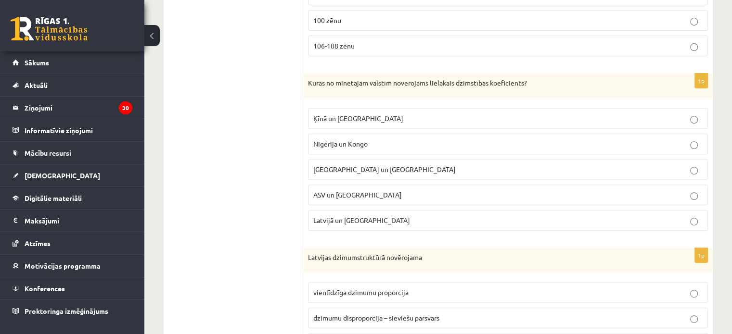
scroll to position [372, 0]
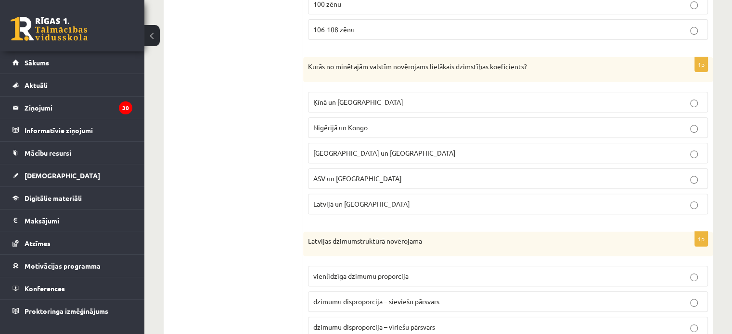
click at [359, 126] on span "Nigērijā un Kongo" at bounding box center [340, 127] width 54 height 9
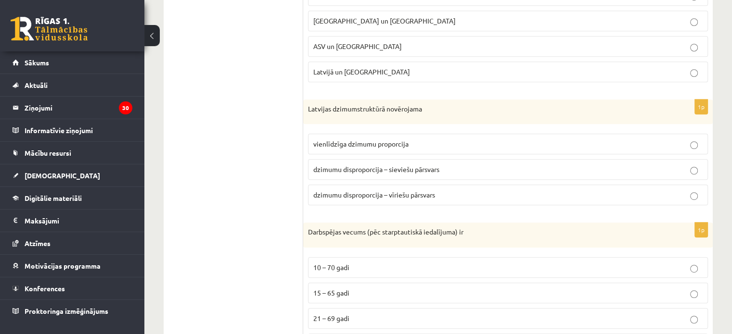
scroll to position [564, 0]
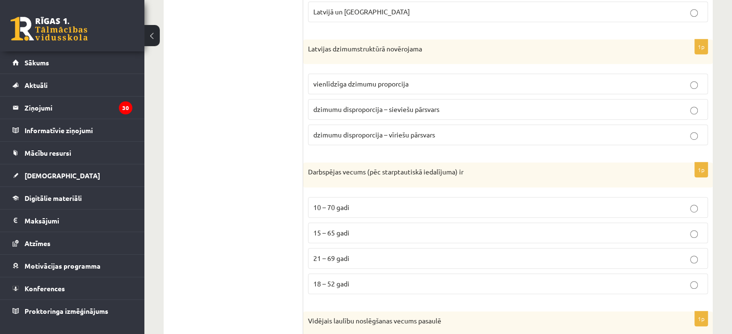
click at [351, 112] on p "dzimumu disproporcija – sieviešu pārsvars" at bounding box center [507, 109] width 389 height 10
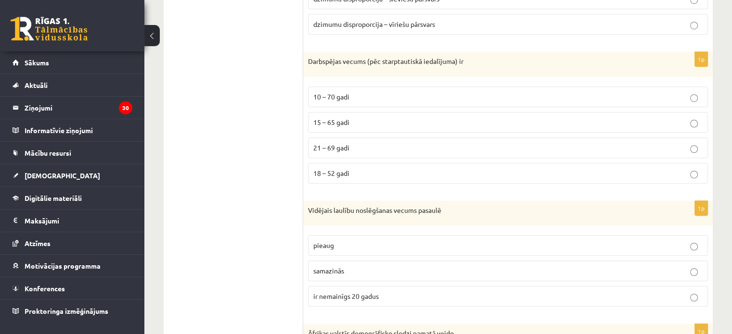
scroll to position [709, 0]
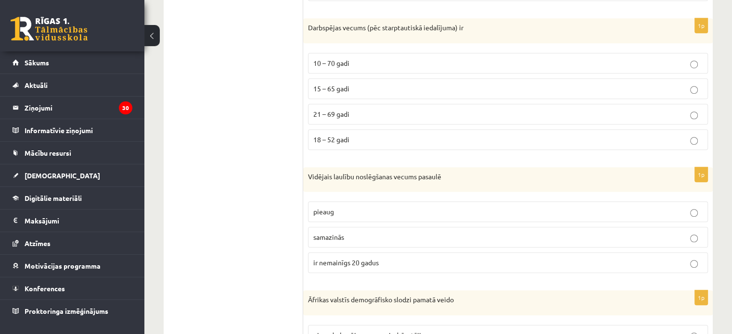
click at [344, 85] on span "15 – 65 gadi" at bounding box center [331, 88] width 36 height 9
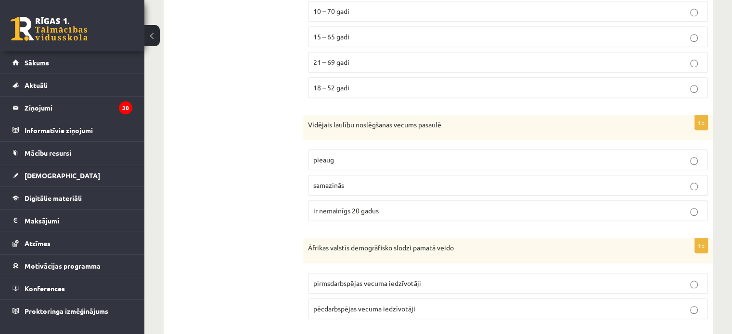
scroll to position [853, 0]
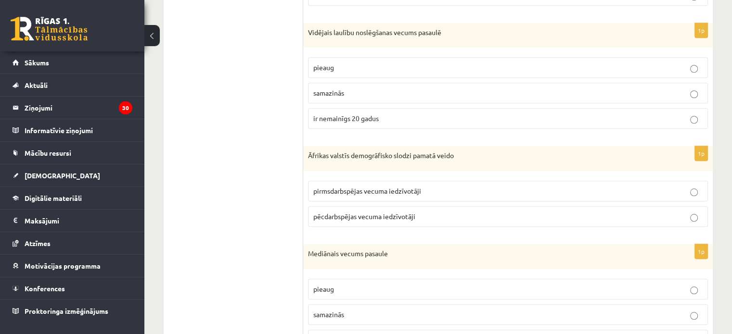
click at [327, 63] on span "pieaug" at bounding box center [323, 67] width 21 height 9
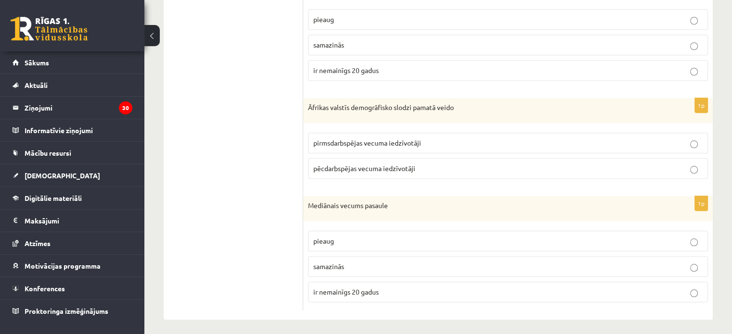
click at [375, 140] on span "pirmsdarbspējas vecuma iedzīvotāji" at bounding box center [367, 143] width 108 height 9
click at [421, 237] on p "pieaug" at bounding box center [507, 241] width 389 height 10
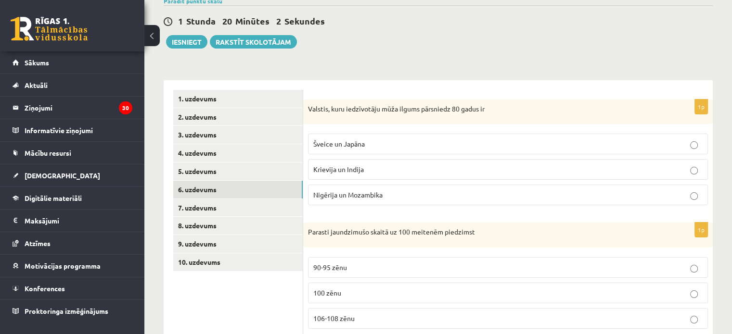
scroll to position [0, 0]
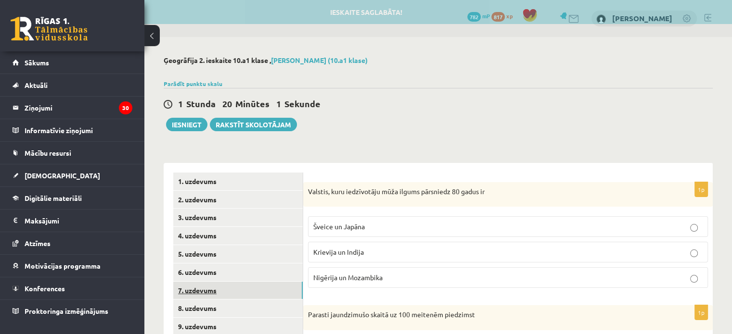
click at [191, 292] on link "7. uzdevums" at bounding box center [237, 291] width 129 height 18
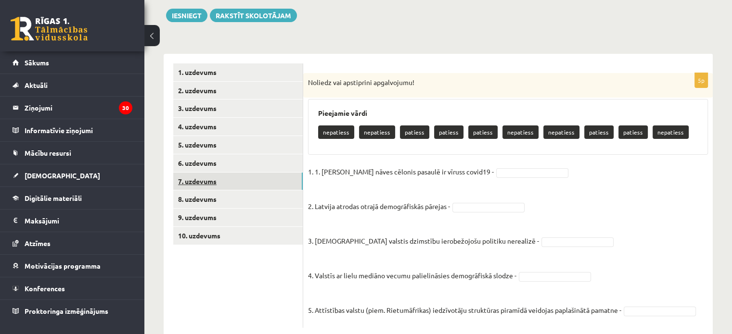
scroll to position [132, 0]
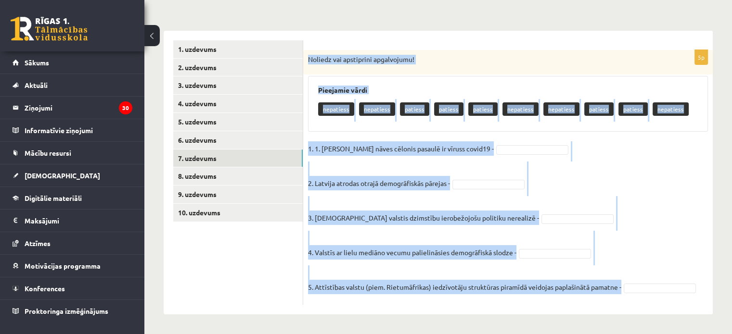
drag, startPoint x: 307, startPoint y: 55, endPoint x: 639, endPoint y: 324, distance: 427.4
click at [650, 202] on html "0 Dāvanas 782 mP 817 xp Alena Fashutdinova Sākums Aktuāli Kā mācīties eSKOLĀ Ko…" at bounding box center [366, 35] width 732 height 334
copy div "Noliedz vai apstiprini apgalvojumu! Pieejamie vārdi nepatiess nepatiess patiess…"
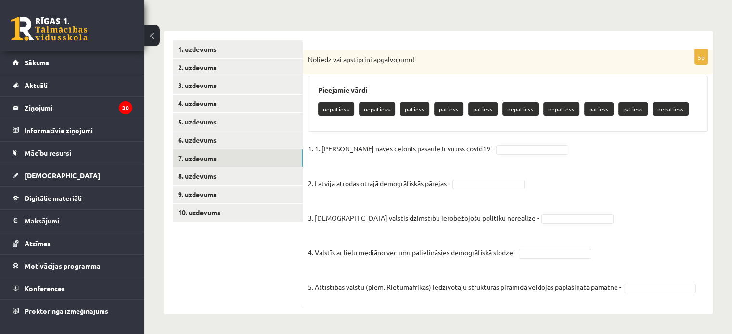
drag, startPoint x: 250, startPoint y: 284, endPoint x: 303, endPoint y: 246, distance: 65.1
click at [261, 271] on ul "1. uzdevums 2. uzdevums 3. uzdevums 4. uzdevums 5. uzdevums 6. uzdevums 7. uzde…" at bounding box center [238, 172] width 130 height 265
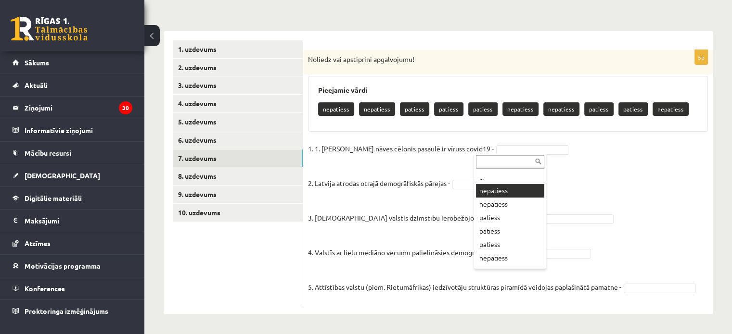
drag, startPoint x: 508, startPoint y: 191, endPoint x: 423, endPoint y: 107, distance: 119.4
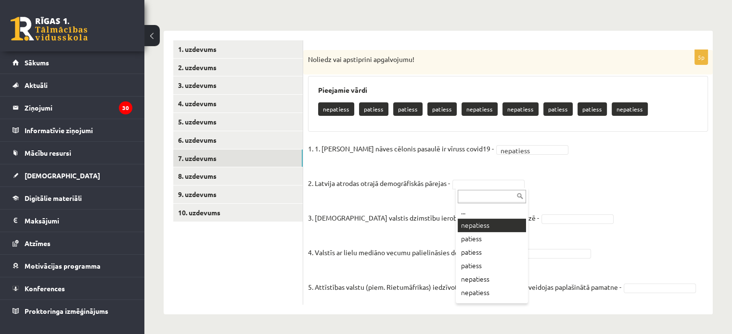
drag, startPoint x: 483, startPoint y: 229, endPoint x: 514, endPoint y: 218, distance: 32.9
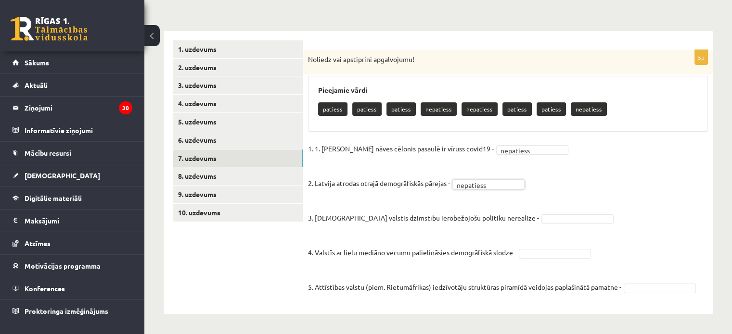
click at [526, 213] on fieldset "1. 1. Galvenais nāves cēlonis pasaulē ir vīruss covid19 - nepatiess ********* 2…" at bounding box center [508, 220] width 400 height 159
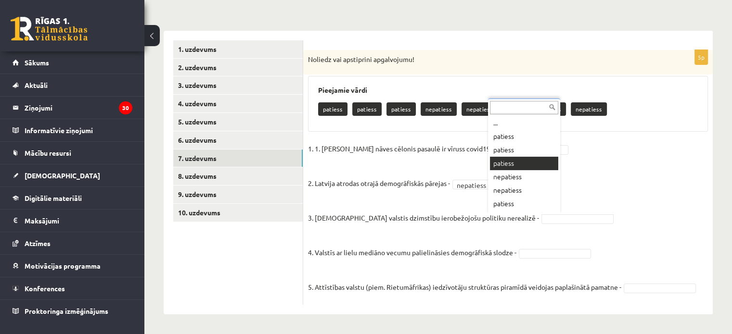
drag, startPoint x: 506, startPoint y: 166, endPoint x: 509, endPoint y: 174, distance: 9.1
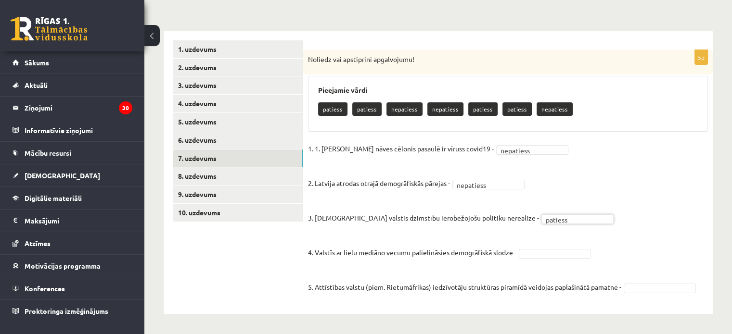
drag, startPoint x: 541, startPoint y: 257, endPoint x: 541, endPoint y: 250, distance: 7.2
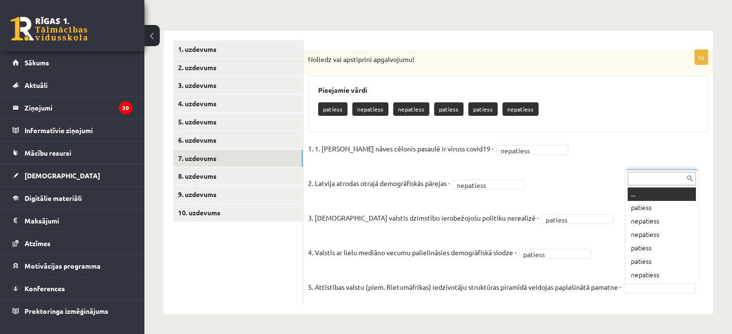
drag, startPoint x: 662, startPoint y: 283, endPoint x: 631, endPoint y: 247, distance: 47.4
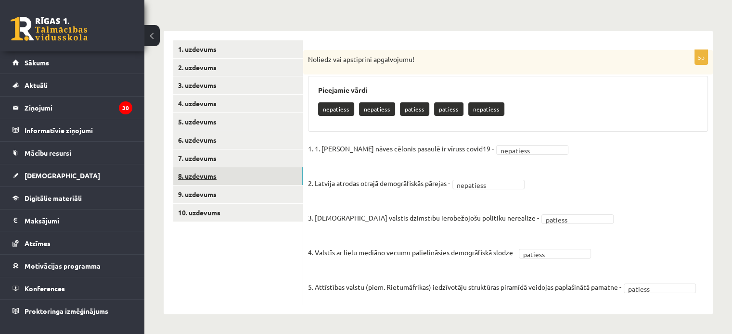
click at [197, 173] on link "8. uzdevums" at bounding box center [237, 176] width 129 height 18
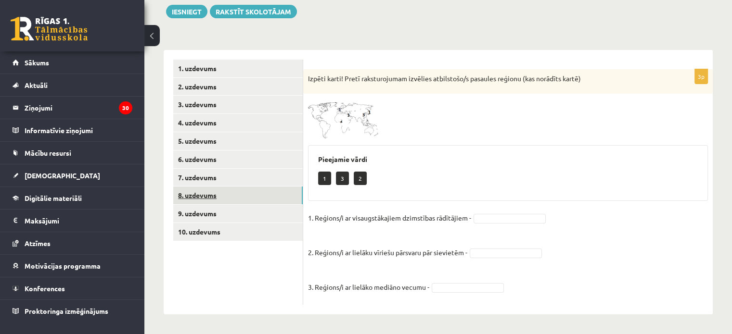
scroll to position [113, 0]
click at [346, 117] on span at bounding box center [344, 122] width 15 height 15
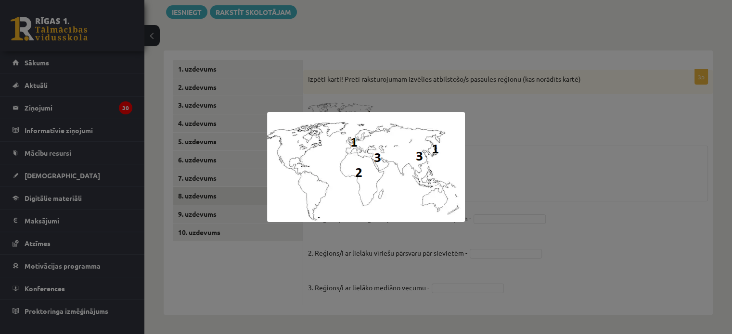
click at [593, 164] on div at bounding box center [366, 167] width 732 height 334
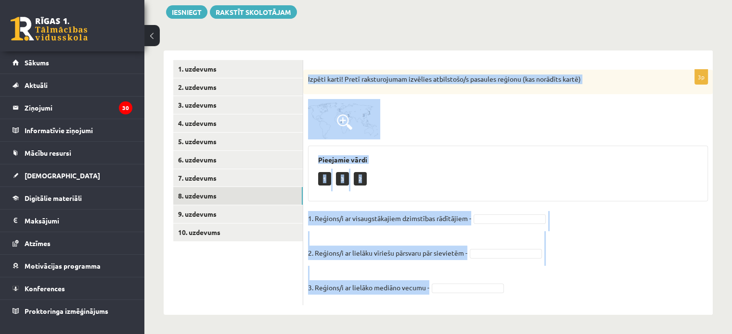
drag, startPoint x: 307, startPoint y: 77, endPoint x: 472, endPoint y: 293, distance: 271.5
click at [472, 293] on div "3p Izpēti karti! Pretī raksturojumam izvēlies atbilstošo/s pasaules reģionu (ka…" at bounding box center [507, 188] width 409 height 236
copy div "Izpēti karti! Pretī raksturojumam izvēlies atbilstošo/s pasaules reģionu (kas n…"
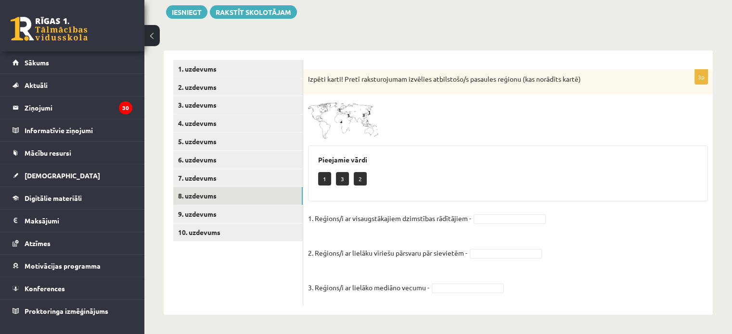
click at [268, 278] on ul "1. uzdevums 2. uzdevums 3. uzdevums 4. uzdevums 5. uzdevums 6. uzdevums 7. uzde…" at bounding box center [238, 182] width 130 height 245
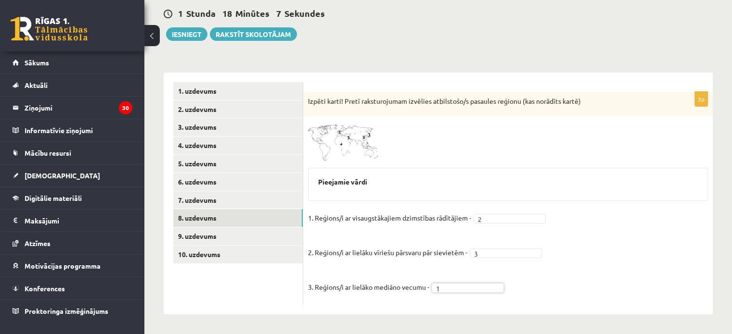
scroll to position [90, 0]
click at [197, 238] on link "9. uzdevums" at bounding box center [237, 237] width 129 height 18
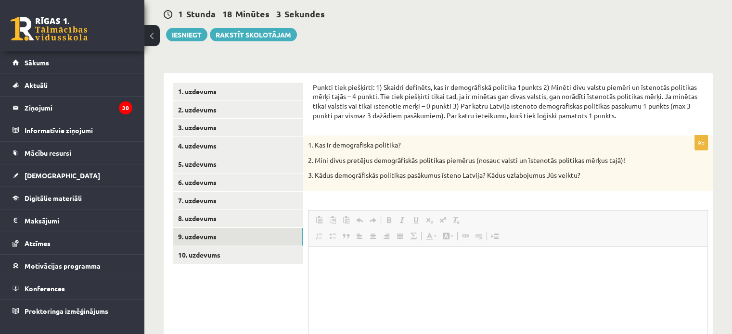
scroll to position [0, 0]
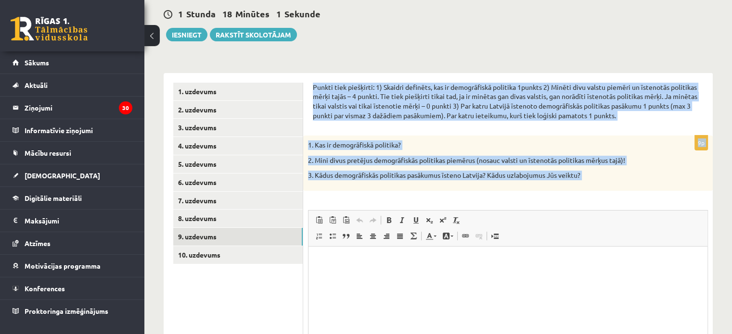
drag, startPoint x: 312, startPoint y: 84, endPoint x: 636, endPoint y: 210, distance: 347.5
click at [636, 210] on form "Punkti tiek piešķirti: 1) Skaidri definēts, kas ir demogrāfiskā politika 1punkt…" at bounding box center [508, 247] width 390 height 328
copy form "Punkti tiek piešķirti: 1) Skaidri definēts, kas ir demogrāfiskā politika 1punkt…"
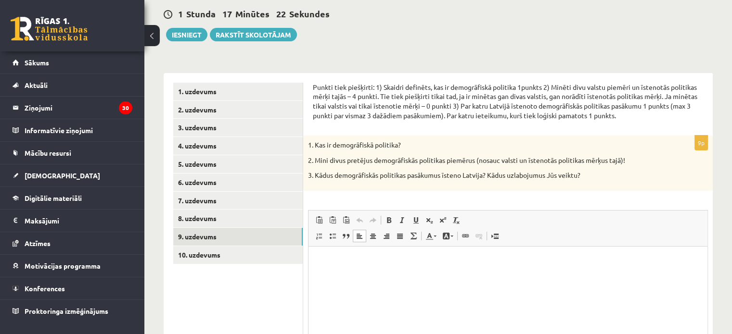
click at [327, 271] on html at bounding box center [507, 261] width 399 height 29
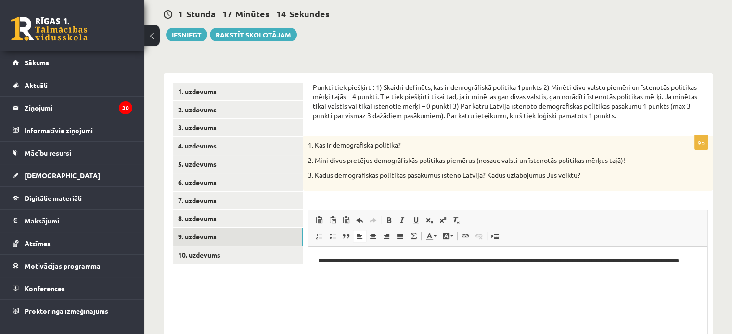
click at [356, 260] on p "**********" at bounding box center [508, 266] width 380 height 20
click at [328, 276] on html "**********" at bounding box center [507, 261] width 399 height 29
click at [703, 260] on html "**********" at bounding box center [507, 261] width 399 height 29
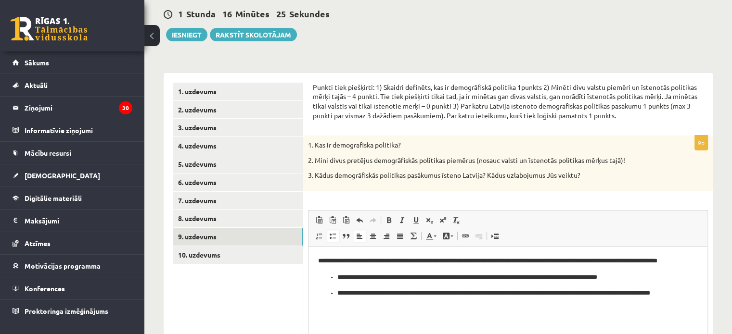
click at [333, 278] on ul "**********" at bounding box center [508, 291] width 380 height 36
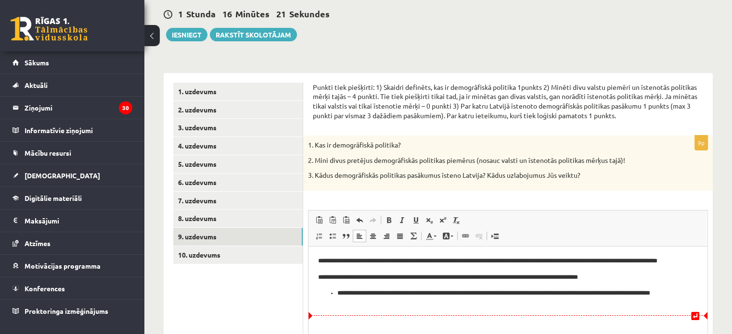
click at [335, 296] on ul "**********" at bounding box center [508, 299] width 380 height 20
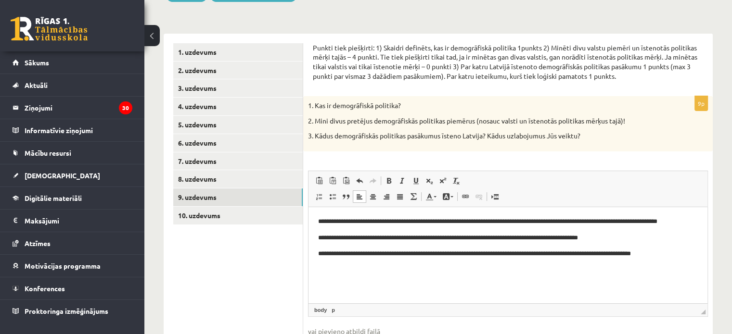
scroll to position [186, 0]
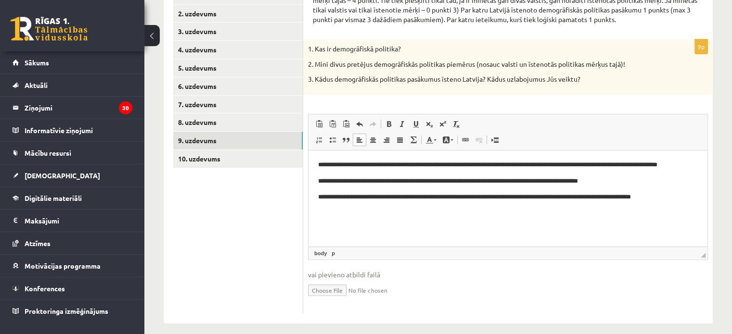
click at [336, 212] on html "**********" at bounding box center [507, 182] width 399 height 62
click at [347, 205] on html "**********" at bounding box center [507, 182] width 399 height 62
click at [677, 198] on p "**********" at bounding box center [508, 197] width 380 height 10
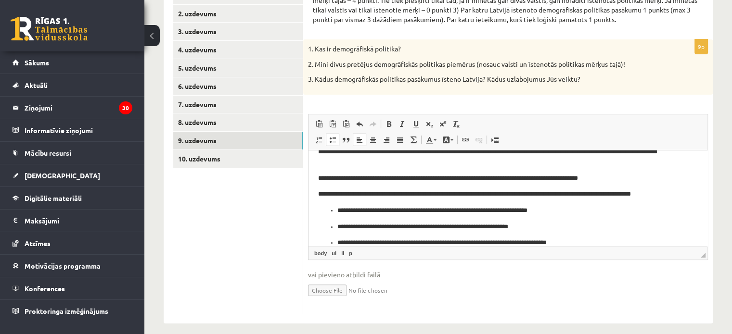
click at [336, 210] on ul "**********" at bounding box center [508, 227] width 380 height 42
click at [335, 227] on ul "**********" at bounding box center [508, 235] width 380 height 26
click at [333, 243] on ul "**********" at bounding box center [508, 243] width 380 height 10
click at [587, 241] on p "**********" at bounding box center [504, 243] width 372 height 10
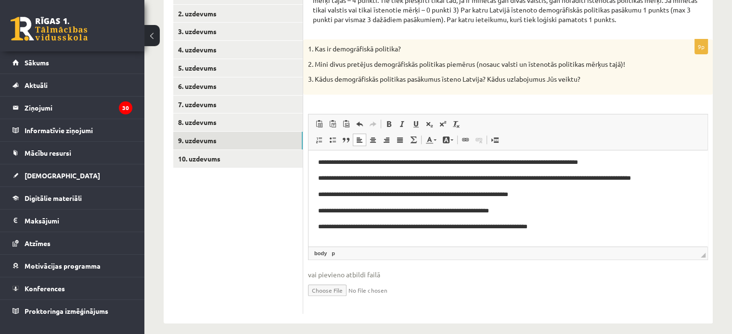
scroll to position [62, 0]
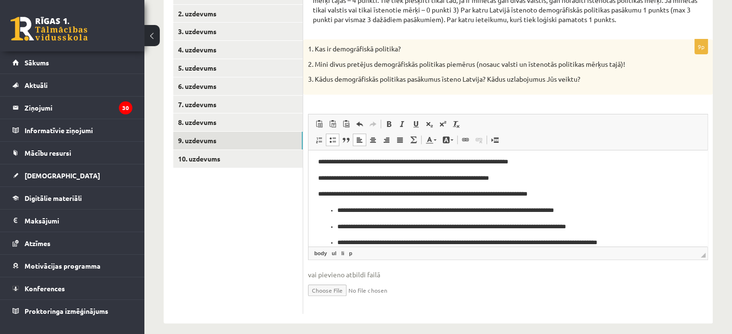
click at [335, 212] on ul "**********" at bounding box center [508, 227] width 380 height 42
drag, startPoint x: 437, startPoint y: 279, endPoint x: 392, endPoint y: 288, distance: 45.7
click at [393, 289] on input "file" at bounding box center [508, 290] width 400 height 20
click at [337, 210] on ul "**********" at bounding box center [508, 227] width 380 height 42
click at [334, 230] on ul "**********" at bounding box center [508, 235] width 380 height 26
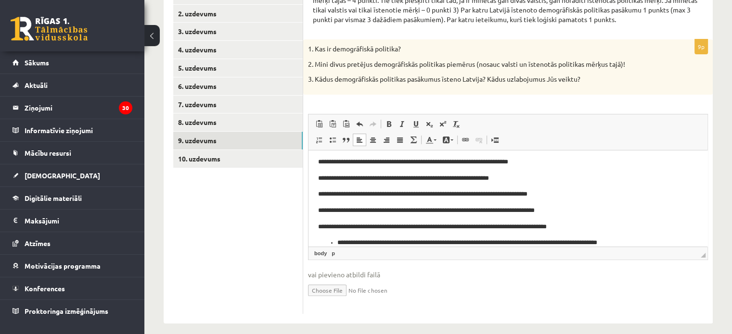
click at [335, 243] on ul "**********" at bounding box center [508, 243] width 380 height 10
click at [203, 159] on link "10. uzdevums" at bounding box center [237, 159] width 129 height 18
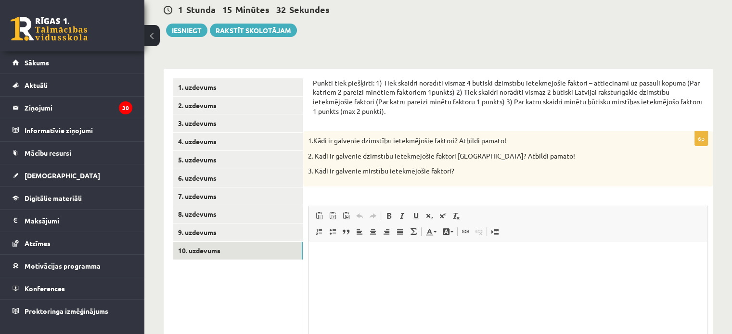
scroll to position [90, 0]
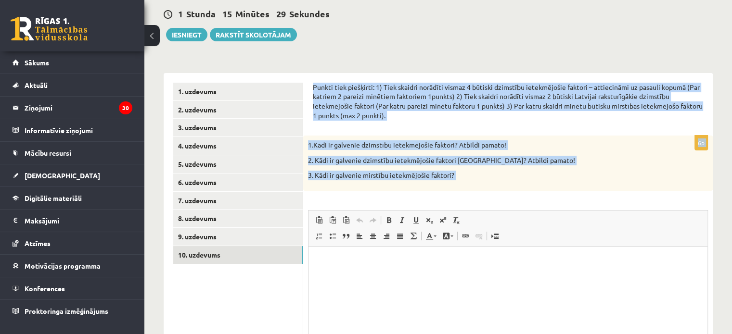
drag, startPoint x: 312, startPoint y: 83, endPoint x: 453, endPoint y: 188, distance: 176.4
click at [550, 198] on div "Punkti tiek piešķirti: 1) Tiek skaidri norādīti vismaz 4 būtiski dzimstību iete…" at bounding box center [507, 246] width 409 height 347
copy form "Punkti tiek piešķirti: 1) Tiek skaidri norādīti vismaz 4 būtiski dzimstību iete…"
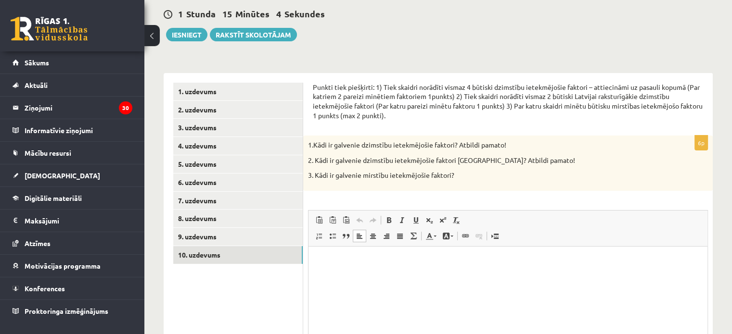
click at [339, 268] on html at bounding box center [507, 261] width 399 height 29
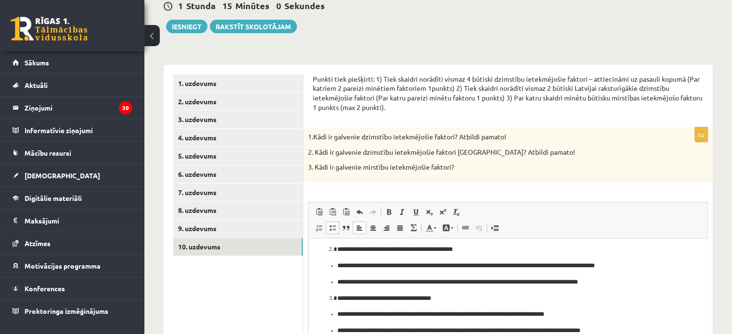
click at [333, 266] on ul "**********" at bounding box center [508, 274] width 380 height 26
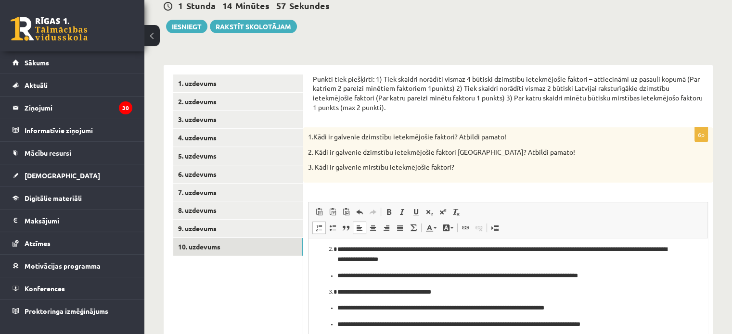
click at [334, 279] on ul "**********" at bounding box center [508, 276] width 380 height 10
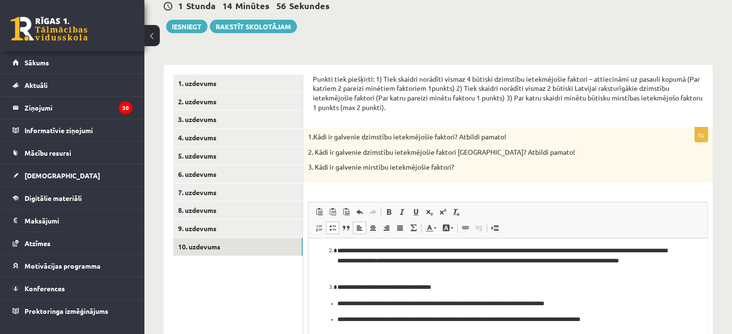
scroll to position [83, 0]
click at [334, 306] on ul "**********" at bounding box center [508, 312] width 380 height 26
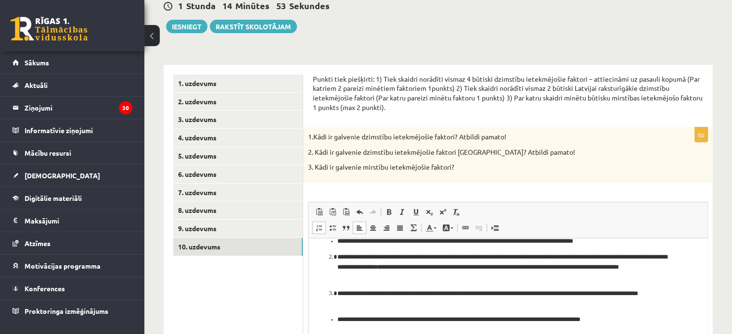
scroll to position [61, 0]
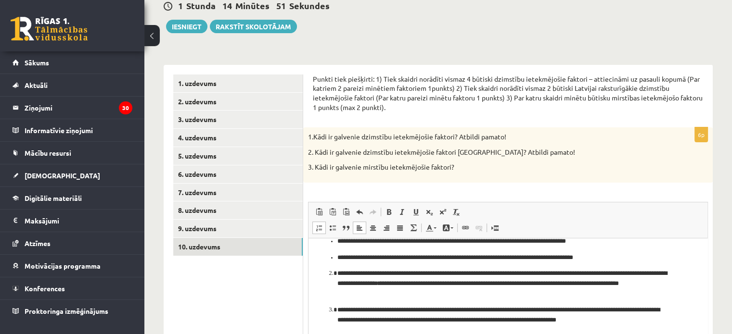
click at [335, 259] on ul "**********" at bounding box center [508, 233] width 380 height 59
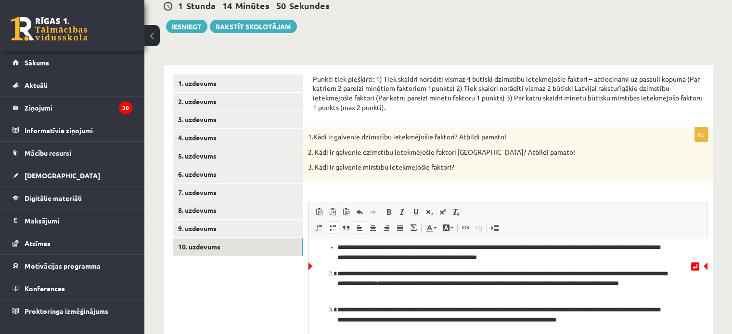
click at [334, 249] on ul "**********" at bounding box center [508, 237] width 380 height 52
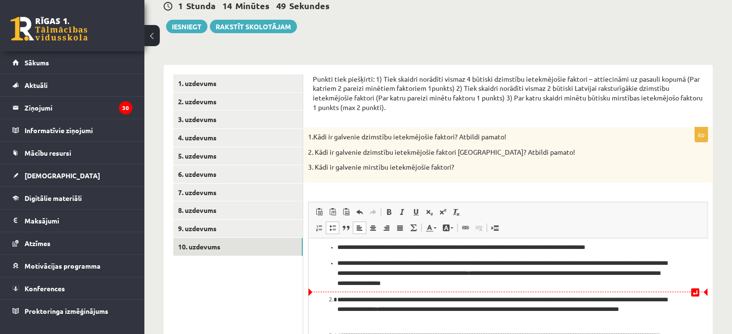
scroll to position [0, 0]
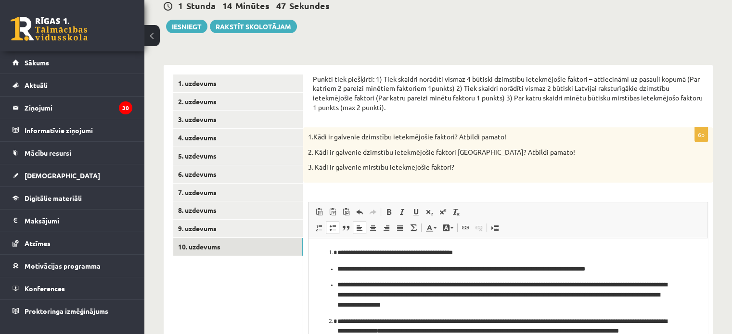
click at [333, 284] on ul "**********" at bounding box center [508, 288] width 380 height 46
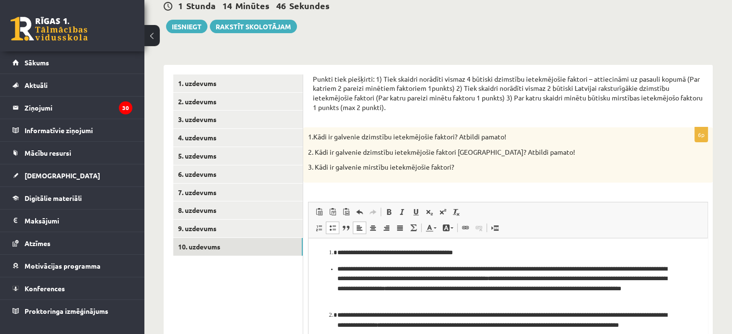
click at [335, 268] on ul "**********" at bounding box center [508, 285] width 380 height 40
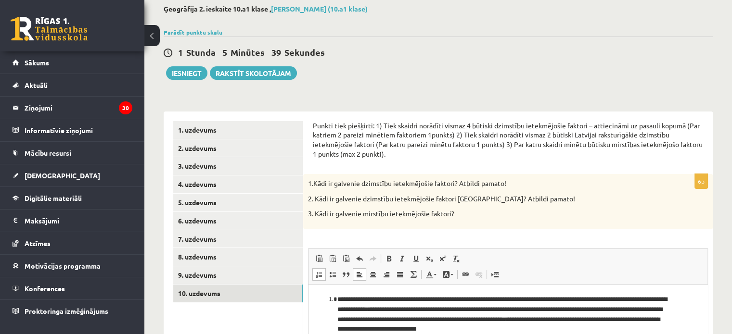
scroll to position [48, 0]
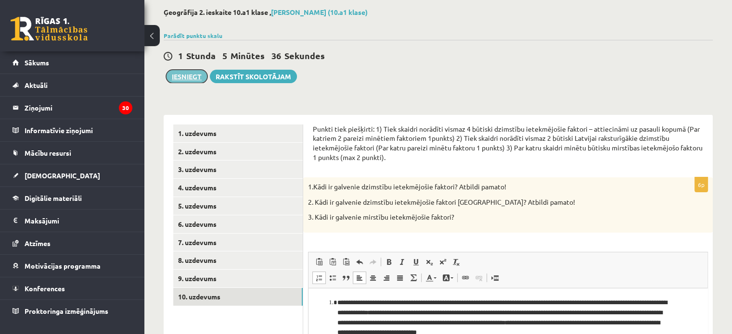
click at [192, 79] on button "Iesniegt" at bounding box center [186, 76] width 41 height 13
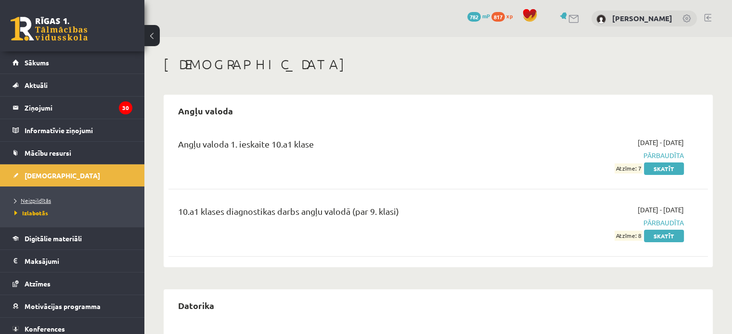
click at [41, 199] on span "Neizpildītās" at bounding box center [32, 201] width 37 height 8
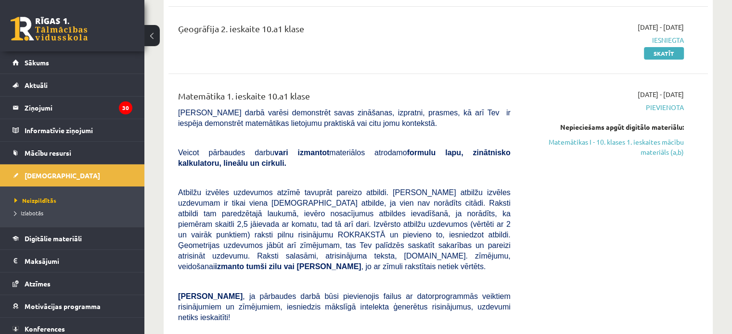
scroll to position [192, 0]
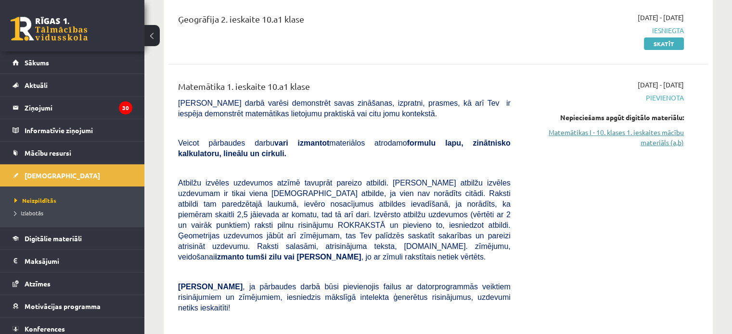
click at [604, 134] on link "Matemātikas I - 10. klases 1. ieskaites mācību materiāls (a,b)" at bounding box center [604, 138] width 159 height 20
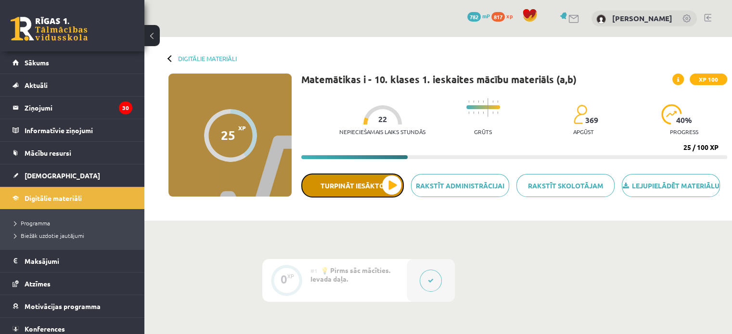
click at [352, 194] on button "Turpināt iesākto" at bounding box center [352, 186] width 102 height 24
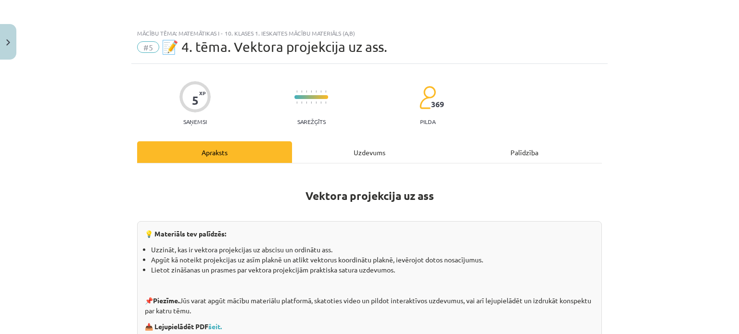
click at [351, 146] on div "Uzdevums" at bounding box center [369, 152] width 155 height 22
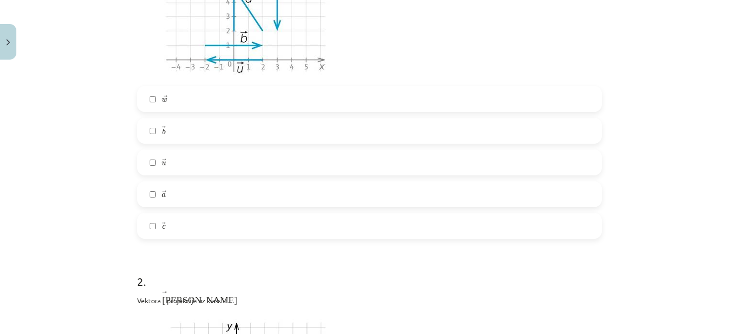
scroll to position [265, 0]
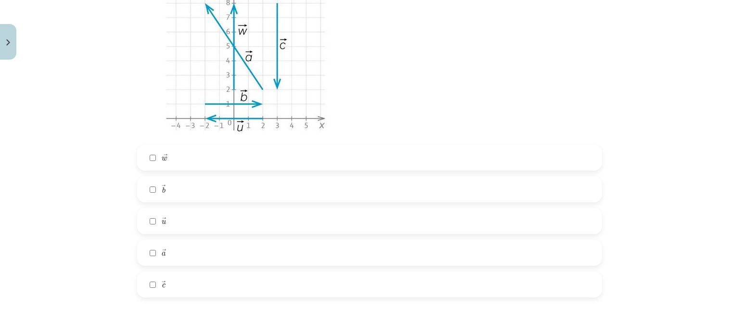
click at [146, 153] on label "→ w w →" at bounding box center [369, 158] width 463 height 24
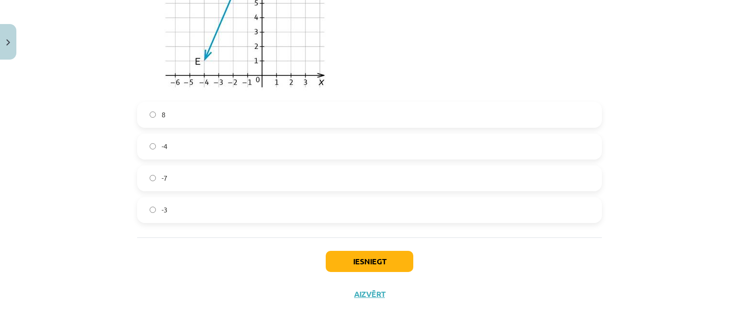
scroll to position [1068, 0]
click at [356, 260] on button "Iesniegt" at bounding box center [370, 261] width 88 height 21
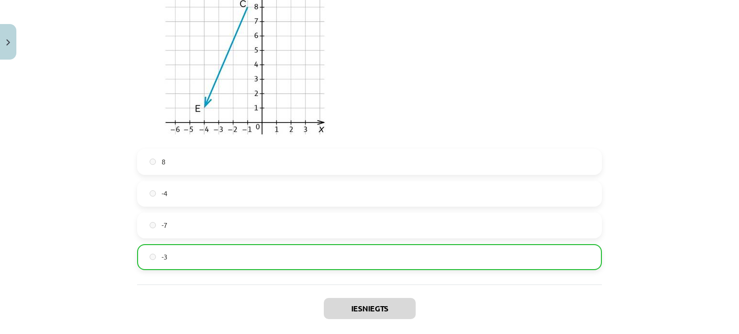
scroll to position [1098, 0]
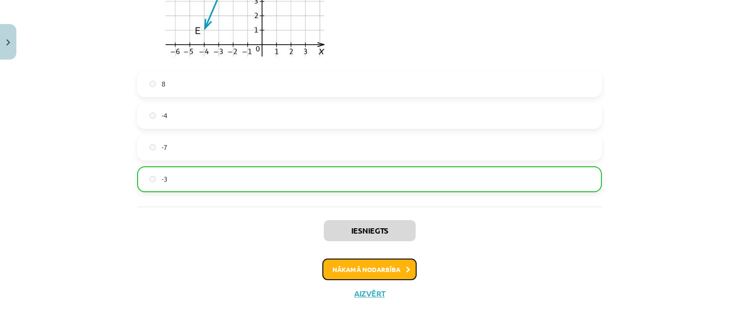
click at [358, 269] on button "Nākamā nodarbība" at bounding box center [369, 270] width 94 height 22
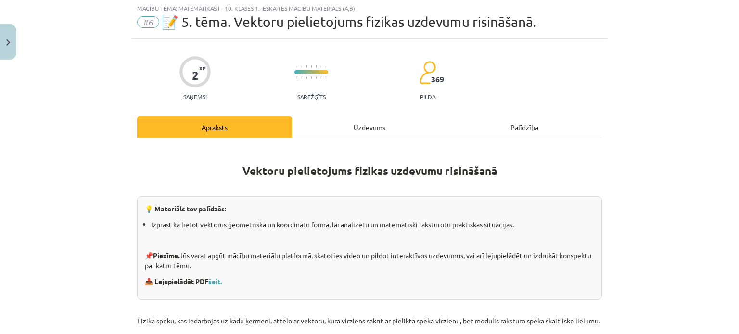
scroll to position [24, 0]
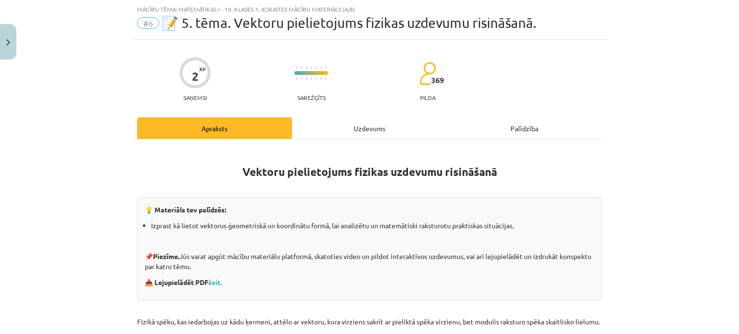
click at [373, 126] on div "Uzdevums" at bounding box center [369, 128] width 155 height 22
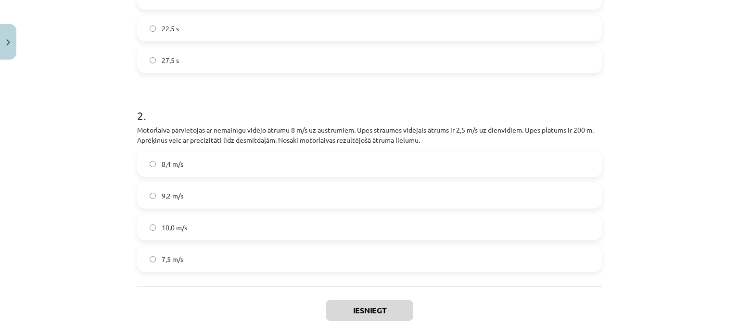
scroll to position [347, 0]
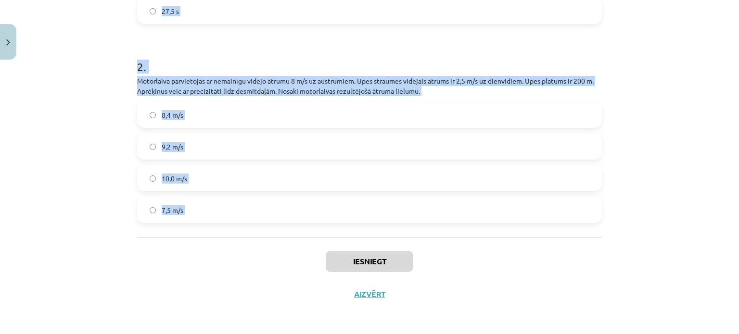
drag, startPoint x: 205, startPoint y: 117, endPoint x: 305, endPoint y: 227, distance: 147.8
click at [305, 227] on div "Mācību tēma: Matemātikas i - 10. klases 1. ieskaites mācību materiāls (a,b) #6 …" at bounding box center [369, 167] width 739 height 334
copy form "1 . Motorlaiva pārvietojas ar nemainīgu vidējo ātrumu 8 m/s uz austrumiem. Upes…"
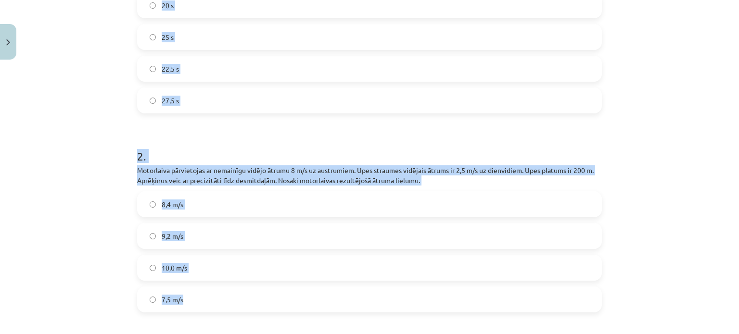
scroll to position [299, 0]
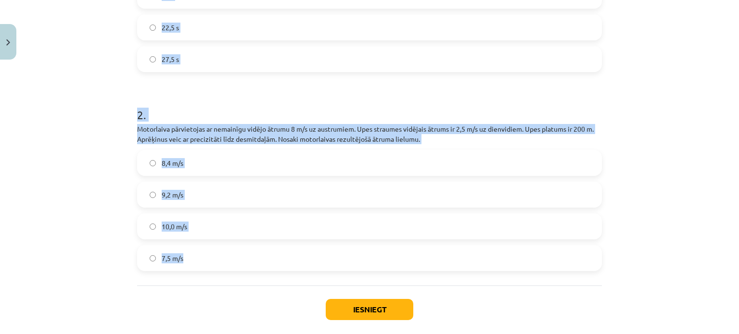
click at [113, 125] on div "Mācību tēma: Matemātikas i - 10. klases 1. ieskaites mācību materiāls (a,b) #6 …" at bounding box center [369, 167] width 739 height 334
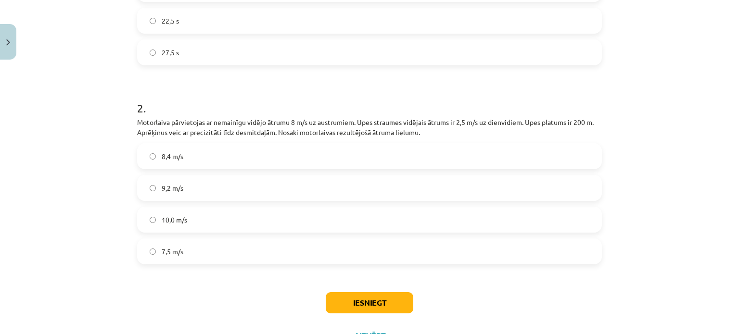
scroll to position [347, 0]
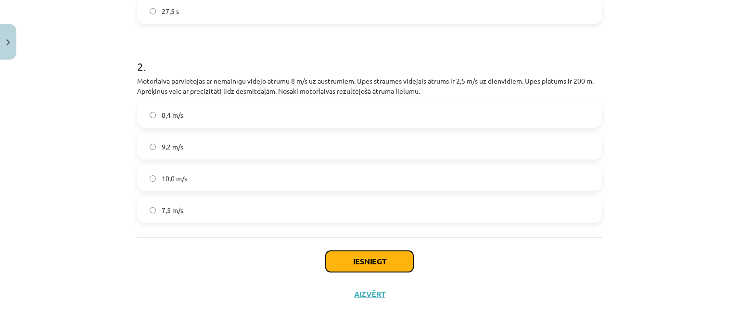
click at [335, 261] on button "Iesniegt" at bounding box center [370, 261] width 88 height 21
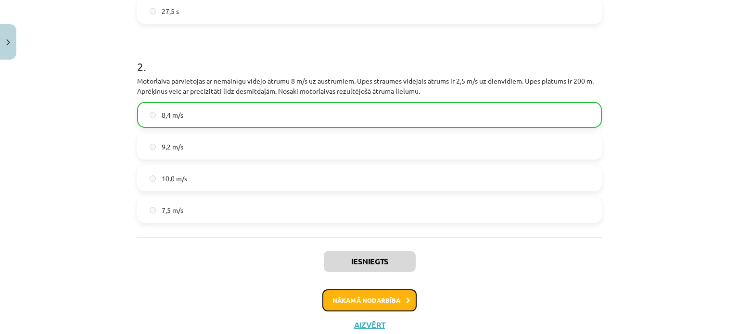
click at [385, 303] on button "Nākamā nodarbība" at bounding box center [369, 301] width 94 height 22
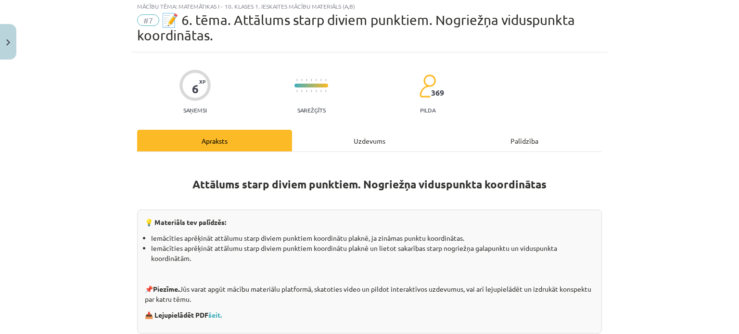
scroll to position [24, 0]
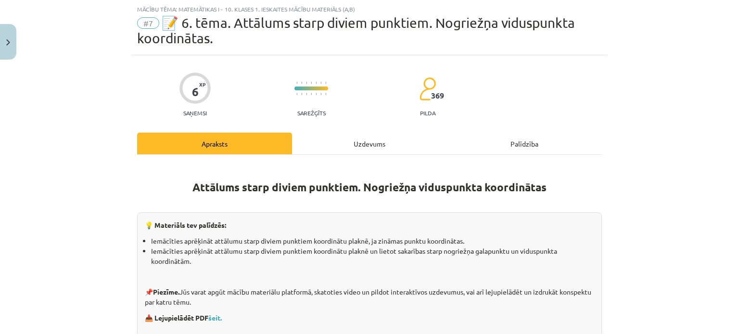
click at [360, 141] on div "Uzdevums" at bounding box center [369, 144] width 155 height 22
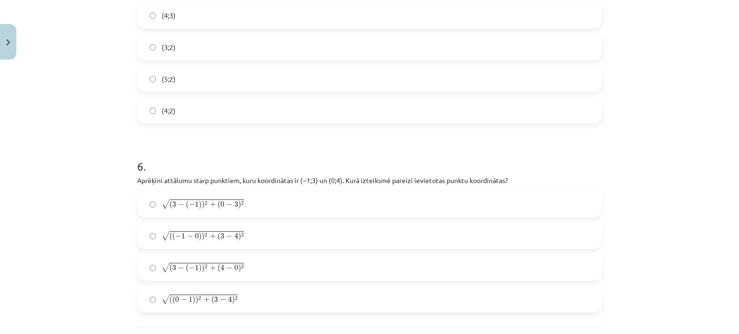
scroll to position [1099, 0]
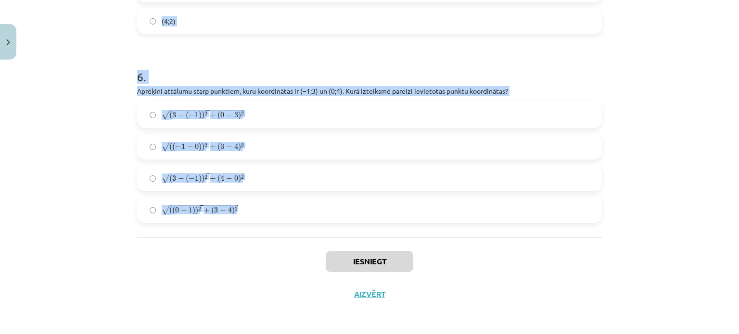
drag, startPoint x: 127, startPoint y: 105, endPoint x: 275, endPoint y: 229, distance: 193.7
click at [275, 229] on div "Mācību tēma: Matemātikas i - 10. klases 1. ieskaites mācību materiāls (a,b) #7 …" at bounding box center [369, 167] width 739 height 334
copy form "3 . Loremips dolorsita ﻿CO adipiscinge seddoeiusmo, te ﻿I(8;1) ut ﻿L(−3;8). (4;…"
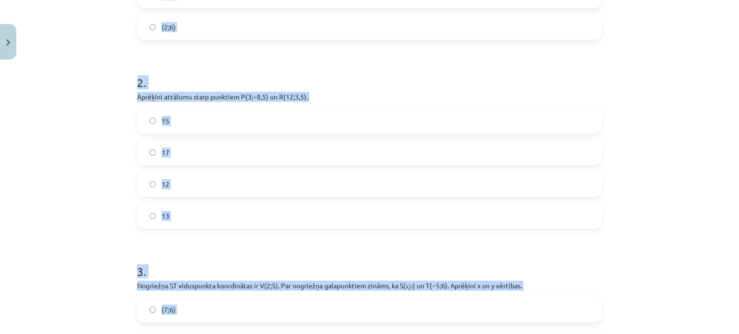
scroll to position [329, 0]
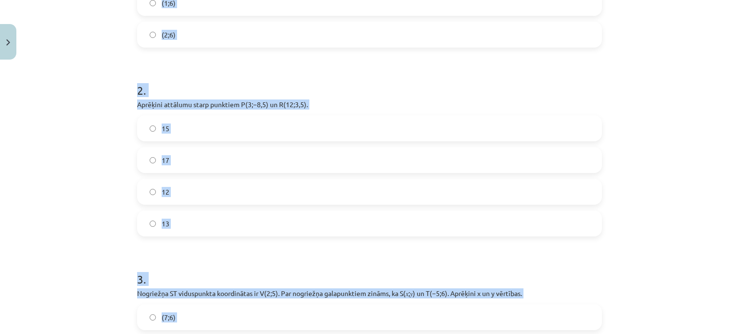
click at [85, 183] on div "Mācību tēma: Matemātikas i - 10. klases 1. ieskaites mācību materiāls (a,b) #7 …" at bounding box center [369, 167] width 739 height 334
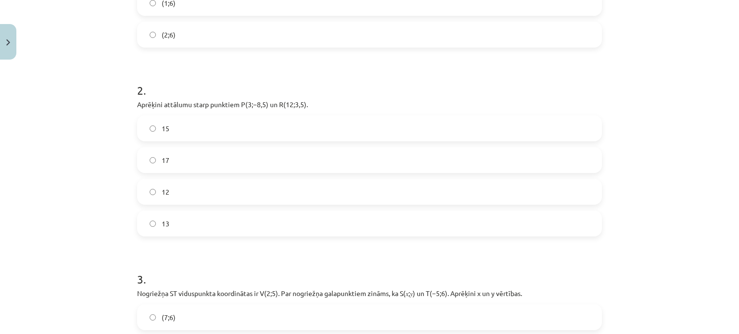
scroll to position [233, 0]
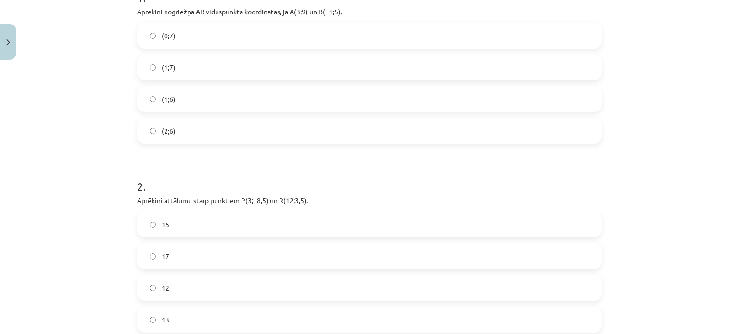
click at [152, 65] on label "(1;7)" at bounding box center [369, 67] width 463 height 24
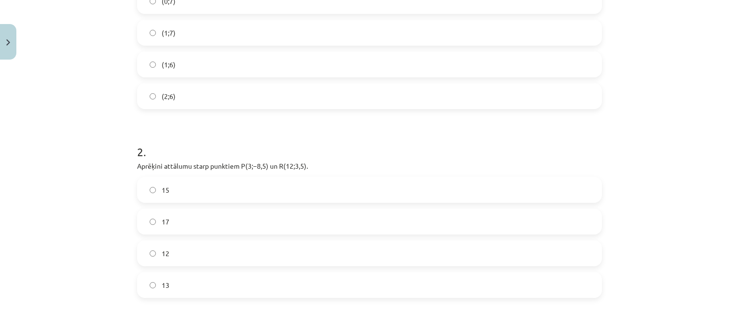
scroll to position [377, 0]
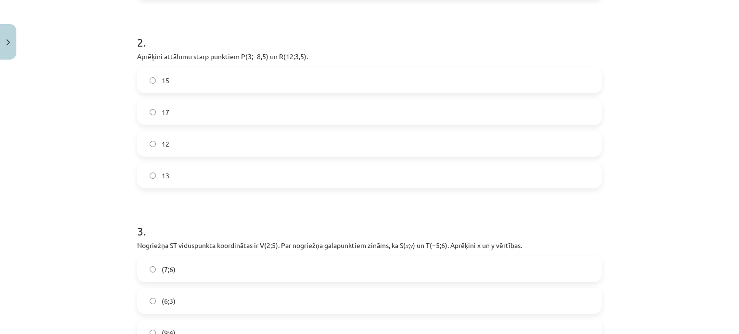
click at [145, 80] on label "15" at bounding box center [369, 80] width 463 height 24
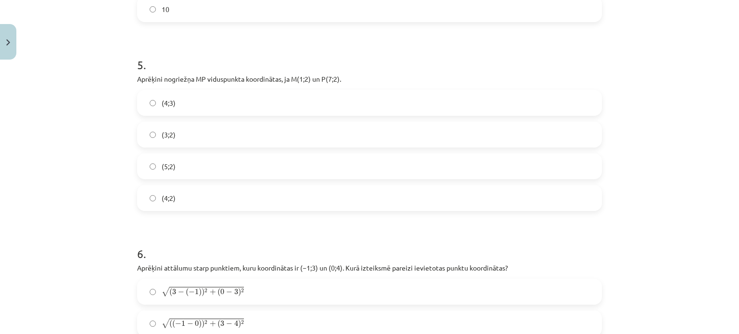
scroll to position [1051, 0]
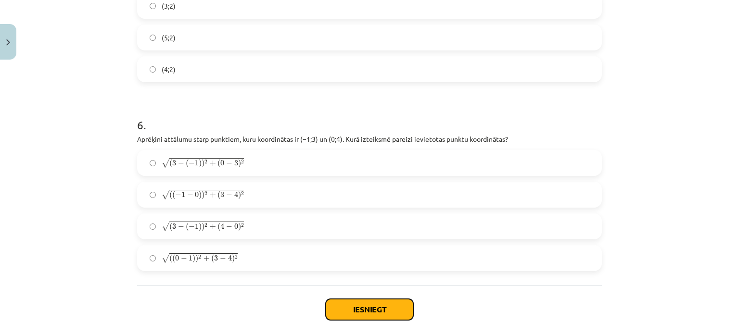
click at [348, 307] on button "Iesniegt" at bounding box center [370, 309] width 88 height 21
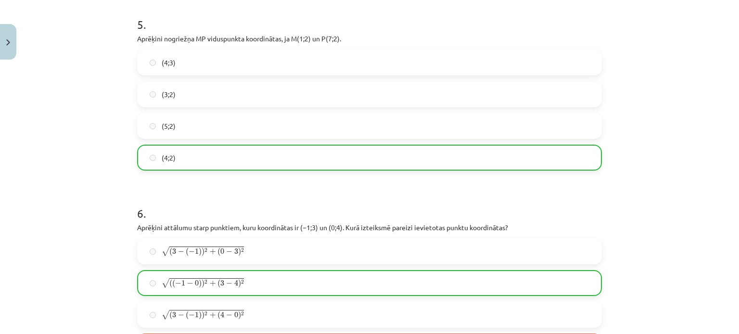
scroll to position [1129, 0]
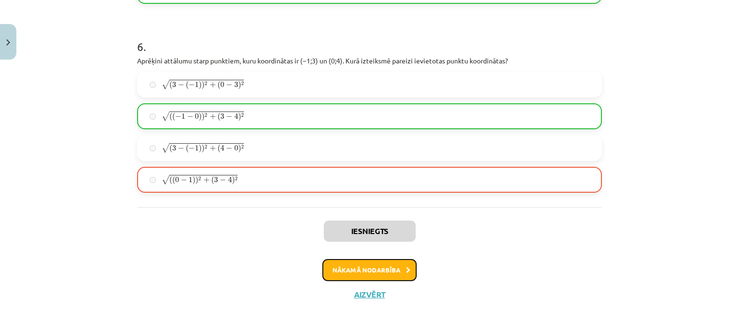
click at [345, 271] on button "Nākamā nodarbība" at bounding box center [369, 270] width 94 height 22
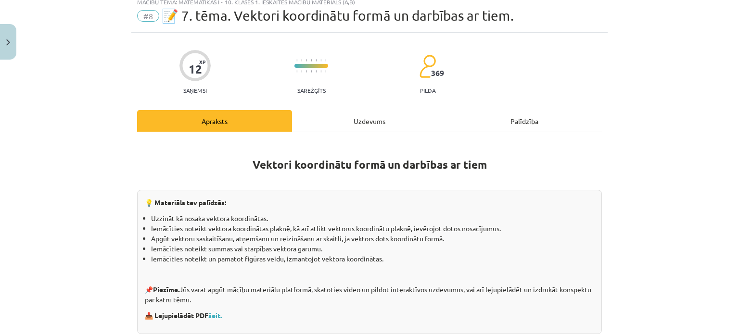
scroll to position [24, 0]
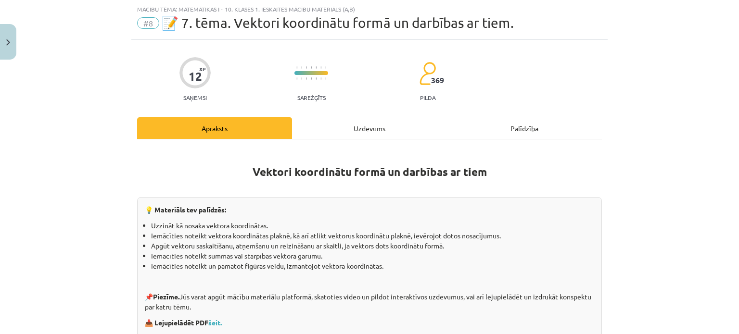
click at [365, 130] on div "Uzdevums" at bounding box center [369, 128] width 155 height 22
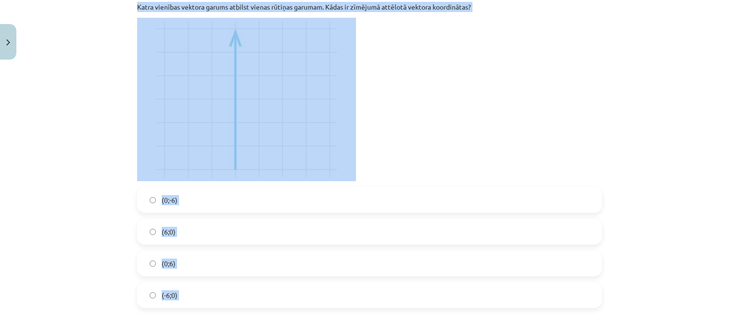
scroll to position [1018, 0]
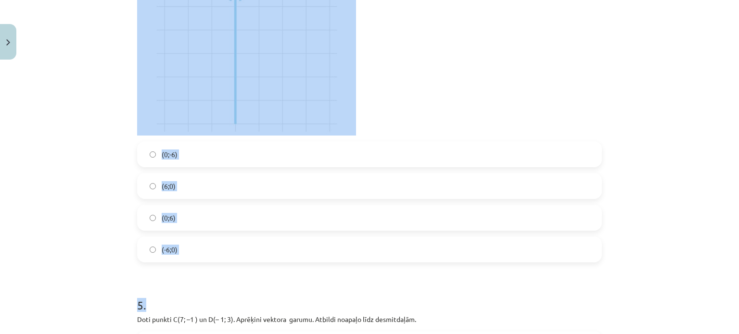
drag, startPoint x: 124, startPoint y: 189, endPoint x: 275, endPoint y: 277, distance: 174.9
click at [275, 277] on div "Mācību tēma: Matemātikas i - 10. klases 1. ieskaites mācību materiāls (a,b) #8 …" at bounding box center [369, 167] width 739 height 334
click at [65, 207] on div "Mācību tēma: Matemātikas i - 10. klases 1. ieskaites mācību materiāls (a,b) #8 …" at bounding box center [369, 167] width 739 height 334
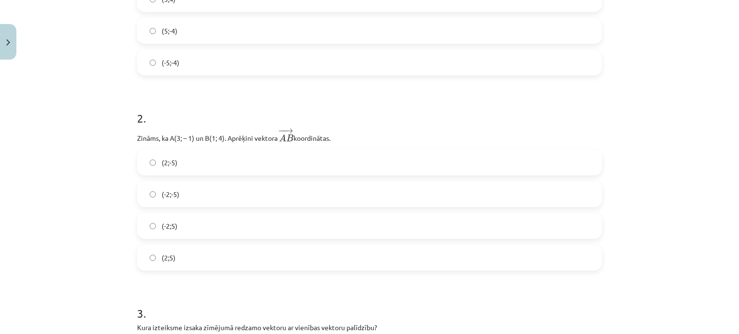
scroll to position [350, 0]
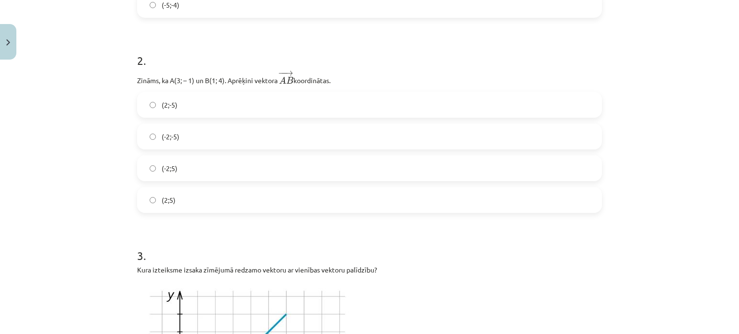
click at [144, 138] on label "(-2;-5)" at bounding box center [369, 137] width 463 height 24
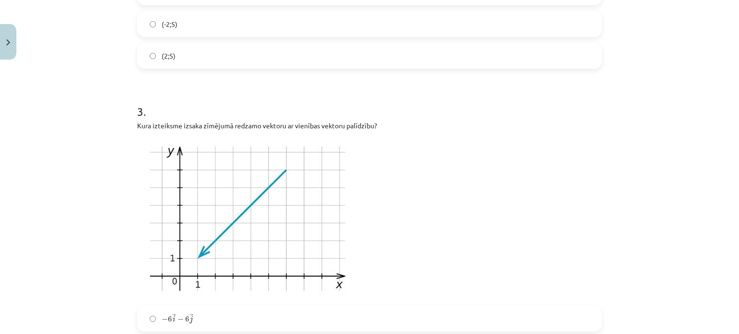
scroll to position [447, 0]
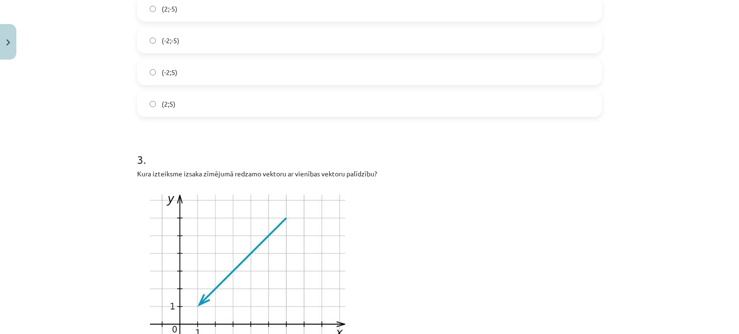
click at [144, 37] on label "(-2;-5)" at bounding box center [369, 40] width 463 height 24
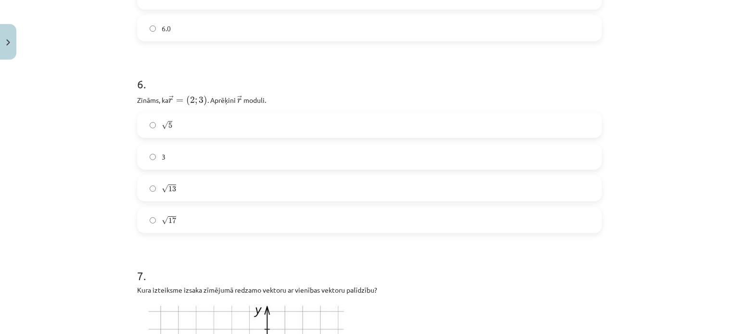
scroll to position [1438, 0]
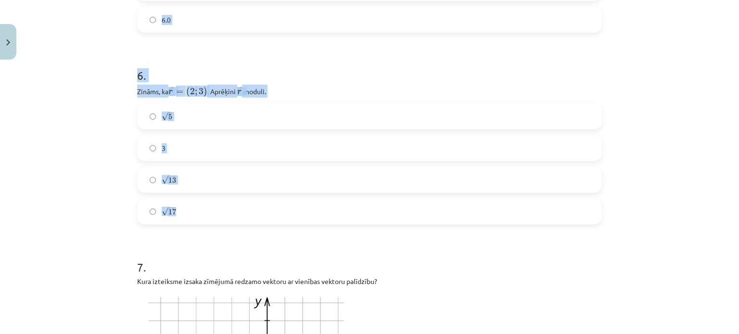
drag, startPoint x: 156, startPoint y: 134, endPoint x: 242, endPoint y: 204, distance: 110.5
click at [242, 204] on div "12 XP Saņemsi Sarežģīts 369 pilda Apraksts Uzdevums Palīdzība 1 . − − → B A = (…" at bounding box center [369, 295] width 476 height 3338
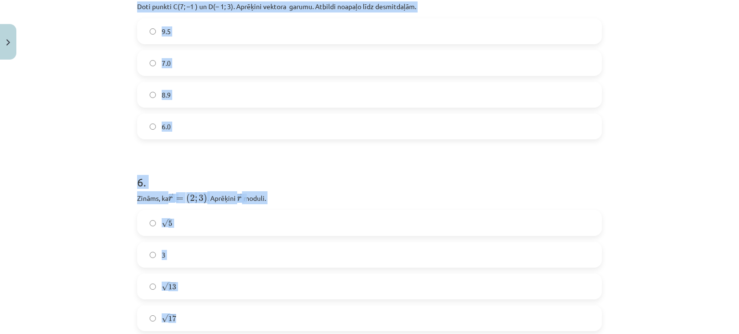
scroll to position [1293, 0]
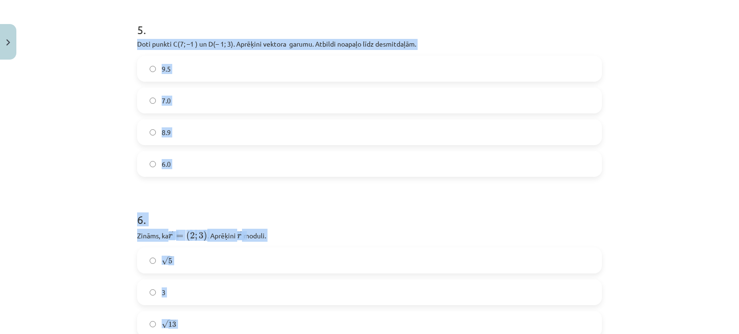
click at [144, 46] on p "Doti punkti C(7; –1 ) un D(– 1; 3). Aprēķini vektora ﻿ ﻿ garumu. Atbildi noapaļ…" at bounding box center [369, 44] width 465 height 11
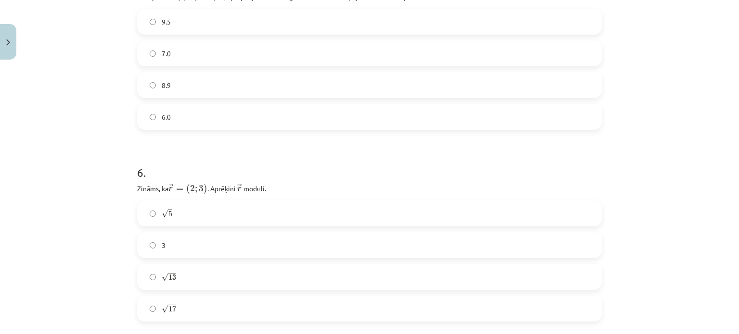
scroll to position [1379, 0]
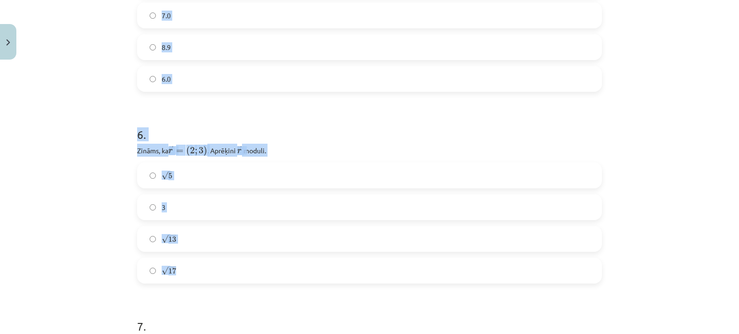
drag, startPoint x: 127, startPoint y: 44, endPoint x: 244, endPoint y: 268, distance: 252.7
click at [246, 273] on div "Mācību tēma: Matemātikas i - 10. klases 1. ieskaites mācību materiāls (a,b) #8 …" at bounding box center [369, 167] width 739 height 334
copy form "Doti punkti C(7; –1 ) un D(– 1; 3). Aprēķini vektora ﻿ ﻿ garumu. Atbildi noapaļ…"
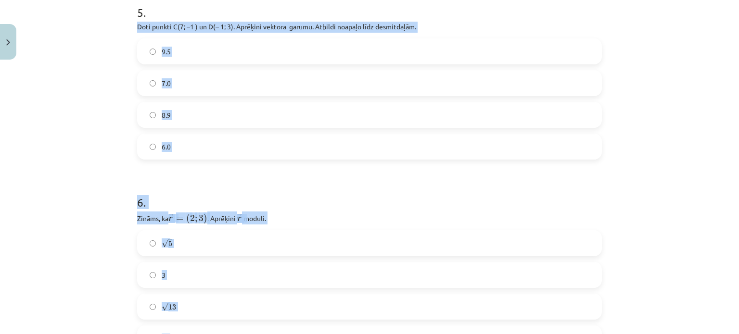
scroll to position [1282, 0]
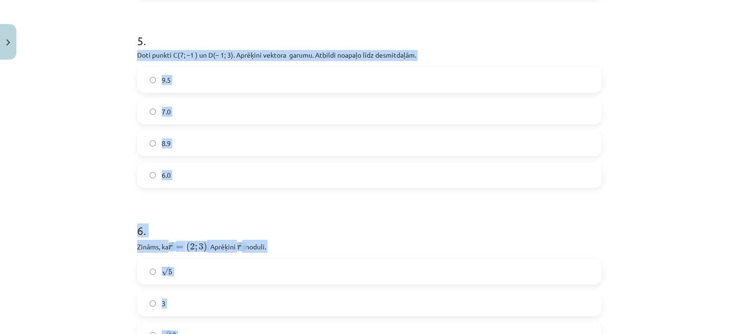
click at [108, 121] on div "Mācību tēma: Matemātikas i - 10. klases 1. ieskaites mācību materiāls (a,b) #8 …" at bounding box center [369, 167] width 739 height 334
click at [148, 137] on label "8.9" at bounding box center [369, 143] width 463 height 24
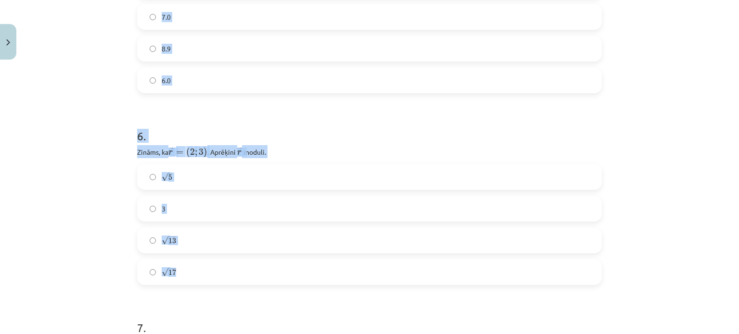
scroll to position [1379, 0]
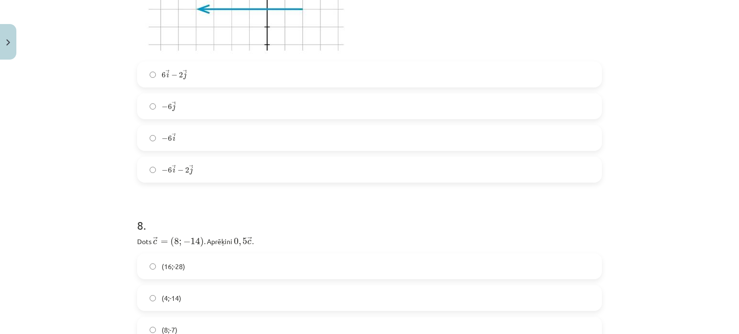
scroll to position [2031, 0]
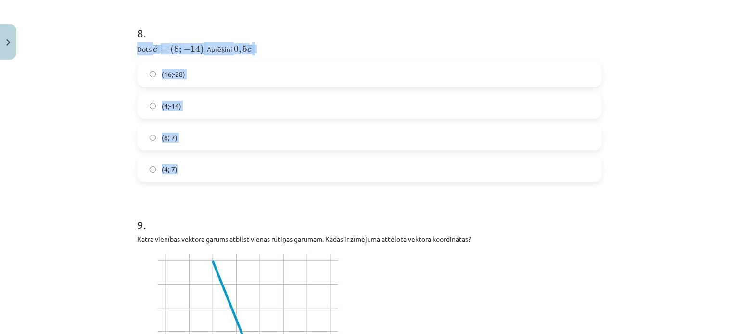
drag, startPoint x: 130, startPoint y: 46, endPoint x: 241, endPoint y: 175, distance: 170.3
copy div "Dots ﻿ → c = ( 8 ; − 14 ) c → = ( 8 ; − 14 ) ﻿. Aprēķini ﻿ 0 , 5 → c 0 , 5 c → …"
click at [94, 131] on div "Mācību tēma: Matemātikas i - 10. klases 1. ieskaites mācību materiāls (a,b) #8 …" at bounding box center [369, 167] width 739 height 334
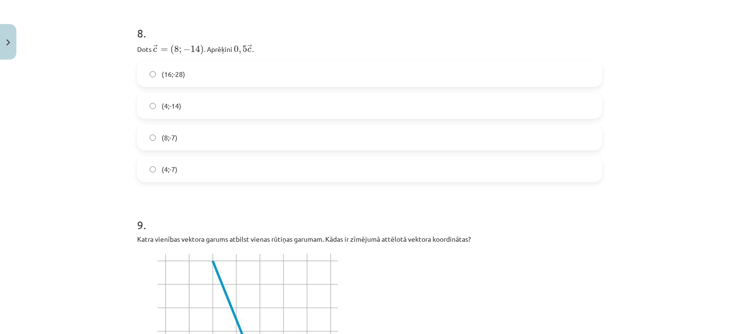
click at [146, 166] on label "(4;-7)" at bounding box center [369, 169] width 463 height 24
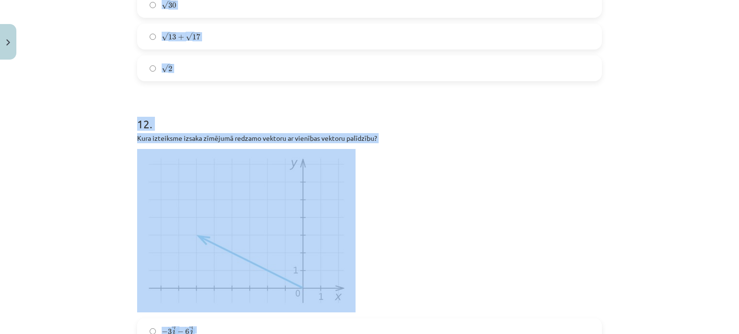
scroll to position [2905, 0]
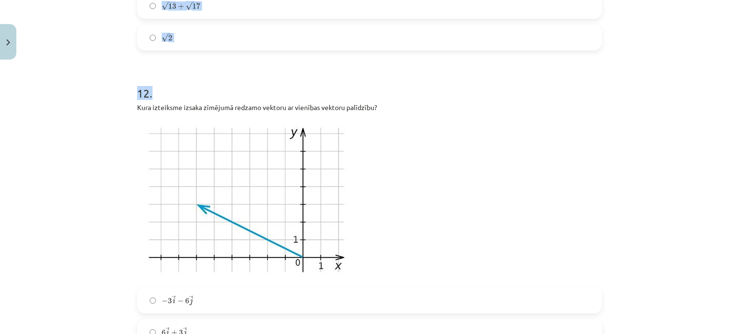
drag, startPoint x: 121, startPoint y: 35, endPoint x: 237, endPoint y: 67, distance: 120.2
click at [237, 67] on div "Mācību tēma: Matemātikas i - 10. klases 1. ieskaites mācību materiāls (a,b) #8 …" at bounding box center [369, 167] width 739 height 334
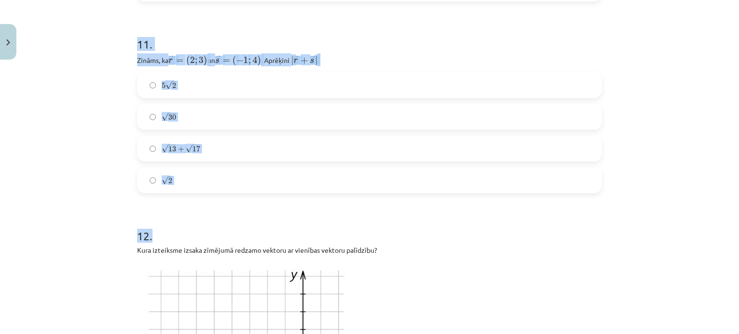
scroll to position [2761, 0]
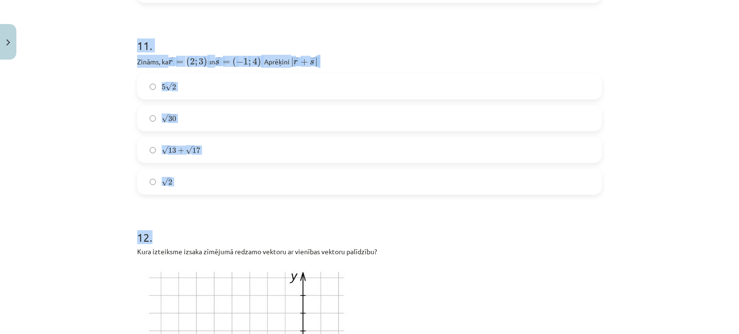
copy form "10 . Dots ﻿ → k = ( − 2 , 5 ; 6 ) k → = ( − 2 , 5 ; 6 ) un ﻿﻿ → m = ( 4 , 5 ; −…"
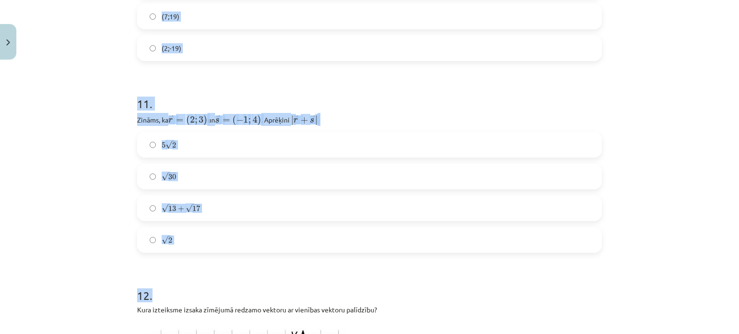
scroll to position [2568, 0]
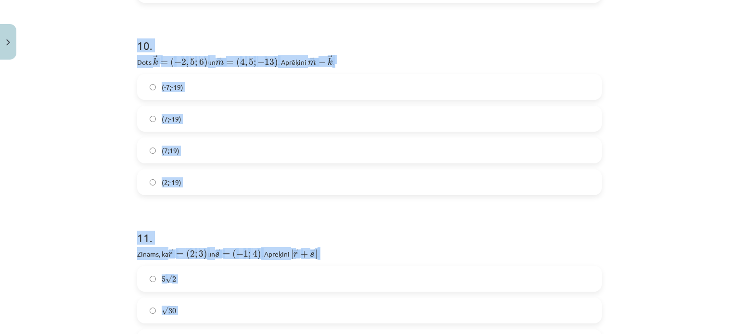
click at [85, 120] on div "Mācību tēma: Matemātikas i - 10. klases 1. ieskaites mācību materiāls (a,b) #8 …" at bounding box center [369, 167] width 739 height 334
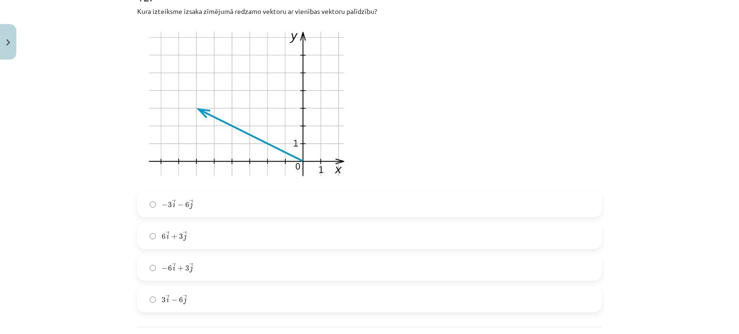
scroll to position [3089, 0]
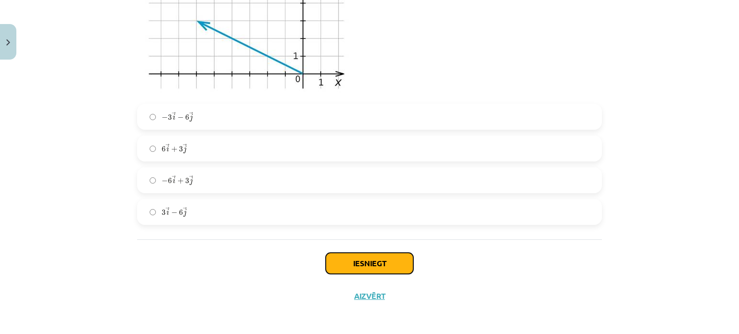
click at [368, 262] on button "Iesniegt" at bounding box center [370, 263] width 88 height 21
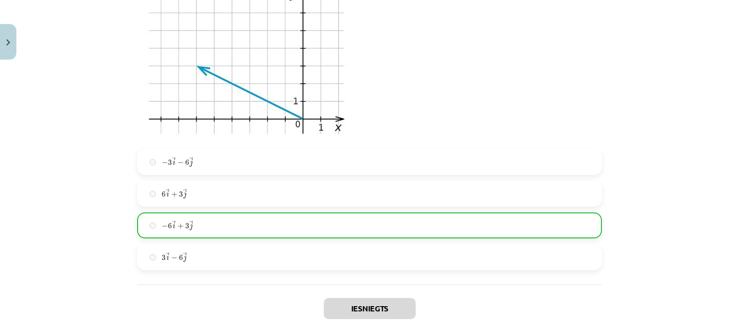
scroll to position [3120, 0]
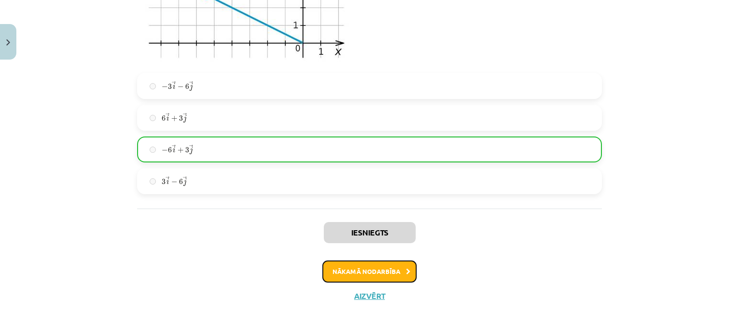
drag, startPoint x: 396, startPoint y: 267, endPoint x: 411, endPoint y: 252, distance: 21.8
click at [396, 266] on button "Nākamā nodarbība" at bounding box center [369, 272] width 94 height 22
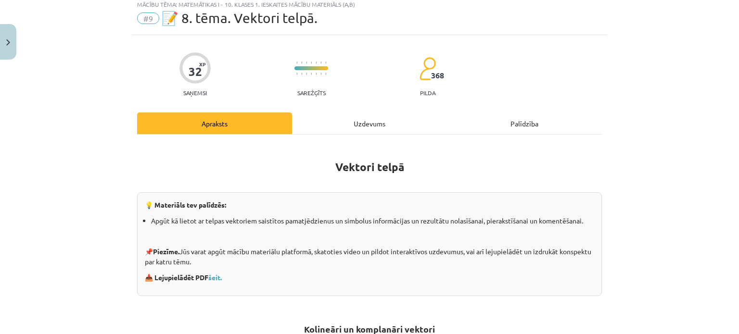
scroll to position [24, 0]
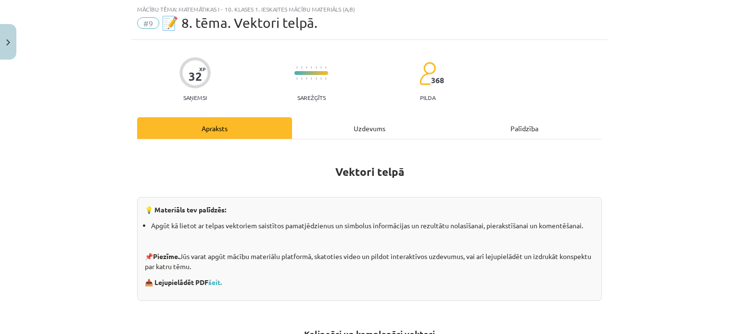
click at [375, 126] on div "Uzdevums" at bounding box center [369, 128] width 155 height 22
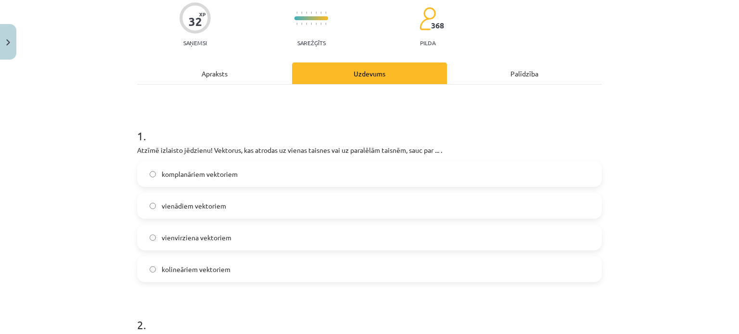
scroll to position [68, 0]
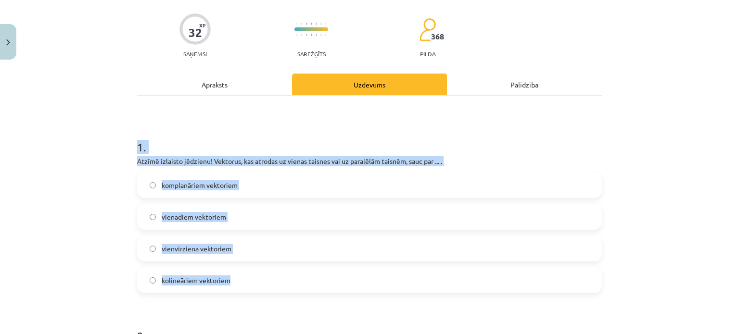
drag, startPoint x: 113, startPoint y: 150, endPoint x: 258, endPoint y: 288, distance: 199.8
click at [258, 288] on div "Mācību tēma: Matemātikas i - 10. klases 1. ieskaites mācību materiāls (a,b) #9 …" at bounding box center [369, 167] width 739 height 334
copy div "1 . Atzīmē izlaisto jēdzienu! Vektorus, kas atrodas uz vienas taisnes vai uz pa…"
click at [113, 211] on div "Mācību tēma: Matemātikas i - 10. klases 1. ieskaites mācību materiāls (a,b) #9 …" at bounding box center [369, 167] width 739 height 334
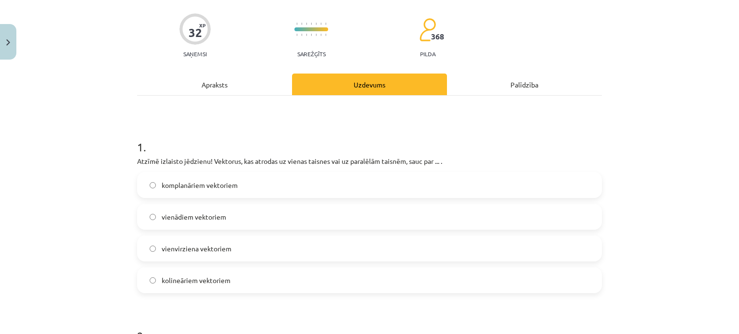
click at [152, 276] on label "kolineāriem vektoriem" at bounding box center [369, 280] width 463 height 24
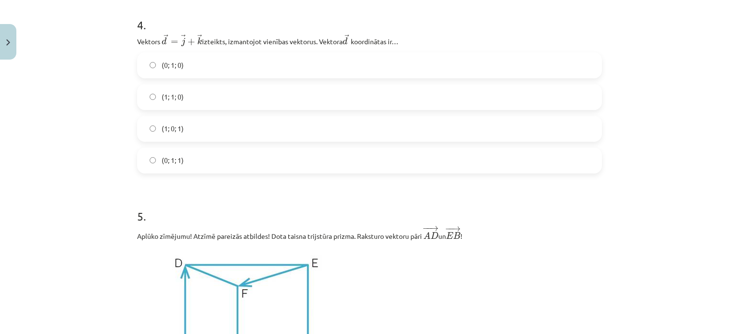
scroll to position [1114, 0]
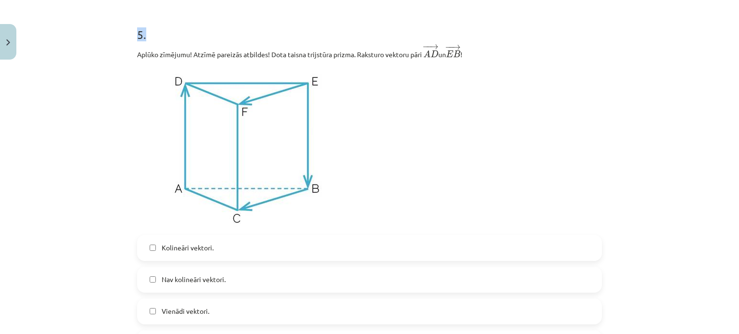
drag, startPoint x: 128, startPoint y: 34, endPoint x: 261, endPoint y: 7, distance: 135.9
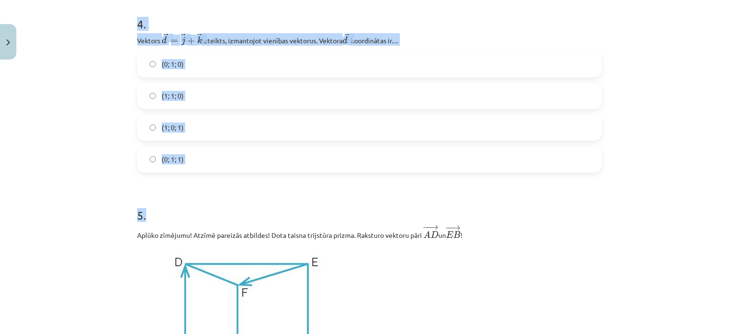
scroll to position [922, 0]
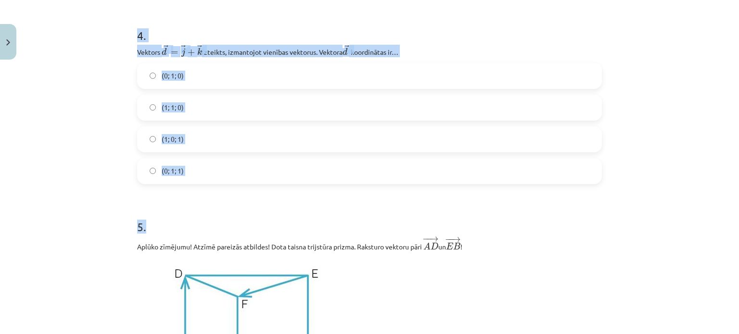
copy form "Dots punkts telpā ar koordinātām (0; 3; 3). Kurā plaknē atrodas punkts? Koordin…"
click at [92, 116] on div "Mācību tēma: Matemātikas i - 10. klases 1. ieskaites mācību materiāls (a,b) #9 …" at bounding box center [369, 167] width 739 height 334
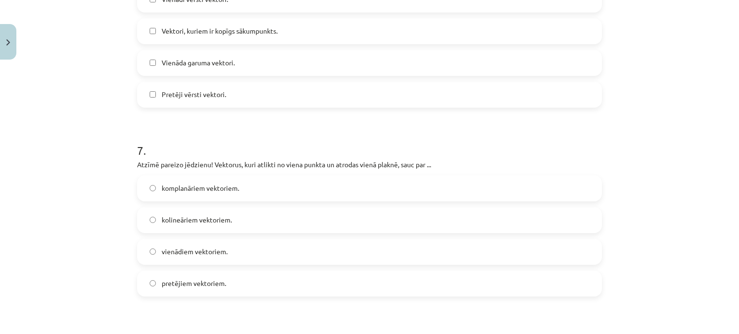
scroll to position [1597, 0]
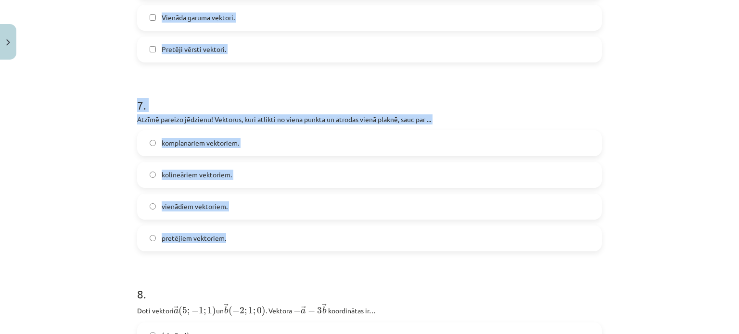
drag, startPoint x: 128, startPoint y: 13, endPoint x: 280, endPoint y: 243, distance: 275.2
click at [280, 243] on div "Mācību tēma: Matemātikas i - 10. klases 1. ieskaites mācību materiāls (a,b) #9 …" at bounding box center [369, 167] width 739 height 334
copy form "6 . Atzīmē visas pareizās atbildes! Kuri no dotajiem vektoriem vienmēr būs arī …"
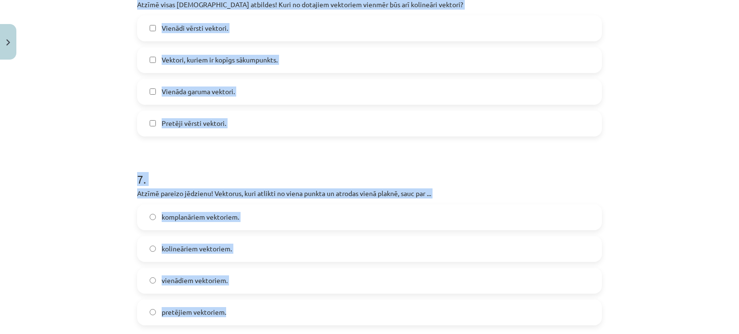
scroll to position [1501, 0]
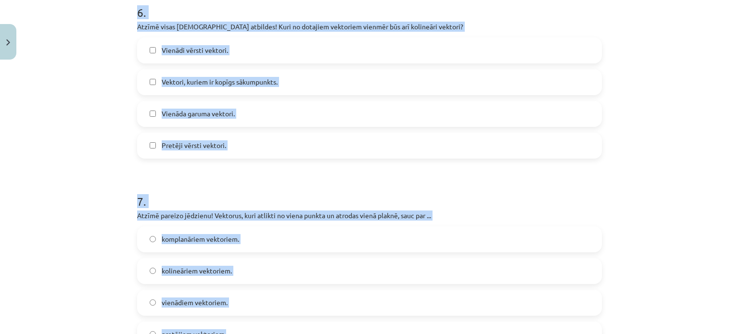
click at [108, 128] on div "Mācību tēma: Matemātikas i - 10. klases 1. ieskaites mācību materiāls (a,b) #9 …" at bounding box center [369, 167] width 739 height 334
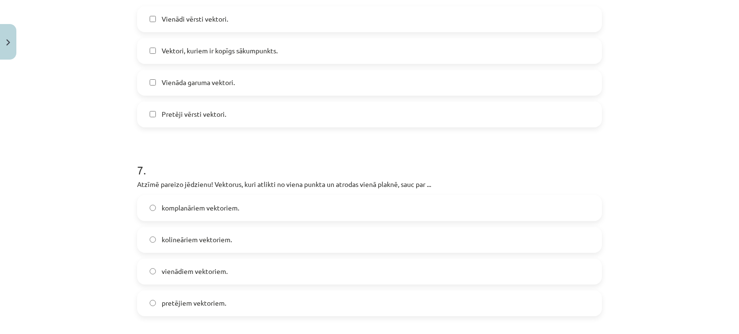
scroll to position [1549, 0]
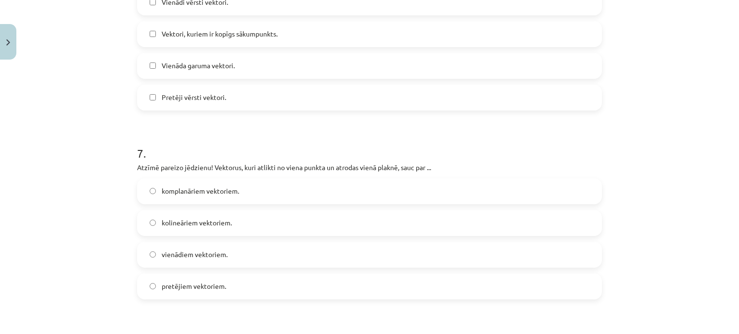
click at [143, 96] on label "Pretēji vērsti vektori." at bounding box center [369, 98] width 463 height 24
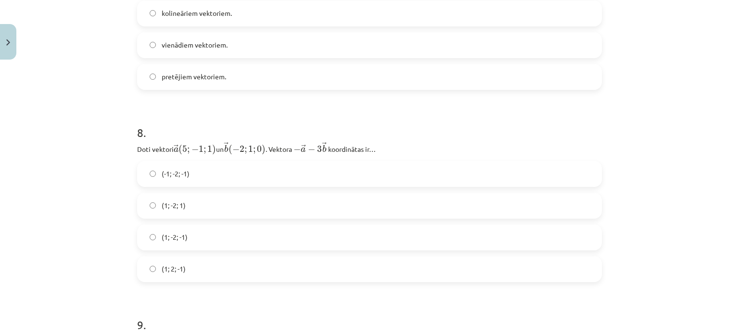
scroll to position [1838, 0]
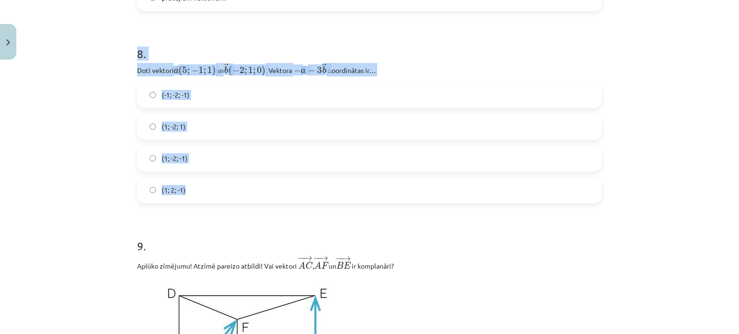
drag, startPoint x: 120, startPoint y: 46, endPoint x: 222, endPoint y: 170, distance: 160.4
click at [229, 197] on div "Mācību tēma: Matemātikas i - 10. klases 1. ieskaites mācību materiāls (a,b) #9 …" at bounding box center [369, 167] width 739 height 334
copy div "8 . Doti vektori ﻿ → a ( 5 ; − 1 ; 1 ) a → ( 5 ; − 1 ; 1 ) un ﻿ → b ( − 2 ; 1 ;…"
click at [100, 118] on div "Mācību tēma: Matemātikas i - 10. klases 1. ieskaites mācību materiāls (a,b) #9 …" at bounding box center [369, 167] width 739 height 334
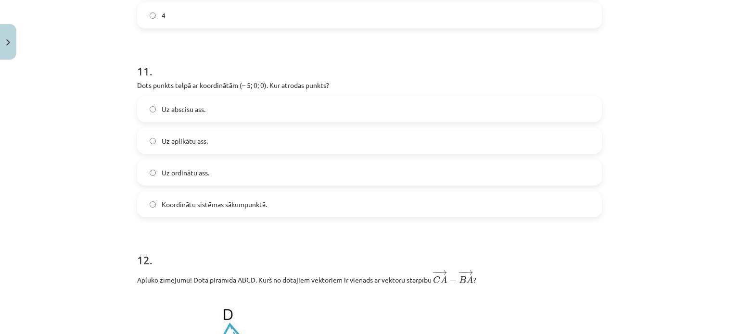
scroll to position [2704, 0]
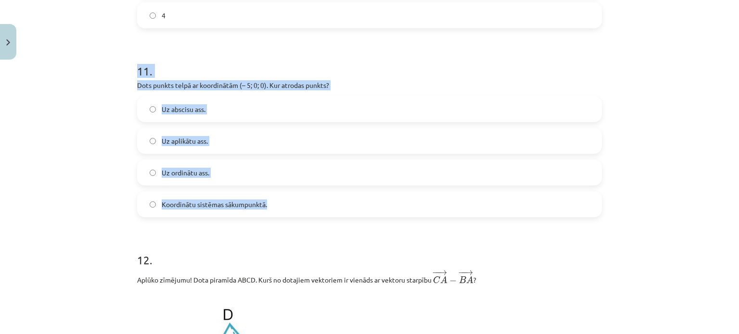
drag, startPoint x: 121, startPoint y: 69, endPoint x: 306, endPoint y: 202, distance: 227.3
click at [304, 213] on div "Mācību tēma: Matemātikas i - 10. klases 1. ieskaites mācību materiāls (a,b) #9 …" at bounding box center [369, 167] width 739 height 334
copy div "11 . Dots punkts telpā ar koordinātām (– 5; 0; 0). Kur atrodas punkts? Uz absci…"
drag, startPoint x: 105, startPoint y: 157, endPoint x: 112, endPoint y: 150, distance: 9.9
click at [106, 155] on div "Mācību tēma: Matemātikas i - 10. klases 1. ieskaites mācību materiāls (a,b) #9 …" at bounding box center [369, 167] width 739 height 334
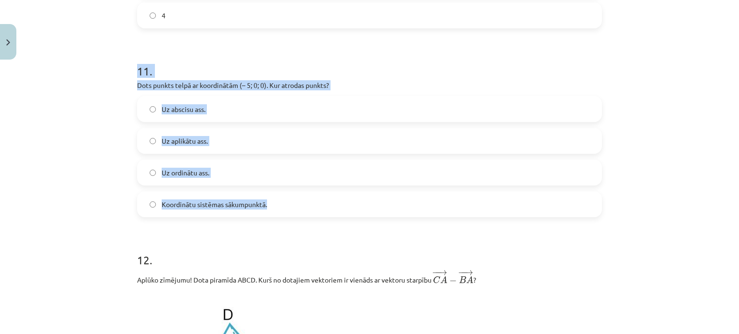
click at [88, 136] on div "Mācību tēma: Matemātikas i - 10. klases 1. ieskaites mācību materiāls (a,b) #9 …" at bounding box center [369, 167] width 739 height 334
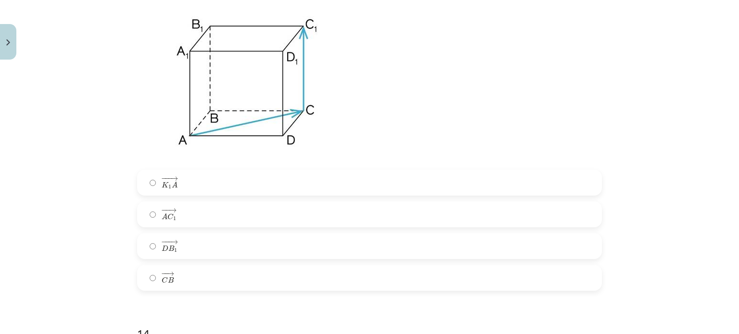
scroll to position [3397, 0]
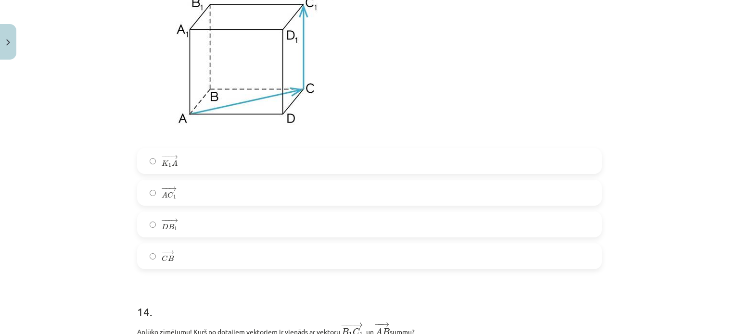
click at [146, 202] on label "− − → A C 1 A C 1 →" at bounding box center [369, 193] width 463 height 24
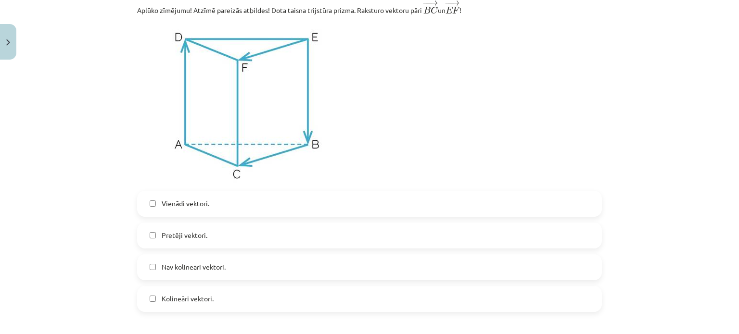
scroll to position [4082, 0]
click at [149, 308] on label "Kolineāri vektori." at bounding box center [369, 300] width 463 height 24
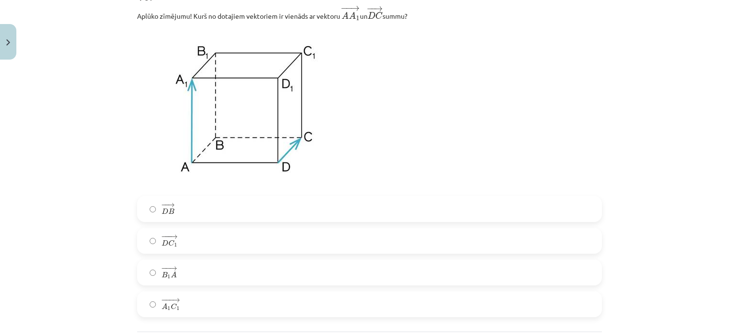
scroll to position [4543, 0]
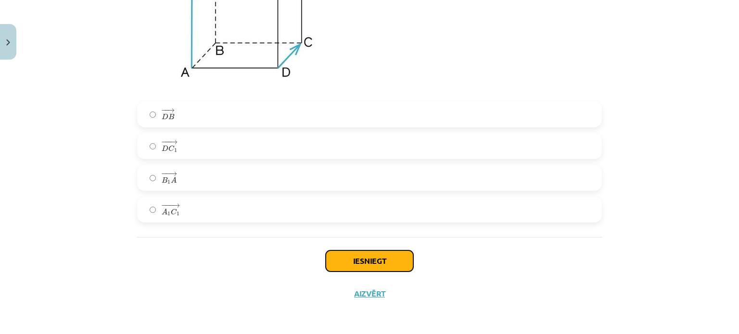
click at [337, 256] on button "Iesniegt" at bounding box center [370, 261] width 88 height 21
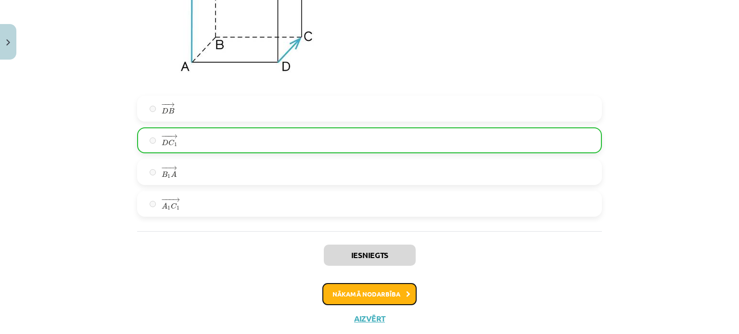
click at [347, 296] on button "Nākamā nodarbība" at bounding box center [369, 294] width 94 height 22
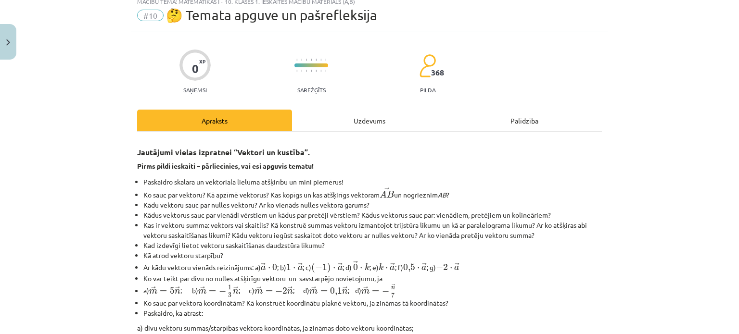
scroll to position [24, 0]
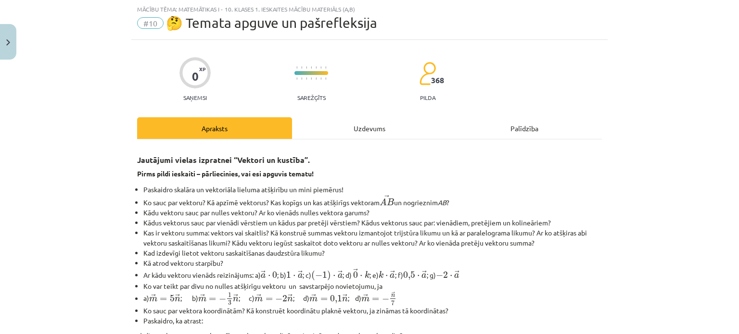
click at [368, 122] on div "Uzdevums" at bounding box center [369, 128] width 155 height 22
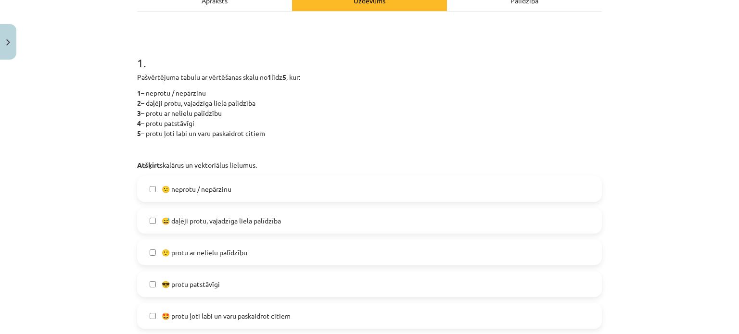
scroll to position [168, 0]
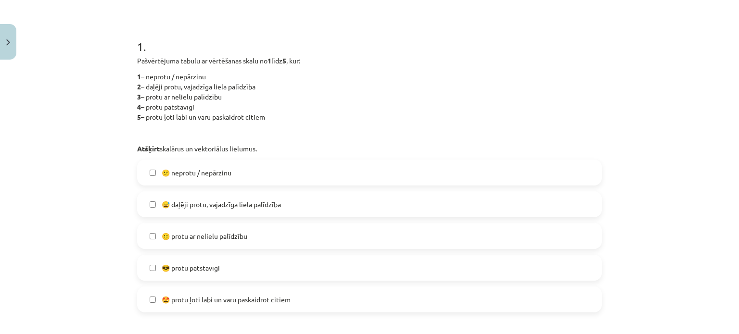
click at [144, 237] on label "🙂 protu ar nelielu palīdzību" at bounding box center [369, 236] width 463 height 24
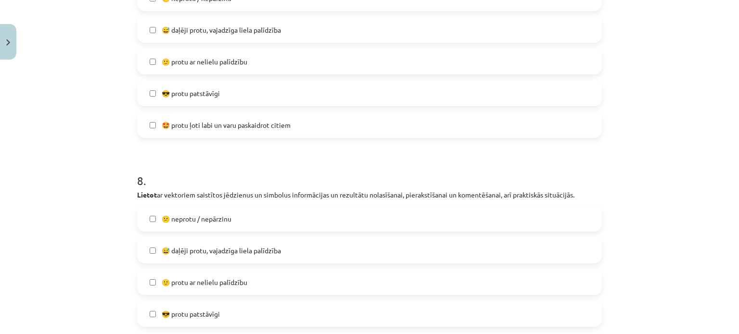
scroll to position [1708, 0]
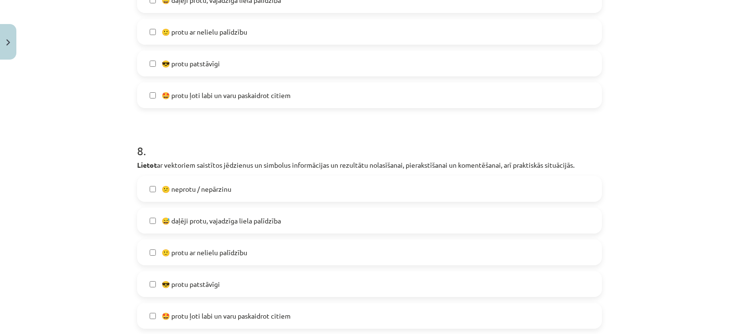
click at [149, 257] on label "🙂 protu ar nelielu palīdzību" at bounding box center [369, 253] width 463 height 24
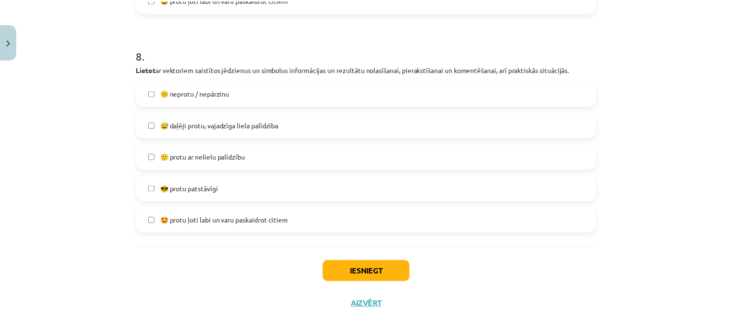
scroll to position [1814, 0]
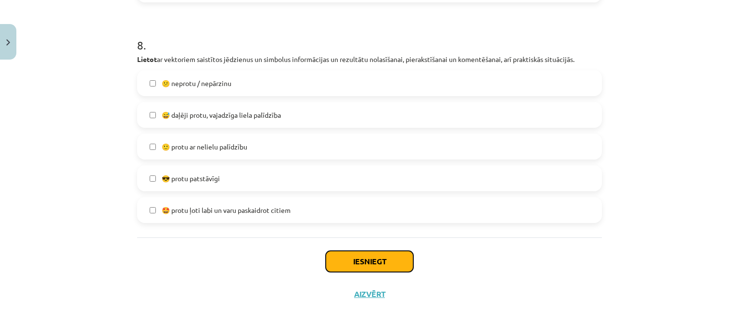
click at [341, 260] on button "Iesniegt" at bounding box center [370, 261] width 88 height 21
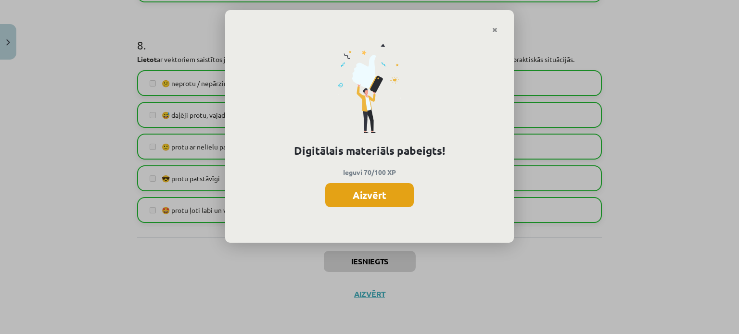
click at [357, 192] on button "Aizvērt" at bounding box center [369, 195] width 89 height 24
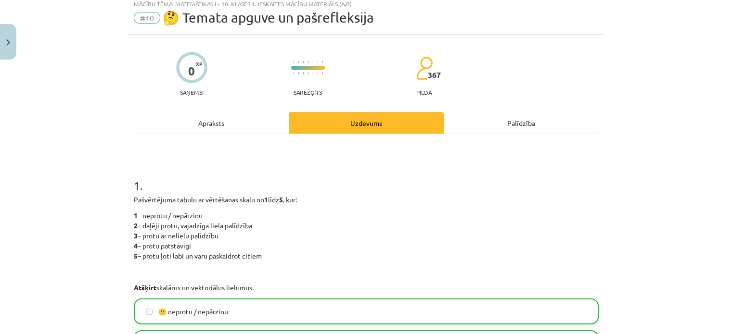
scroll to position [0, 0]
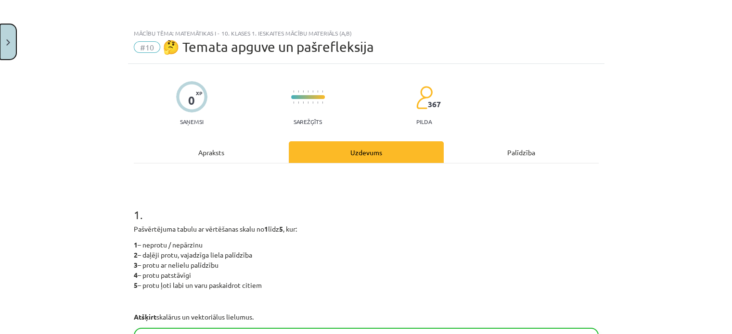
click at [4, 48] on button "Close" at bounding box center [8, 42] width 16 height 36
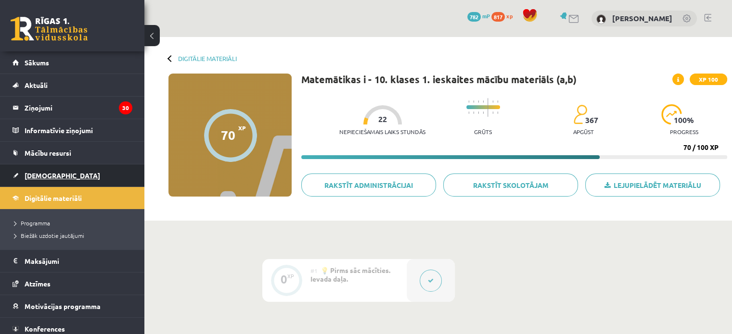
click at [37, 172] on span "[DEMOGRAPHIC_DATA]" at bounding box center [63, 175] width 76 height 9
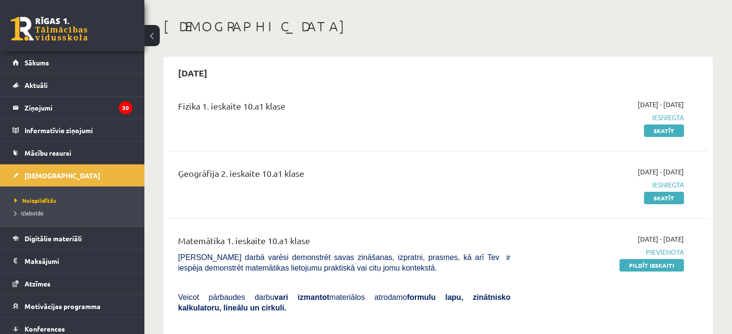
scroll to position [144, 0]
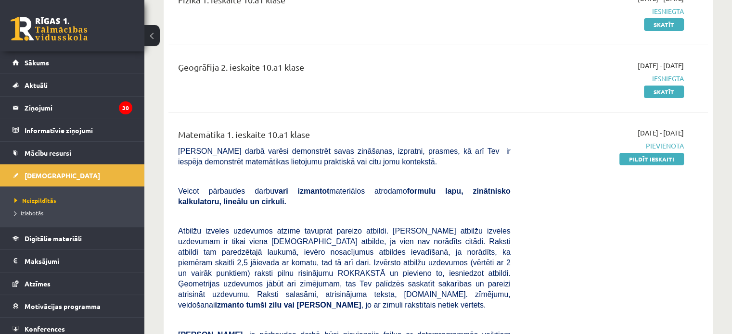
drag, startPoint x: 641, startPoint y: 159, endPoint x: 402, endPoint y: 32, distance: 270.6
click at [642, 159] on link "Pildīt ieskaiti" at bounding box center [651, 159] width 64 height 13
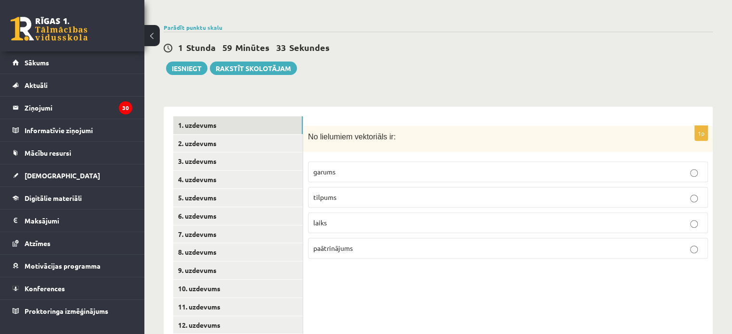
scroll to position [347, 0]
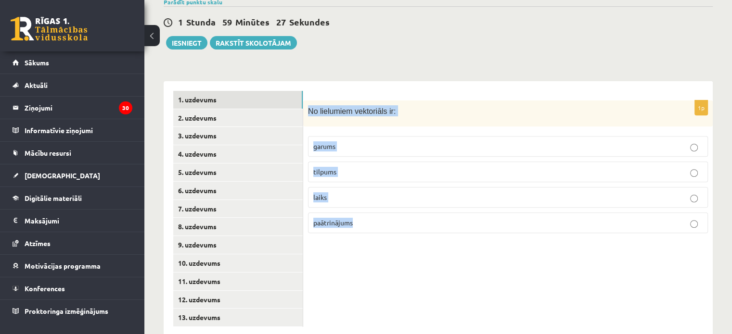
drag, startPoint x: 339, startPoint y: 92, endPoint x: 393, endPoint y: 202, distance: 122.0
click at [410, 247] on div "1p No lielumiem vektoriāls ir: garums tilpums laiks paātrinājums" at bounding box center [507, 208] width 409 height 255
copy div "No lielumiem vektoriāls ir: garums tilpums laiks paātrinājums"
click at [318, 266] on div "1p No lielumiem vektoriāls ir: garums tilpums laiks paātrinājums" at bounding box center [507, 208] width 409 height 255
click at [383, 246] on div "1p No lielumiem vektoriāls ir: garums tilpums laiks paātrinājums" at bounding box center [507, 208] width 409 height 255
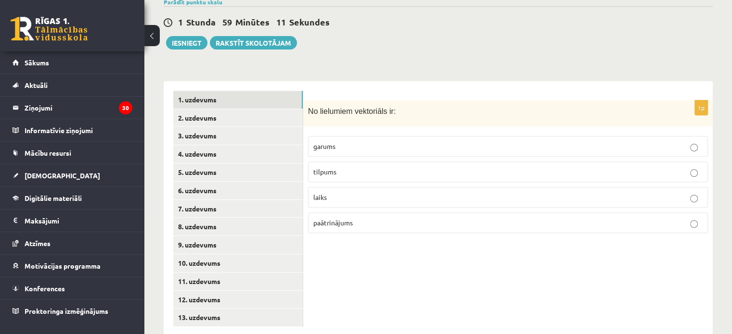
click at [381, 218] on p "paātrinājums" at bounding box center [507, 223] width 389 height 10
click at [208, 109] on link "2. uzdevums" at bounding box center [237, 118] width 129 height 18
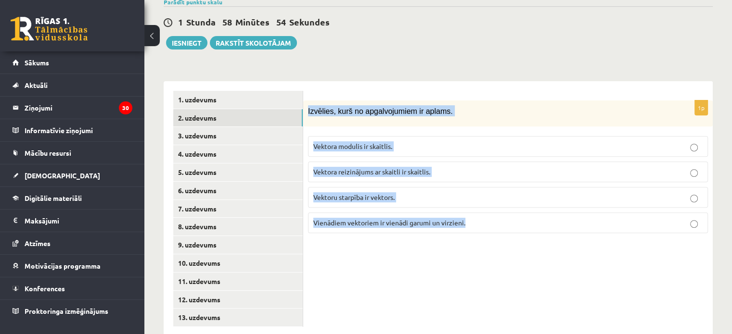
drag, startPoint x: 317, startPoint y: 86, endPoint x: 515, endPoint y: 245, distance: 254.0
click at [515, 245] on div "1p Izvēlies, kurš no apgalvojumiem ir aplams. Vektora modulis ir skaitlis. Vekt…" at bounding box center [507, 208] width 409 height 255
copy div "Izvēlies, kurš no apgalvojumiem ir aplams. Vektora modulis ir skaitlis. Vektora…"
click at [368, 244] on div "1p Izvēlies, kurš no apgalvojumiem ir aplams. Vektora modulis ir skaitlis. Vekt…" at bounding box center [507, 208] width 409 height 255
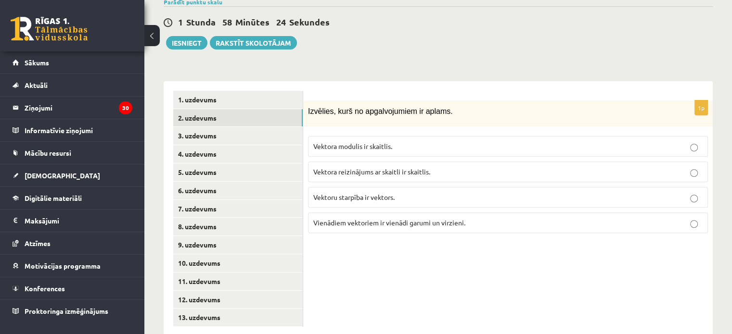
click at [337, 167] on span "Vektora reizinājums ar skaitli ir skaitlis." at bounding box center [371, 171] width 117 height 9
click at [199, 127] on link "3. uzdevums" at bounding box center [237, 136] width 129 height 18
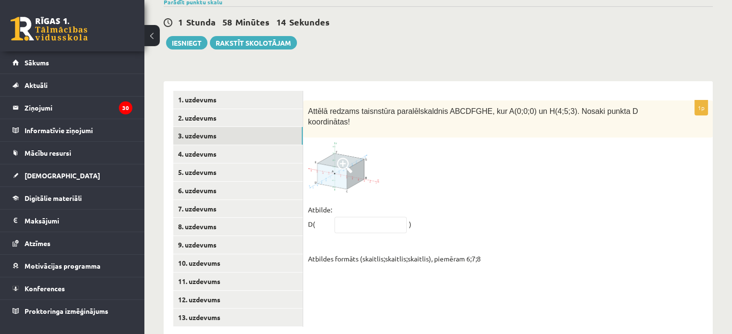
click at [344, 158] on span at bounding box center [344, 165] width 15 height 15
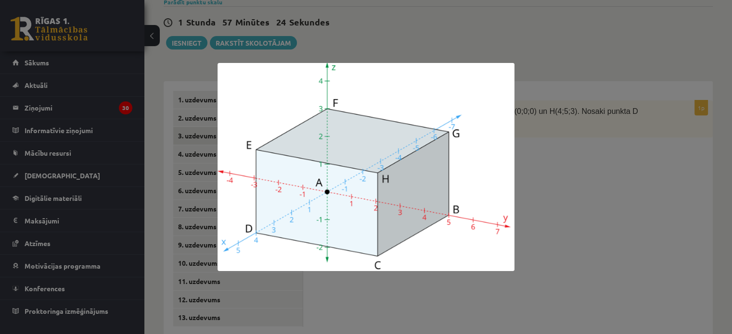
click at [546, 100] on div at bounding box center [366, 167] width 732 height 334
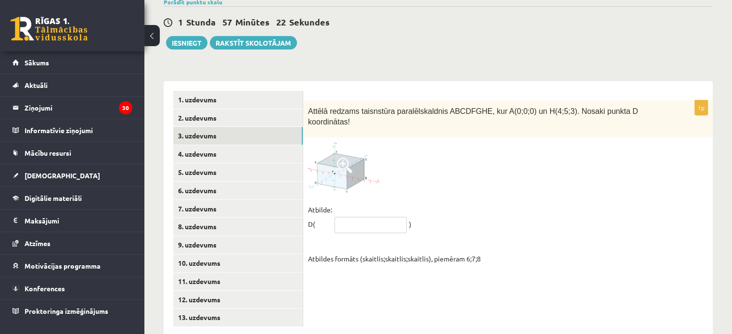
click at [370, 217] on input "text" at bounding box center [370, 225] width 72 height 16
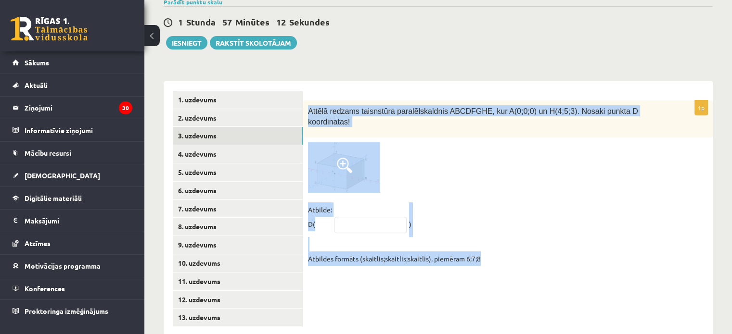
drag, startPoint x: 309, startPoint y: 84, endPoint x: 518, endPoint y: 229, distance: 254.5
click at [519, 235] on div "1p Attēlā redzams taisnstūra paralēlskaldnis ABCDFGHE, kur A(0;0;0) un H(4;5;3)…" at bounding box center [507, 186] width 409 height 170
copy div "Attēlā redzams taisnstūra paralēlskaldnis ABCDFGHE, kur A(0;0;0) un H(4;5;3). N…"
click at [406, 248] on div "1p Attēlā redzams taisnstūra paralēlskaldnis ABCDFGHE, kur A(0;0;0) un H(4;5;3)…" at bounding box center [507, 208] width 409 height 255
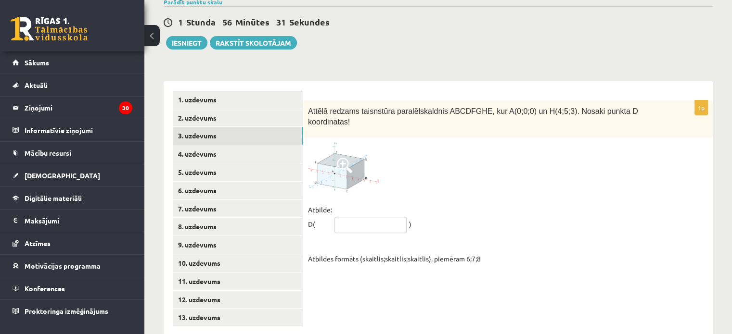
click at [368, 217] on input "text" at bounding box center [370, 225] width 72 height 16
type input "******"
click at [205, 145] on link "4. uzdevums" at bounding box center [237, 154] width 129 height 18
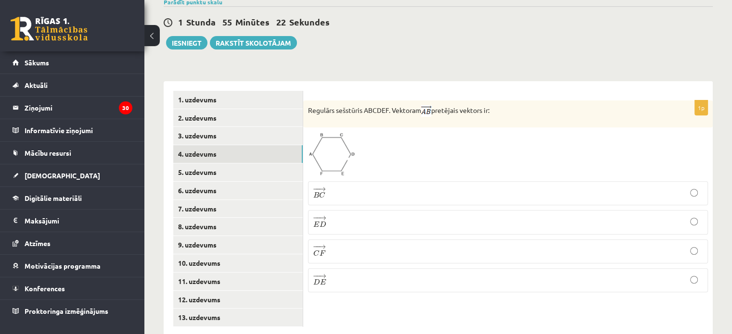
click at [374, 274] on p "− − → D E D E →" at bounding box center [507, 280] width 389 height 13
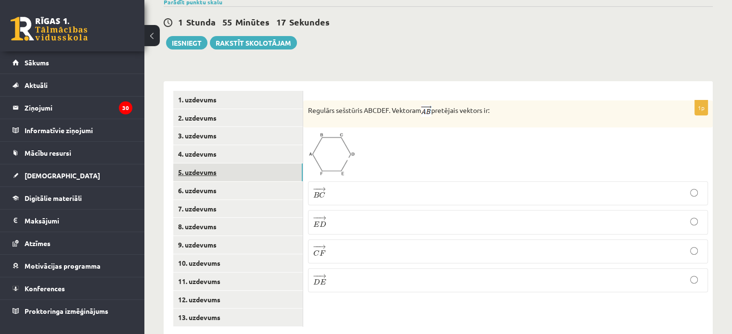
click at [206, 164] on link "5. uzdevums" at bounding box center [237, 173] width 129 height 18
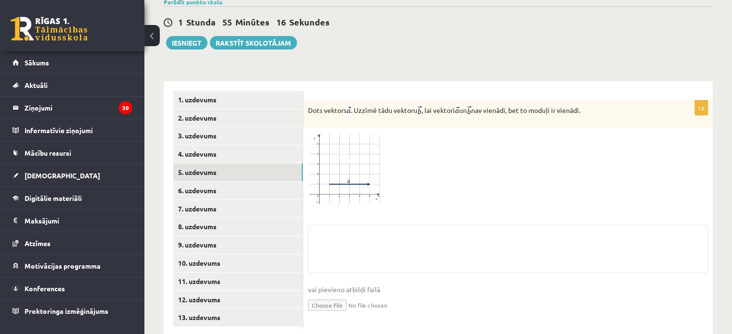
click at [328, 138] on img at bounding box center [344, 169] width 72 height 73
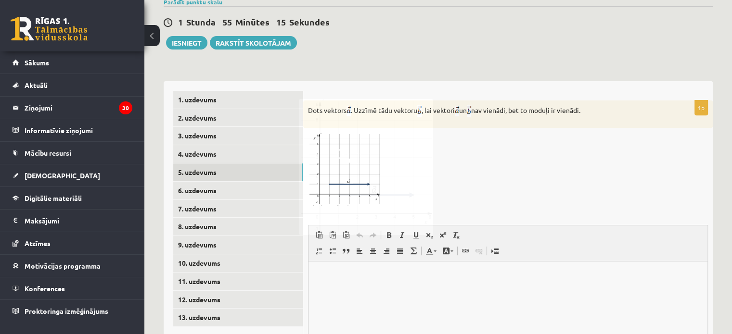
scroll to position [0, 0]
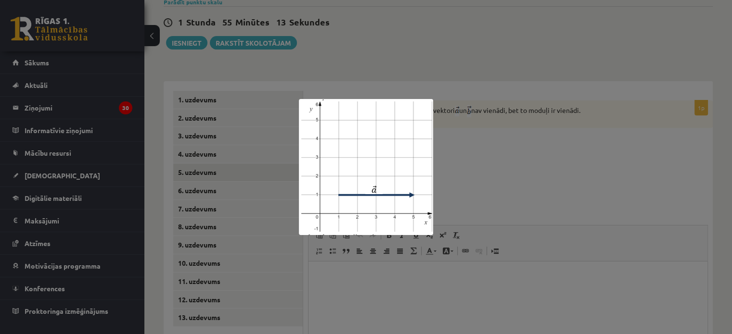
drag, startPoint x: 279, startPoint y: 57, endPoint x: 294, endPoint y: 117, distance: 61.4
click at [294, 117] on div at bounding box center [366, 167] width 732 height 334
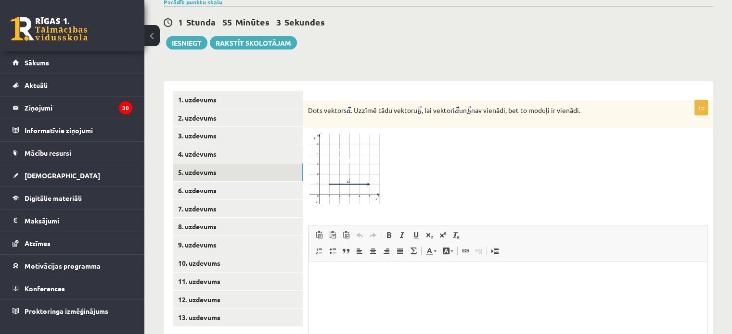
drag, startPoint x: 305, startPoint y: 86, endPoint x: 627, endPoint y: 87, distance: 322.4
click at [627, 101] on div "Dots vektors . Uzzīmē tādu vektoru , lai vektori un nav vienādi, bet to moduļi …" at bounding box center [507, 114] width 409 height 27
click at [505, 143] on div at bounding box center [508, 169] width 400 height 73
drag, startPoint x: 307, startPoint y: 88, endPoint x: 687, endPoint y: 101, distance: 380.3
click at [687, 101] on div "Dots vektors . Uzzīmē tādu vektoru , lai vektori un nav vienādi, bet to moduļi …" at bounding box center [507, 114] width 409 height 27
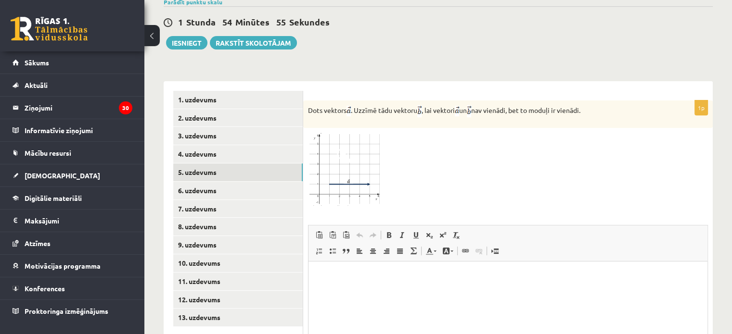
copy p "Dots vektors . Uzzīmē tādu vektoru , lai vektori un nav vienādi, bet to moduļi …"
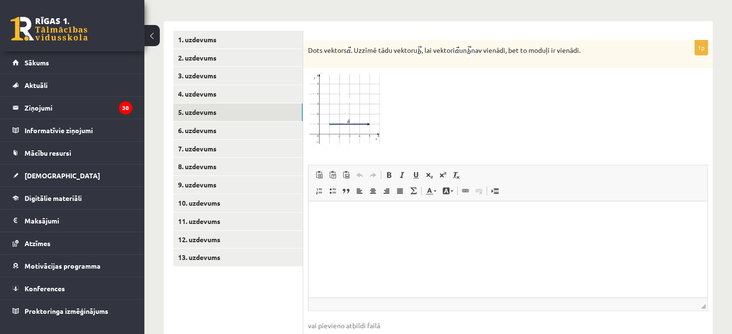
scroll to position [396, 0]
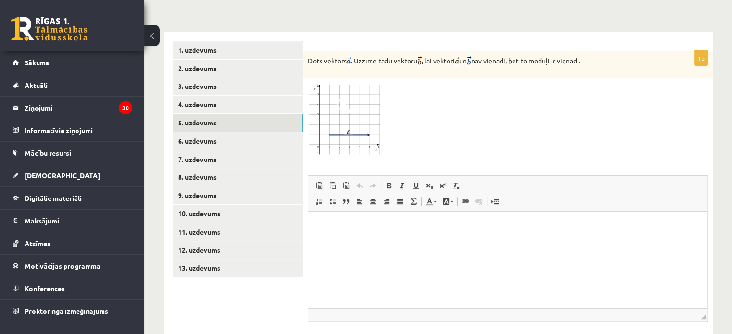
click at [464, 85] on div at bounding box center [508, 119] width 400 height 73
click at [207, 132] on link "6. uzdevums" at bounding box center [237, 141] width 129 height 18
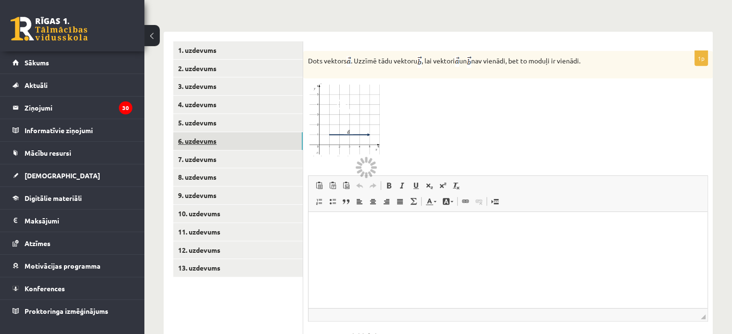
scroll to position [347, 0]
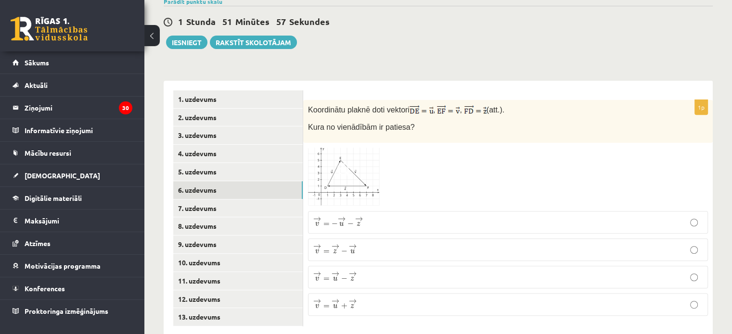
click at [360, 153] on img at bounding box center [344, 177] width 72 height 59
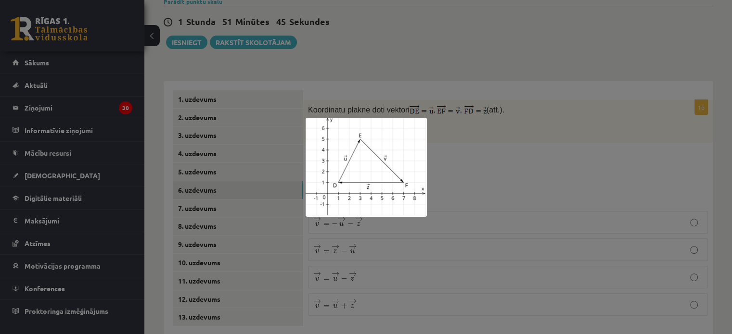
click at [495, 111] on div at bounding box center [366, 167] width 732 height 334
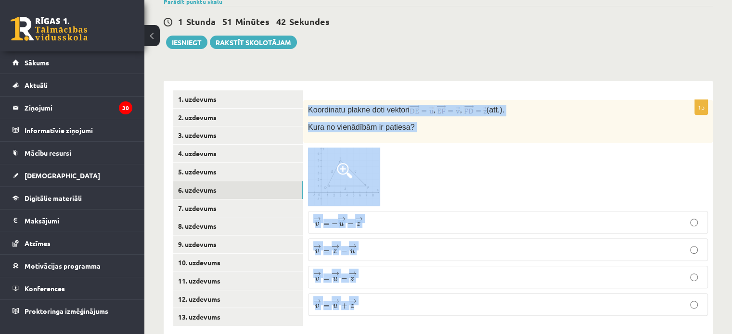
drag, startPoint x: 354, startPoint y: 84, endPoint x: 462, endPoint y: 303, distance: 243.8
click at [462, 305] on div "1p Koordinātu plaknē doti vektori , , (att.). Kura no vienādībām ir patiesa? → …" at bounding box center [507, 208] width 409 height 255
copy div "Koordinātu plaknē doti vektori , , (att.). Kura no vienādībām ir patiesa? → v =…"
click at [418, 71] on div "**********" at bounding box center [438, 203] width 549 height 265
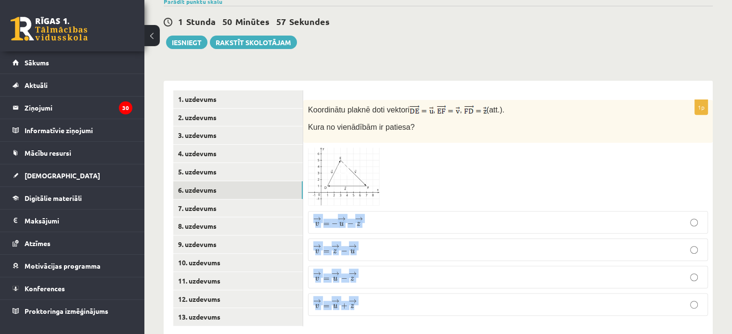
drag, startPoint x: 310, startPoint y: 186, endPoint x: 346, endPoint y: 224, distance: 52.7
click at [392, 302] on div "1p Koordinātu plaknē doti vektori , , (att.). Kura no vienādībām ir patiesa? → …" at bounding box center [507, 212] width 409 height 224
click at [510, 21] on div "1 Stunda 50 Minūtes 51 Sekundes Ieskaite saglabāta! Iesniegt Rakstīt skolotājam" at bounding box center [438, 27] width 549 height 43
click at [363, 244] on p "→ v = → z − → u v → = z → − u →" at bounding box center [507, 250] width 389 height 12
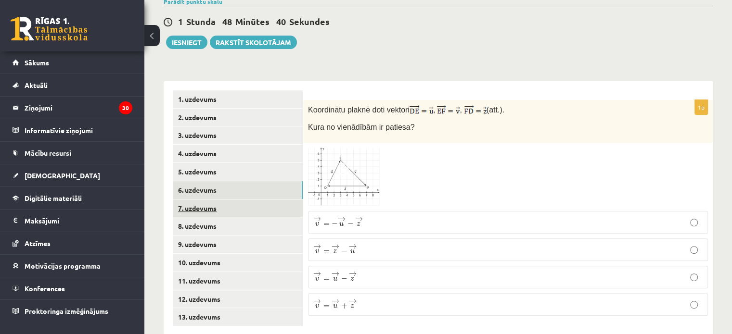
click at [190, 200] on link "7. uzdevums" at bounding box center [237, 209] width 129 height 18
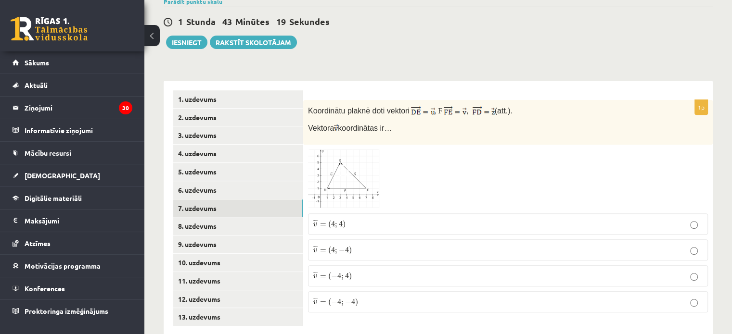
click at [366, 271] on p "¯ ¯ ¯ v = ( − 4 ; 4 ) v ¯ = ( − 4 ; 4 )" at bounding box center [507, 276] width 389 height 11
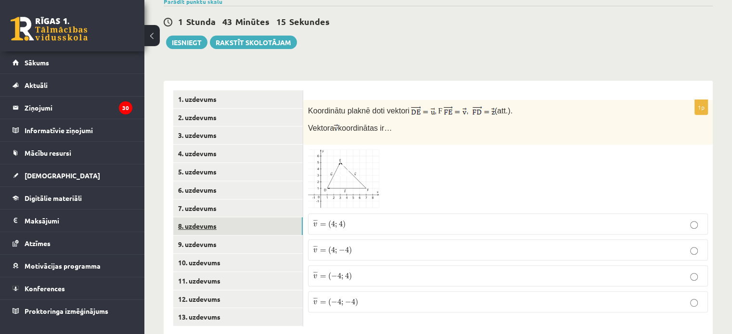
click at [196, 217] on link "8. uzdevums" at bounding box center [237, 226] width 129 height 18
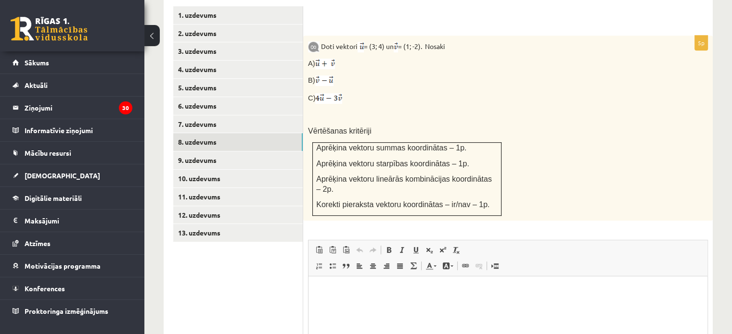
scroll to position [492, 0]
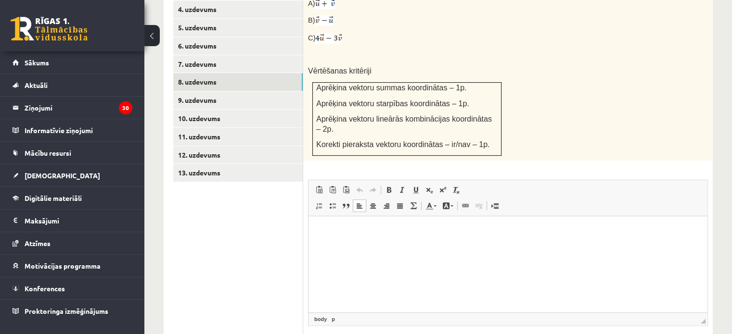
click at [358, 240] on html at bounding box center [507, 231] width 399 height 29
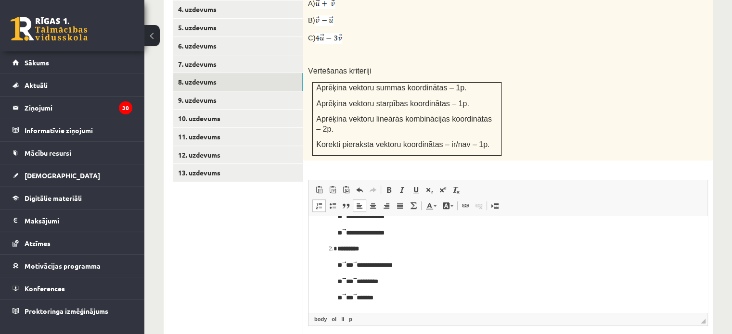
scroll to position [533, 0]
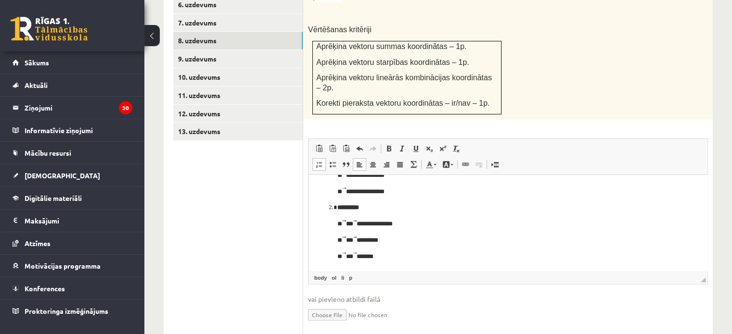
click at [368, 208] on p "*********" at bounding box center [507, 208] width 341 height 10
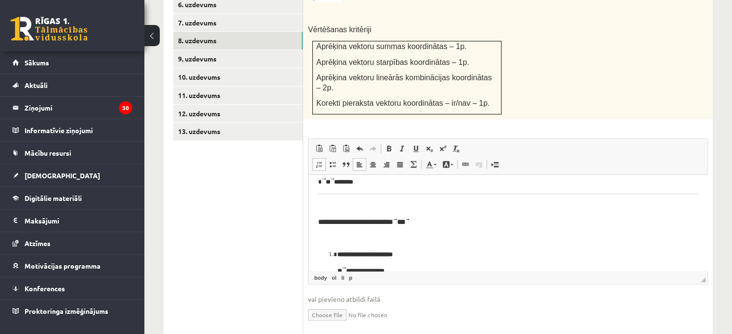
click at [418, 252] on p "**********" at bounding box center [507, 255] width 341 height 10
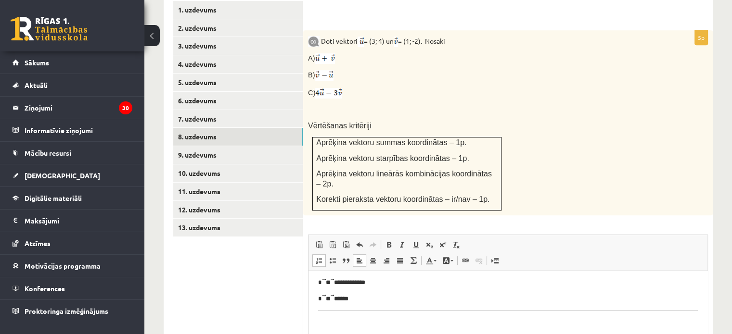
scroll to position [48, 0]
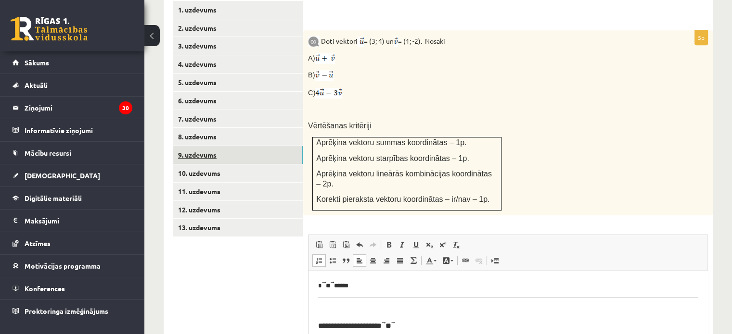
click at [198, 146] on link "9. uzdevums" at bounding box center [237, 155] width 129 height 18
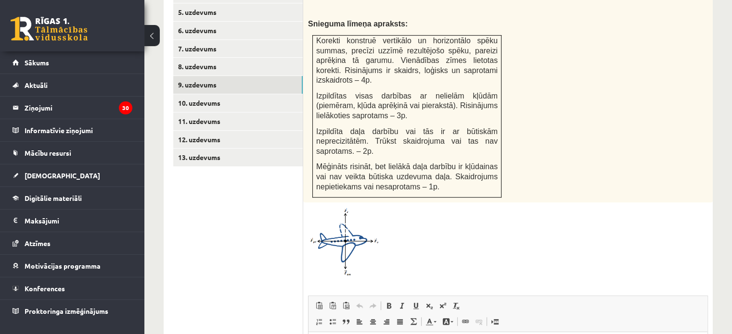
scroll to position [664, 0]
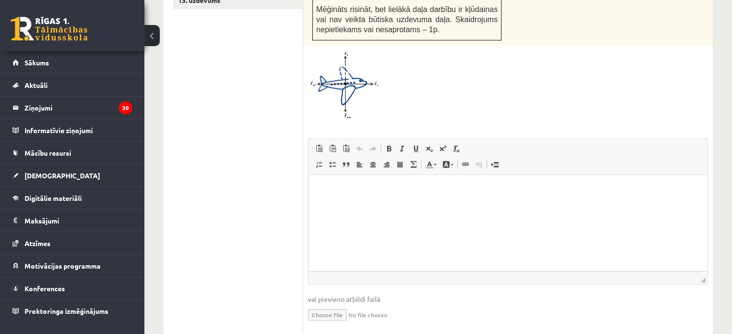
click at [335, 204] on html at bounding box center [507, 189] width 399 height 29
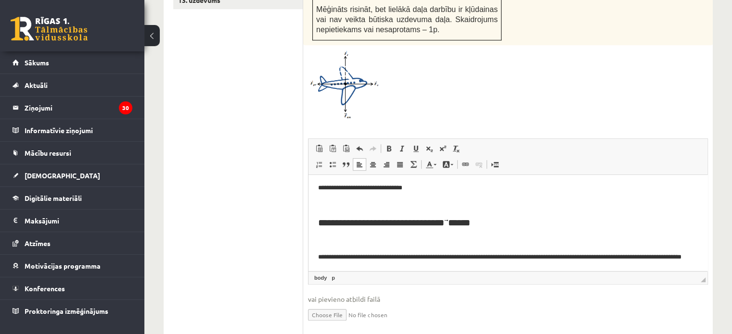
scroll to position [0, 0]
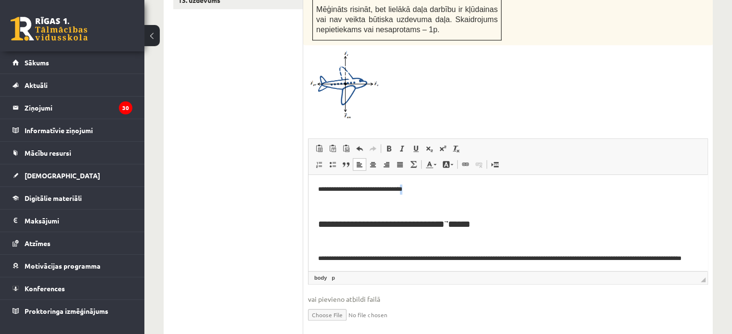
click at [417, 188] on p "**********" at bounding box center [504, 189] width 372 height 10
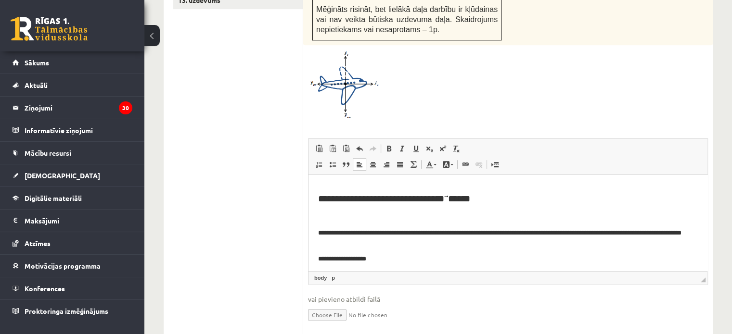
scroll to position [61, 0]
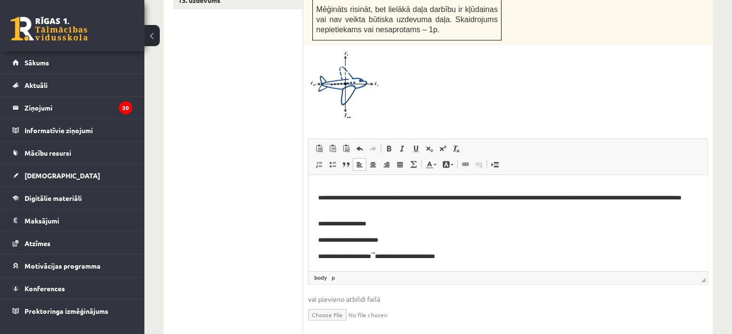
click at [459, 236] on p "**********" at bounding box center [504, 240] width 372 height 10
click at [461, 261] on html "**********" at bounding box center [507, 192] width 399 height 157
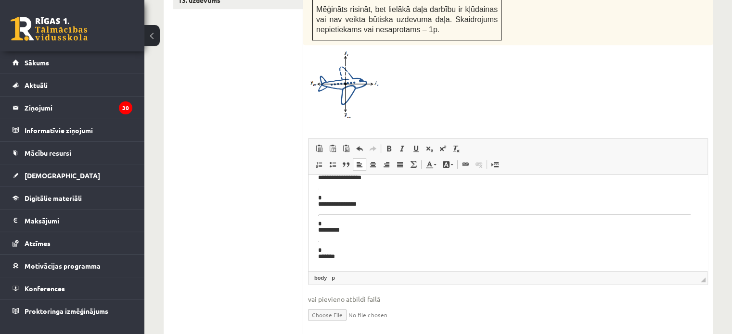
scroll to position [529, 0]
click at [337, 267] on p "Визуальный текстовый редактор, wiswyg-editor-user-answer-47433923007000" at bounding box center [508, 267] width 380 height 10
drag, startPoint x: 0, startPoint y: 65, endPoint x: 267, endPoint y: 204, distance: 300.2
click at [267, 204] on ul "1. uzdevums 2. uzdevums 3. uzdevums 4. uzdevums 5. uzdevums 6. uzdevums 7. uzde…" at bounding box center [238, 55] width 130 height 565
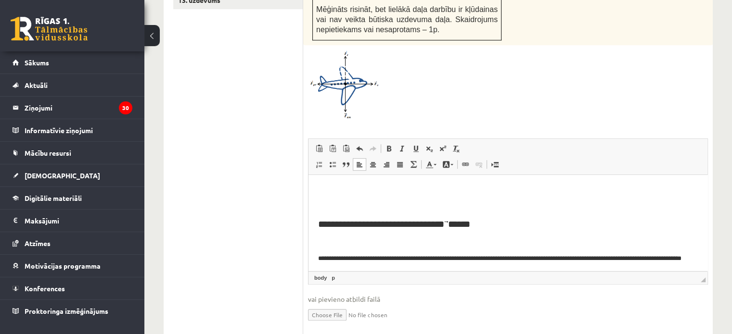
click at [326, 226] on h2 "**********" at bounding box center [504, 223] width 372 height 11
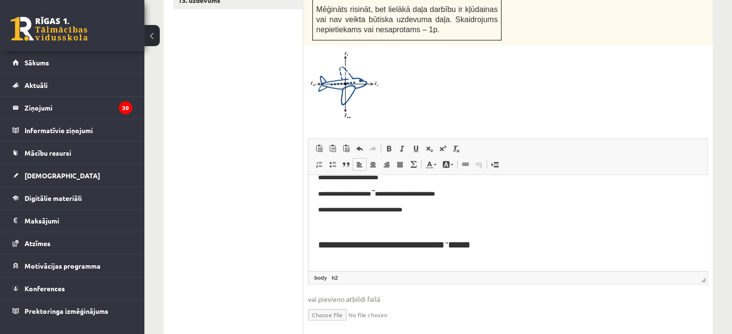
scroll to position [144, 0]
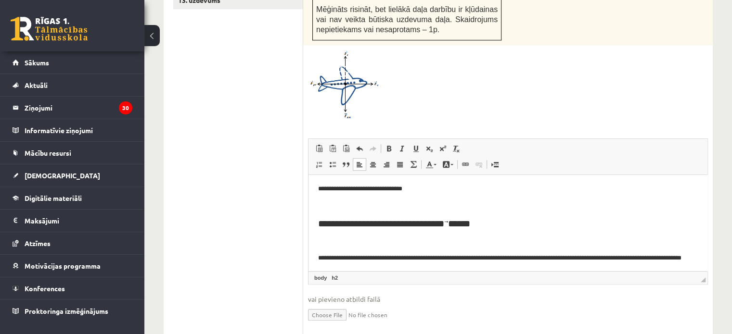
click at [324, 227] on h2 "**********" at bounding box center [504, 223] width 372 height 11
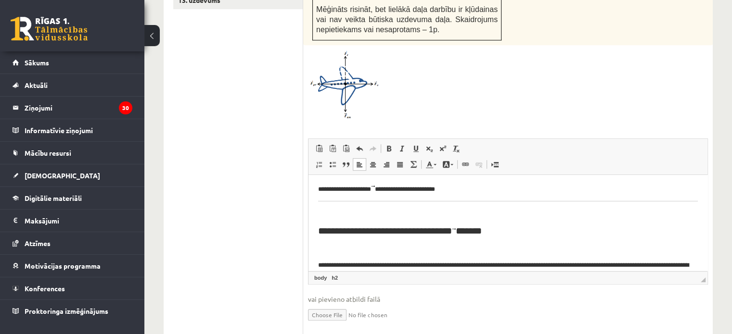
scroll to position [289, 0]
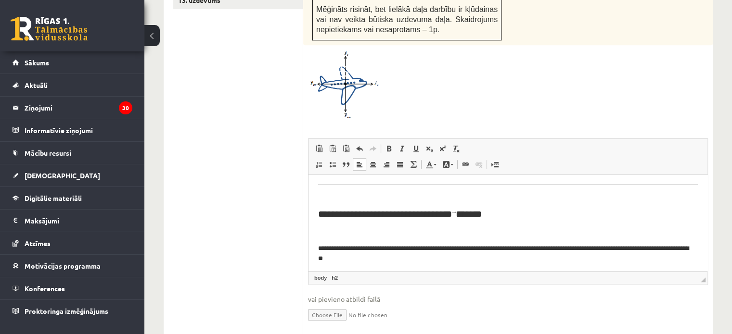
click at [319, 228] on p "Визуальный текстовый редактор, wiswyg-editor-user-answer-47433923007000" at bounding box center [508, 232] width 380 height 10
click at [323, 215] on h2 "**********" at bounding box center [504, 213] width 372 height 11
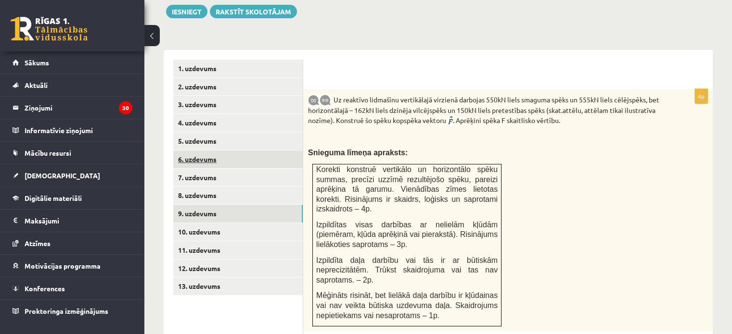
scroll to position [376, 0]
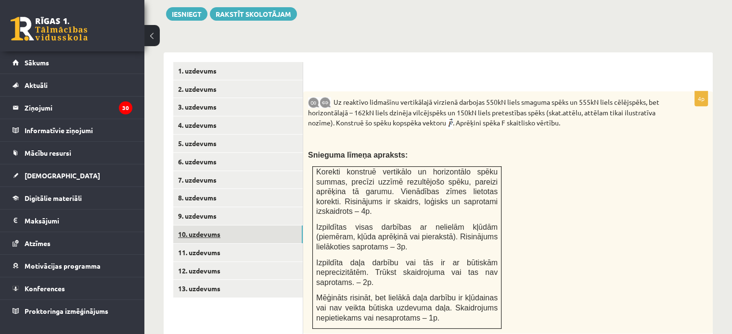
click at [205, 226] on link "10. uzdevums" at bounding box center [237, 235] width 129 height 18
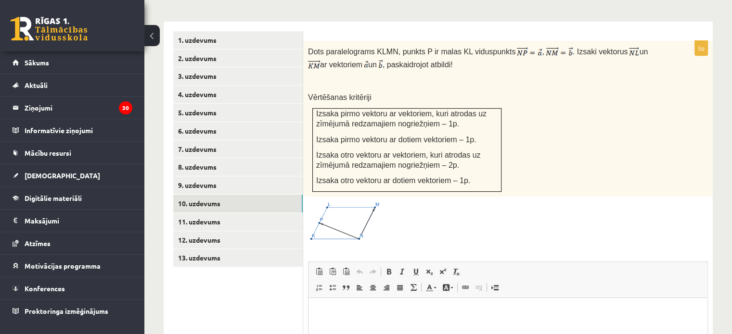
scroll to position [396, 0]
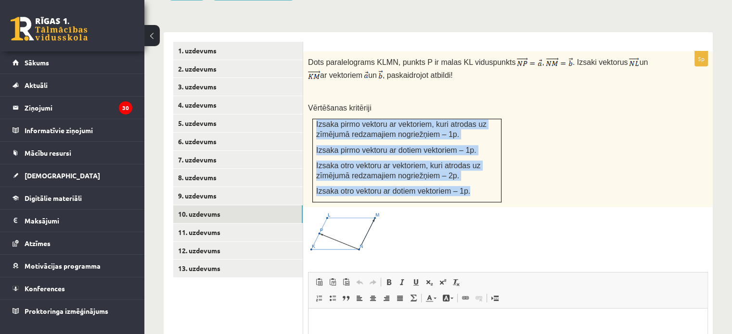
drag, startPoint x: 312, startPoint y: 100, endPoint x: 486, endPoint y: 177, distance: 190.0
click at [486, 177] on td "Izsaka pirmo vektoru ar vektoriem, kuri atrodas uz zīmējumā redzamajiem nogriež…" at bounding box center [407, 160] width 189 height 83
copy td "Izsaka pirmo vektoru ar vektoriem, kuri atrodas uz zīmējumā redzamajiem nogriež…"
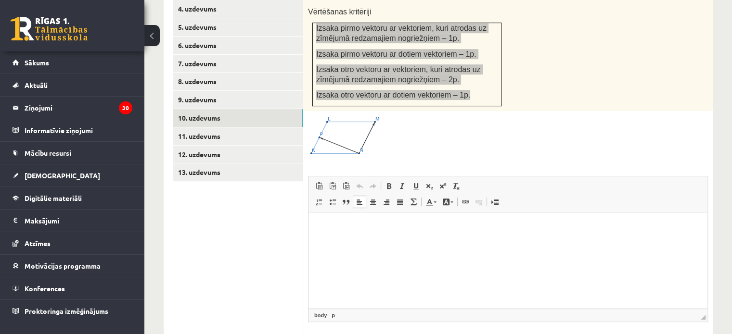
click at [352, 242] on html at bounding box center [507, 227] width 399 height 29
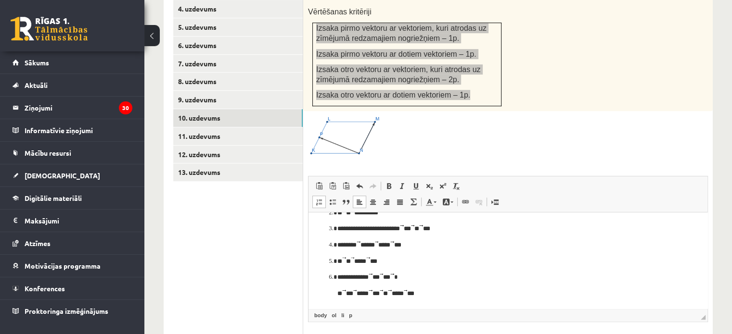
scroll to position [221, 0]
click at [451, 298] on p "** *** ***** *** ** ***** ***" at bounding box center [504, 294] width 334 height 10
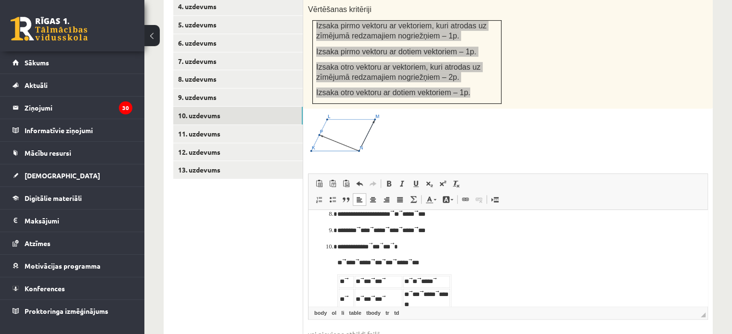
scroll to position [395, 0]
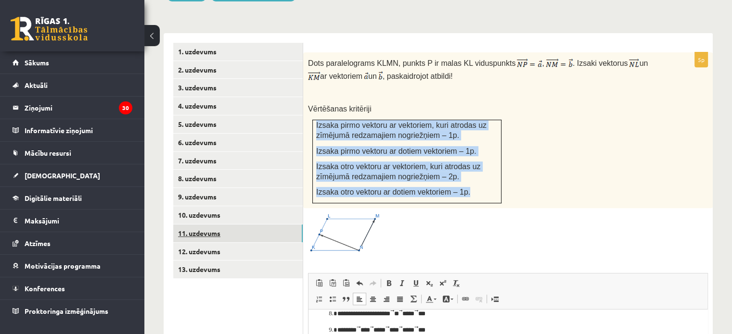
click at [200, 225] on link "11. uzdevums" at bounding box center [237, 234] width 129 height 18
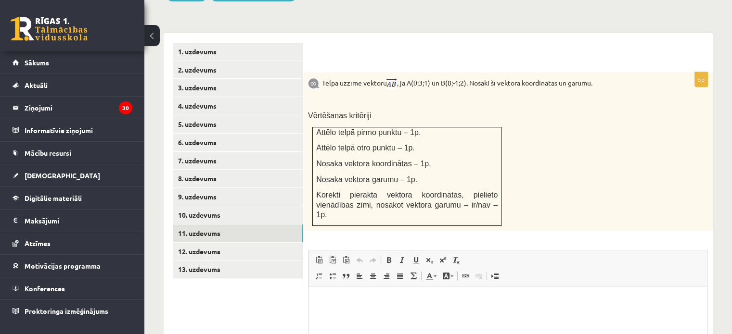
scroll to position [0, 0]
click at [351, 301] on p "Визуальный текстовый редактор, wiswyg-editor-user-answer-47433894017920" at bounding box center [508, 301] width 380 height 10
click at [374, 320] on p "**********" at bounding box center [508, 317] width 380 height 10
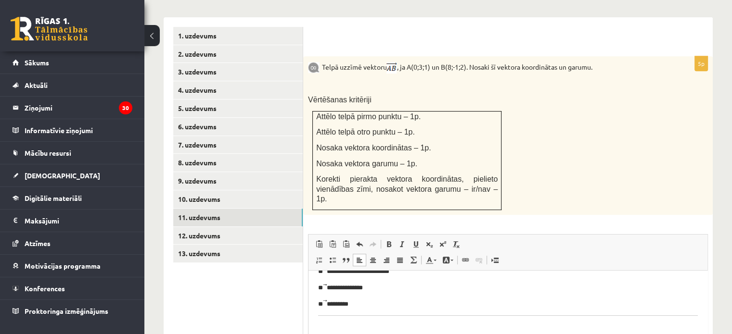
scroll to position [192, 0]
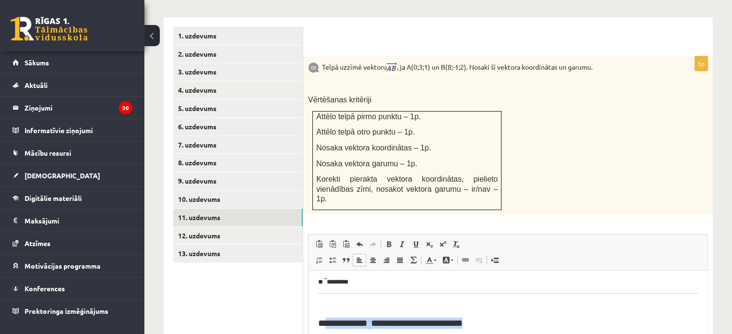
drag, startPoint x: 485, startPoint y: 318, endPoint x: 326, endPoint y: 324, distance: 159.9
click at [326, 324] on body "**********" at bounding box center [508, 302] width 380 height 429
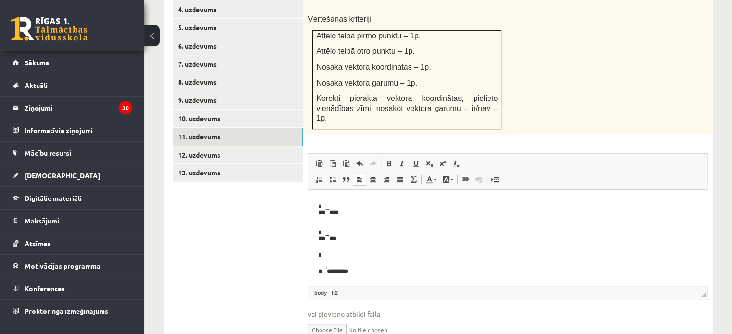
scroll to position [507, 0]
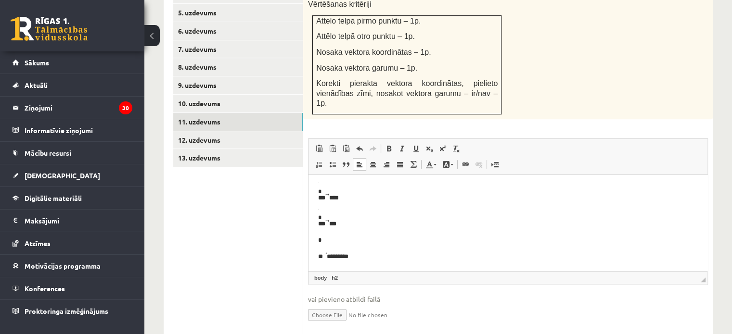
click at [364, 249] on body "**********" at bounding box center [508, 47] width 380 height 429
click at [362, 259] on p "** *********" at bounding box center [504, 257] width 372 height 10
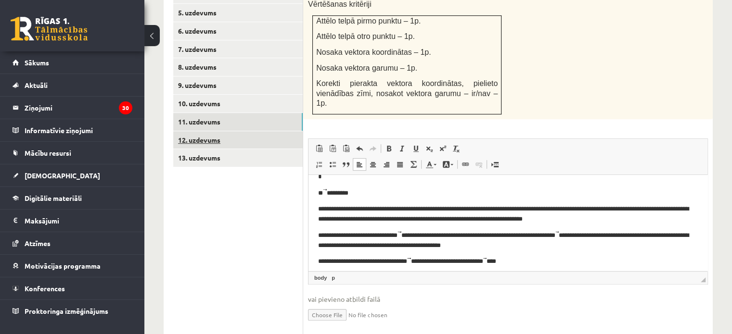
click at [210, 131] on link "12. uzdevums" at bounding box center [237, 140] width 129 height 18
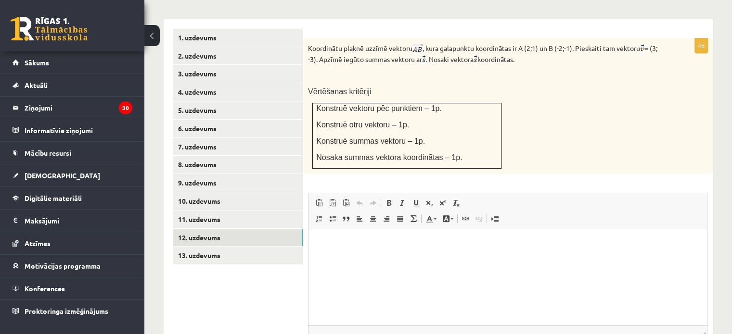
scroll to position [330, 0]
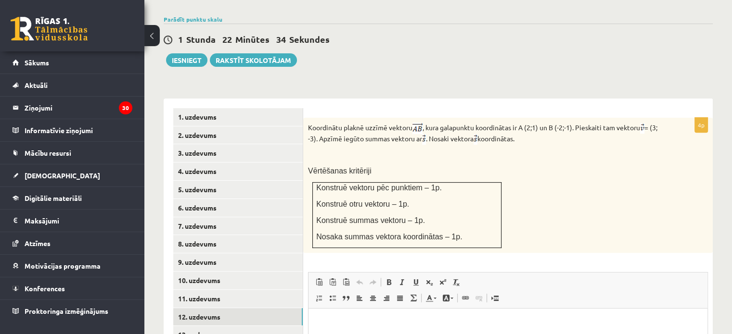
click at [335, 318] on html at bounding box center [507, 323] width 399 height 29
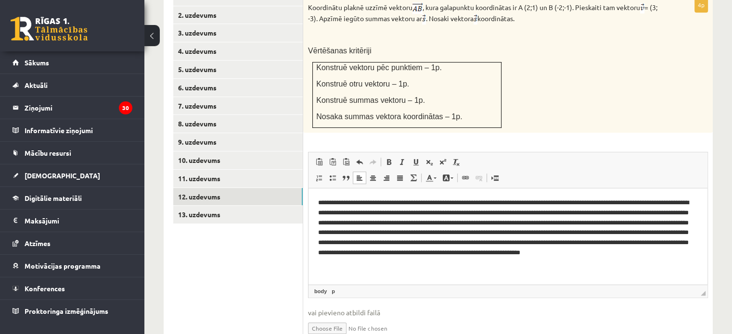
scroll to position [456, 0]
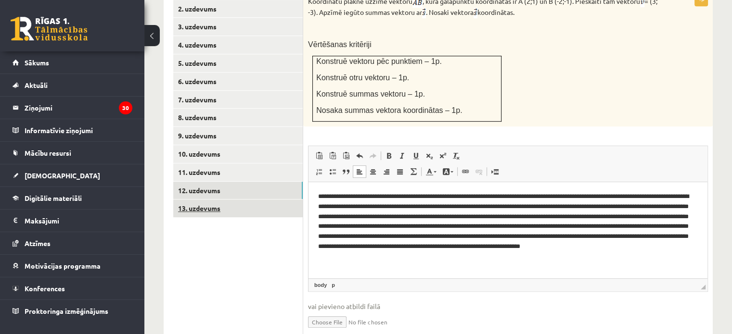
click at [201, 200] on link "13. uzdevums" at bounding box center [237, 209] width 129 height 18
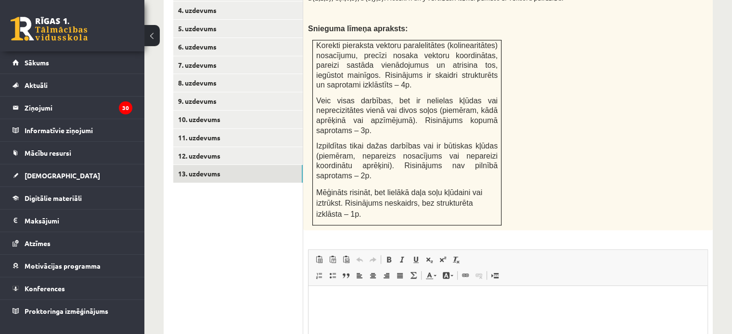
scroll to position [504, 0]
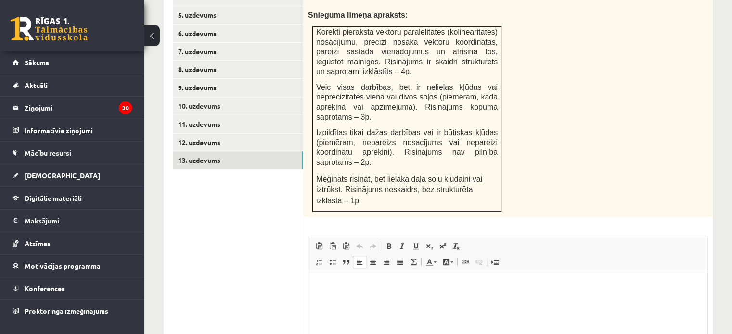
click at [330, 302] on html at bounding box center [507, 287] width 399 height 29
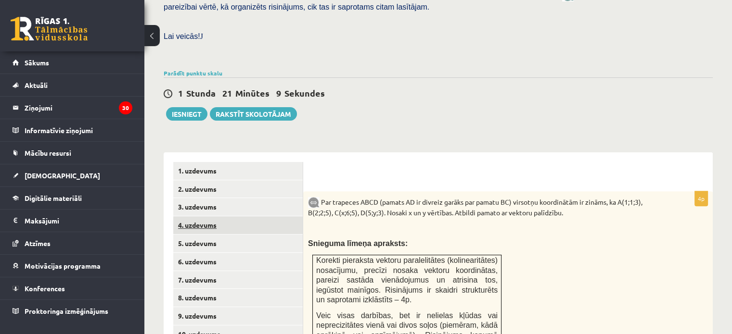
scroll to position [255, 0]
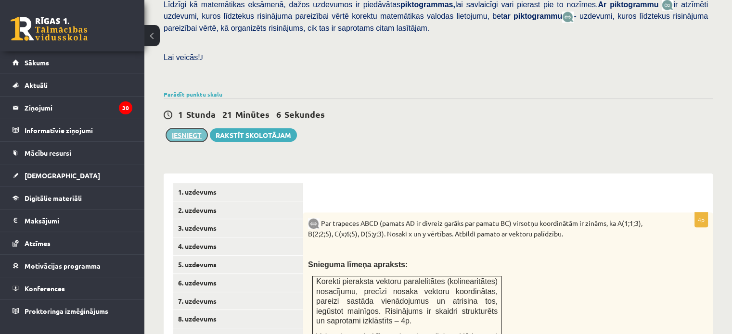
click at [187, 128] on button "Iesniegt" at bounding box center [186, 134] width 41 height 13
click at [200, 256] on link "5. uzdevums" at bounding box center [237, 265] width 129 height 18
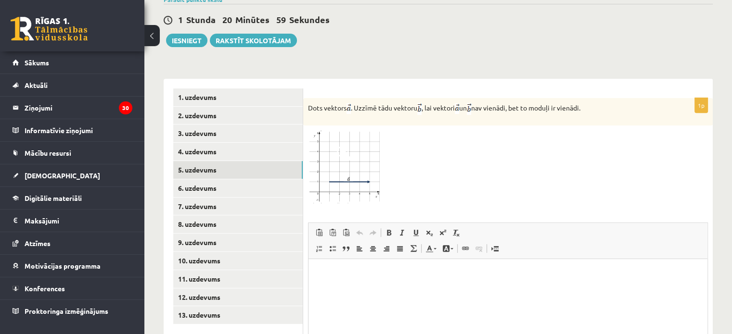
scroll to position [0, 0]
click at [414, 289] on html at bounding box center [507, 273] width 399 height 29
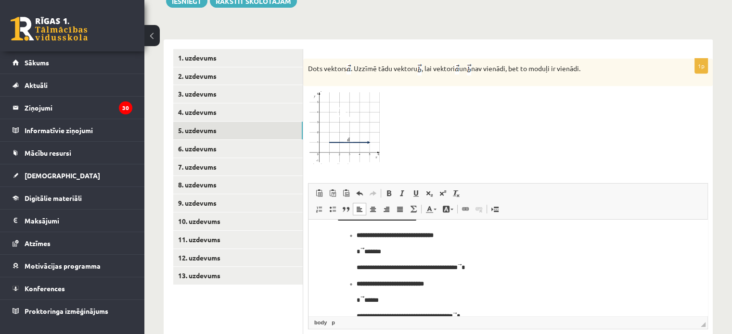
scroll to position [445, 0]
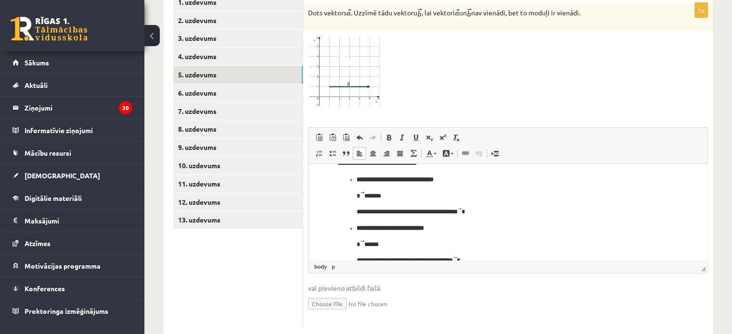
drag, startPoint x: 500, startPoint y: 251, endPoint x: 632, endPoint y: 305, distance: 142.7
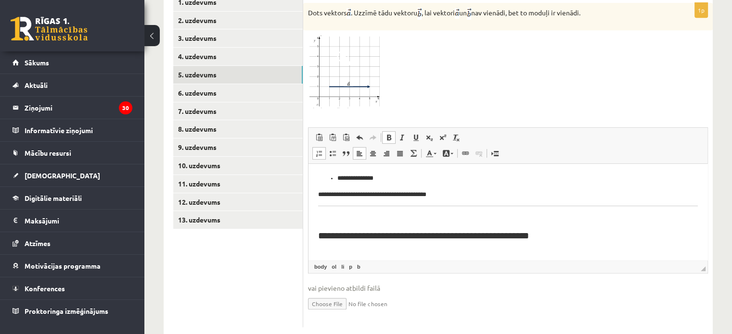
click at [562, 239] on h2 "**********" at bounding box center [504, 235] width 372 height 11
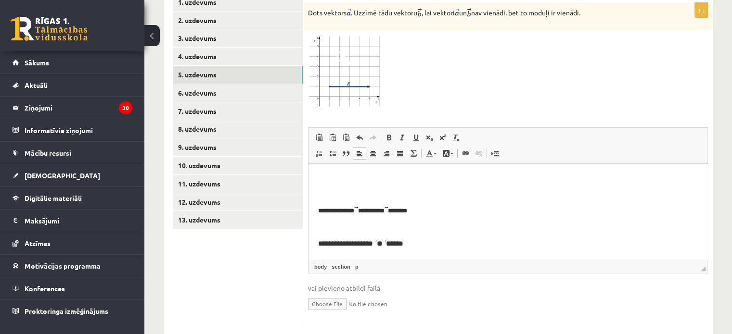
click at [420, 243] on h3 "**********" at bounding box center [504, 244] width 372 height 9
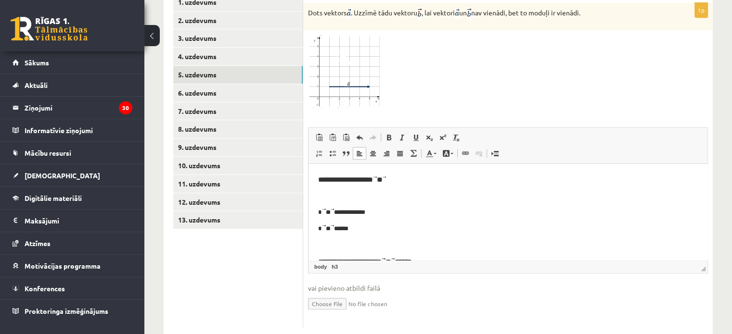
scroll to position [192, 0]
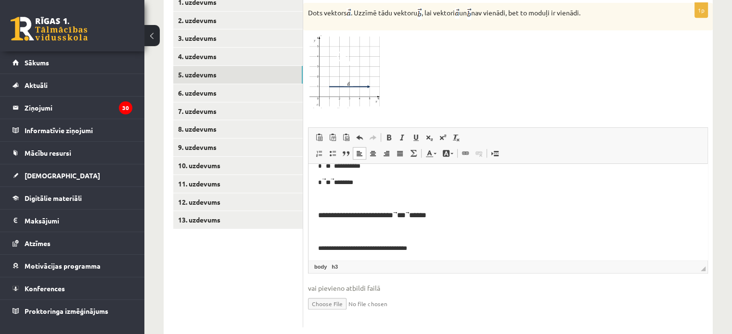
click at [447, 217] on h3 "**********" at bounding box center [504, 215] width 372 height 9
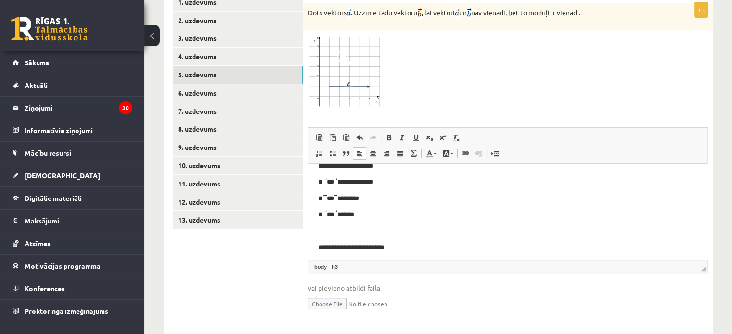
scroll to position [337, 0]
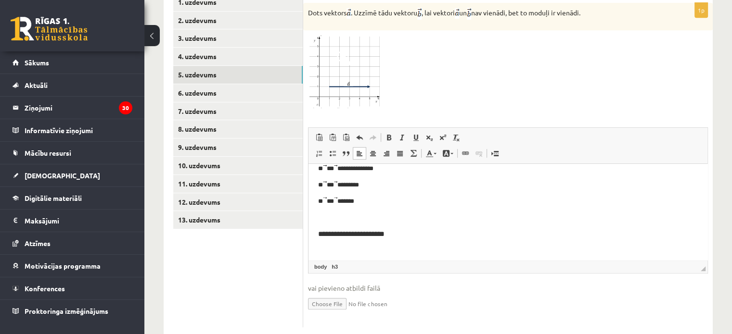
click at [396, 231] on h3 "**********" at bounding box center [504, 234] width 372 height 9
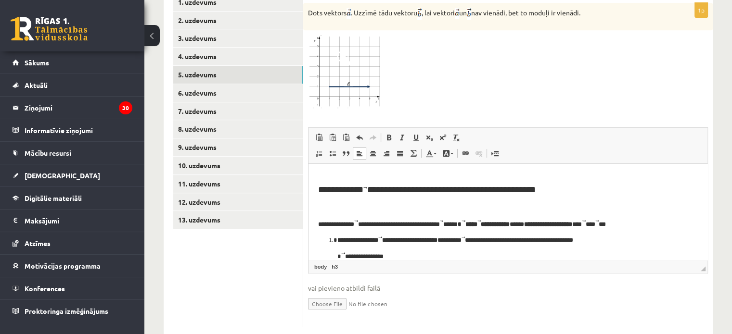
scroll to position [433, 0]
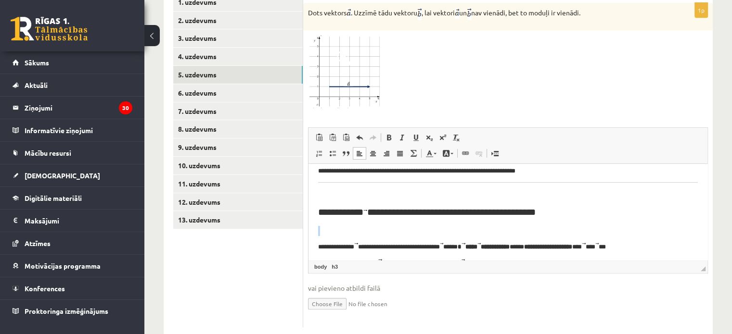
drag, startPoint x: 584, startPoint y: 218, endPoint x: 289, endPoint y: 226, distance: 294.6
click at [308, 226] on html "**********" at bounding box center [507, 161] width 399 height 860
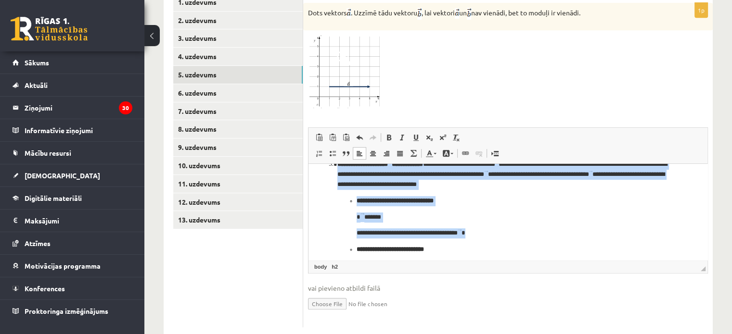
scroll to position [766, 0]
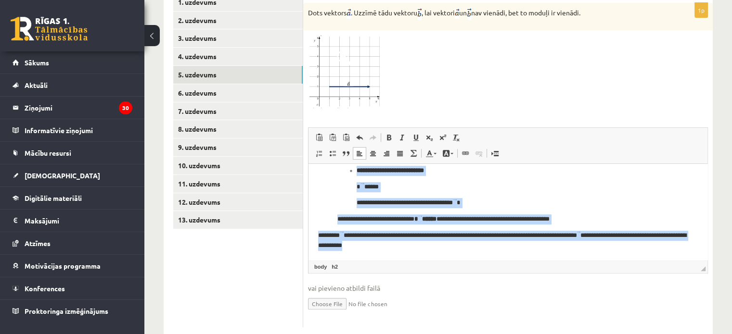
drag, startPoint x: 616, startPoint y: 355, endPoint x: 746, endPoint y: 415, distance: 143.2
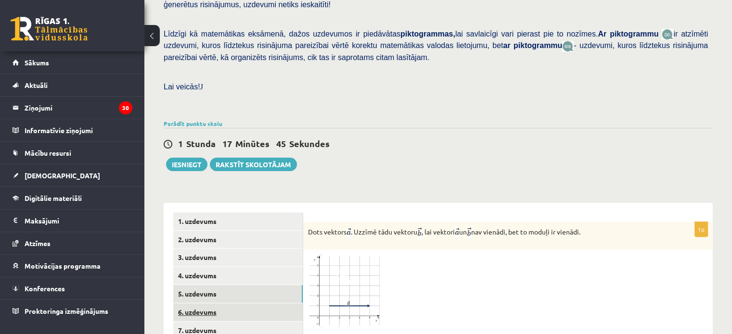
scroll to position [204, 0]
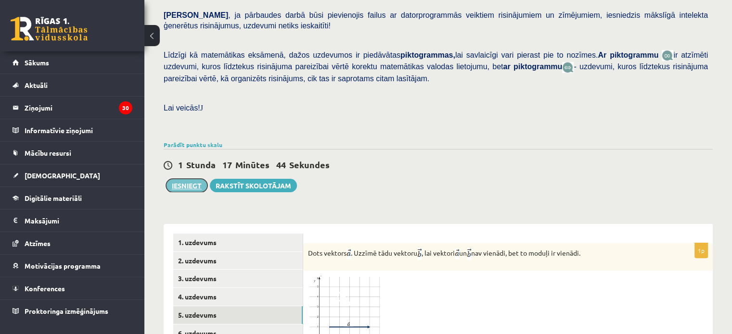
click at [197, 179] on button "Iesniegt" at bounding box center [186, 185] width 41 height 13
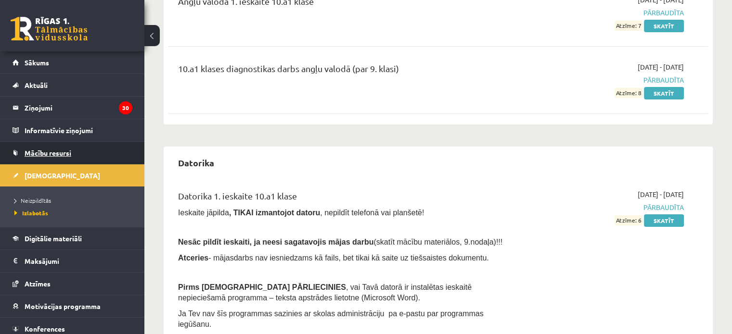
scroll to position [144, 0]
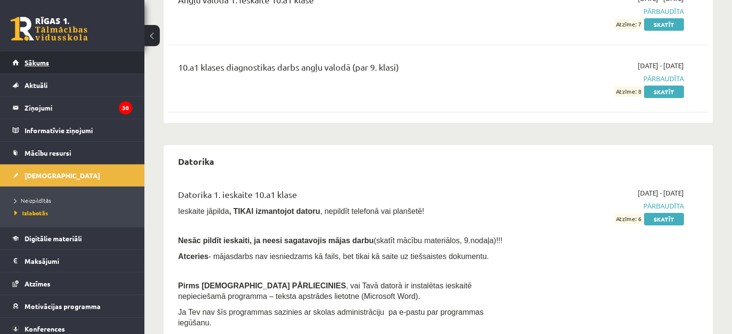
click at [49, 63] on span "Sākums" at bounding box center [37, 62] width 25 height 9
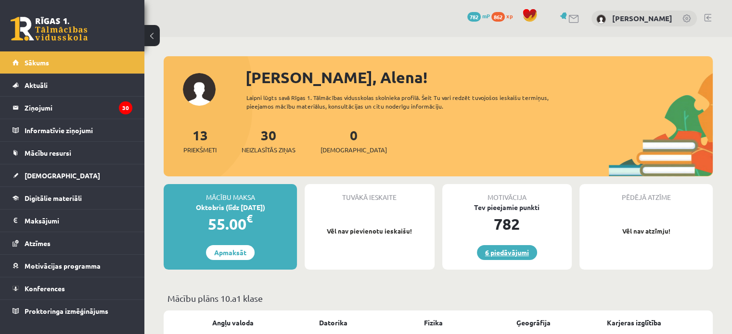
click at [507, 251] on link "6 piedāvājumi" at bounding box center [507, 252] width 60 height 15
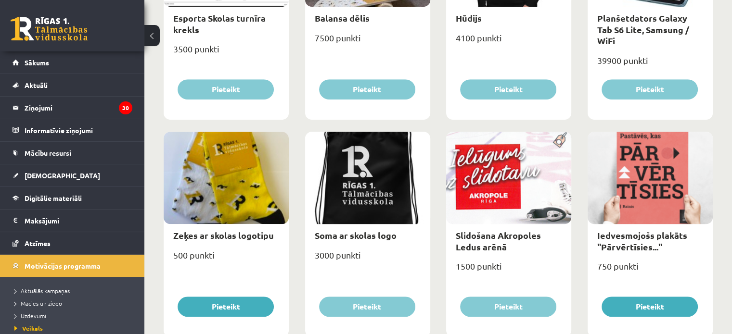
scroll to position [663, 0]
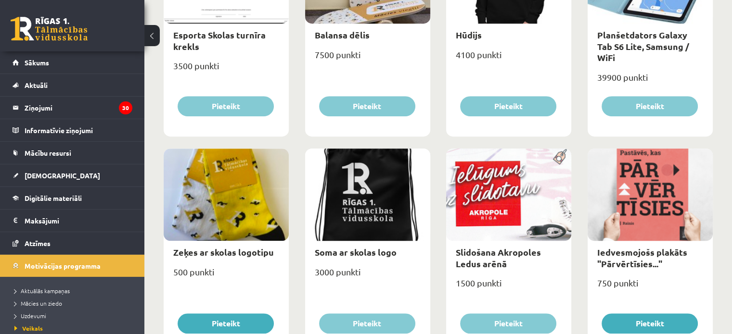
click at [508, 275] on div "1500 punkti" at bounding box center [508, 287] width 125 height 24
click at [482, 202] on div at bounding box center [508, 195] width 125 height 92
click at [493, 250] on link "Slidošana Akropoles Ledus arēnā" at bounding box center [498, 258] width 85 height 22
type input "*"
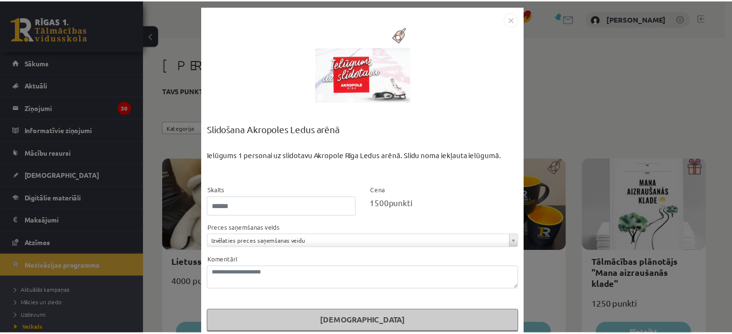
scroll to position [17, 0]
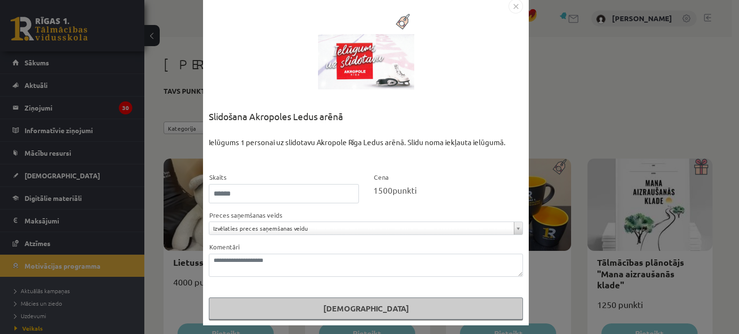
click at [514, 8] on img "Close" at bounding box center [516, 6] width 14 height 14
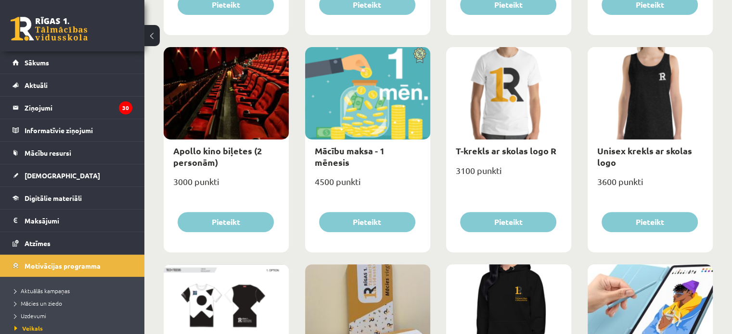
scroll to position [337, 0]
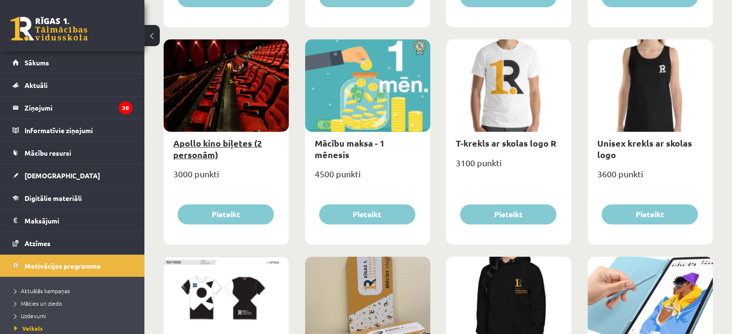
click at [236, 144] on link "Apollo kino biļetes (2 personām)" at bounding box center [217, 149] width 89 height 22
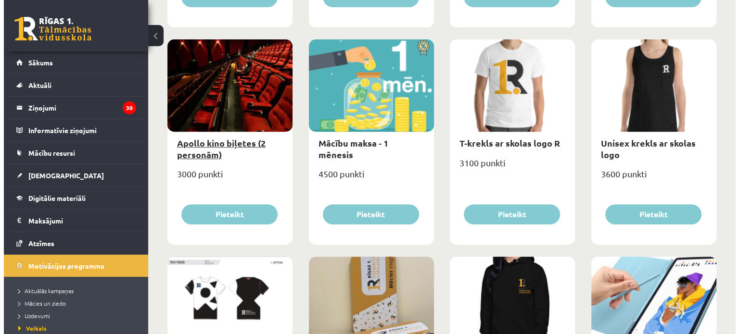
scroll to position [0, 0]
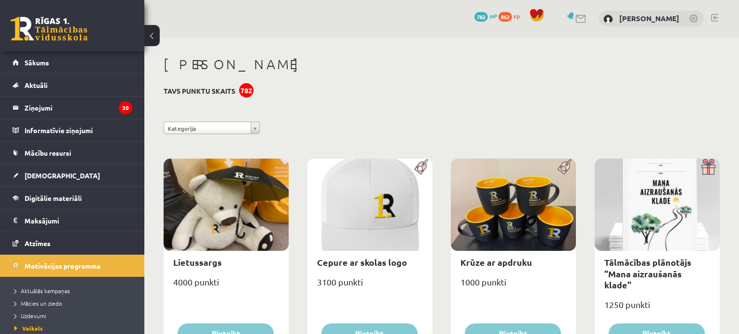
select select "**********"
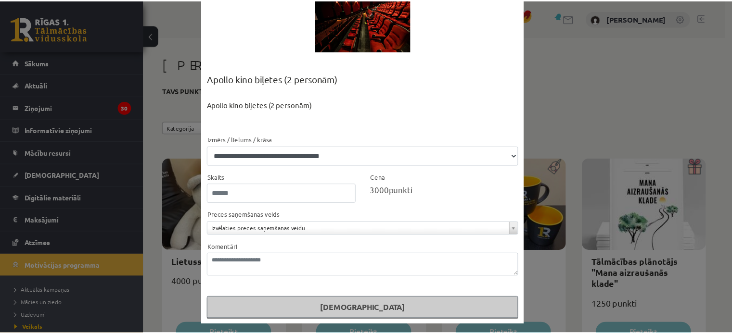
scroll to position [6, 0]
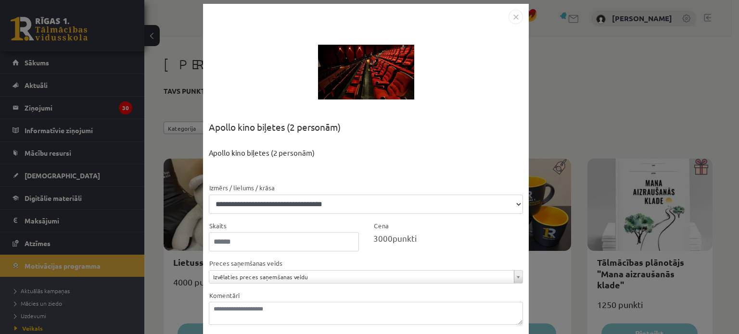
click at [513, 15] on img "Close" at bounding box center [516, 17] width 14 height 14
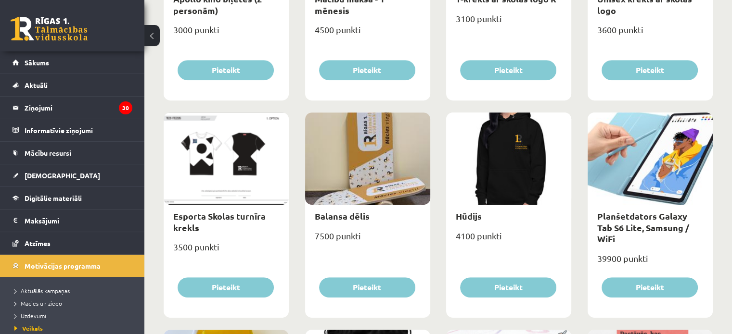
scroll to position [529, 0]
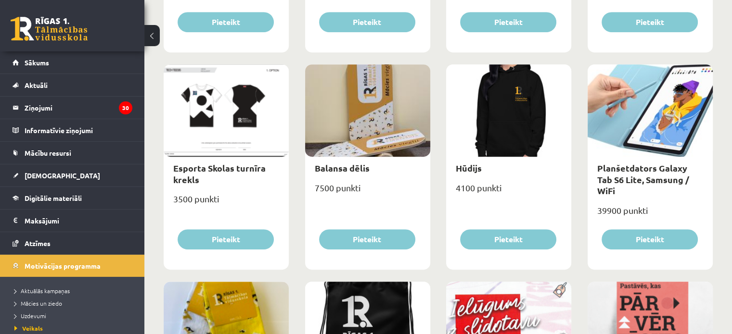
click at [649, 129] on div at bounding box center [650, 110] width 125 height 92
click at [646, 178] on link "Planšetdators Galaxy Tab S6 Lite, Samsung / WiFi" at bounding box center [643, 180] width 92 height 34
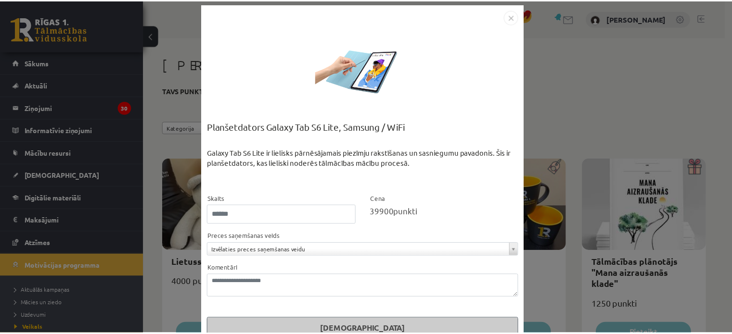
scroll to position [0, 0]
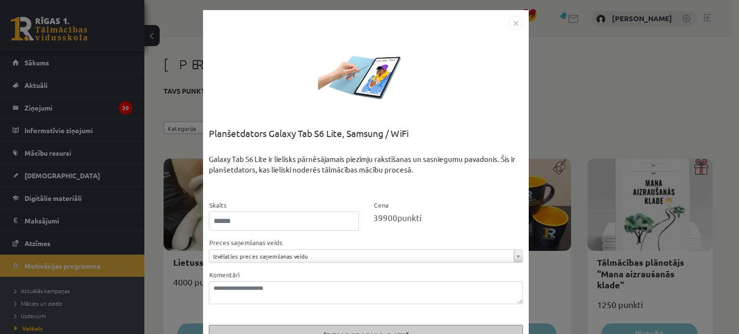
click at [511, 21] on img "Close" at bounding box center [516, 23] width 14 height 14
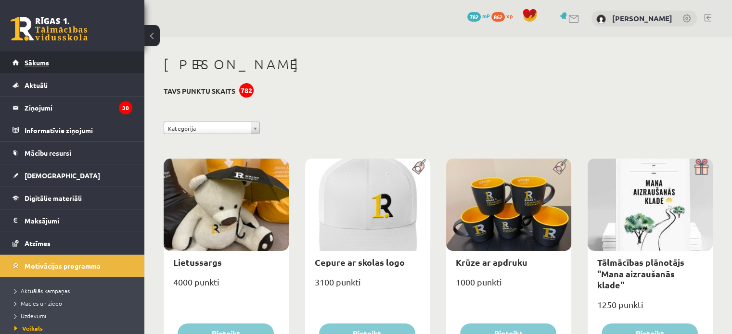
click at [26, 60] on span "Sākums" at bounding box center [37, 62] width 25 height 9
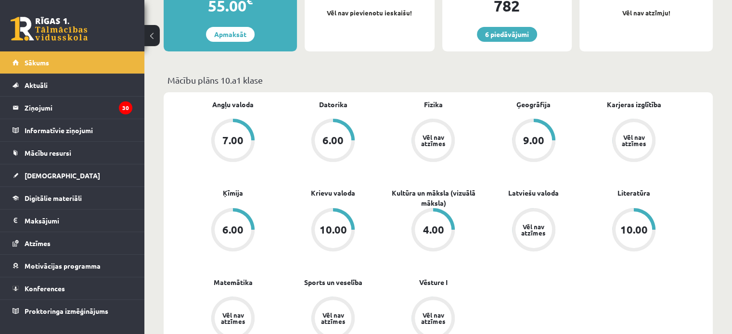
scroll to position [241, 0]
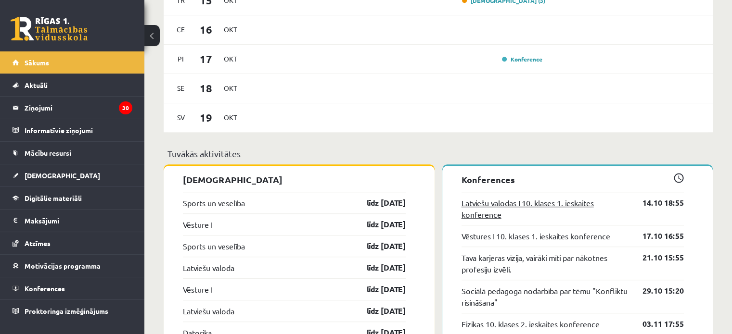
scroll to position [674, 0]
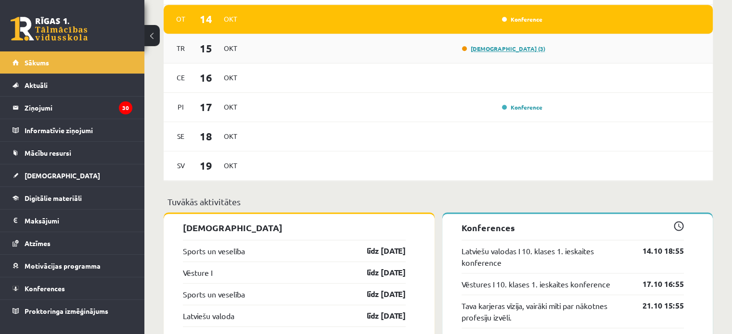
click at [522, 52] on link "Ieskaite (3)" at bounding box center [503, 49] width 83 height 8
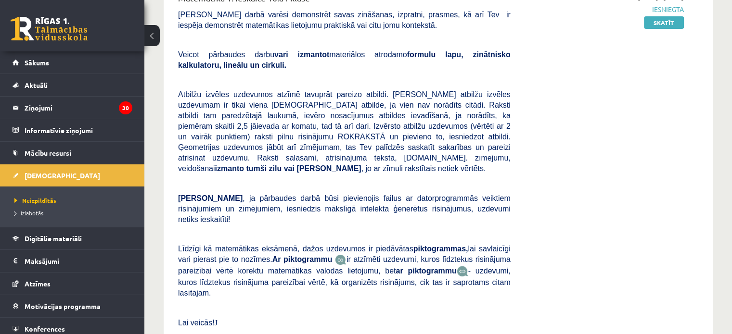
scroll to position [289, 0]
